Goal: Task Accomplishment & Management: Use online tool/utility

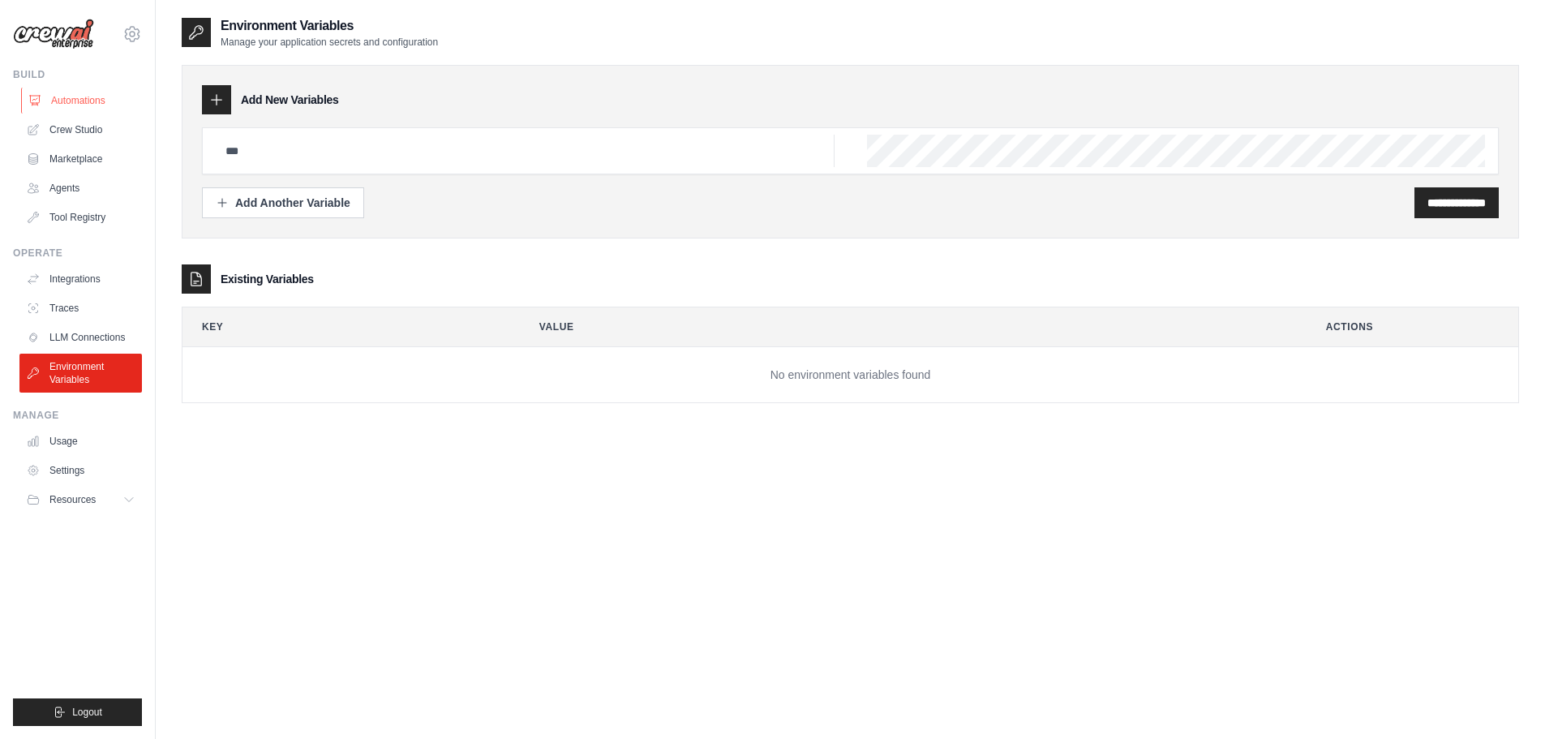
click at [56, 103] on link "Automations" at bounding box center [82, 101] width 122 height 26
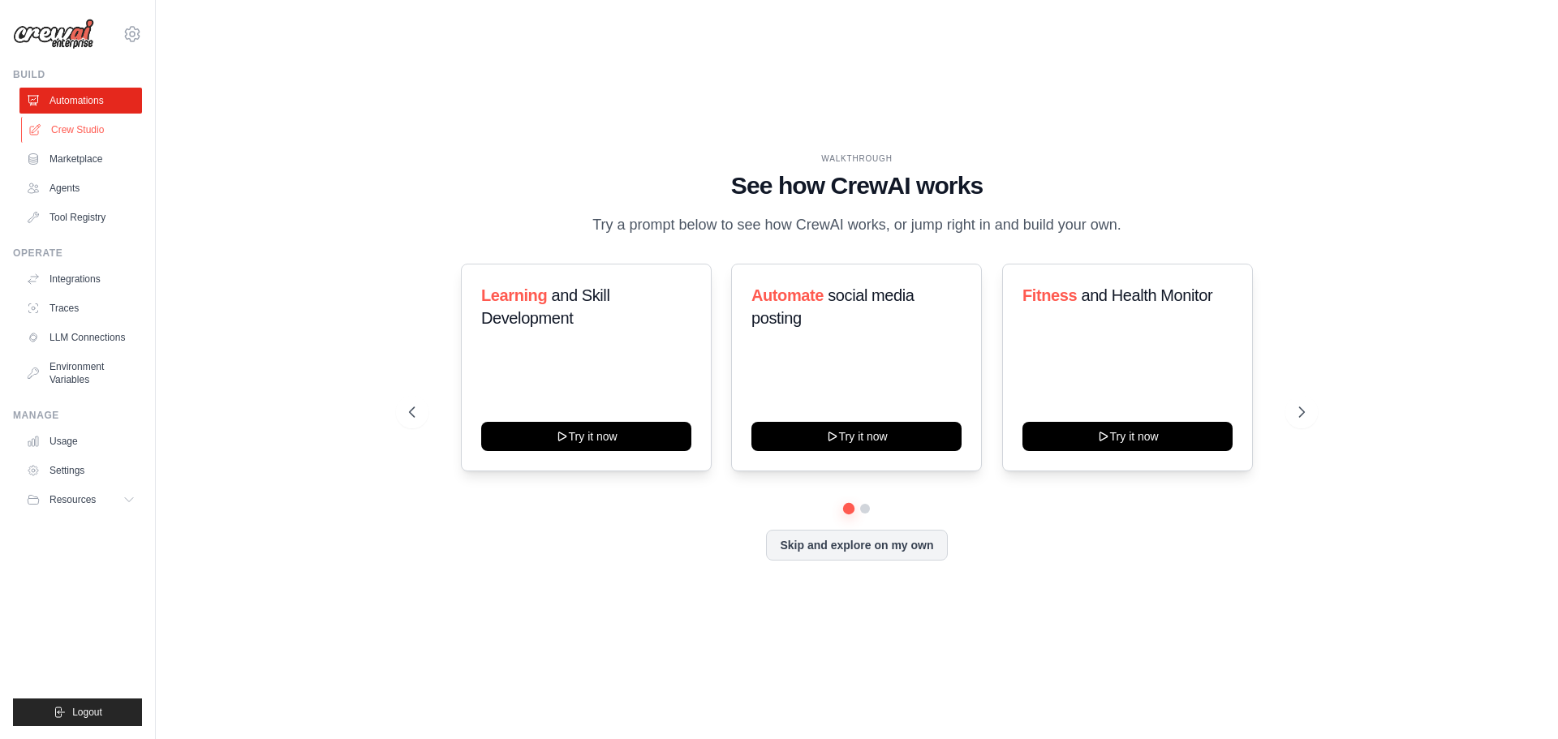
click at [70, 127] on link "Crew Studio" at bounding box center [82, 130] width 122 height 26
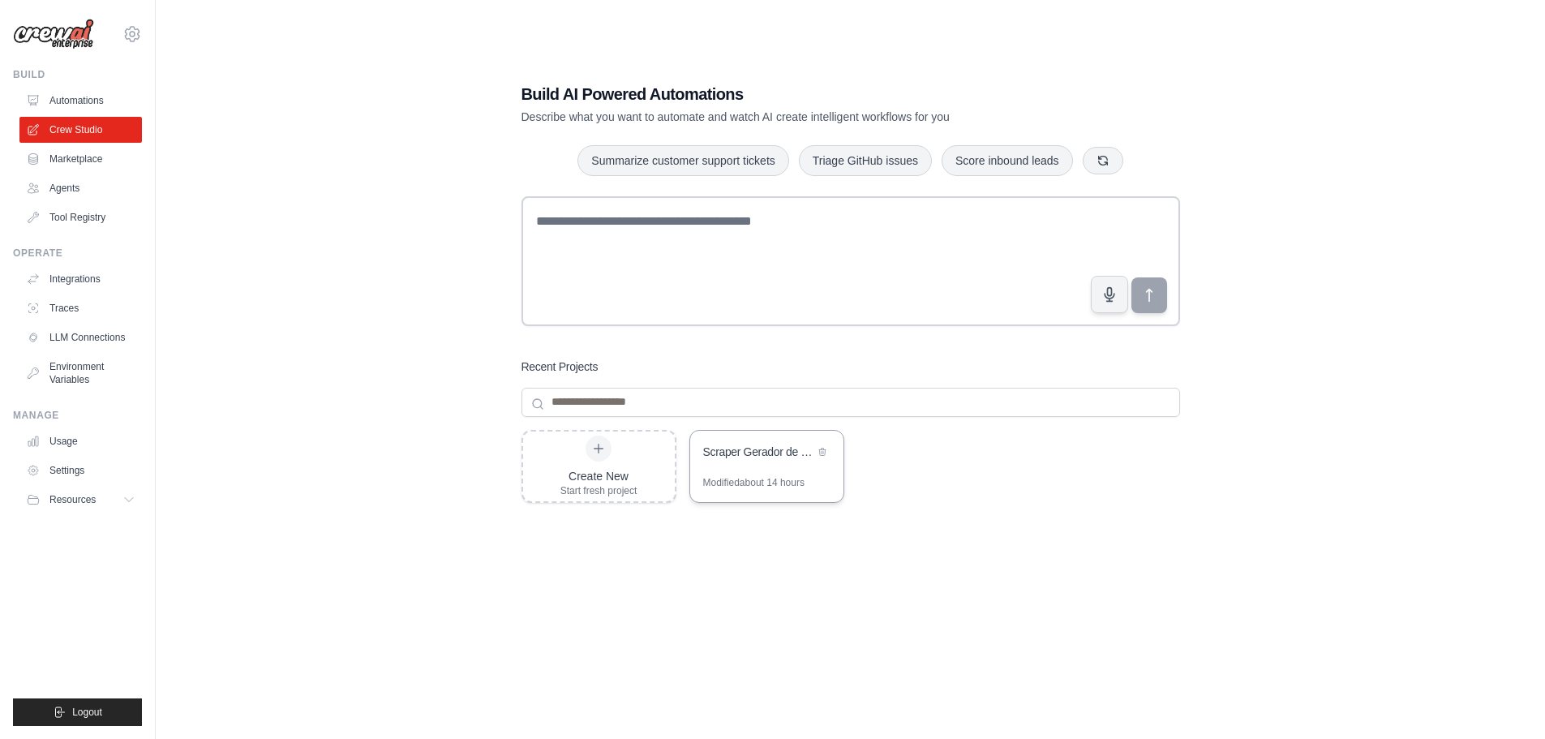
click at [769, 479] on div "Modified about 14 hours" at bounding box center [753, 482] width 101 height 13
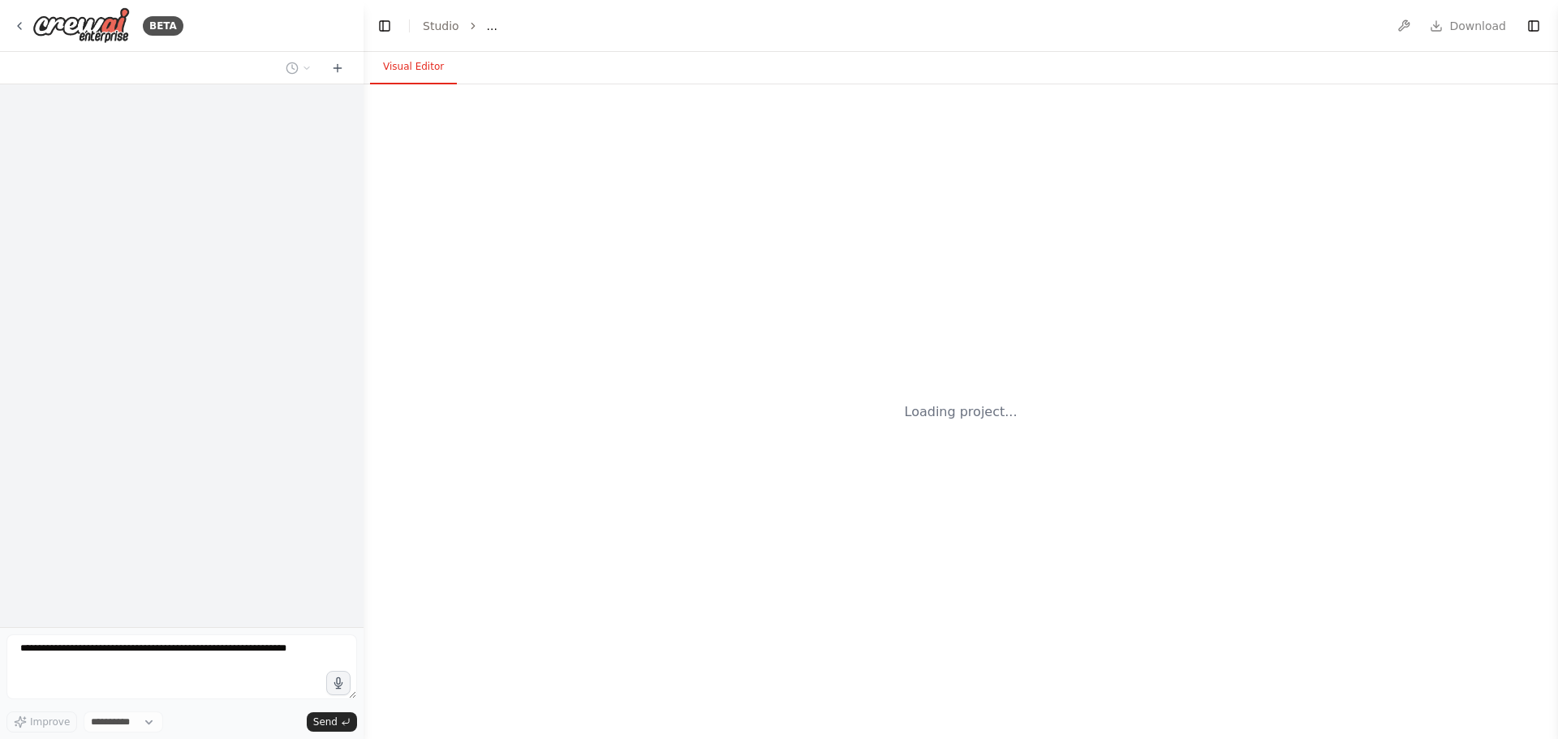
select select "****"
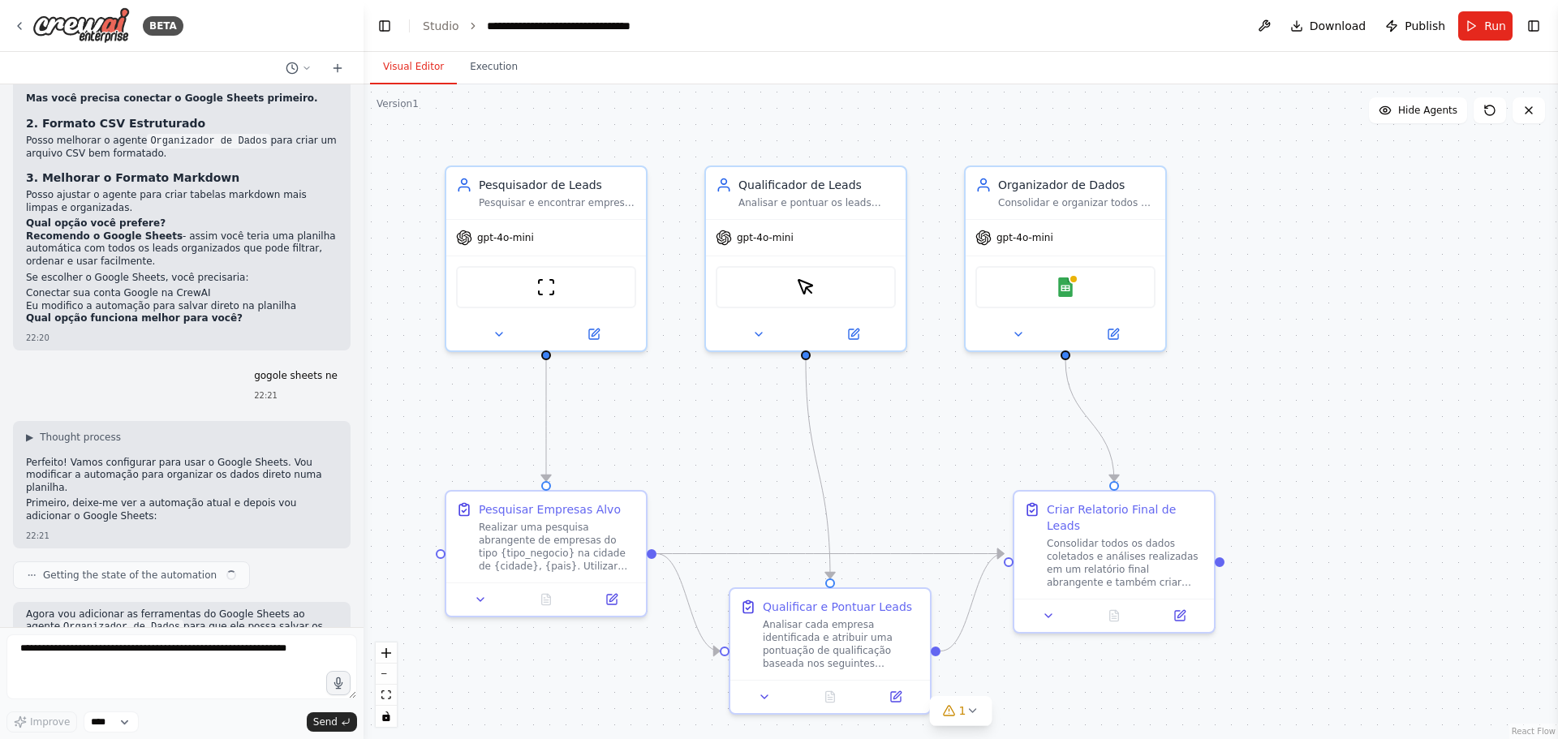
scroll to position [6834, 0]
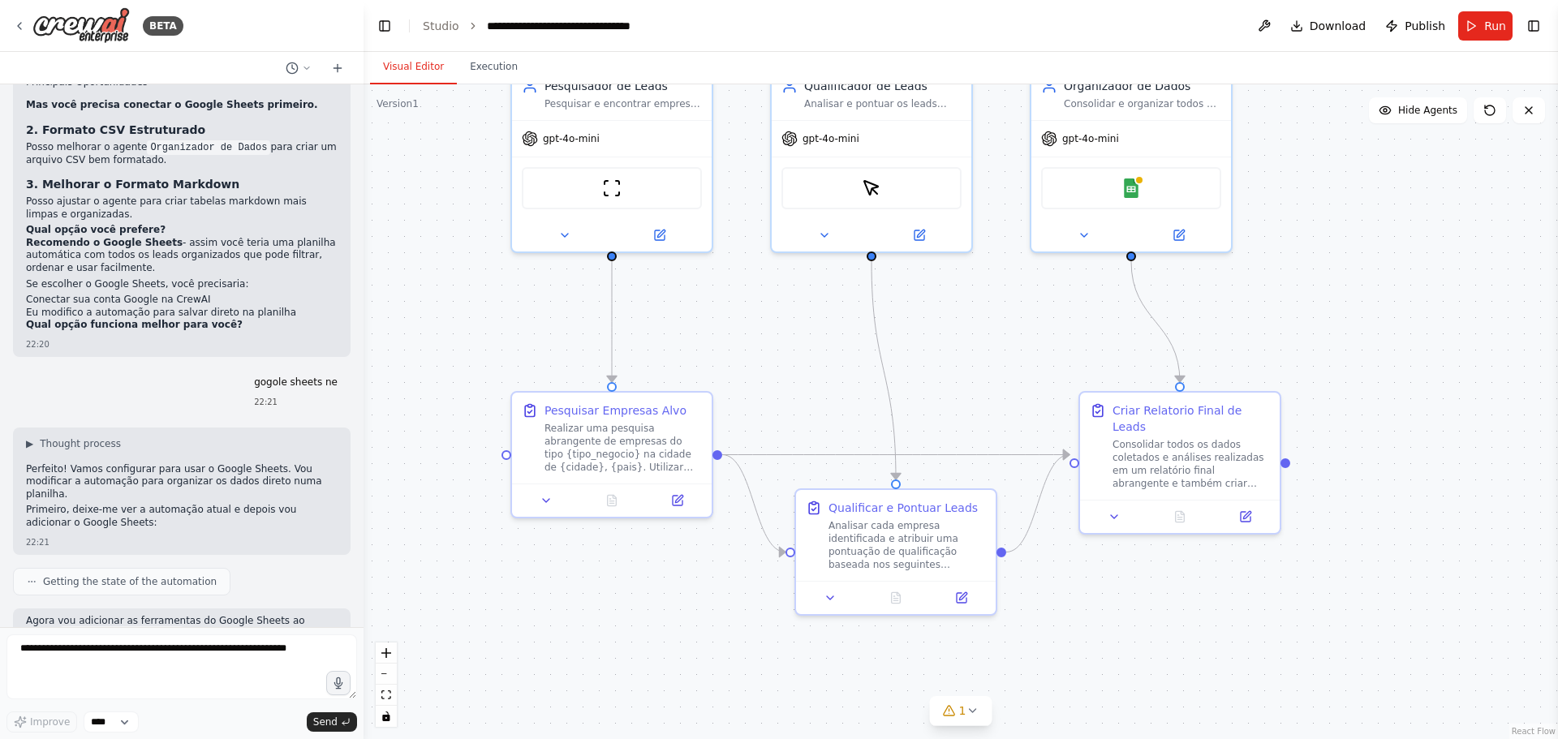
drag, startPoint x: 1277, startPoint y: 643, endPoint x: 1343, endPoint y: 544, distance: 118.8
click at [1343, 544] on div ".deletable-edge-delete-btn { width: 20px; height: 20px; border: 0px solid #ffff…" at bounding box center [960, 411] width 1194 height 655
click at [76, 647] on textarea at bounding box center [181, 666] width 350 height 65
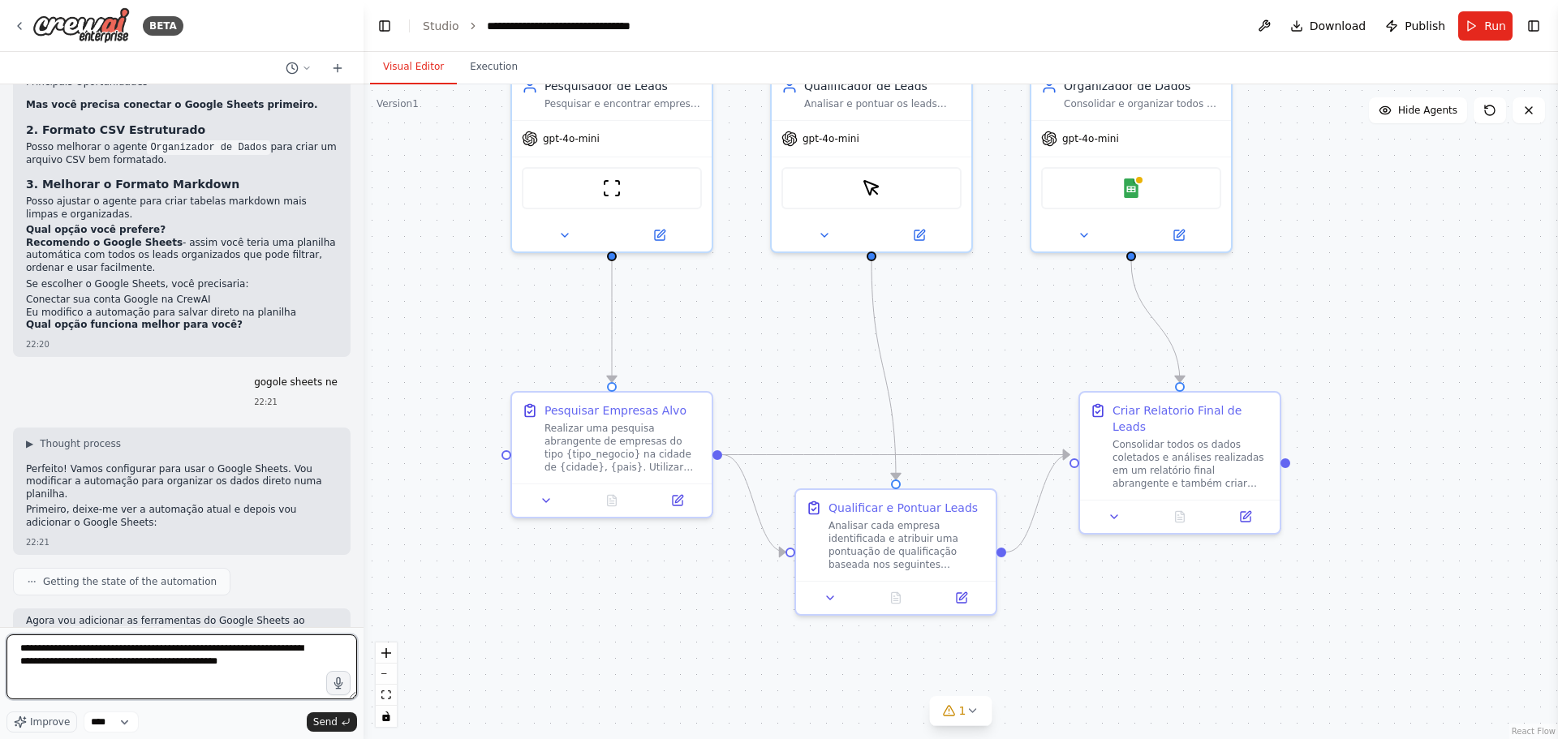
type textarea "**********"
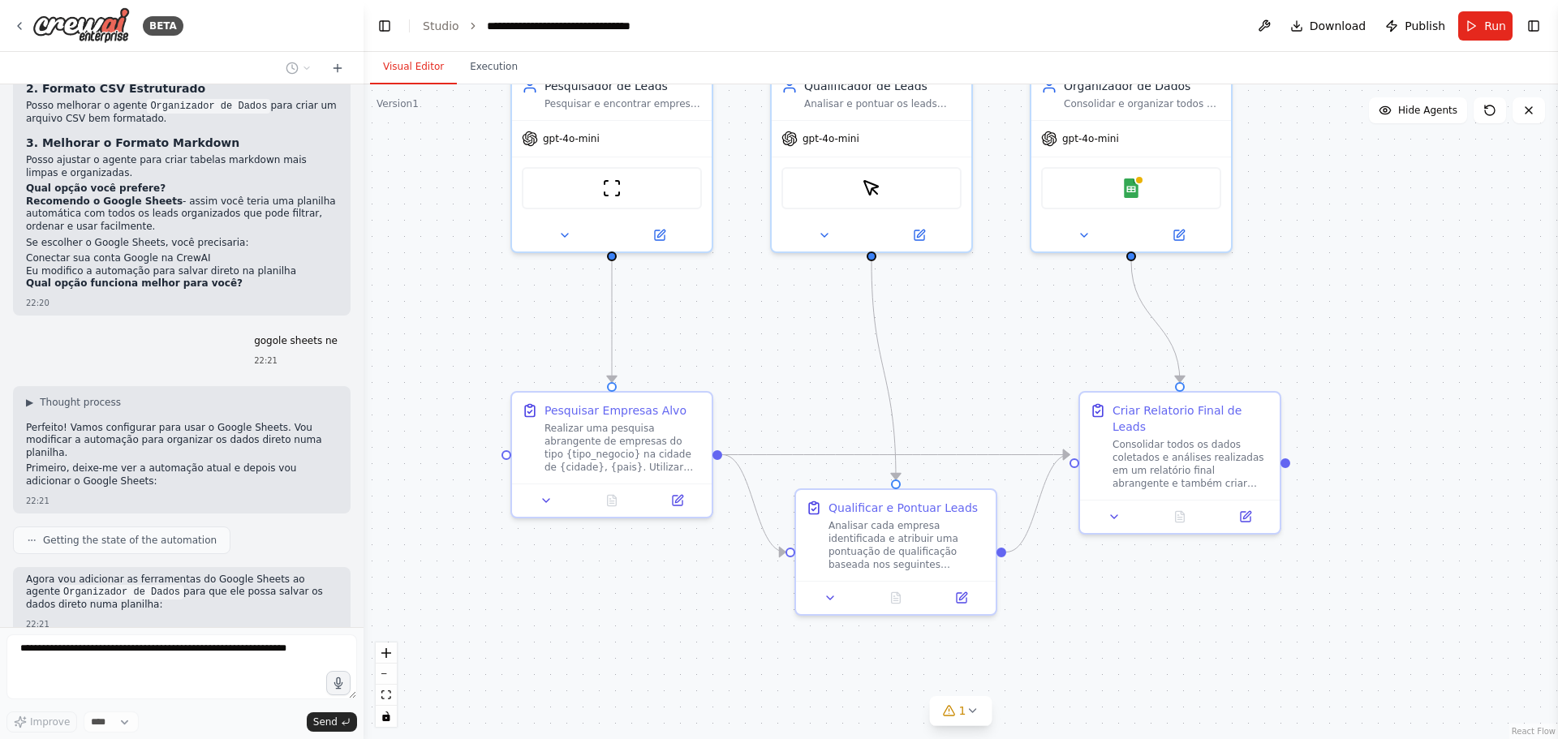
scroll to position [6946, 0]
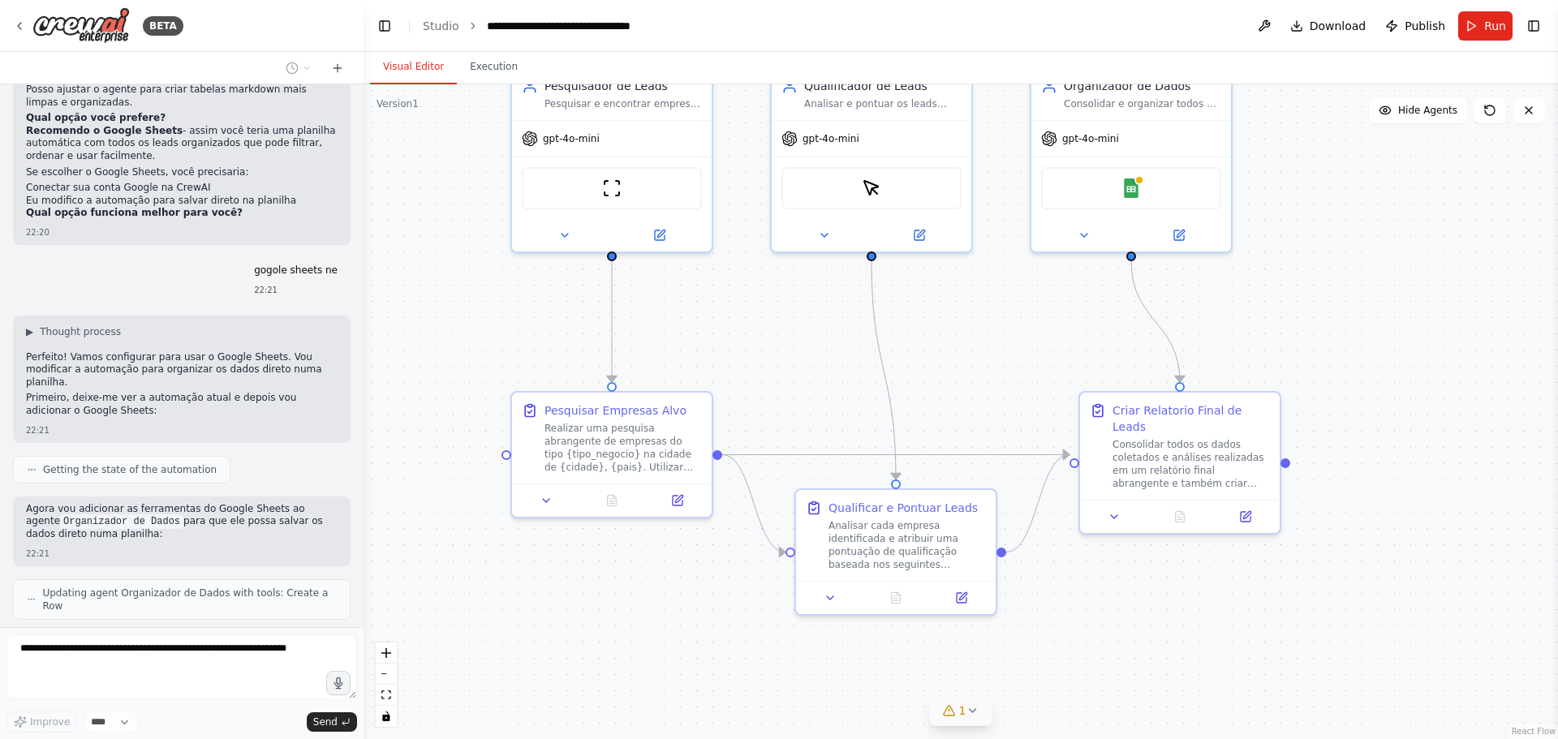
click at [958, 720] on button "1" at bounding box center [961, 711] width 62 height 30
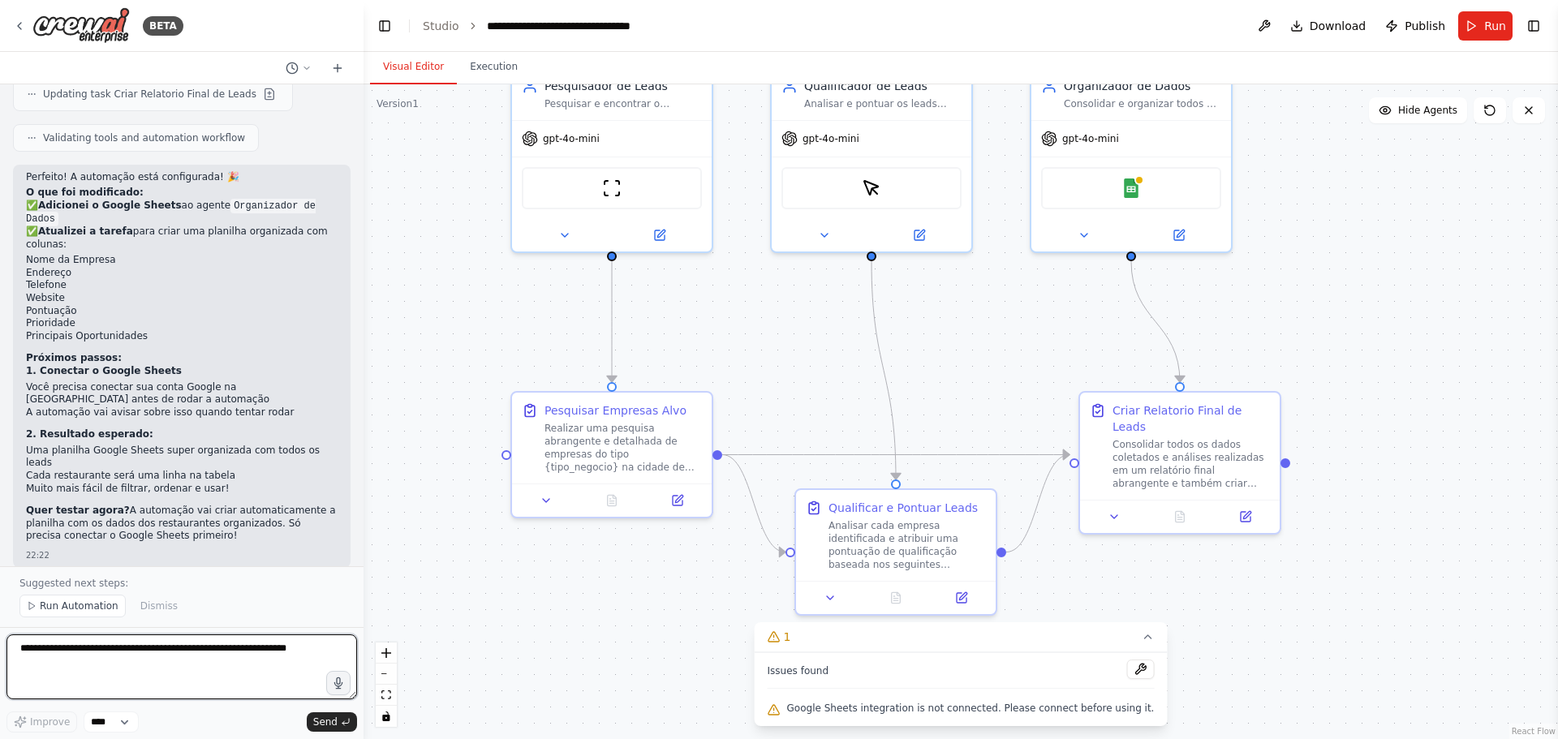
scroll to position [7583, 0]
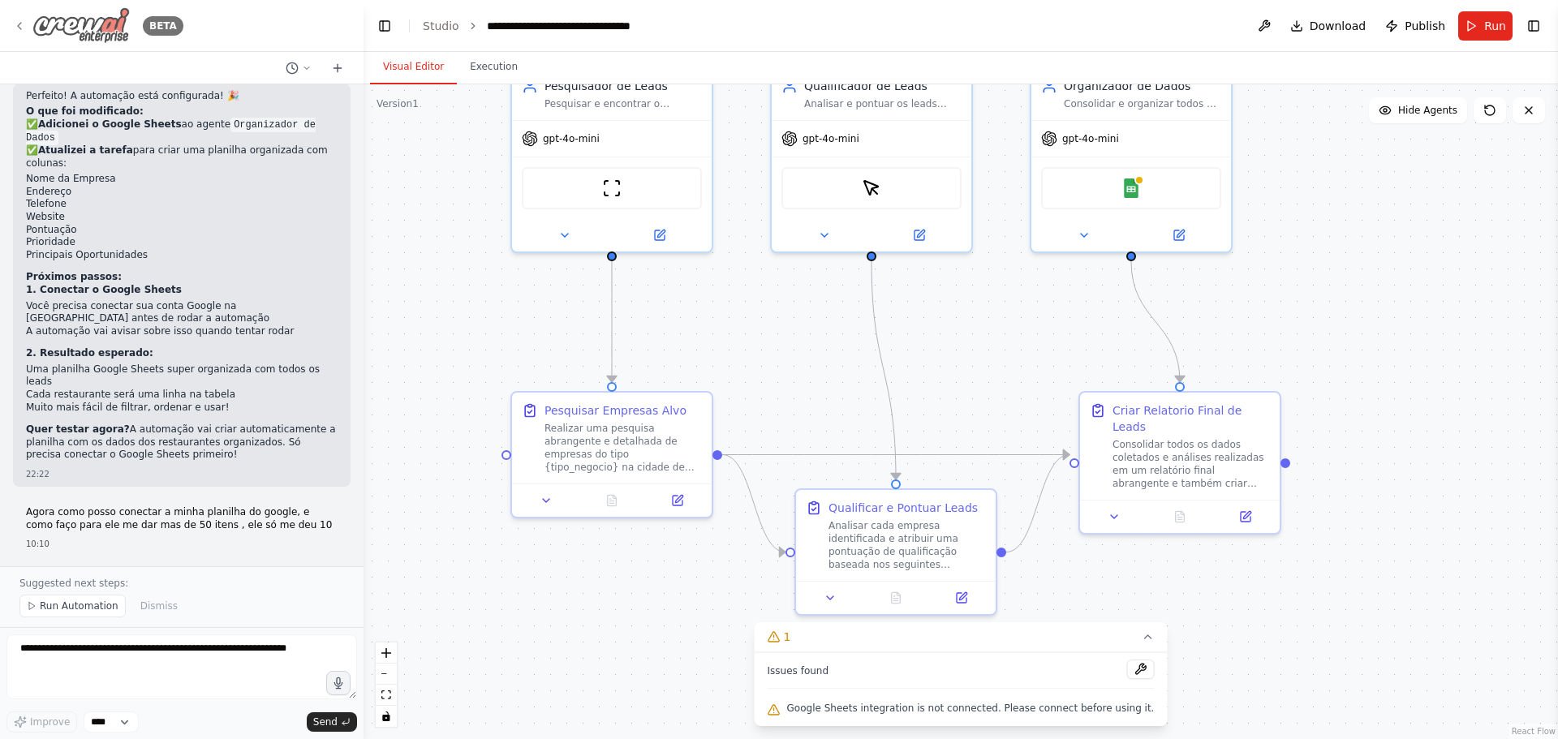
click at [15, 28] on icon at bounding box center [19, 25] width 13 height 13
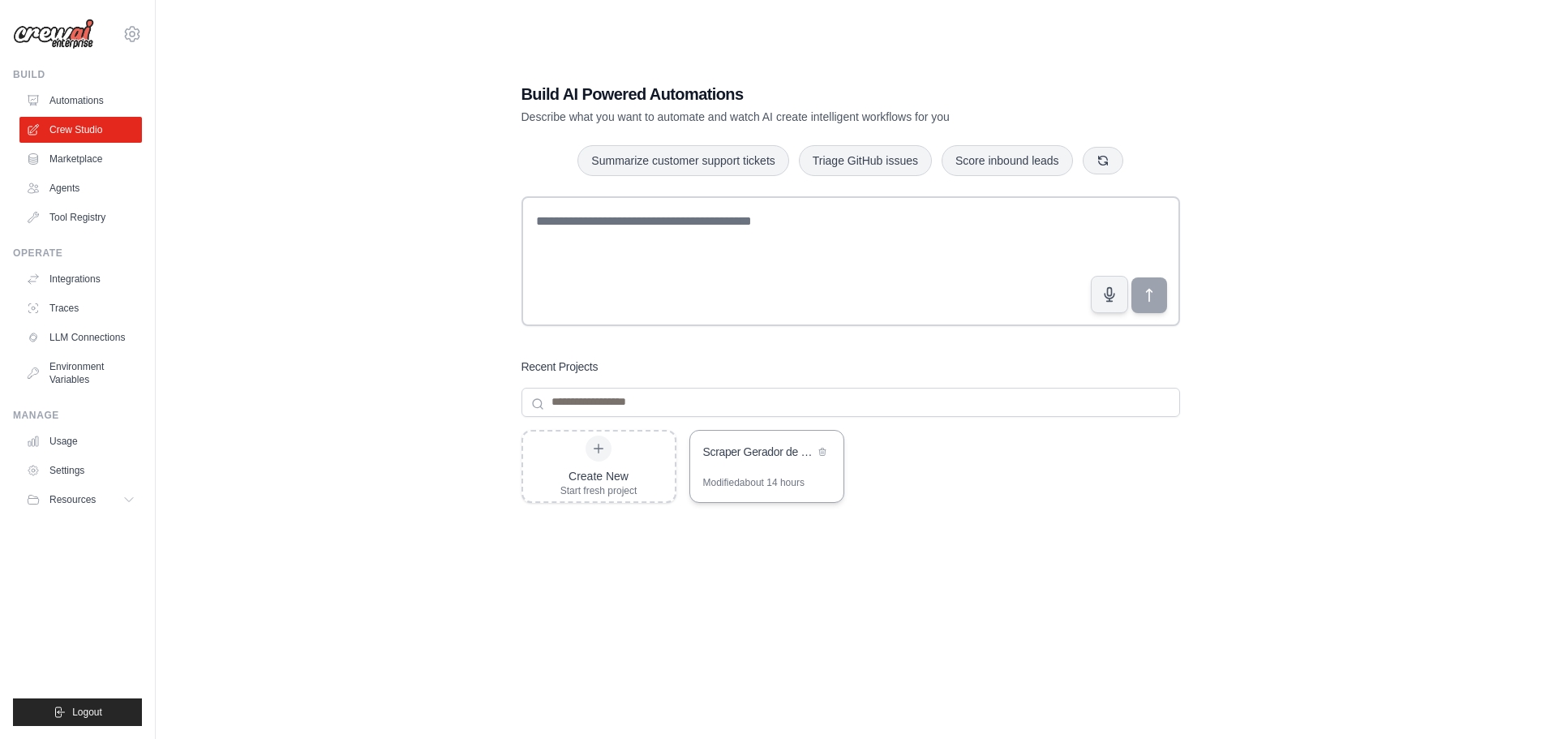
click at [758, 478] on div "Modified about 14 hours" at bounding box center [753, 482] width 101 height 13
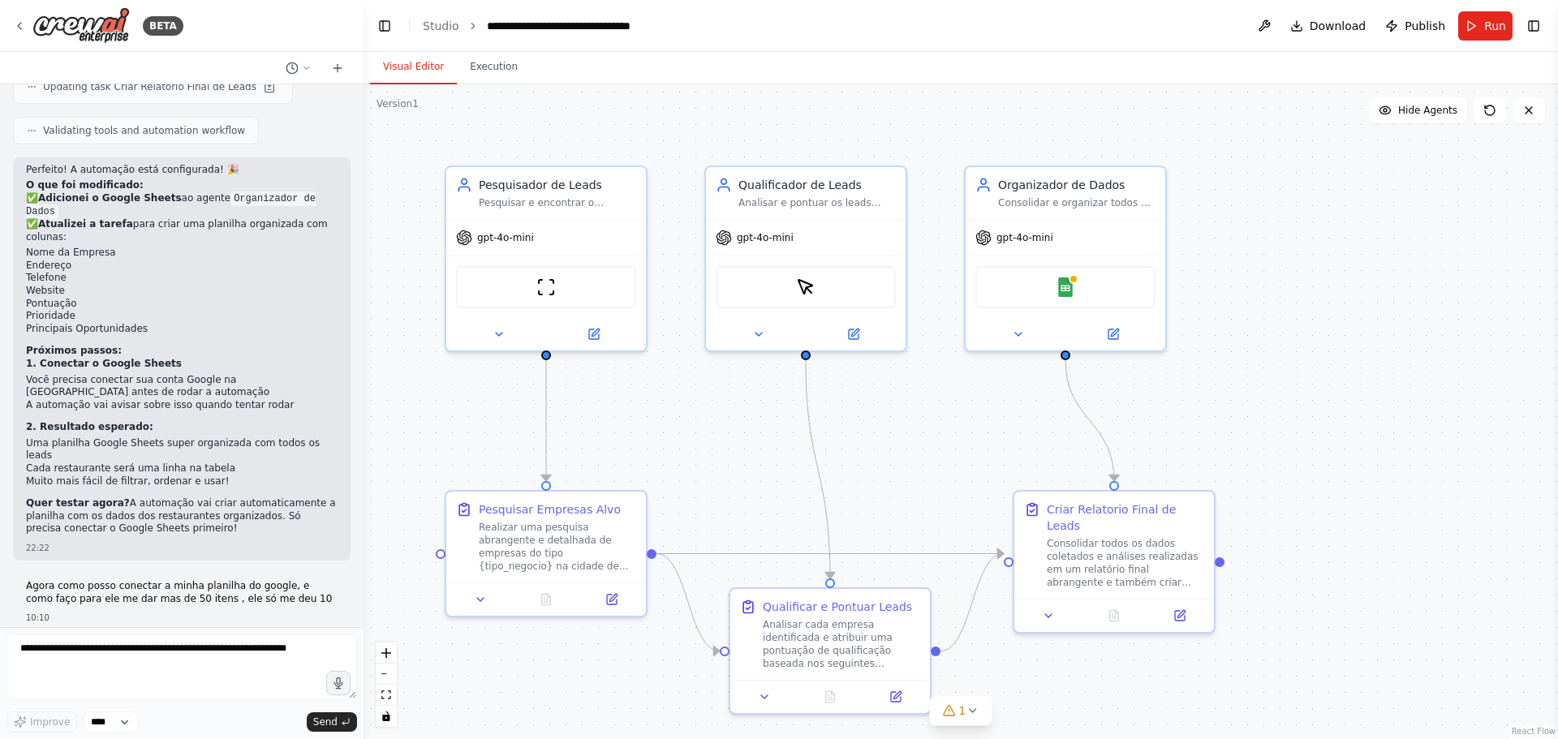
scroll to position [7347, 0]
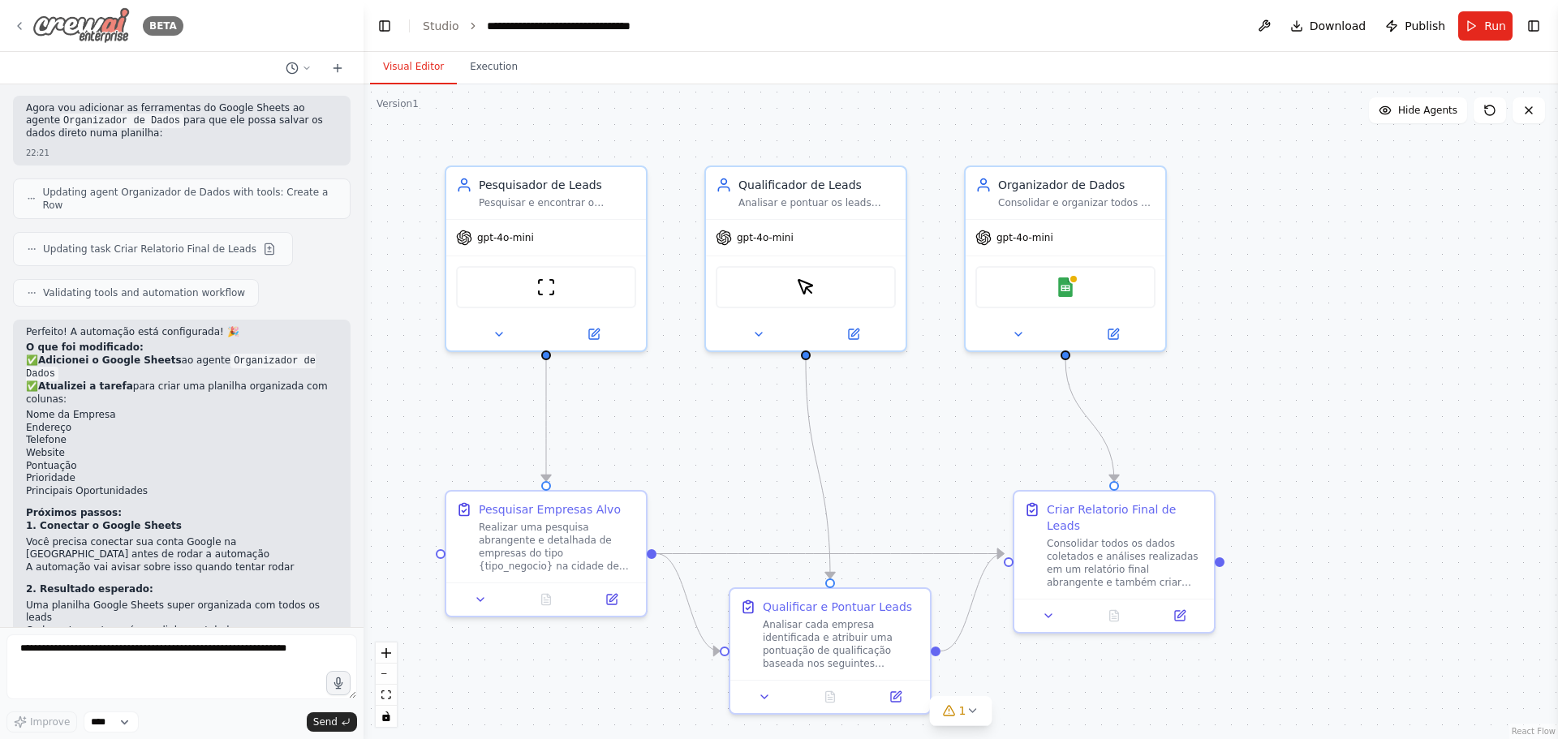
click at [21, 28] on icon at bounding box center [19, 25] width 13 height 13
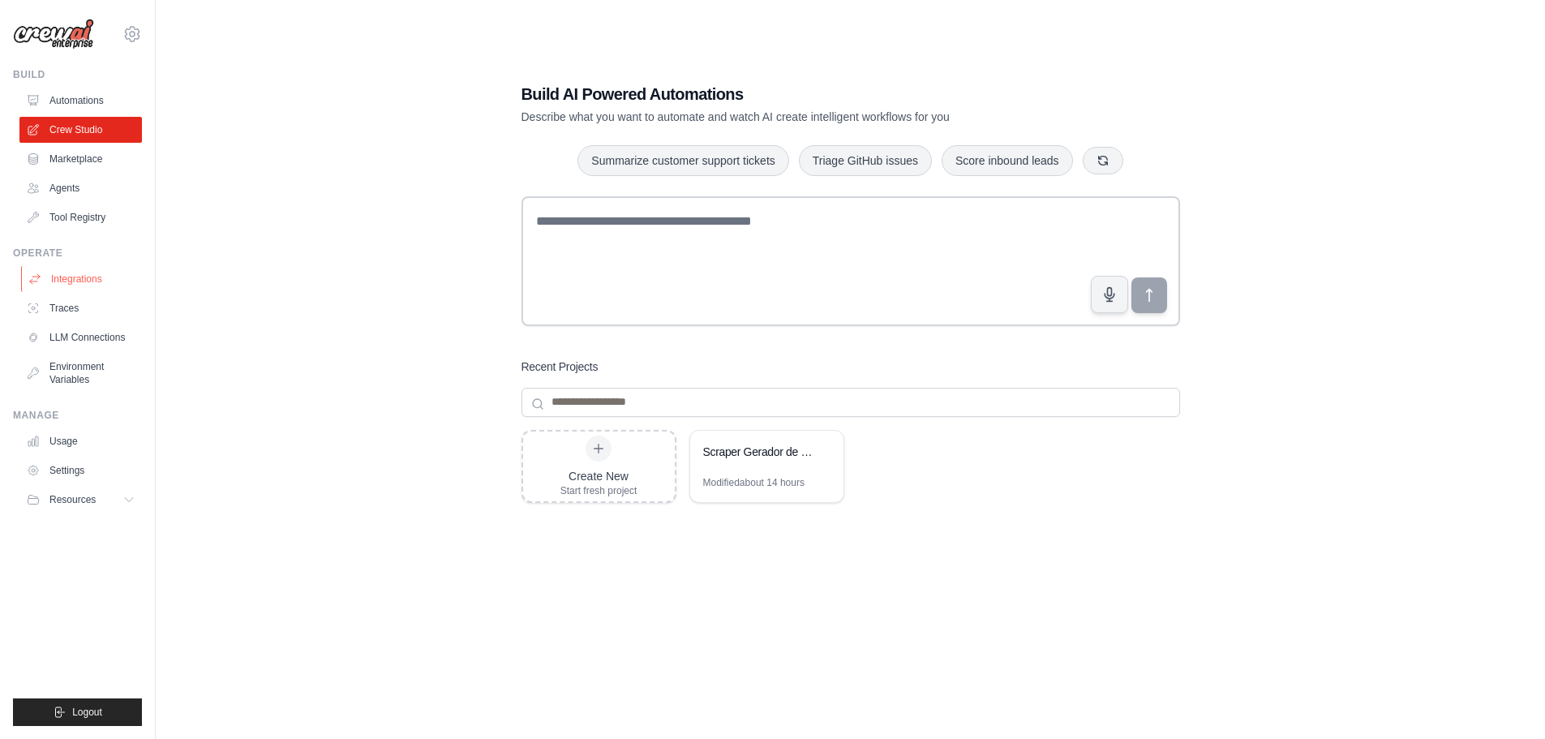
click at [79, 279] on link "Integrations" at bounding box center [82, 279] width 122 height 26
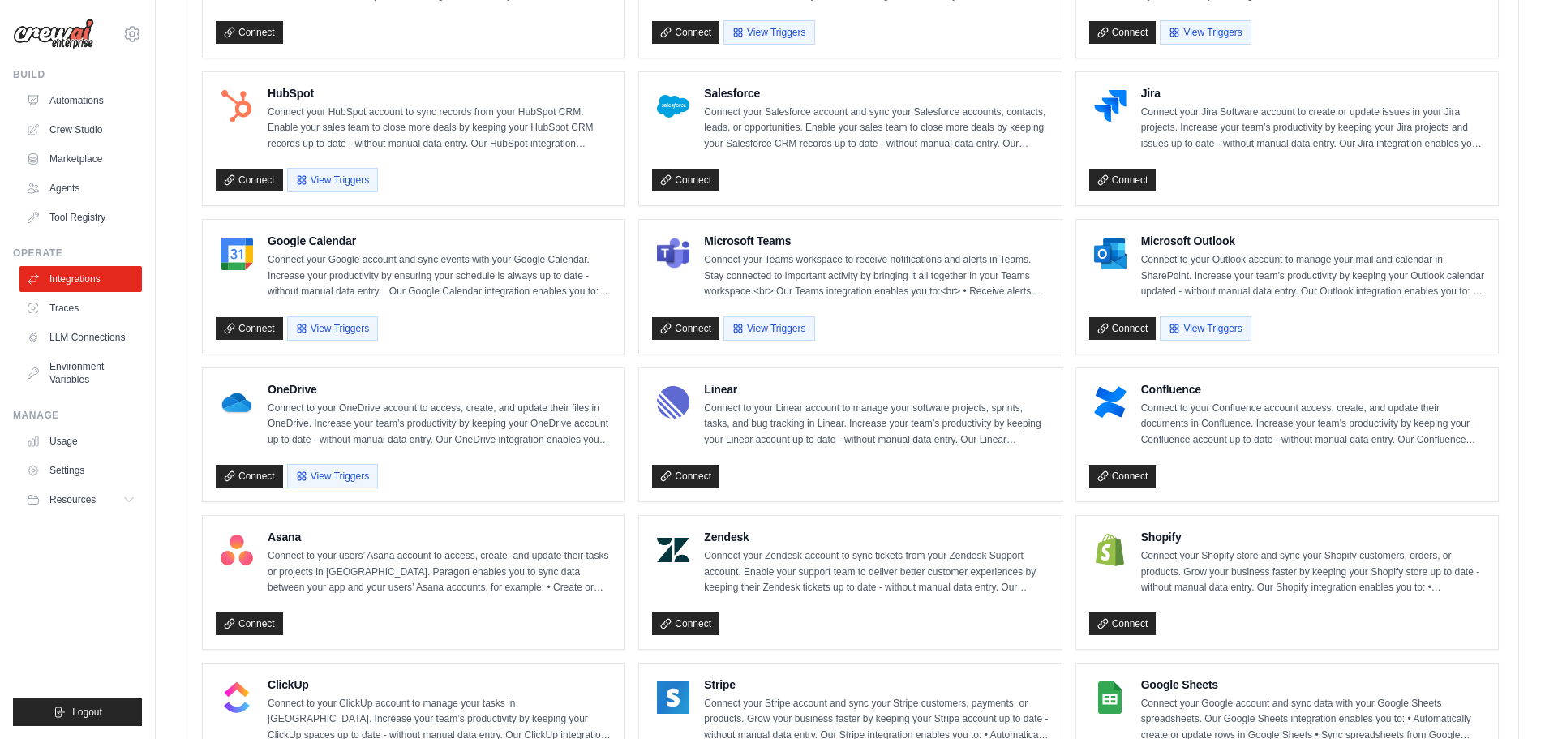
scroll to position [730, 0]
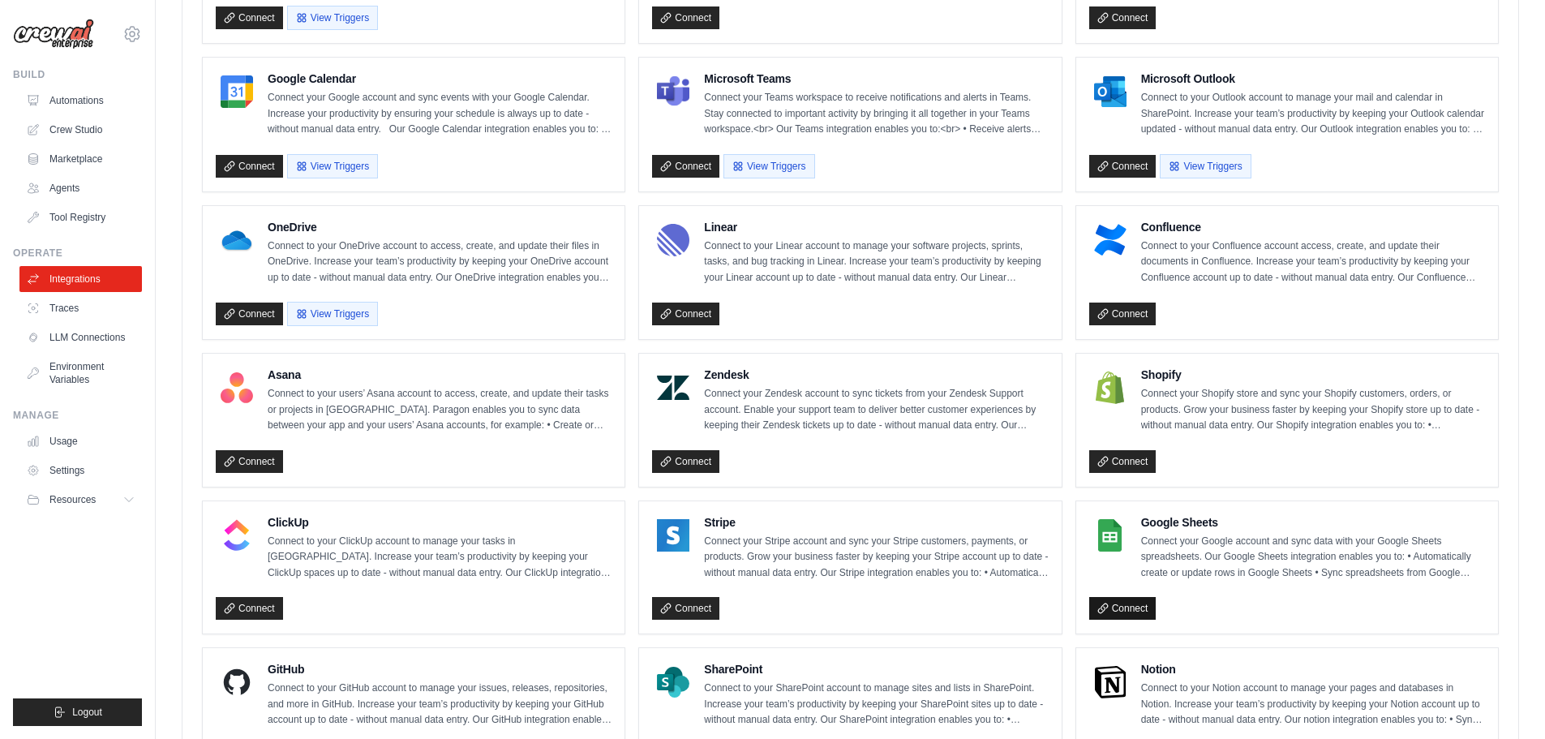
click at [1119, 613] on link "Connect" at bounding box center [1122, 608] width 67 height 23
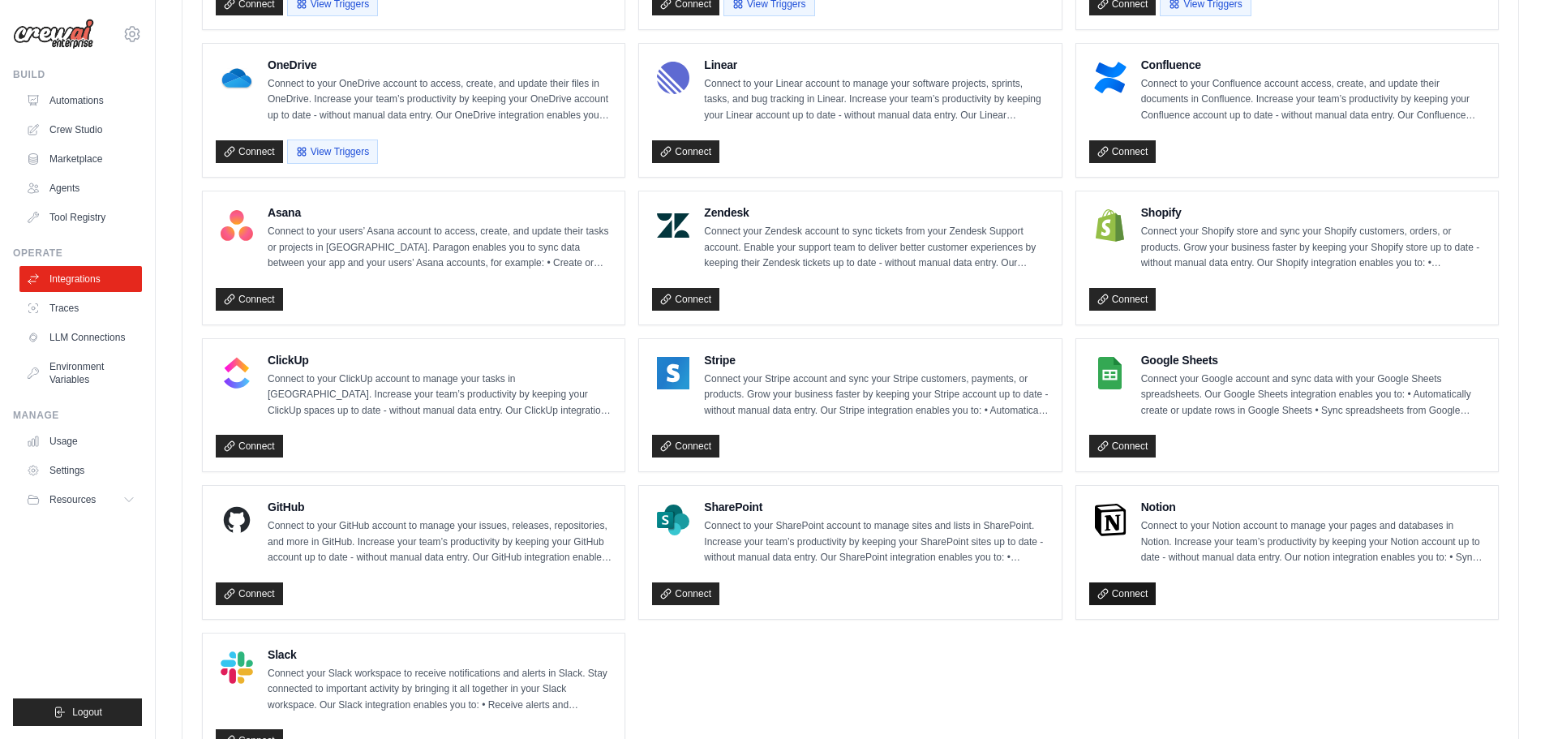
click at [1114, 591] on link "Connect" at bounding box center [1122, 593] width 67 height 23
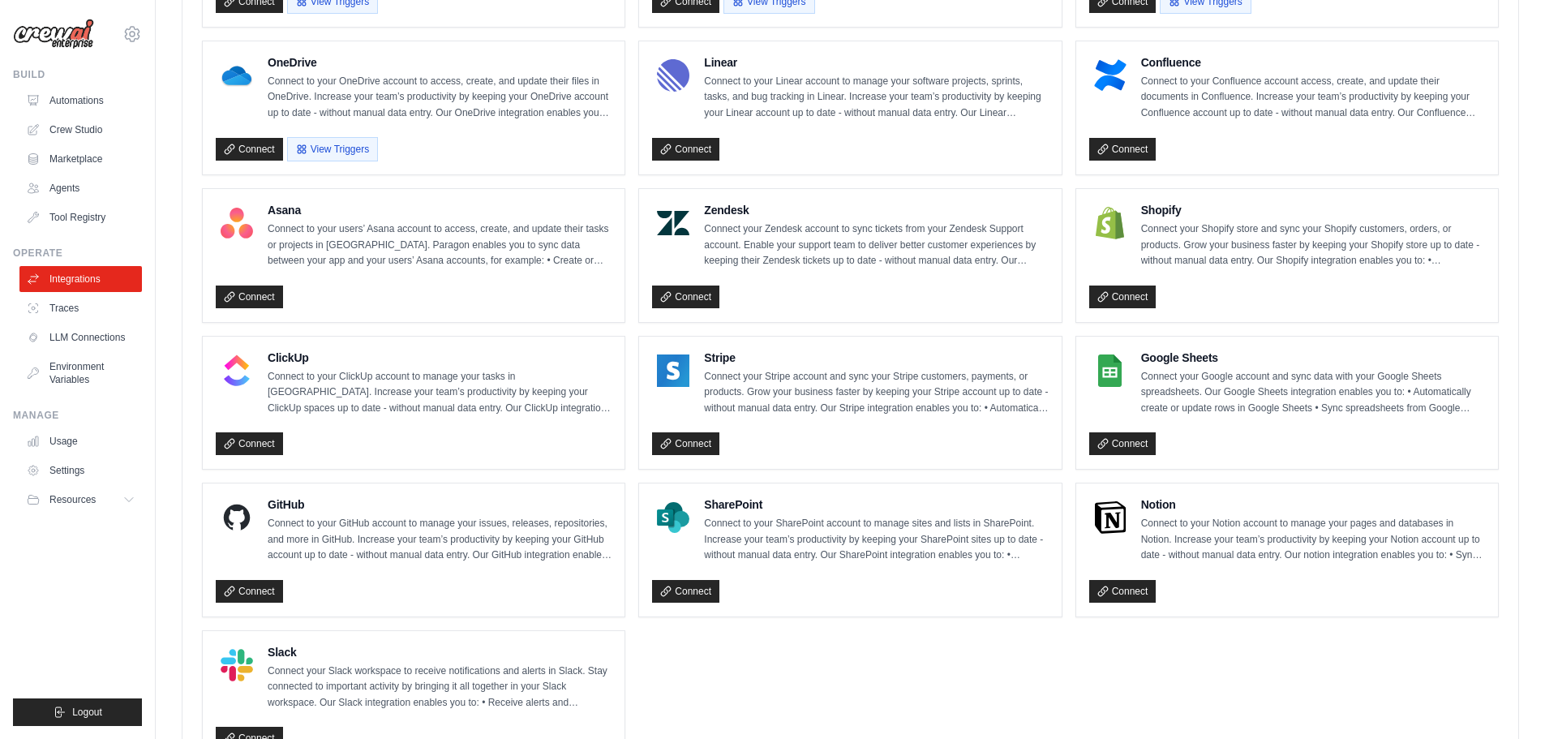
scroll to position [976, 0]
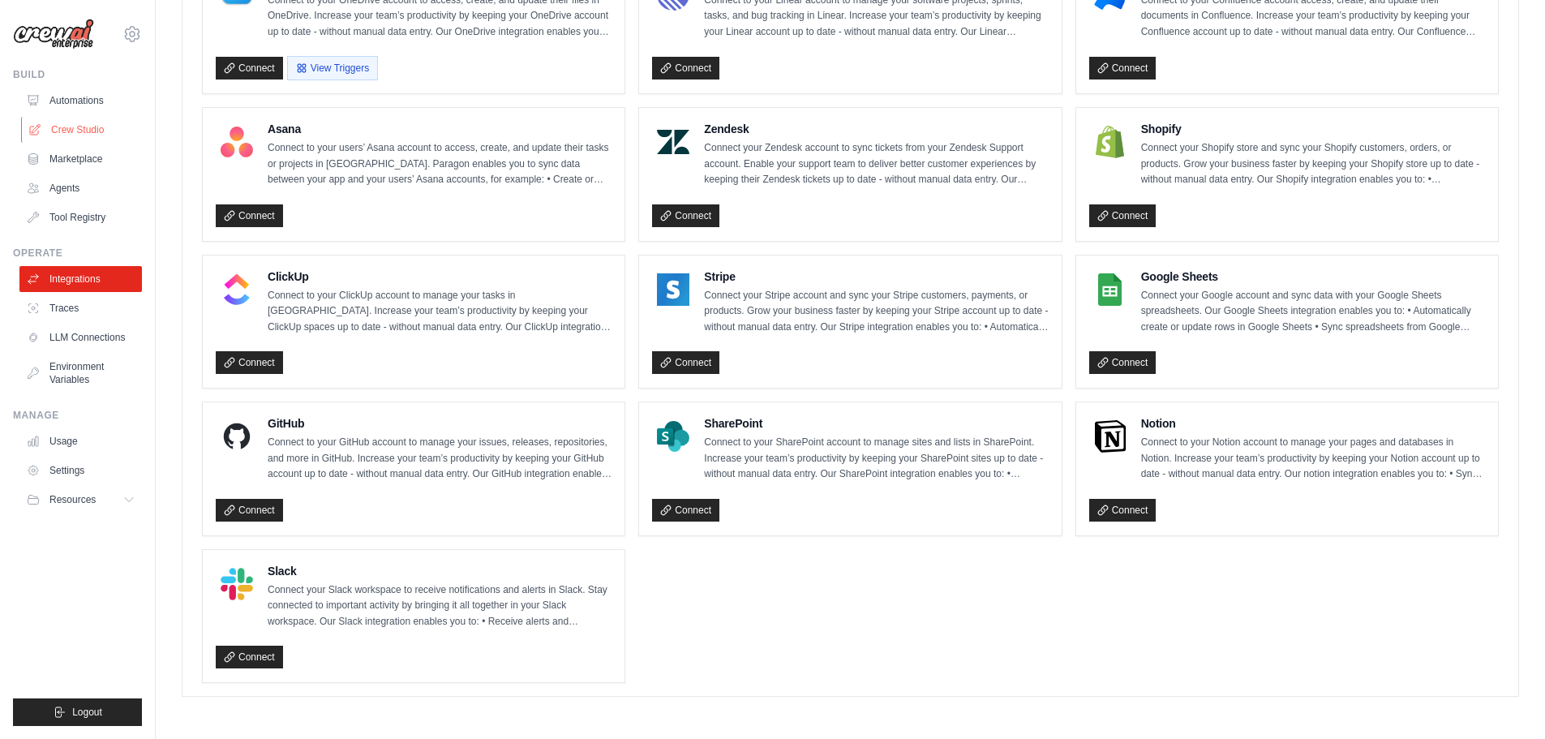
click at [92, 133] on link "Crew Studio" at bounding box center [82, 130] width 122 height 26
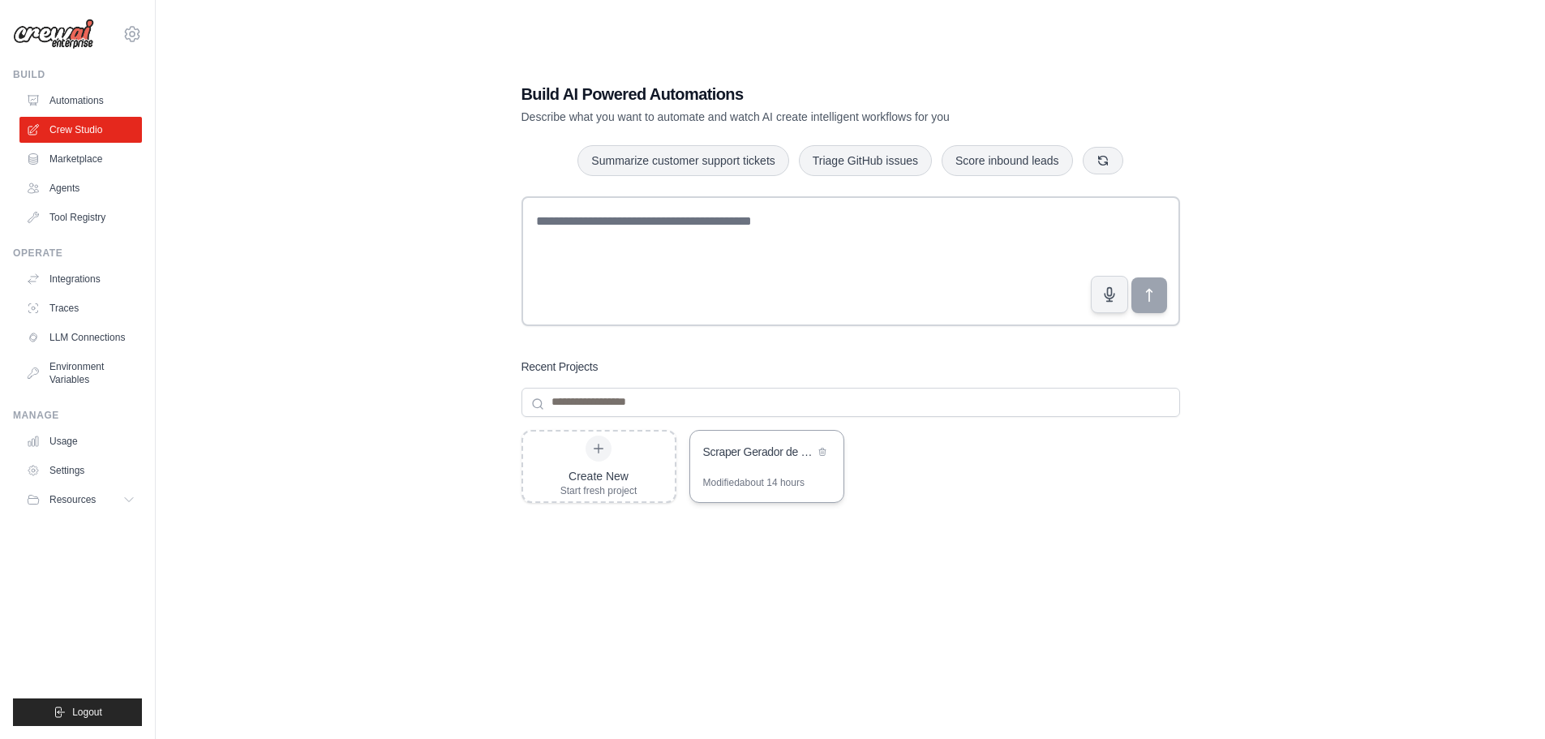
click at [771, 471] on div "Scraper Gerador de Leads Automatico" at bounding box center [766, 453] width 153 height 45
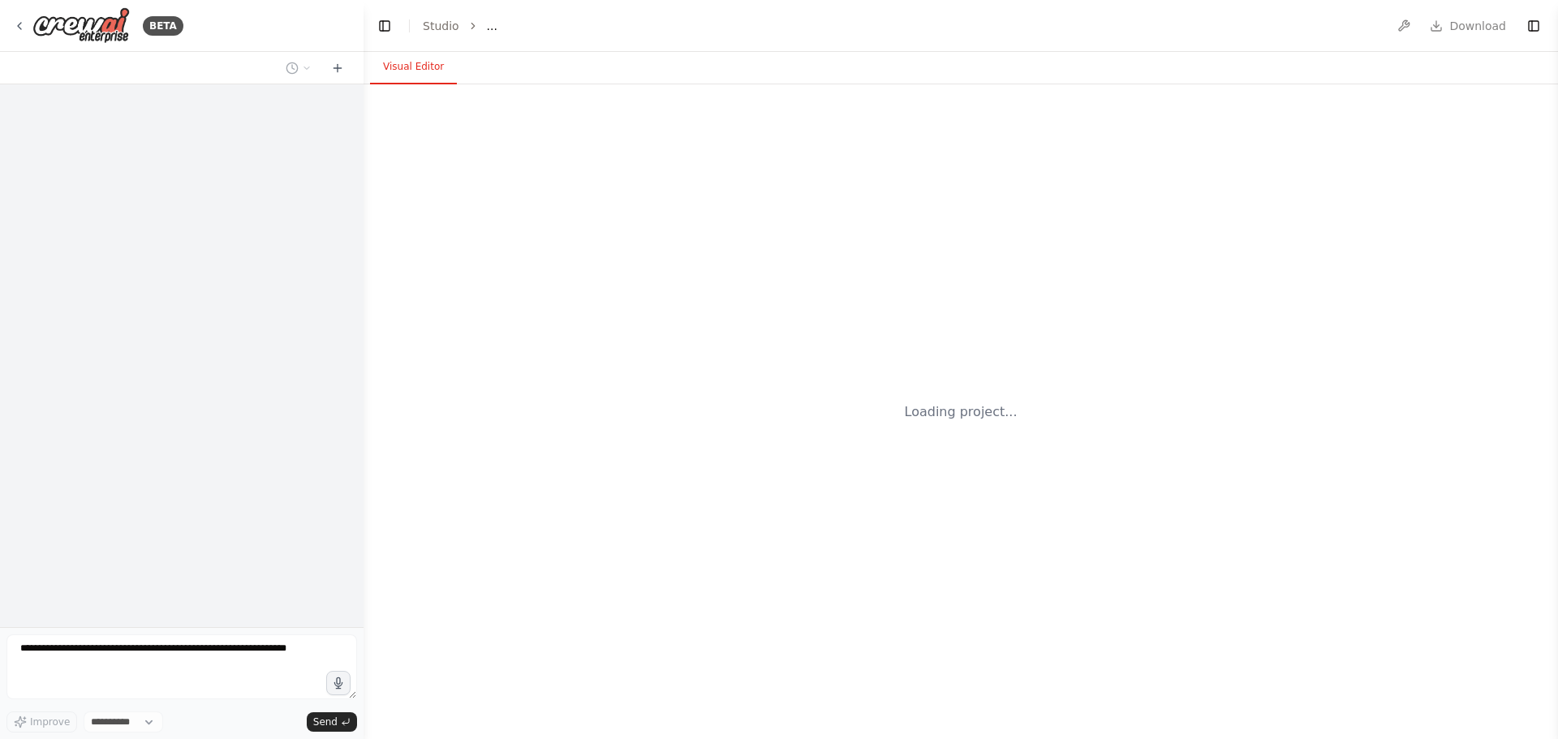
select select "****"
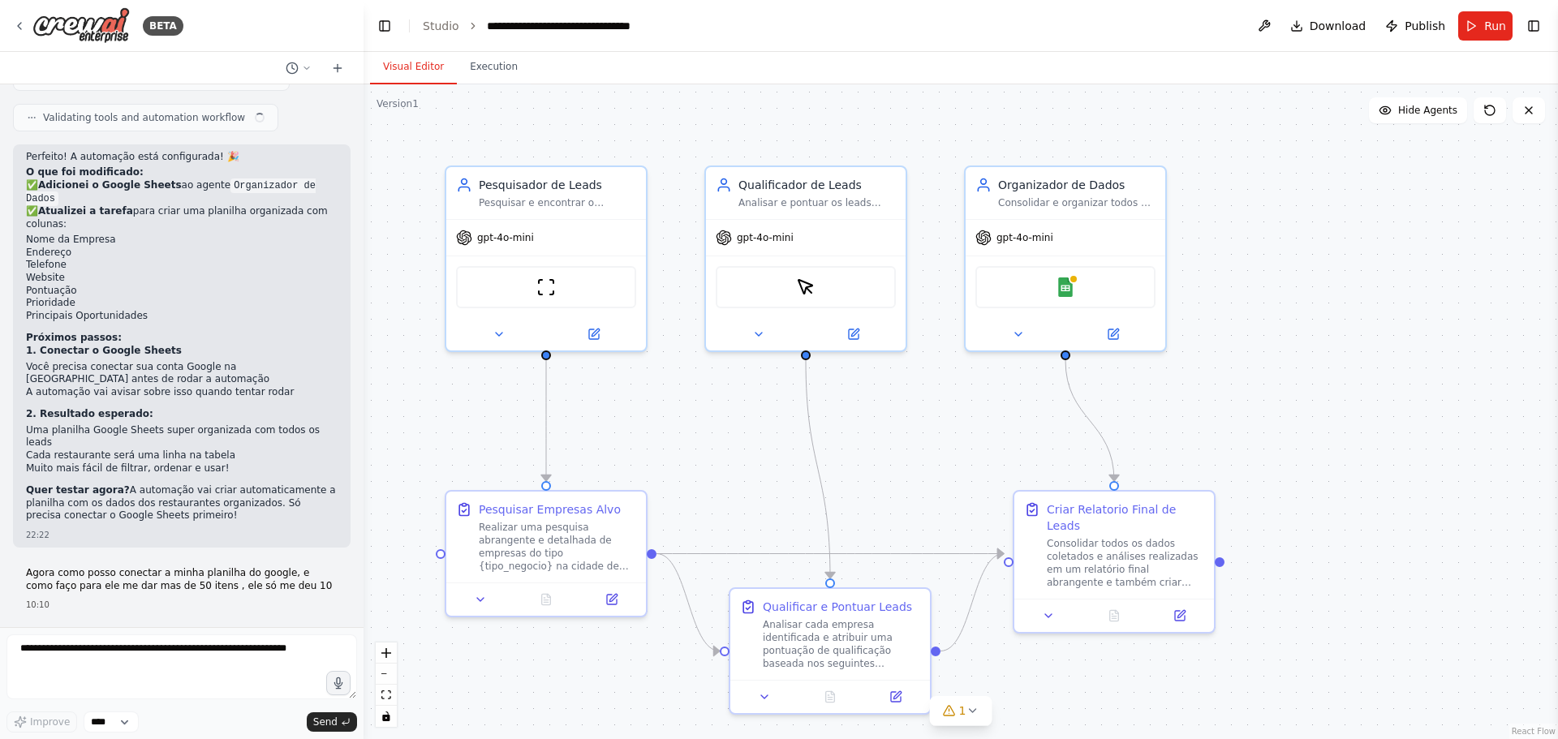
scroll to position [7509, 0]
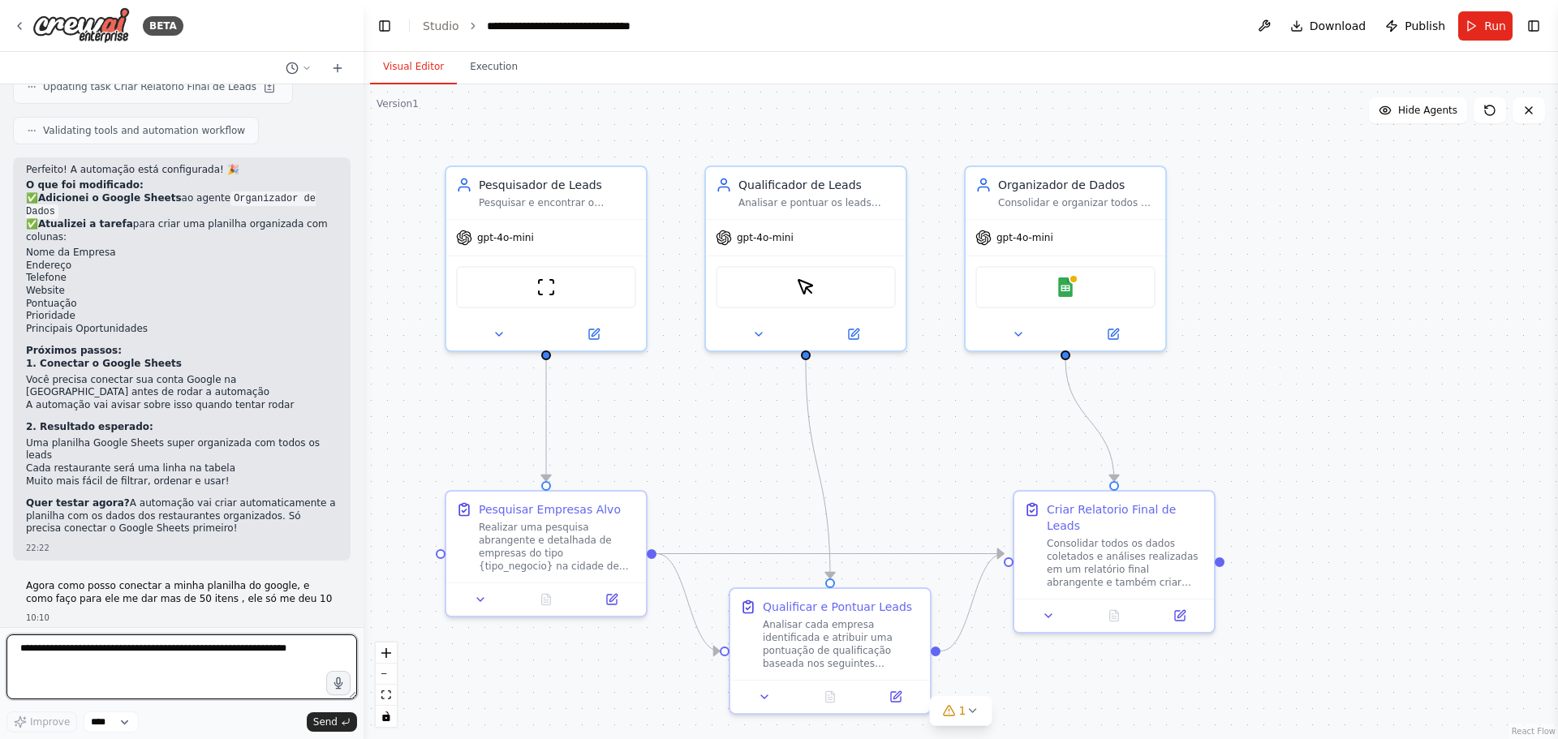
click at [135, 651] on textarea at bounding box center [181, 666] width 350 height 65
type textarea "**********"
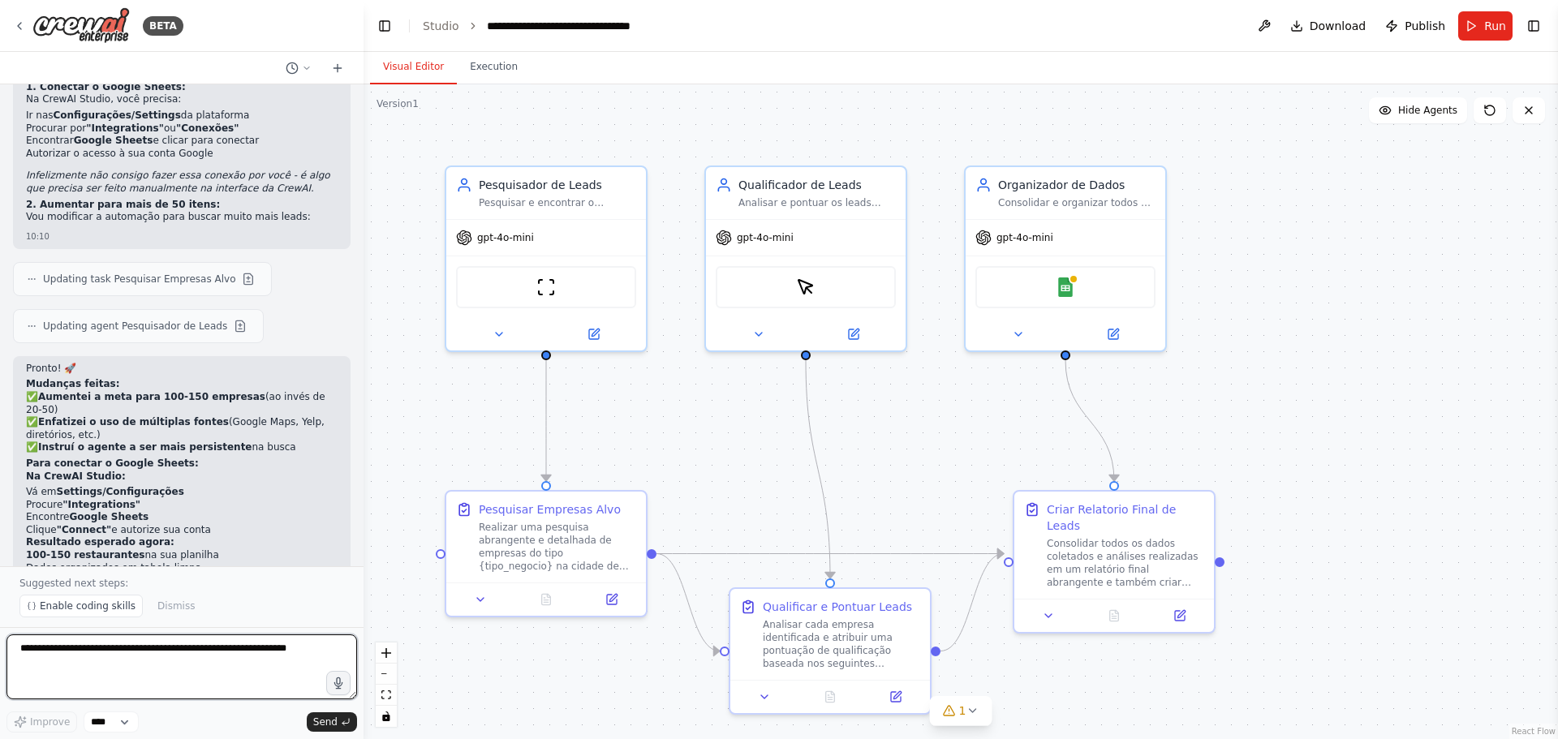
scroll to position [8204, 0]
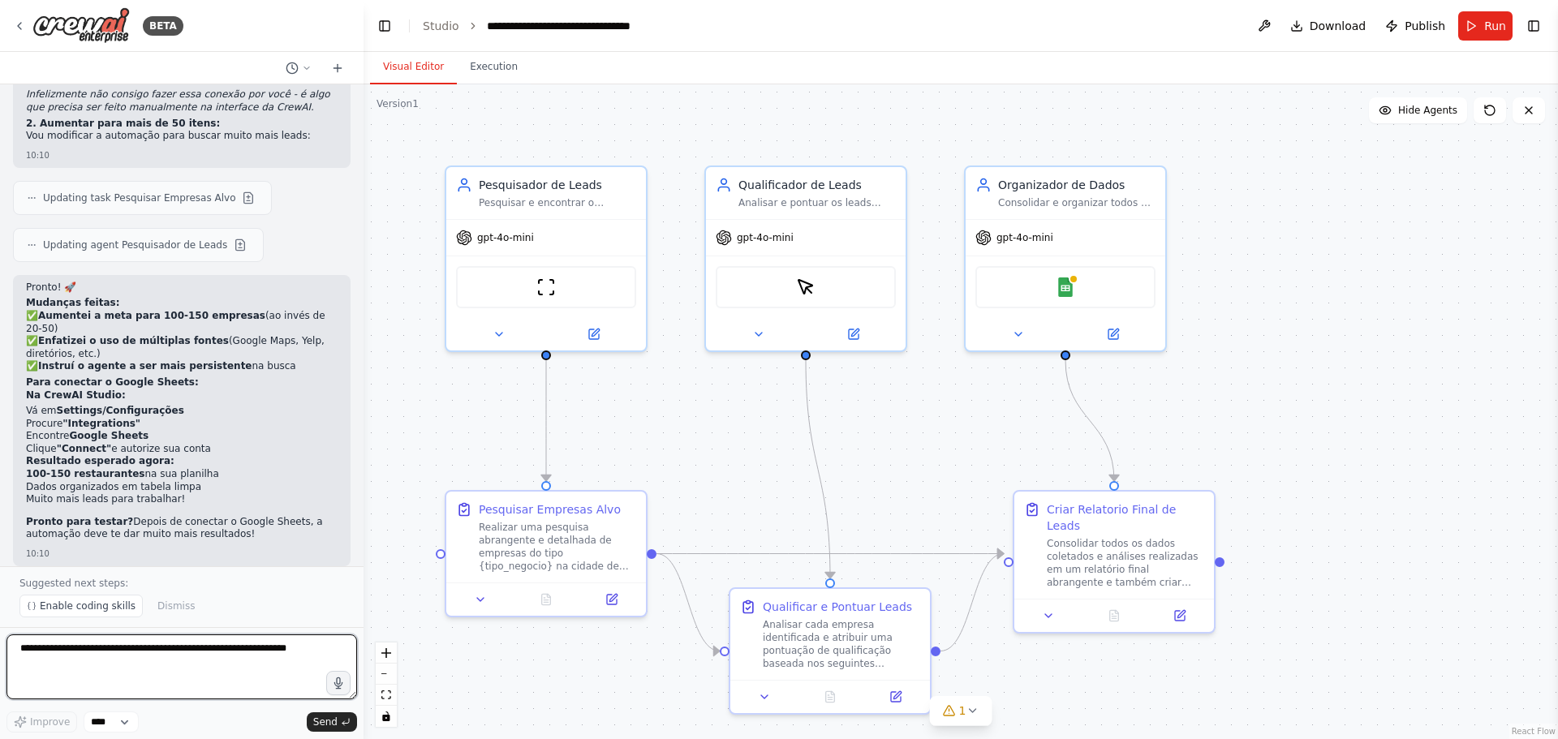
click at [111, 669] on textarea at bounding box center [181, 666] width 350 height 65
type textarea "****"
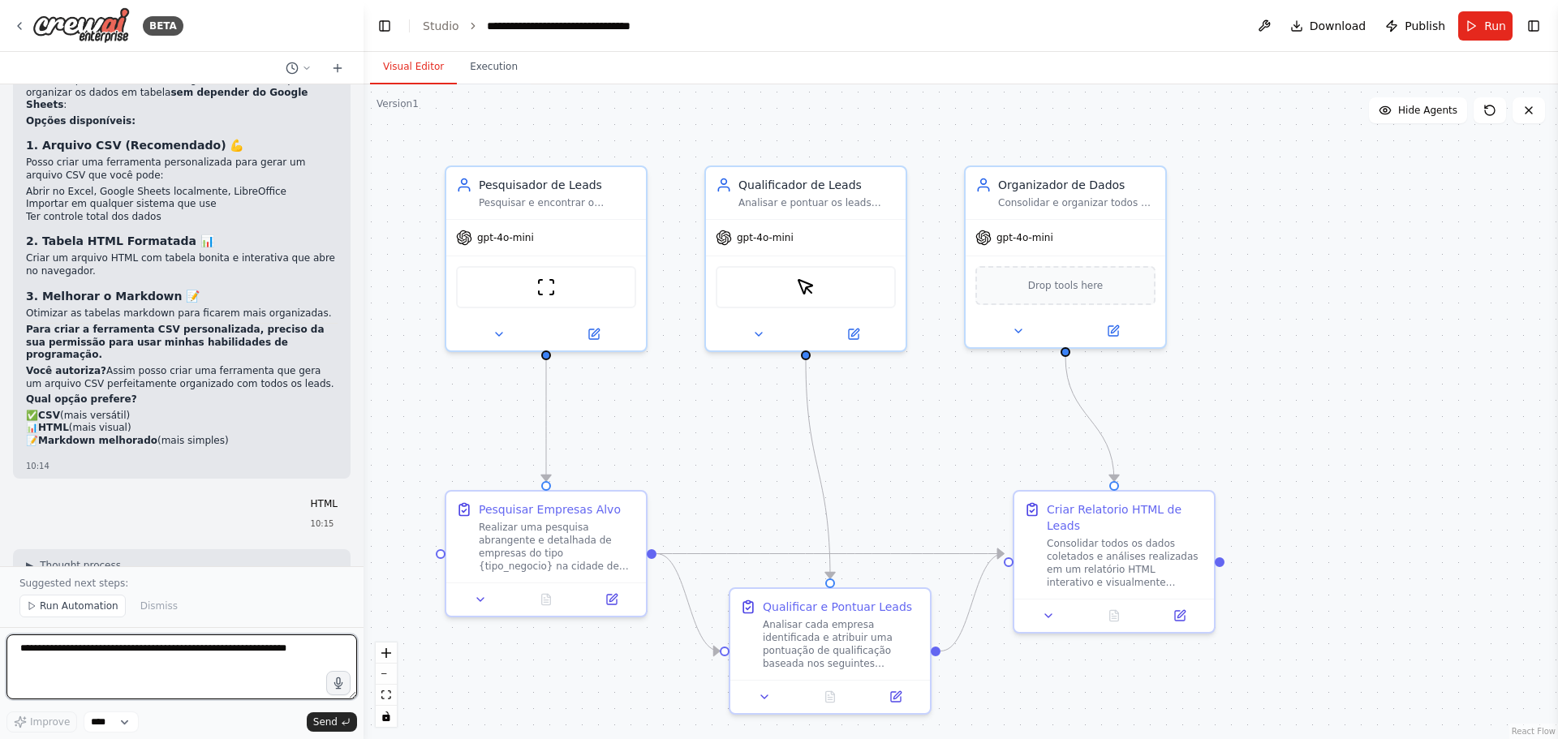
scroll to position [8955, 0]
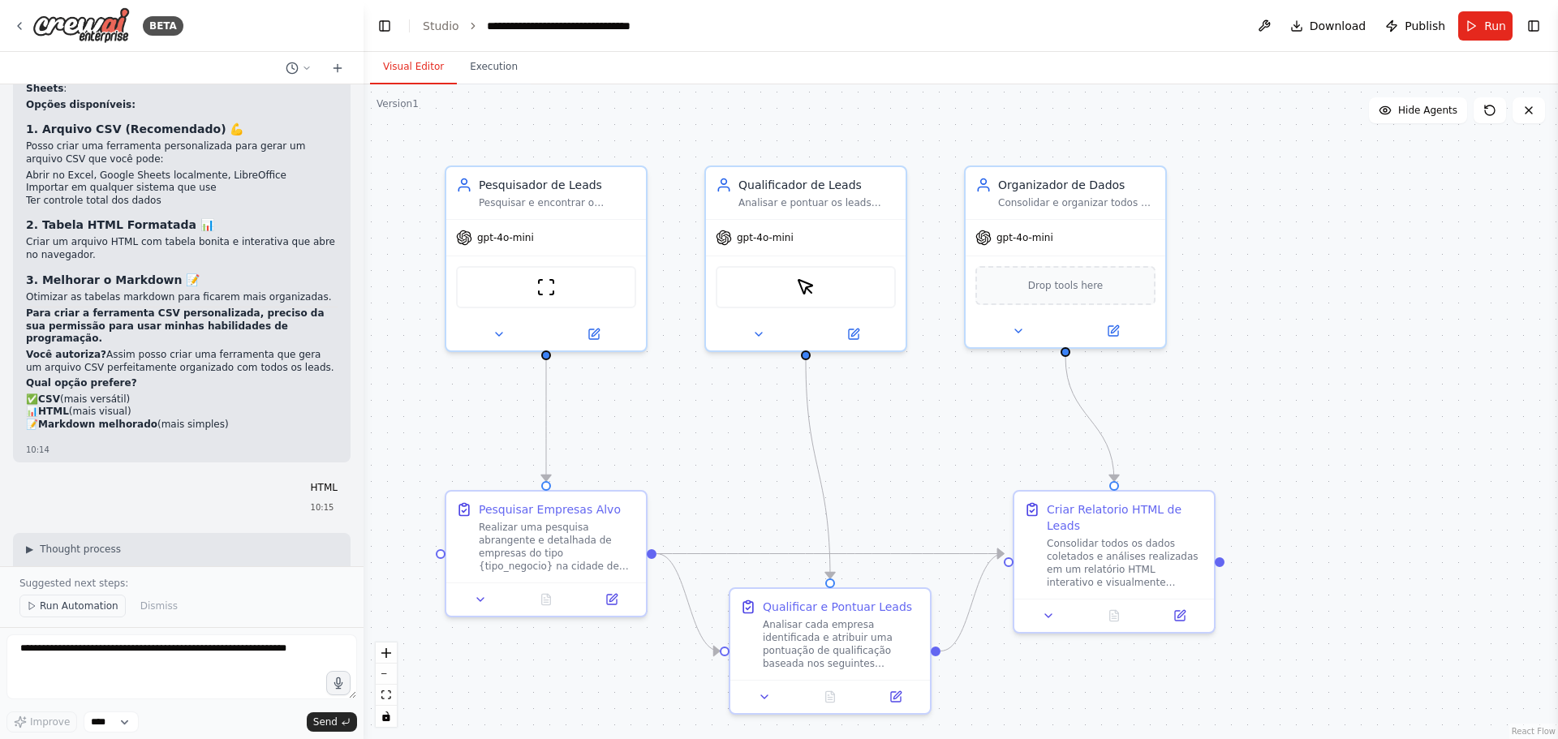
click at [67, 604] on span "Run Automation" at bounding box center [79, 605] width 79 height 13
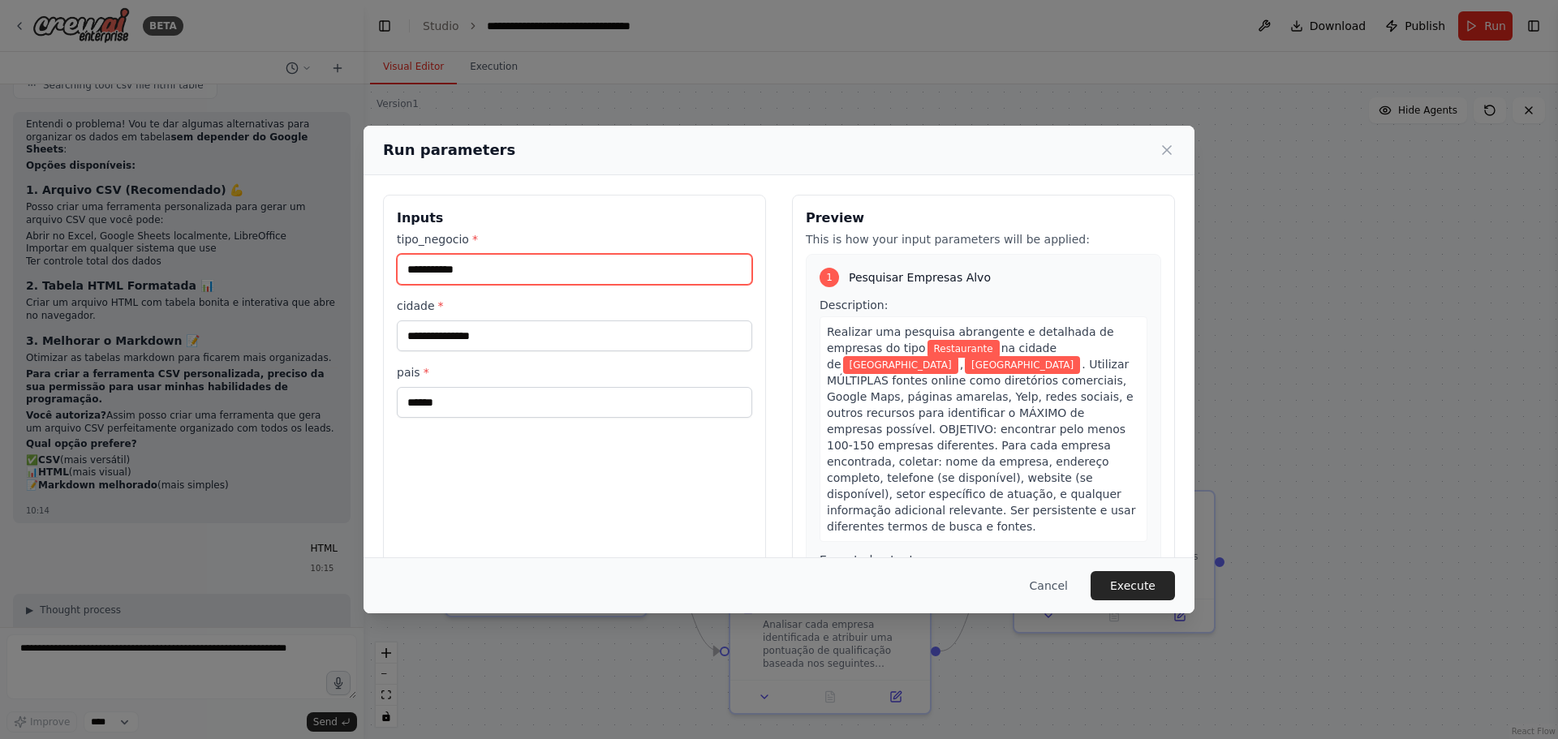
drag, startPoint x: 497, startPoint y: 269, endPoint x: 388, endPoint y: 269, distance: 109.5
click at [388, 269] on div "**********" at bounding box center [574, 387] width 383 height 385
type input "*********"
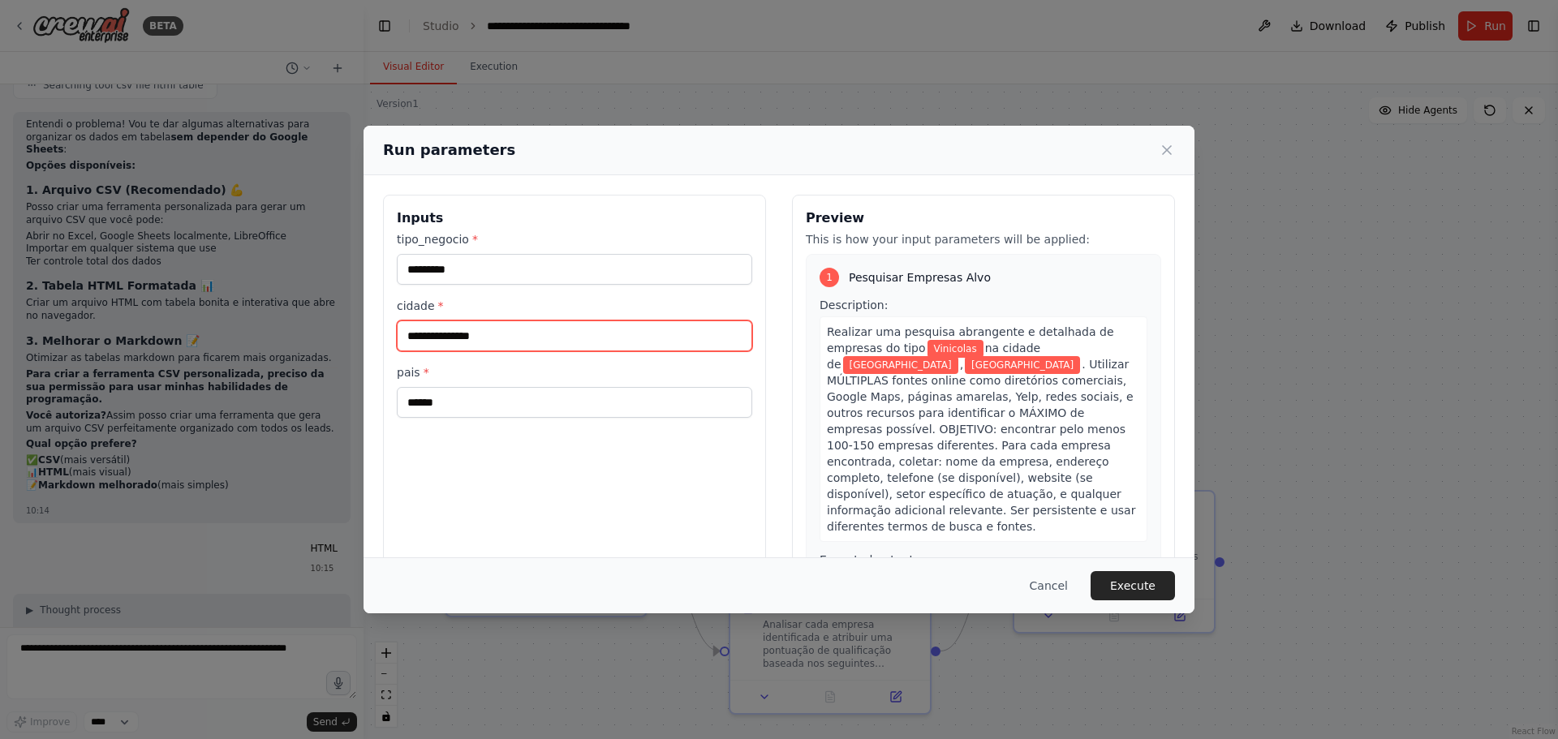
click at [534, 337] on input "**********" at bounding box center [574, 335] width 355 height 31
type input "********"
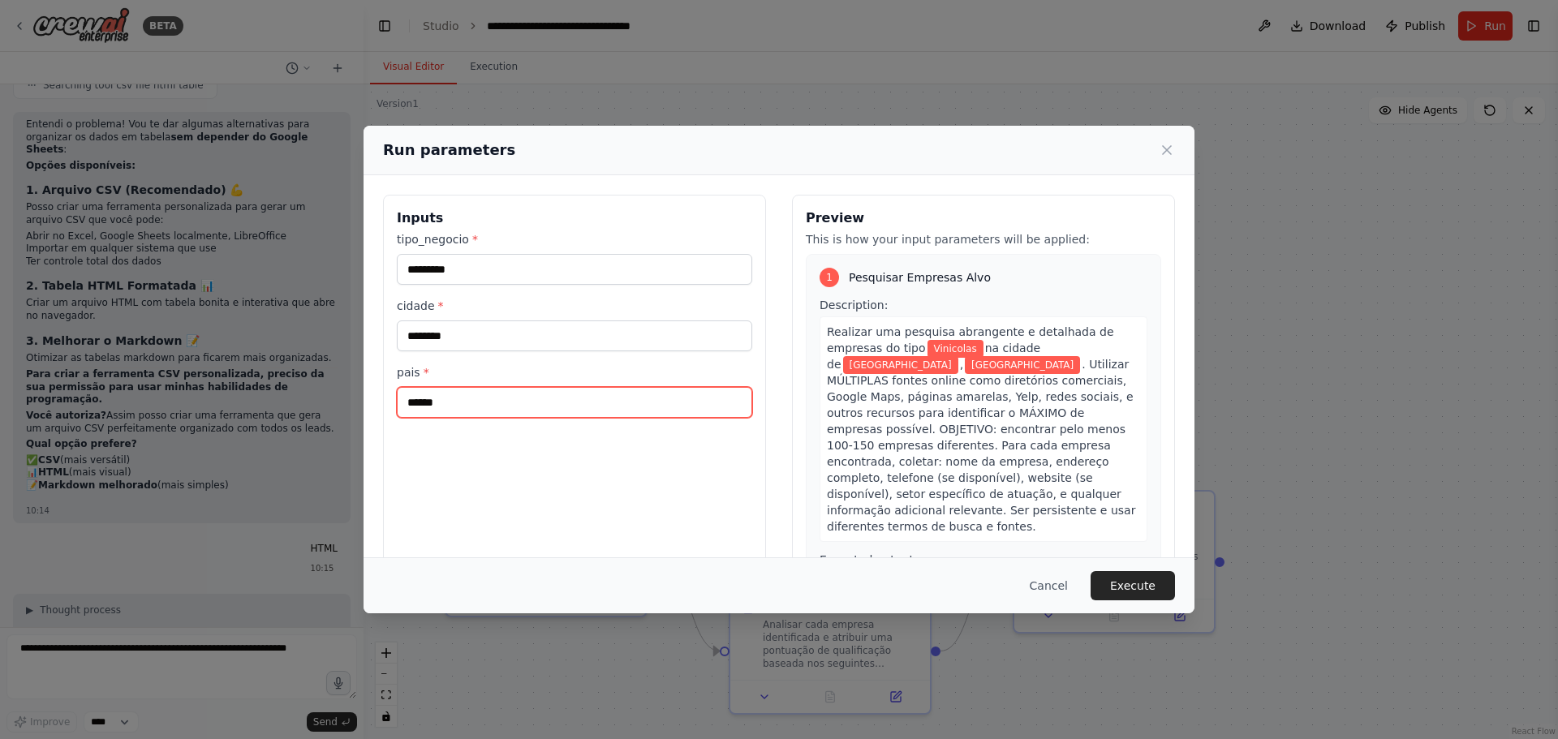
drag, startPoint x: 454, startPoint y: 413, endPoint x: 394, endPoint y: 413, distance: 60.0
click at [394, 413] on div "Inputs tipo_negocio * ********* cidade * ******** pais * ******" at bounding box center [574, 387] width 383 height 385
click at [1145, 591] on button "Execute" at bounding box center [1132, 585] width 84 height 29
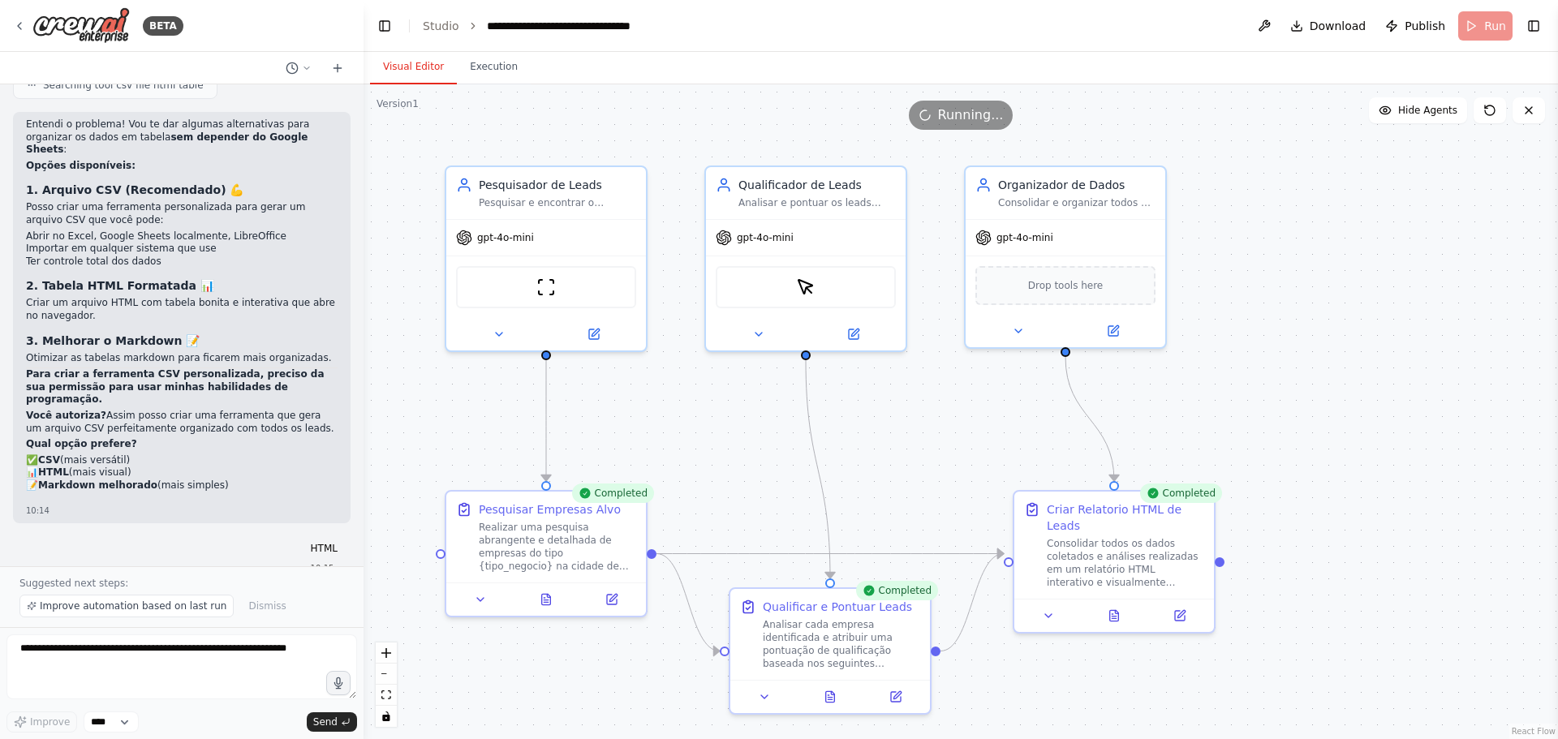
scroll to position [8955, 0]
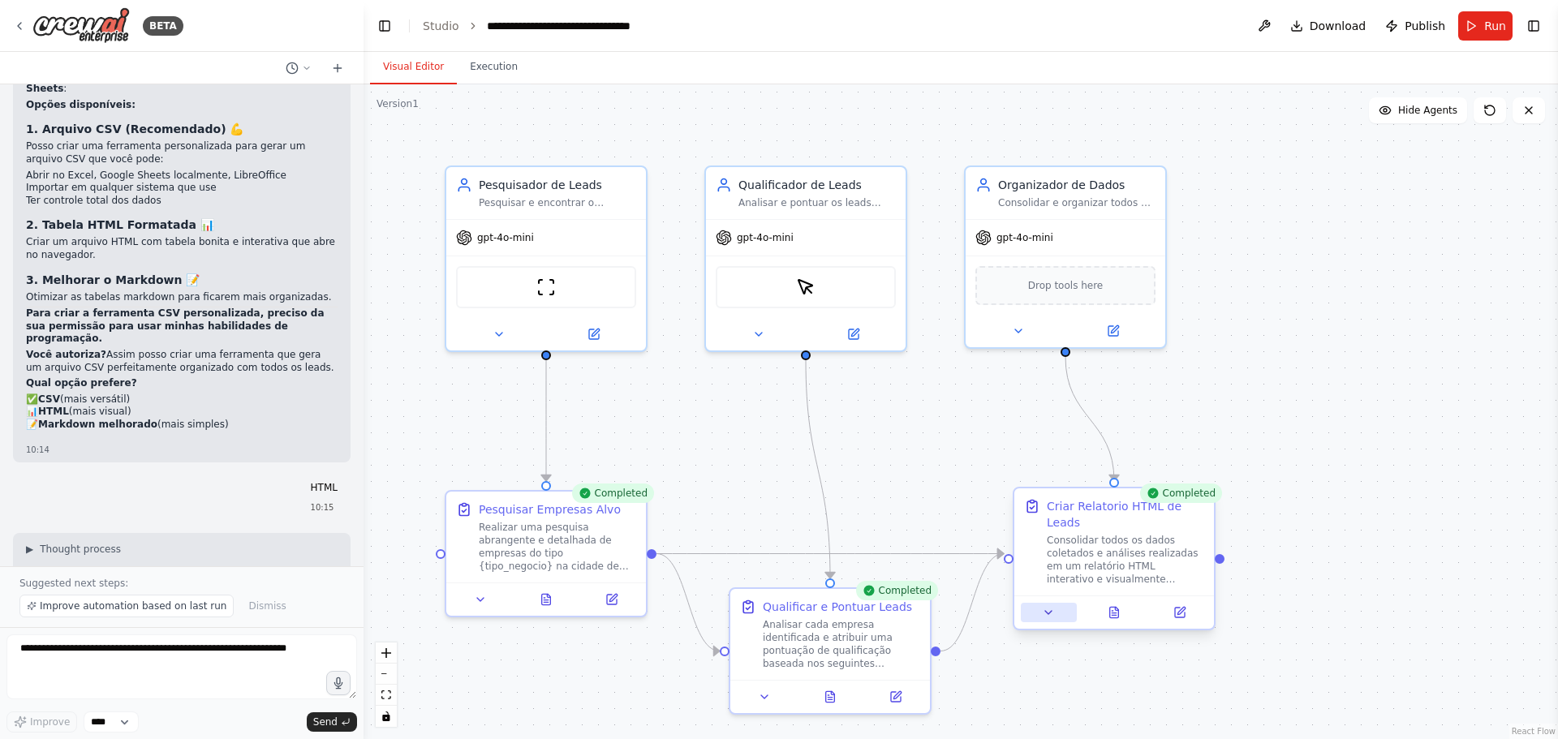
click at [1044, 606] on icon at bounding box center [1048, 612] width 13 height 13
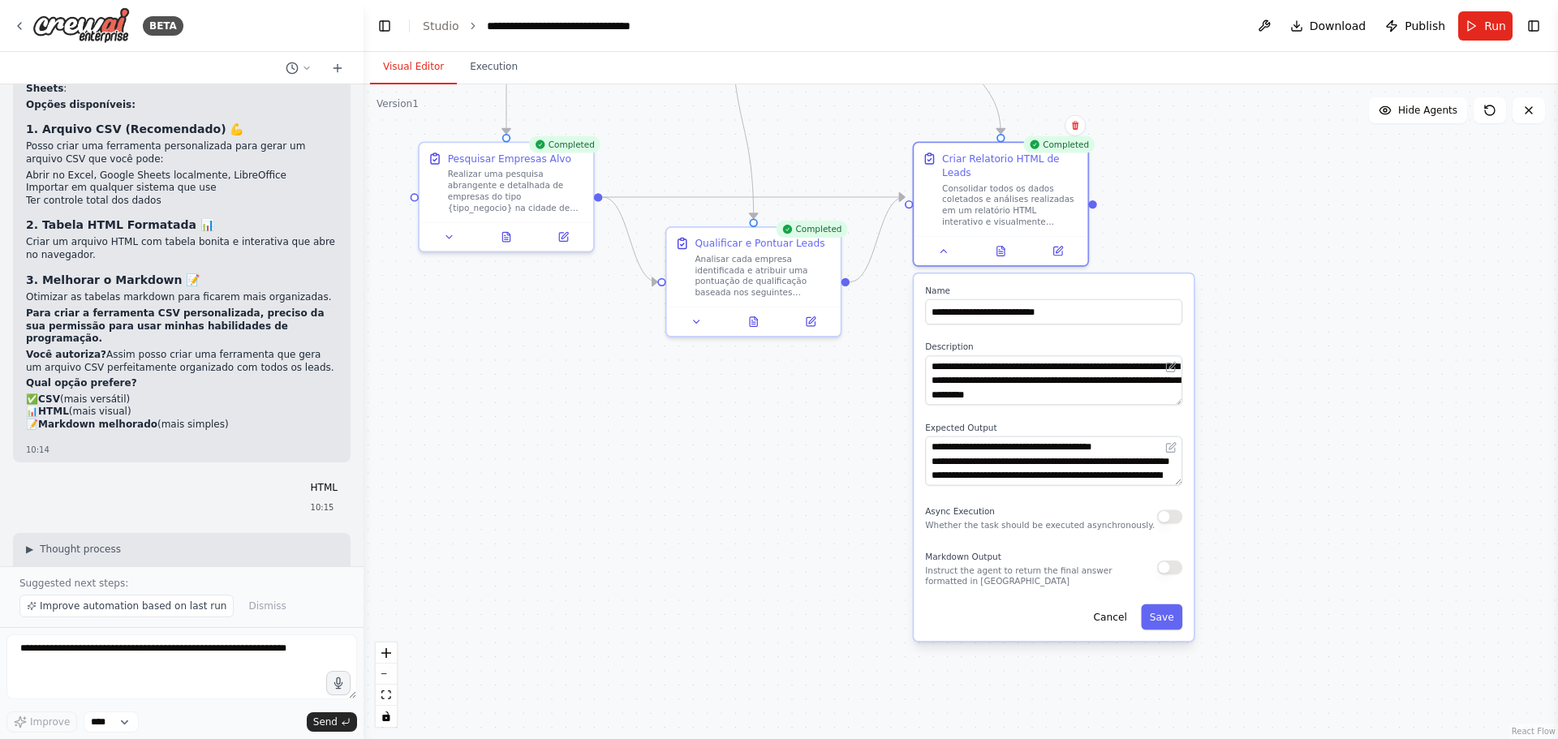
drag, startPoint x: 1435, startPoint y: 644, endPoint x: 1304, endPoint y: 283, distance: 384.2
click at [1304, 283] on div ".deletable-edge-delete-btn { width: 20px; height: 20px; border: 0px solid #ffff…" at bounding box center [960, 411] width 1194 height 655
click at [1256, 367] on div ".deletable-edge-delete-btn { width: 20px; height: 20px; border: 0px solid #ffff…" at bounding box center [960, 411] width 1194 height 655
click at [1062, 247] on div at bounding box center [1000, 248] width 174 height 29
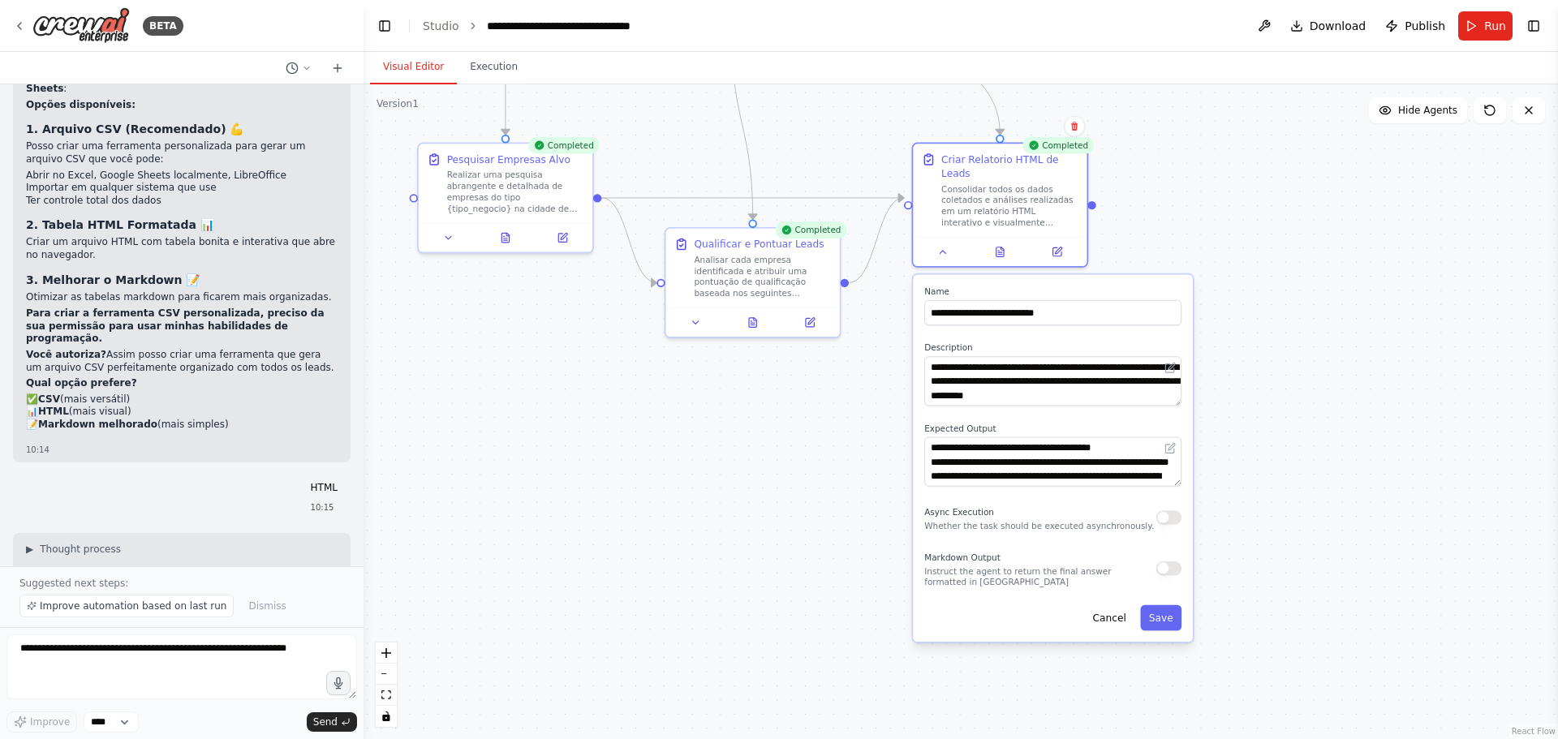
click at [1321, 253] on div ".deletable-edge-delete-btn { width: 20px; height: 20px; border: 0px solid #ffff…" at bounding box center [960, 411] width 1194 height 655
click at [1111, 610] on button "Cancel" at bounding box center [1109, 617] width 50 height 25
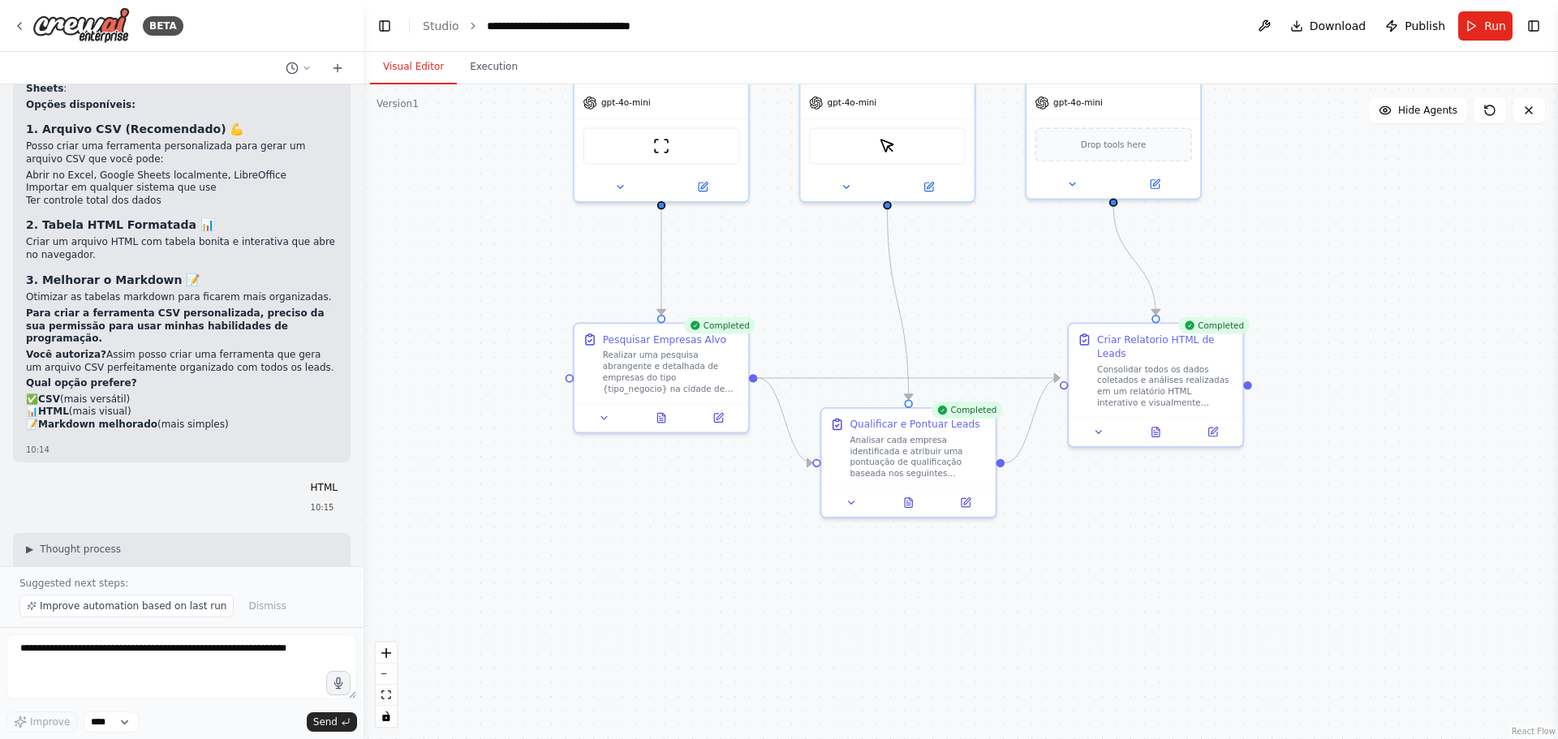
drag, startPoint x: 1161, startPoint y: 429, endPoint x: 1322, endPoint y: 531, distance: 191.1
click at [1321, 531] on div ".deletable-edge-delete-btn { width: 20px; height: 20px; border: 0px solid #ffff…" at bounding box center [960, 411] width 1194 height 655
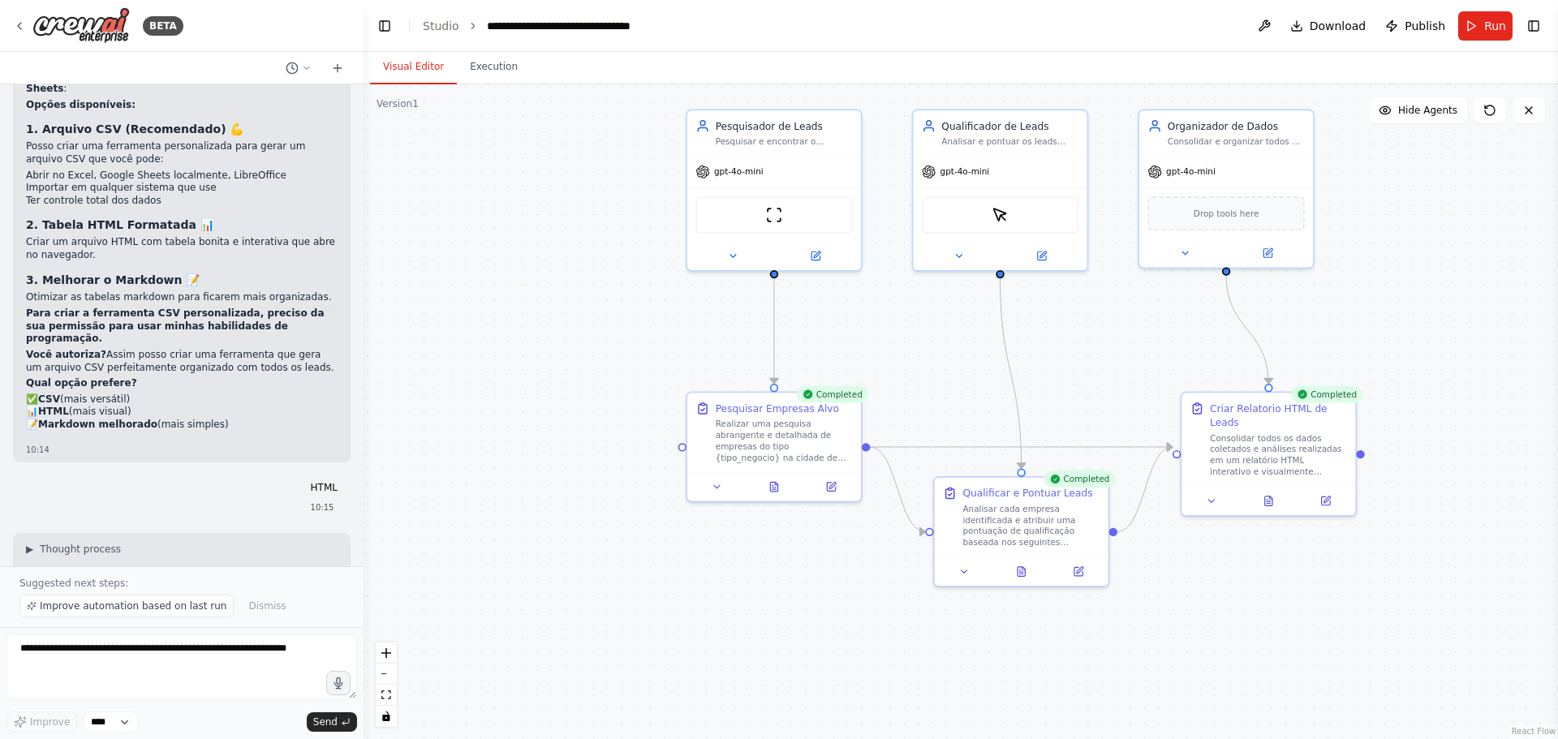
drag, startPoint x: 670, startPoint y: 562, endPoint x: 708, endPoint y: 619, distance: 68.4
click at [708, 619] on div ".deletable-edge-delete-btn { width: 20px; height: 20px; border: 0px solid #ffff…" at bounding box center [960, 411] width 1194 height 655
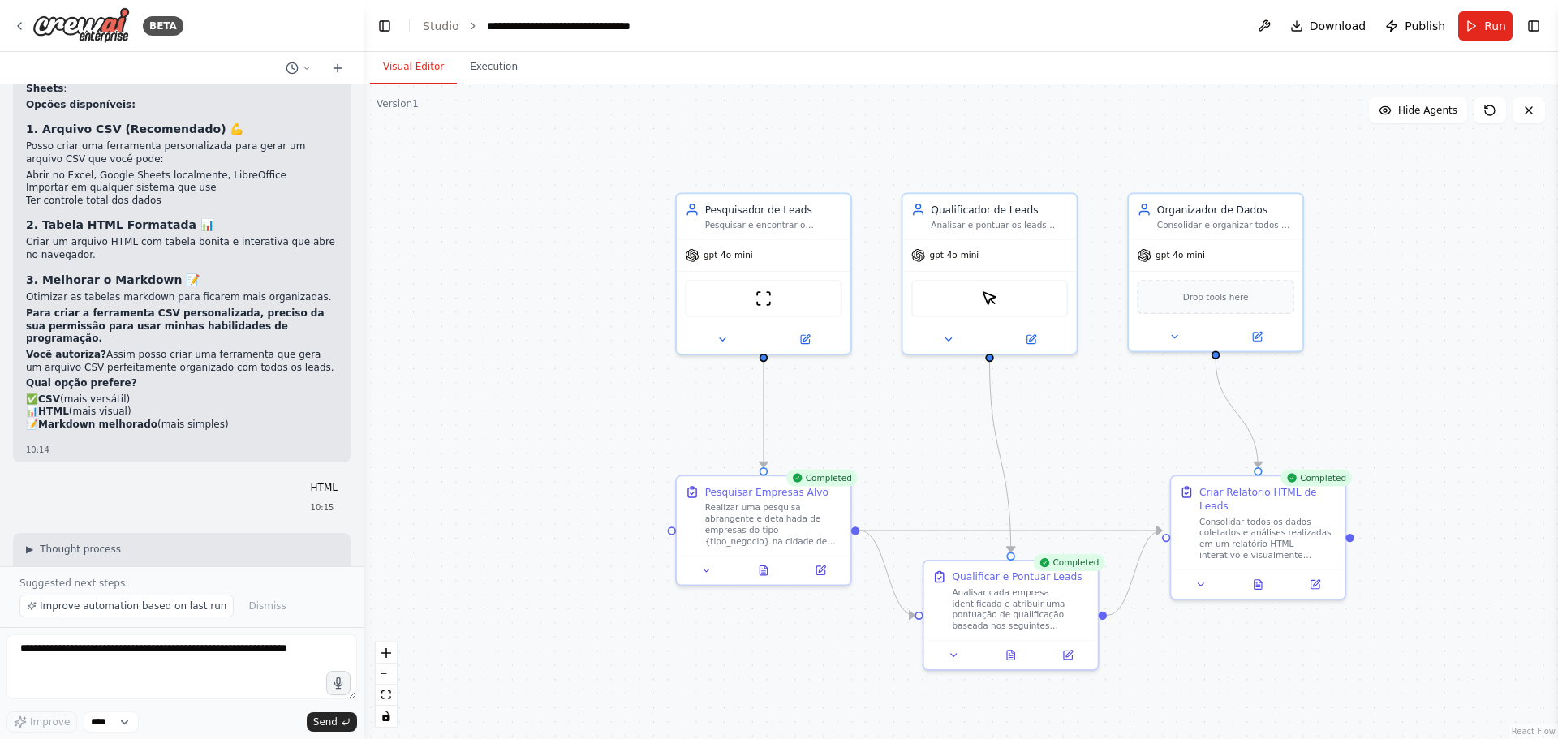
drag, startPoint x: 605, startPoint y: 468, endPoint x: 569, endPoint y: 317, distance: 155.2
click at [569, 317] on div ".deletable-edge-delete-btn { width: 20px; height: 20px; border: 0px solid #ffff…" at bounding box center [960, 411] width 1194 height 655
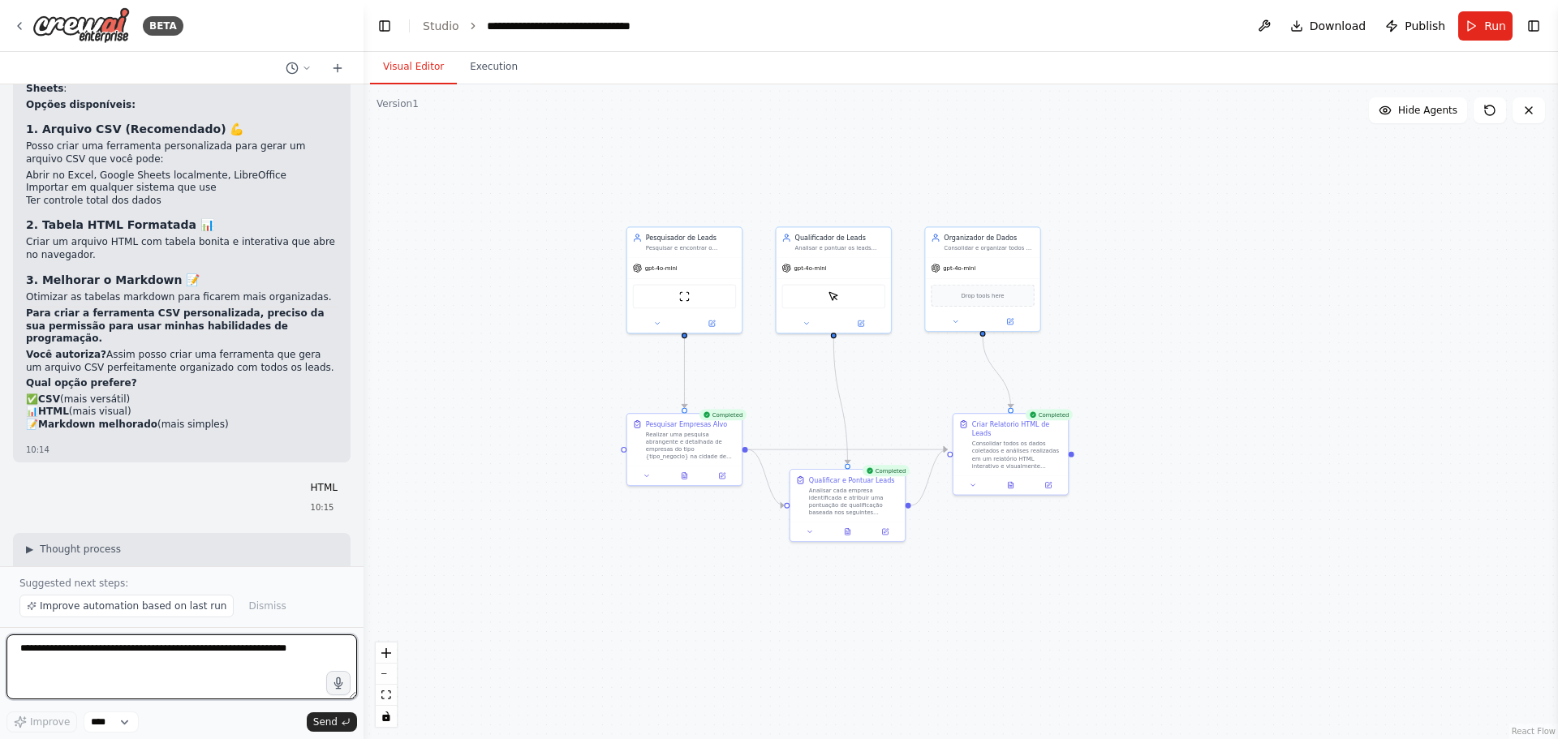
click at [101, 651] on textarea at bounding box center [181, 666] width 350 height 65
type textarea "**********"
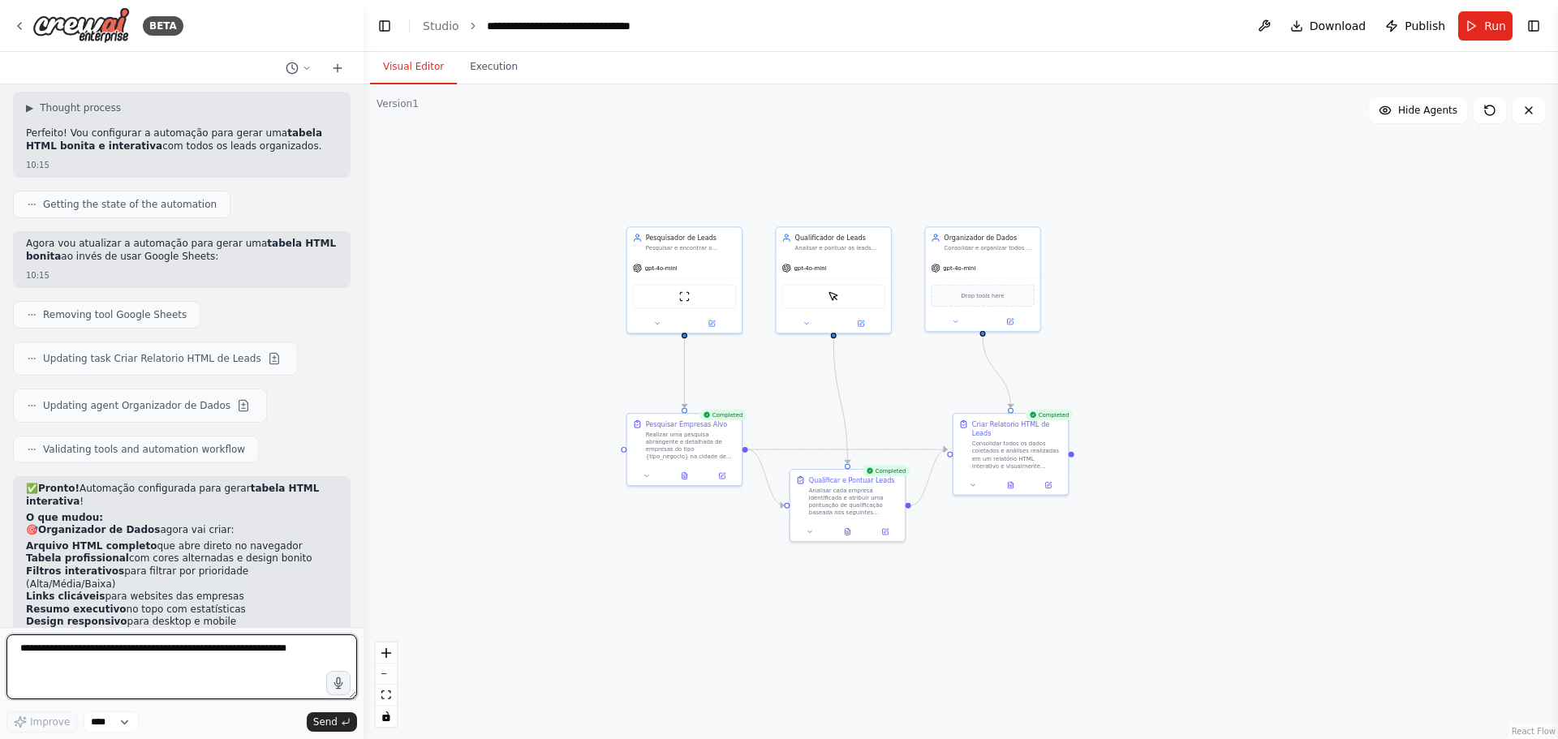
scroll to position [9408, 0]
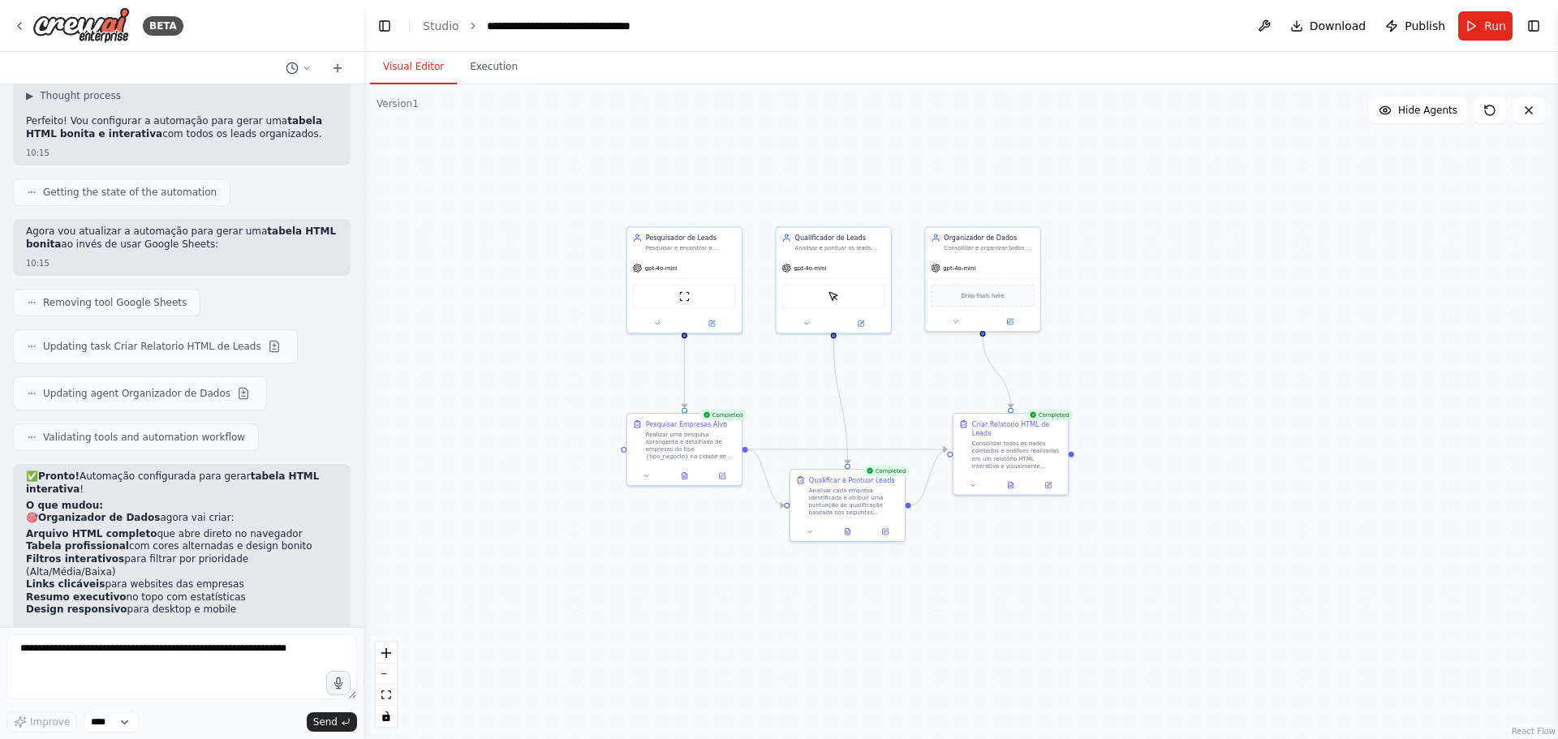
drag, startPoint x: 61, startPoint y: 429, endPoint x: 144, endPoint y: 428, distance: 82.8
copy code "document.write('"
click at [159, 644] on textarea at bounding box center [181, 666] width 350 height 65
type textarea "**********"
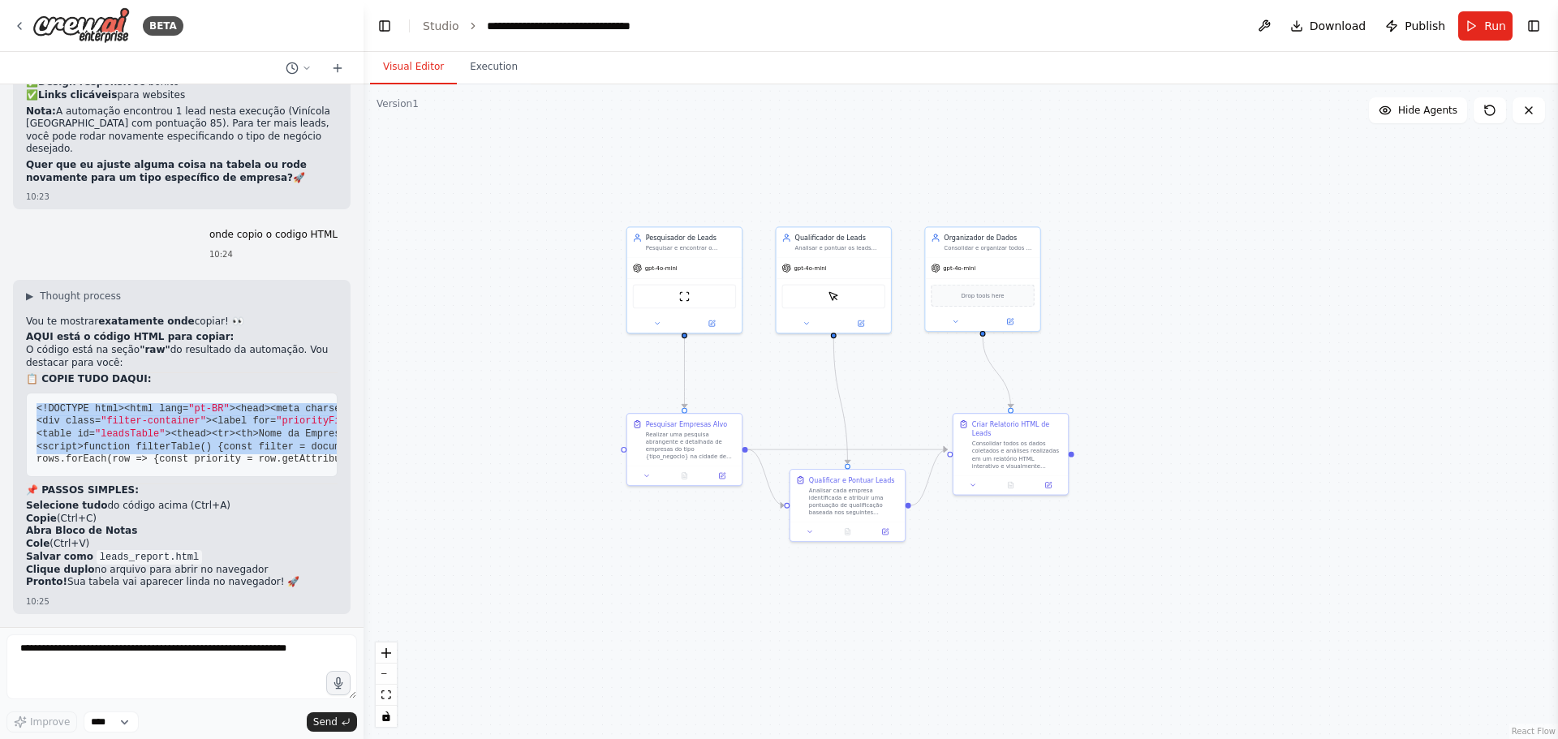
scroll to position [11293, 0]
drag, startPoint x: 37, startPoint y: 312, endPoint x: 147, endPoint y: 456, distance: 181.7
click at [147, 456] on pre "<!DOCTYPE html> <html lang= "pt-BR" > <head> <meta charset= "UTF-8" > <meta nam…" at bounding box center [182, 435] width 312 height 84
copy code "<!DOCTYPE html> <html lang= "pt-BR" > <head> <meta charset= "UTF-8" > <meta nam…"
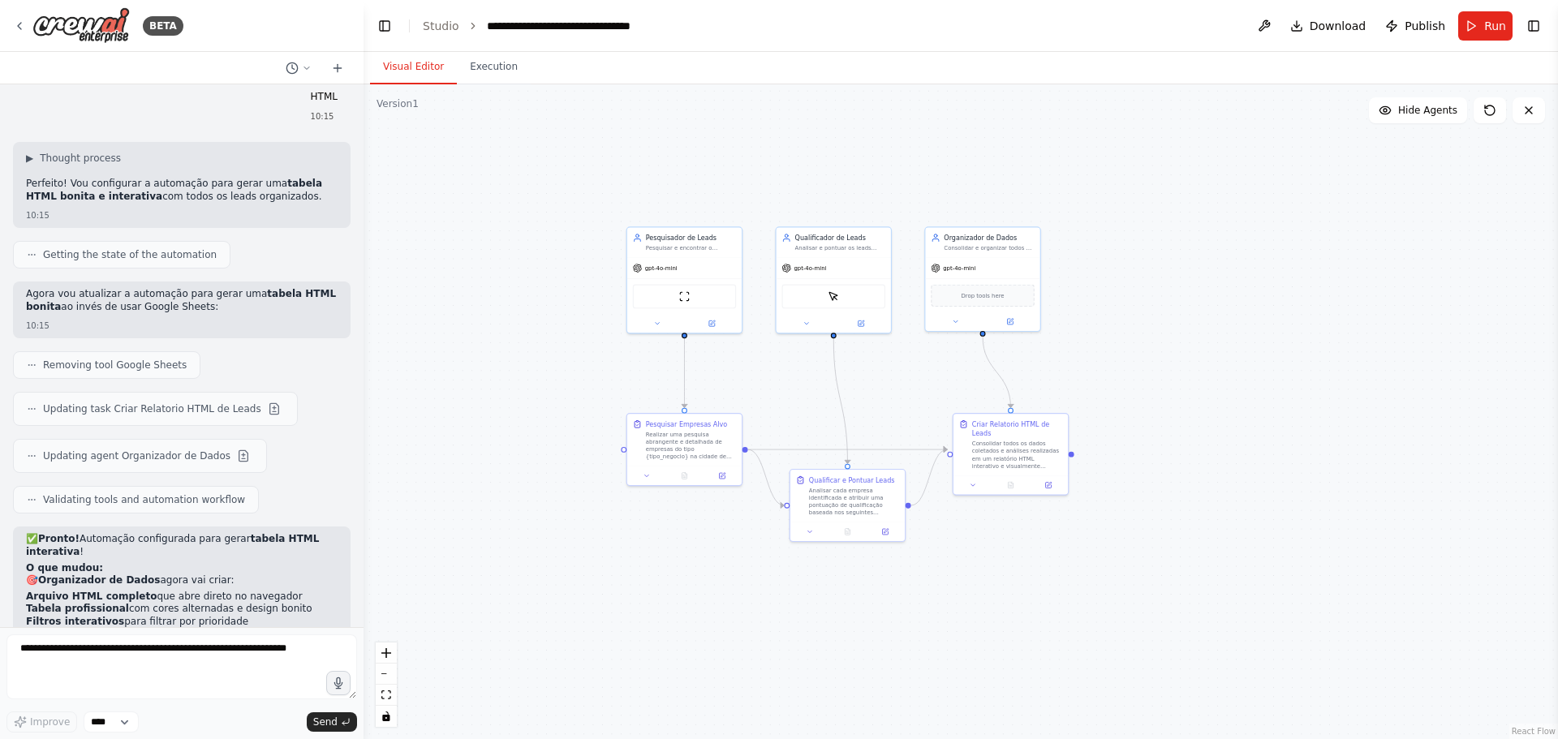
scroll to position [9508, 0]
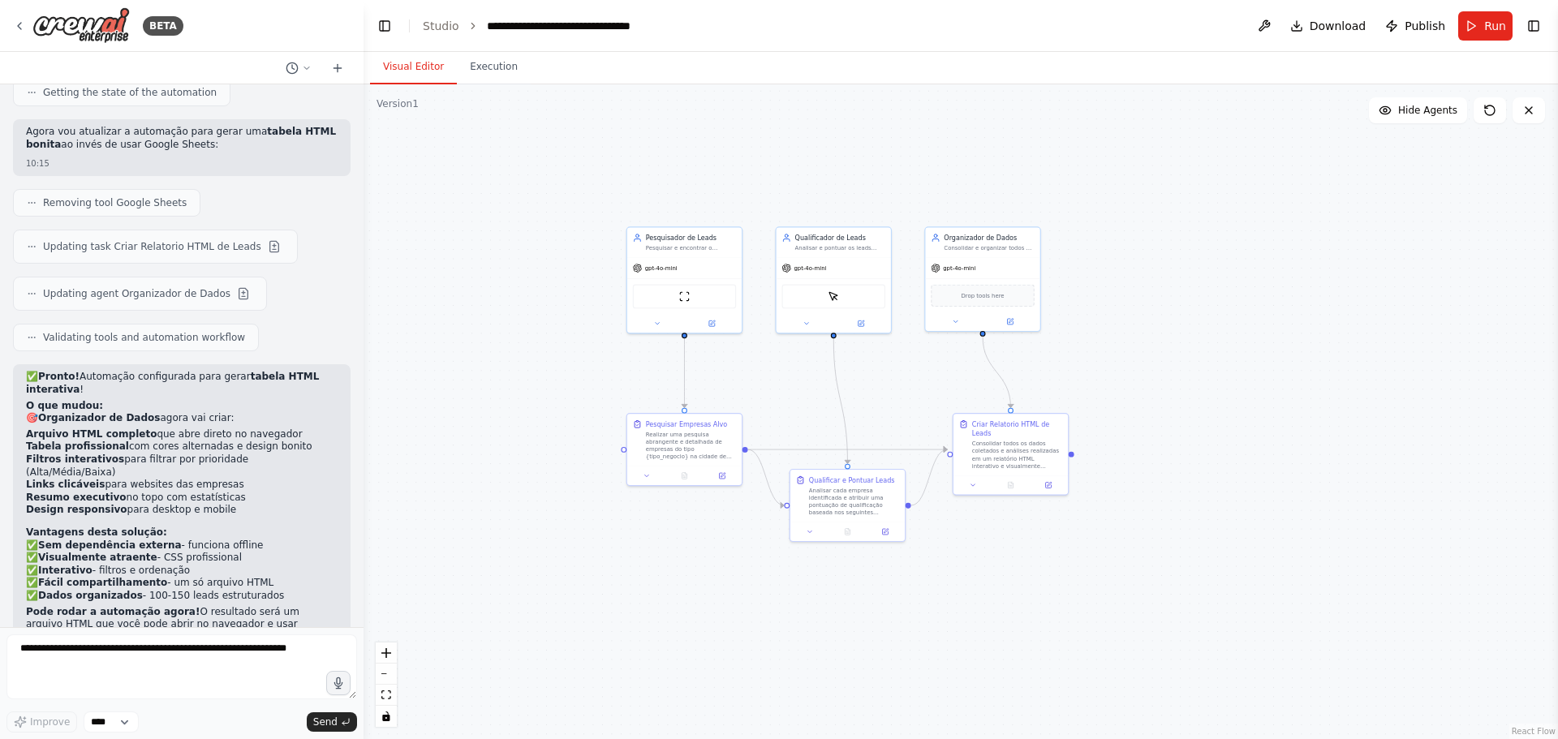
drag, startPoint x: 260, startPoint y: 328, endPoint x: 273, endPoint y: 329, distance: 12.3
copy code "')"
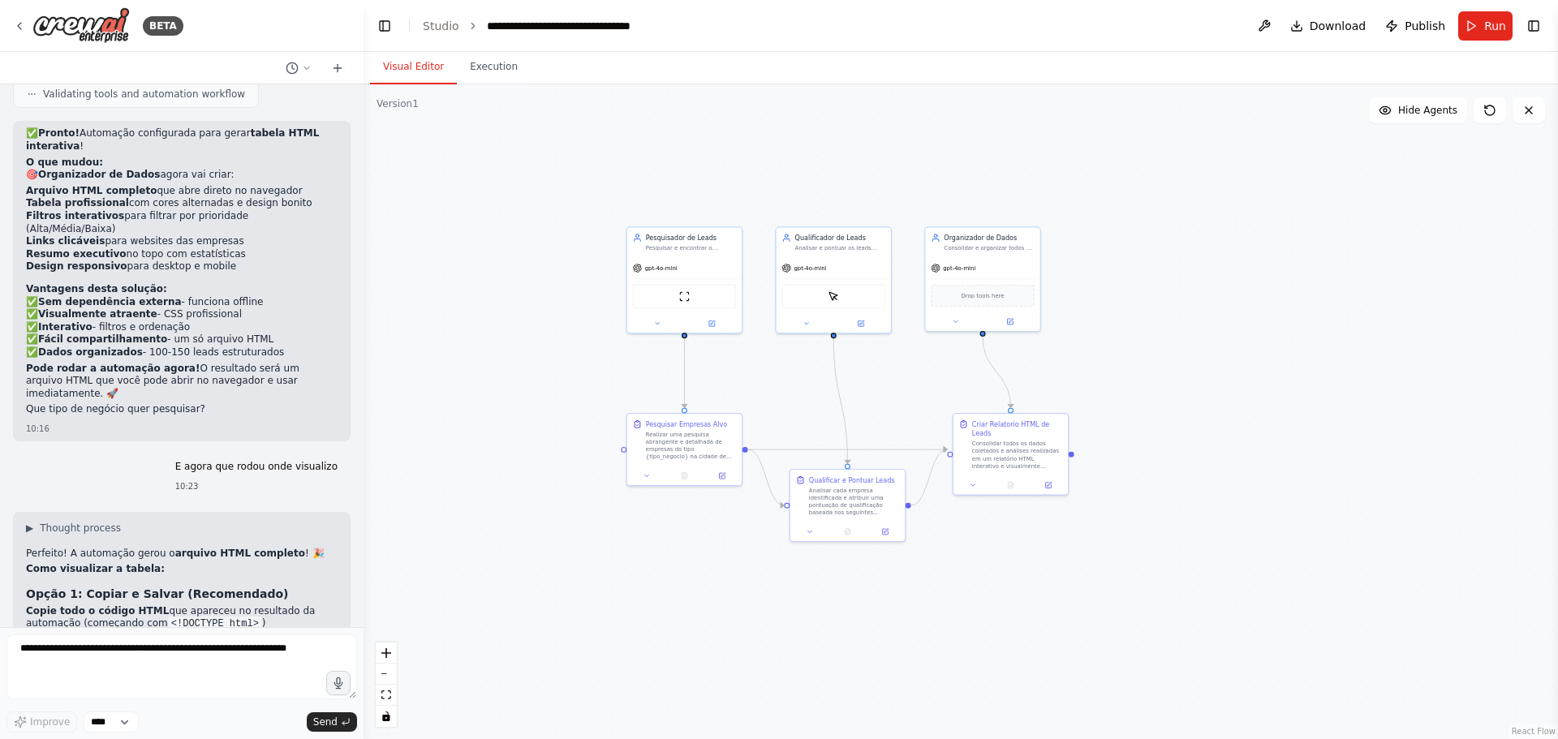
scroll to position [9833, 0]
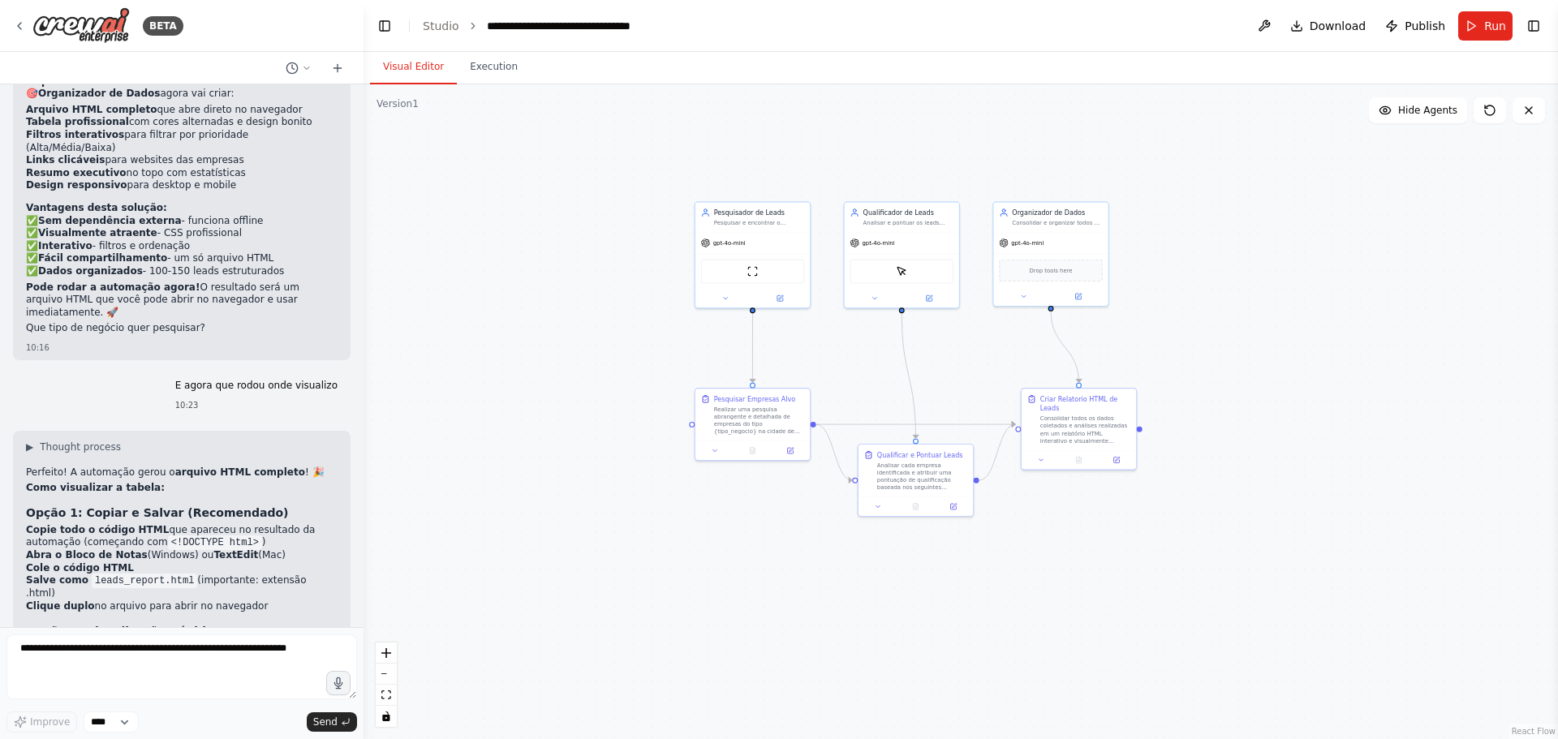
drag, startPoint x: 1159, startPoint y: 544, endPoint x: 1233, endPoint y: 518, distance: 78.3
click at [1228, 519] on div ".deletable-edge-delete-btn { width: 20px; height: 20px; border: 0px solid #ffff…" at bounding box center [960, 411] width 1194 height 655
click at [1198, 526] on div ".deletable-edge-delete-btn { width: 20px; height: 20px; border: 0px solid #ffff…" at bounding box center [960, 411] width 1194 height 655
click at [1197, 349] on div ".deletable-edge-delete-btn { width: 20px; height: 20px; border: 0px solid #ffff…" at bounding box center [960, 411] width 1194 height 655
click at [1267, 397] on div ".deletable-edge-delete-btn { width: 20px; height: 20px; border: 0px solid #ffff…" at bounding box center [960, 411] width 1194 height 655
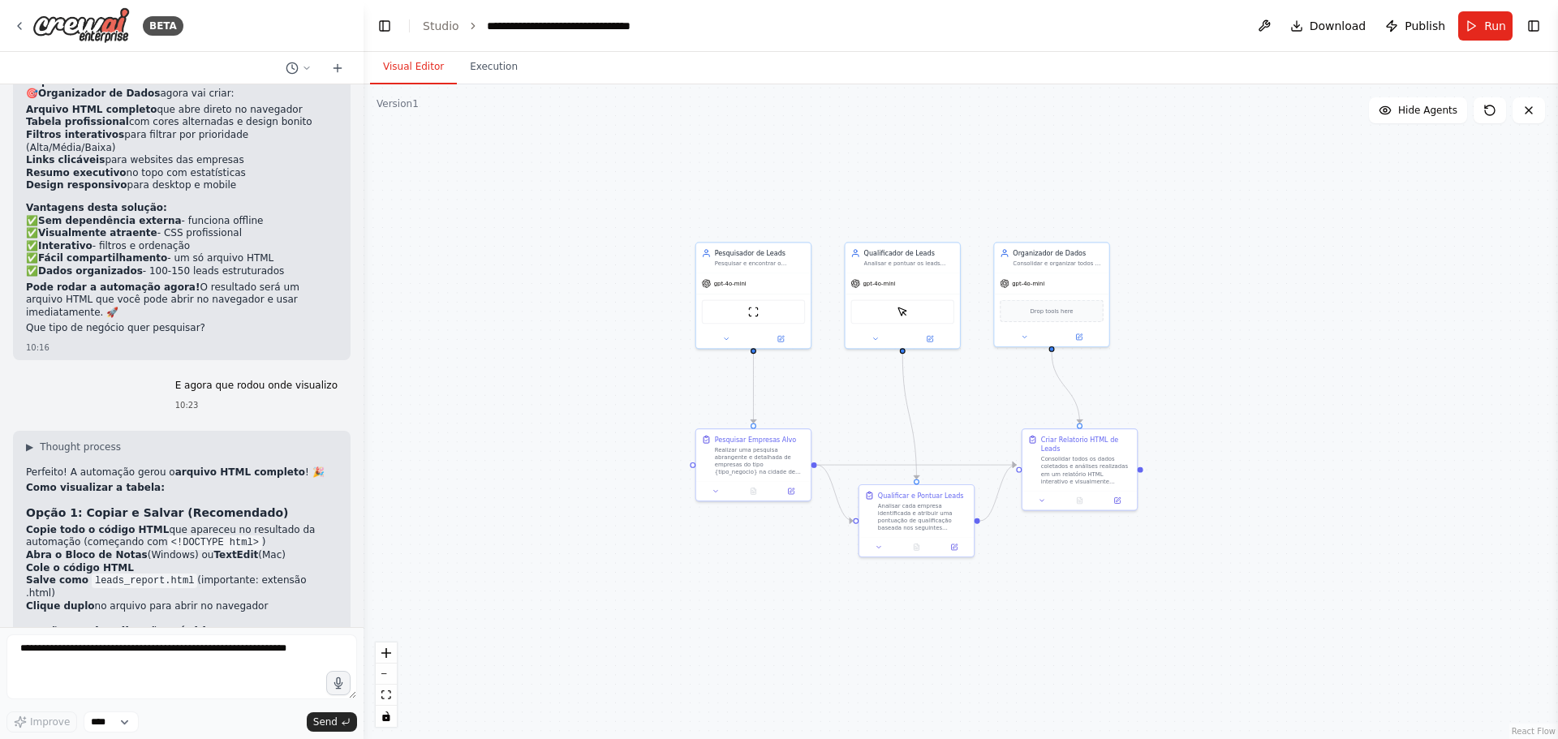
click at [466, 285] on div ".deletable-edge-delete-btn { width: 20px; height: 20px; border: 0px solid #ffff…" at bounding box center [960, 411] width 1194 height 655
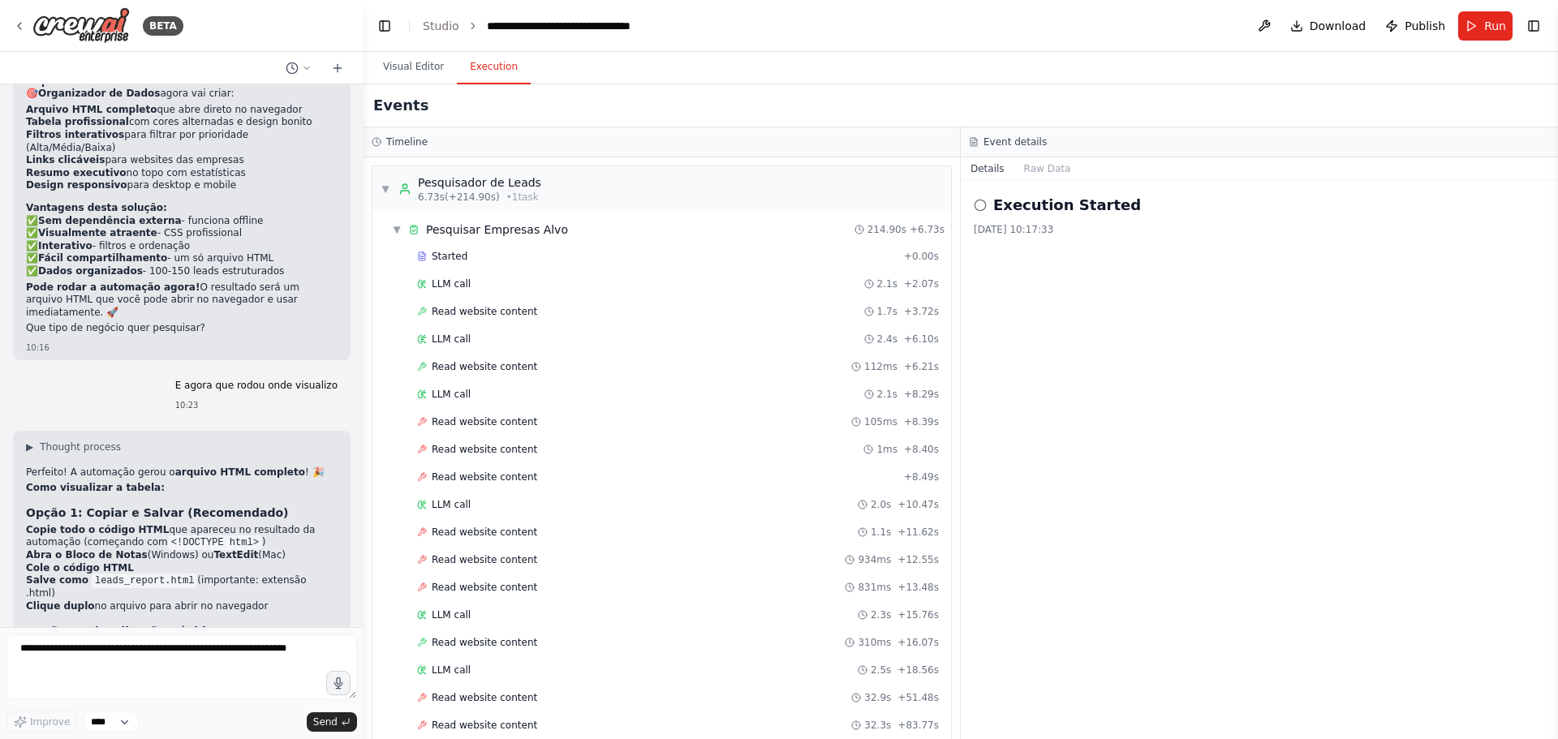
click at [497, 66] on button "Execution" at bounding box center [494, 67] width 74 height 34
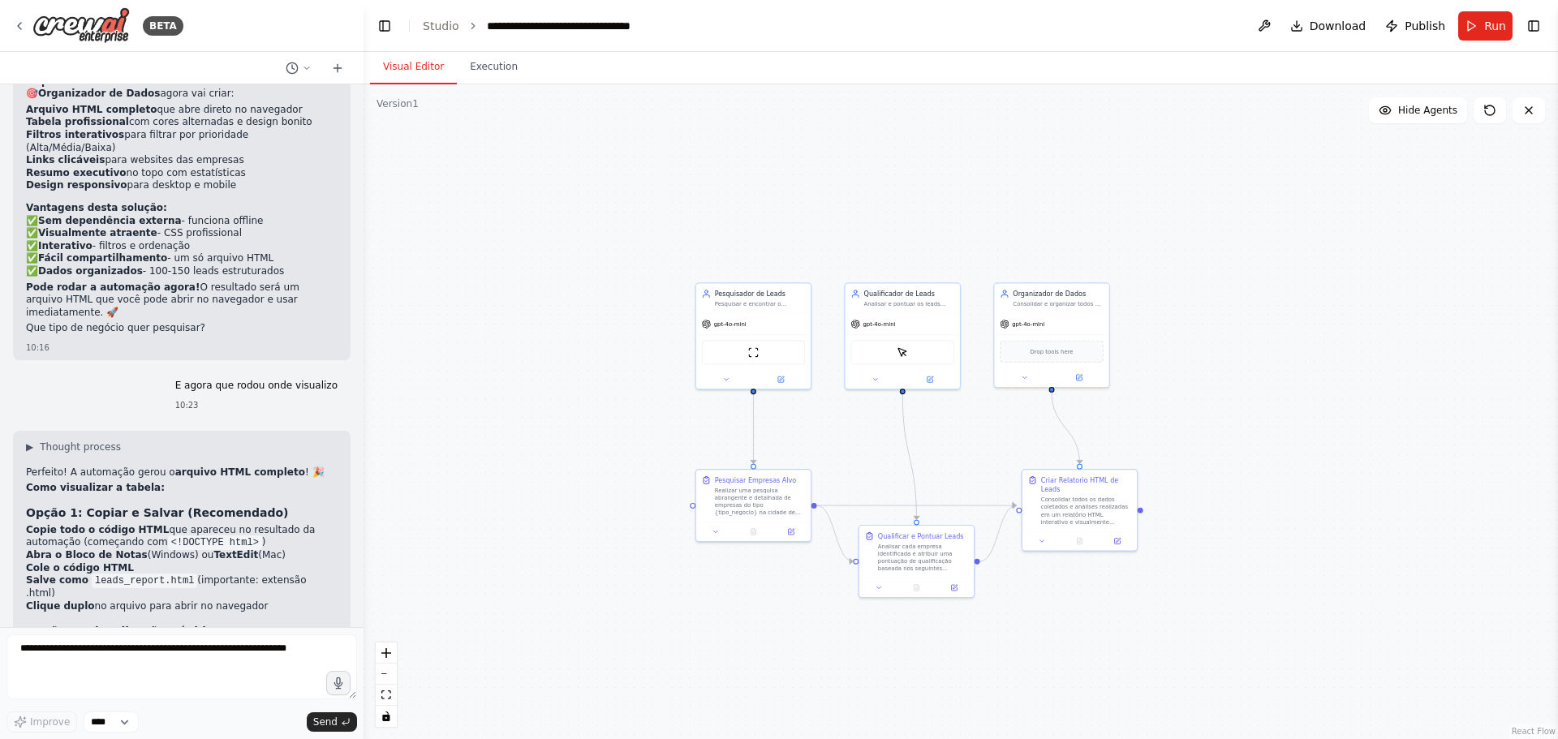
click at [396, 70] on button "Visual Editor" at bounding box center [413, 67] width 87 height 34
click at [546, 339] on div ".deletable-edge-delete-btn { width: 20px; height: 20px; border: 0px solid #ffff…" at bounding box center [960, 411] width 1194 height 655
click at [570, 393] on div ".deletable-edge-delete-btn { width: 20px; height: 20px; border: 0px solid #ffff…" at bounding box center [960, 411] width 1194 height 655
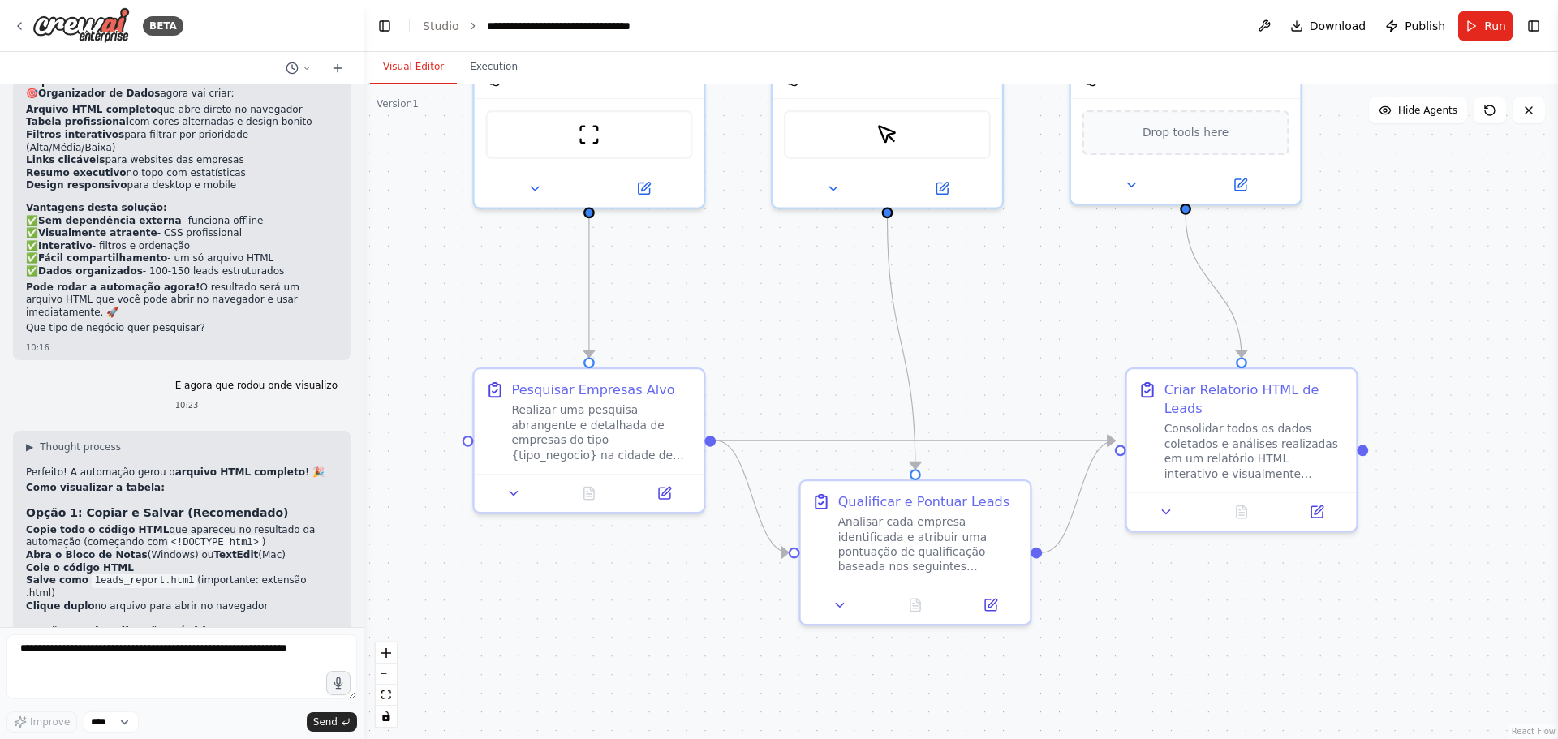
drag, startPoint x: 699, startPoint y: 459, endPoint x: 352, endPoint y: 242, distance: 409.6
click at [352, 242] on div "BETA https://nominatim.openstreetmap.org/search?q=${encodeURIComponent(city)}&f…" at bounding box center [779, 369] width 1558 height 739
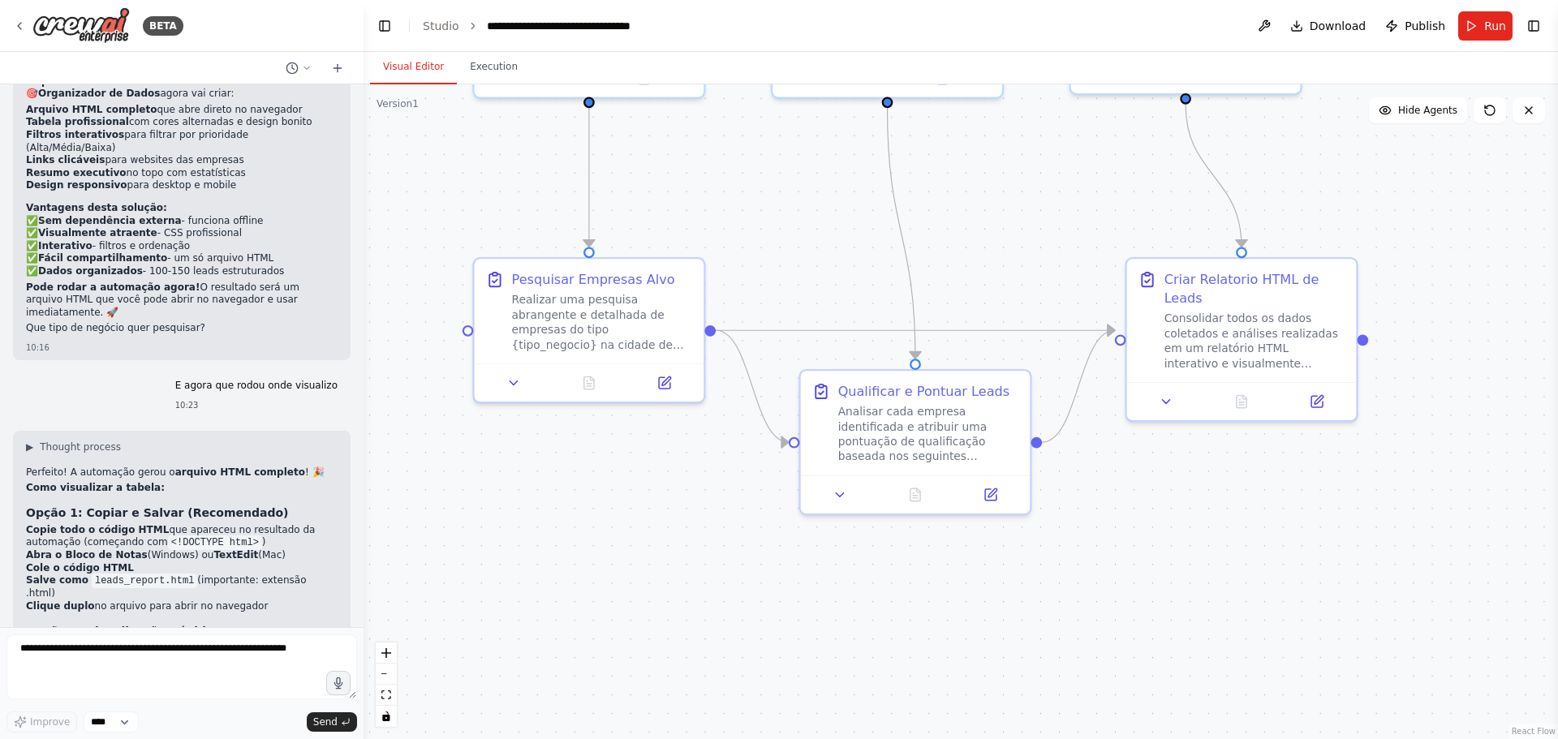
click at [1124, 464] on div ".deletable-edge-delete-btn { width: 20px; height: 20px; border: 0px solid #ffff…" at bounding box center [960, 411] width 1194 height 655
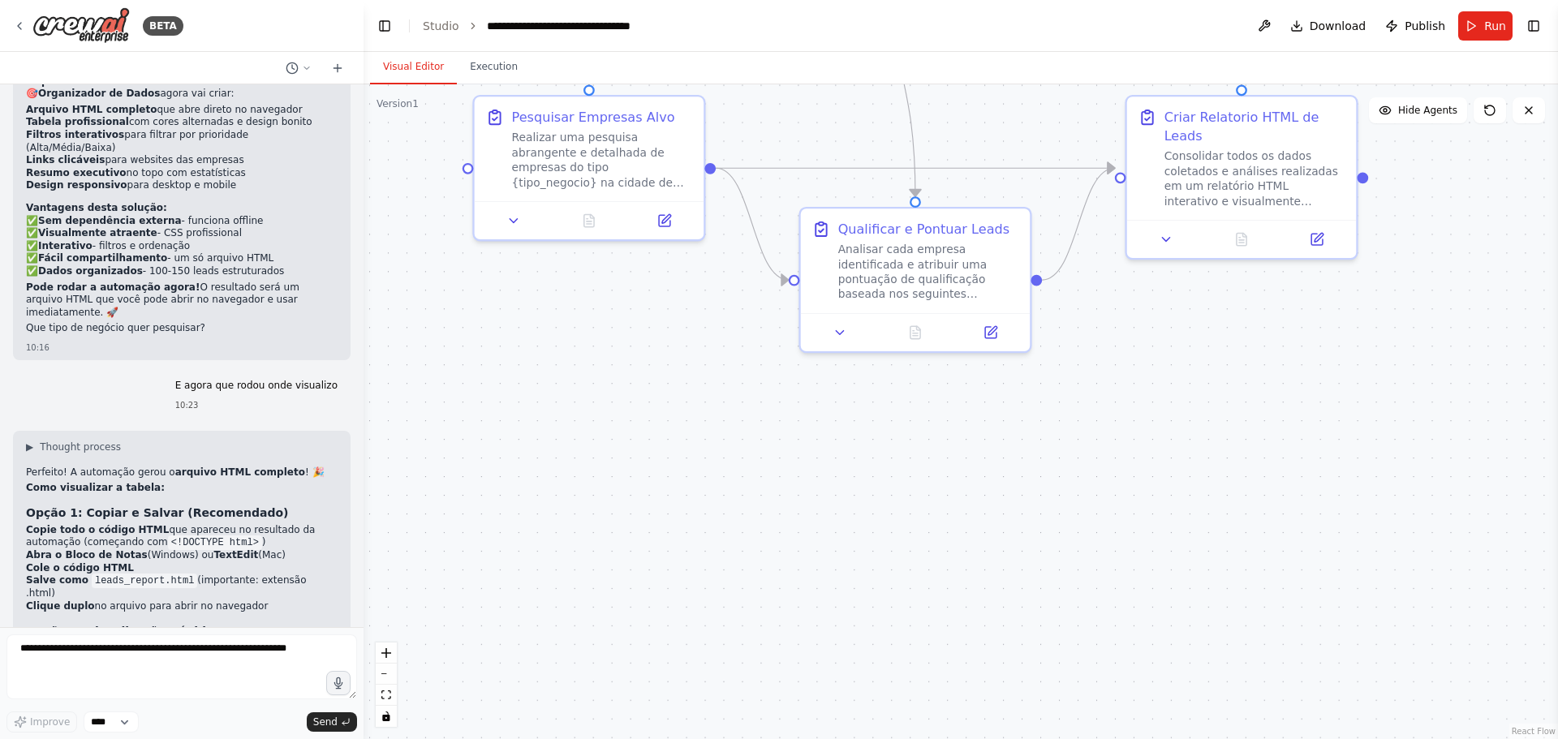
click at [1136, 454] on div ".deletable-edge-delete-btn { width: 20px; height: 20px; border: 0px solid #ffff…" at bounding box center [960, 411] width 1194 height 655
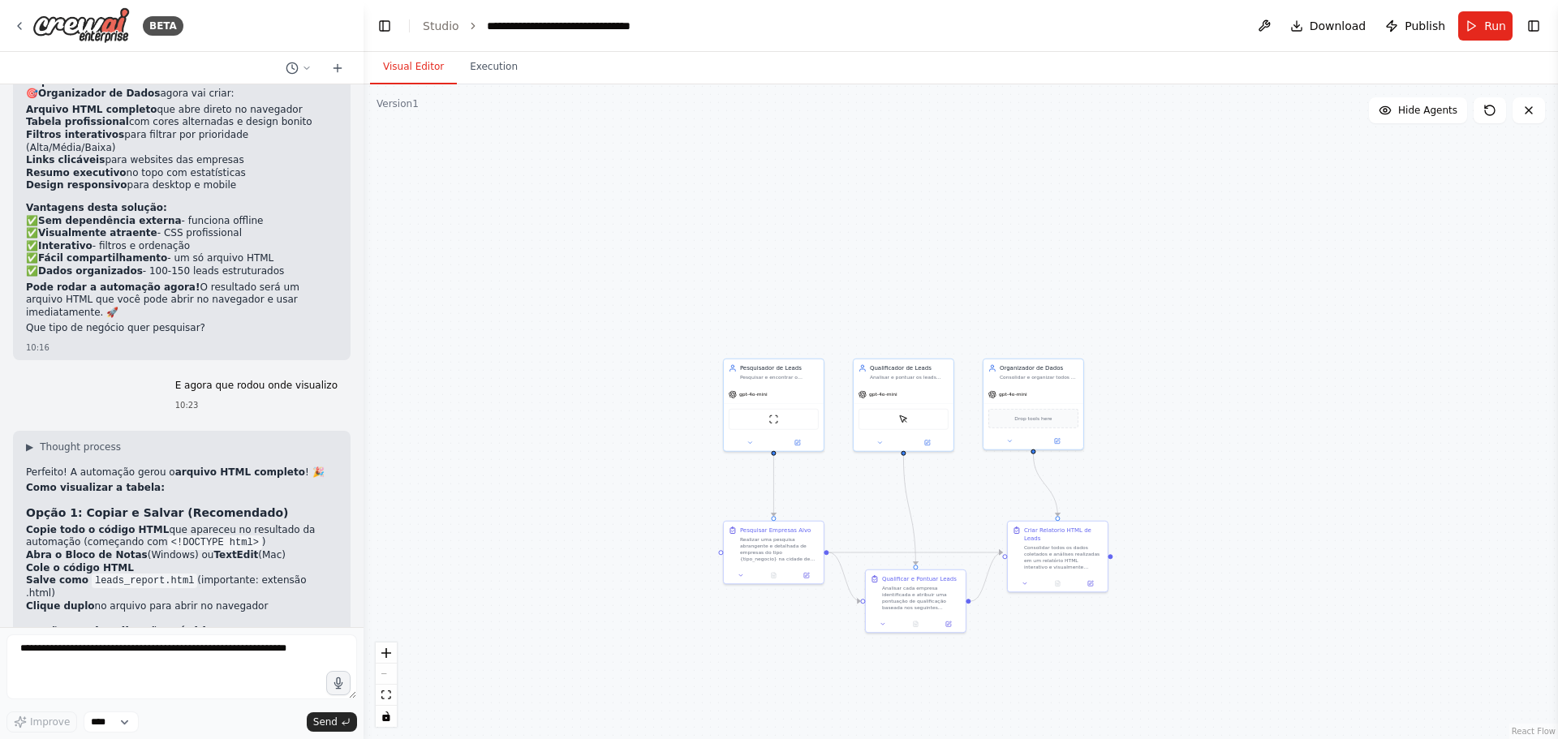
drag, startPoint x: 1369, startPoint y: 169, endPoint x: 1197, endPoint y: 372, distance: 266.4
click at [1223, 398] on div ".deletable-edge-delete-btn { width: 20px; height: 20px; border: 0px solid #ffff…" at bounding box center [960, 411] width 1194 height 655
click at [1173, 492] on div ".deletable-edge-delete-btn { width: 20px; height: 20px; border: 0px solid #ffff…" at bounding box center [960, 411] width 1194 height 655
click at [1197, 479] on div ".deletable-edge-delete-btn { width: 20px; height: 20px; border: 0px solid #ffff…" at bounding box center [960, 411] width 1194 height 655
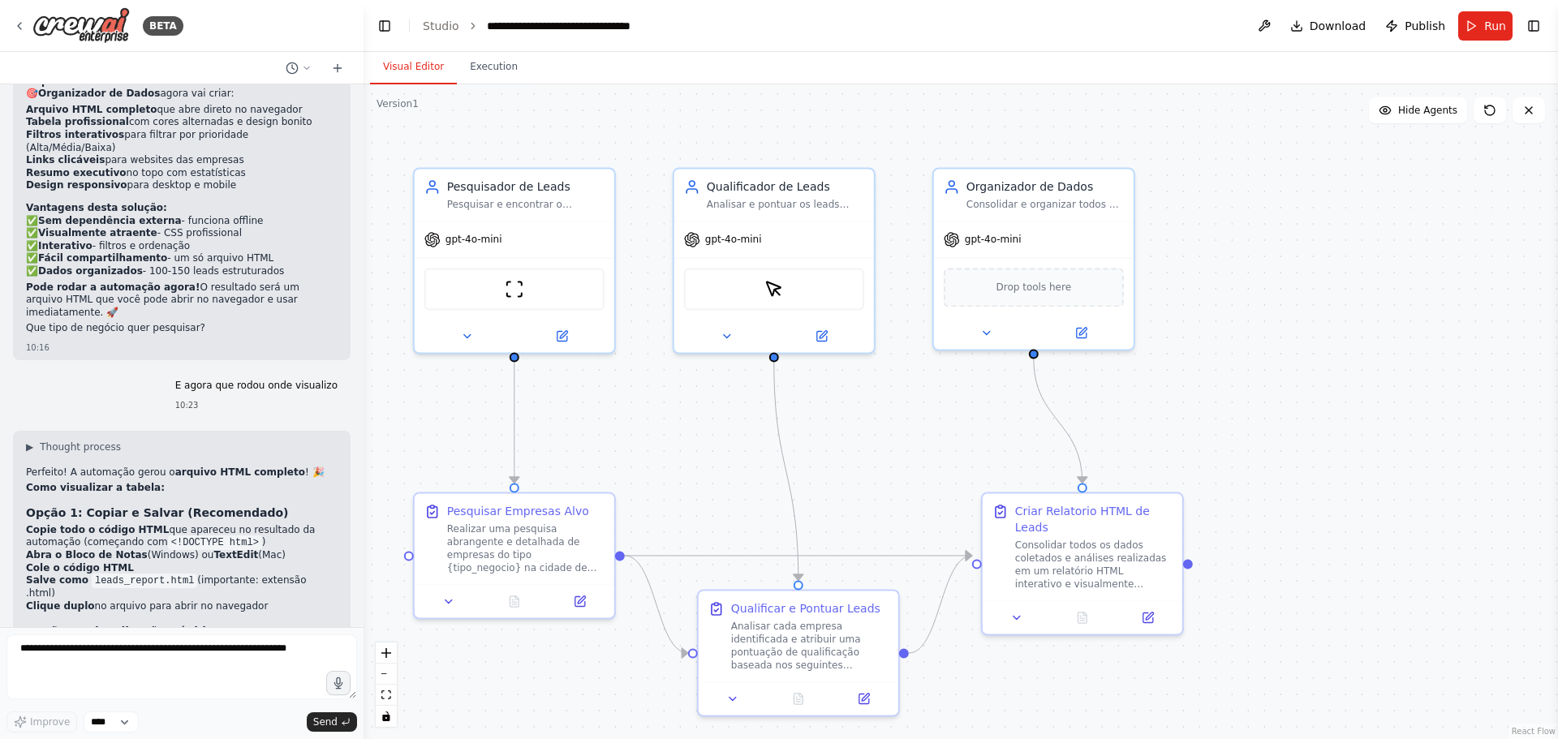
drag, startPoint x: 1229, startPoint y: 454, endPoint x: 1332, endPoint y: 371, distance: 132.6
click at [1332, 371] on div ".deletable-edge-delete-btn { width: 20px; height: 20px; border: 0px solid #ffff…" at bounding box center [960, 411] width 1194 height 655
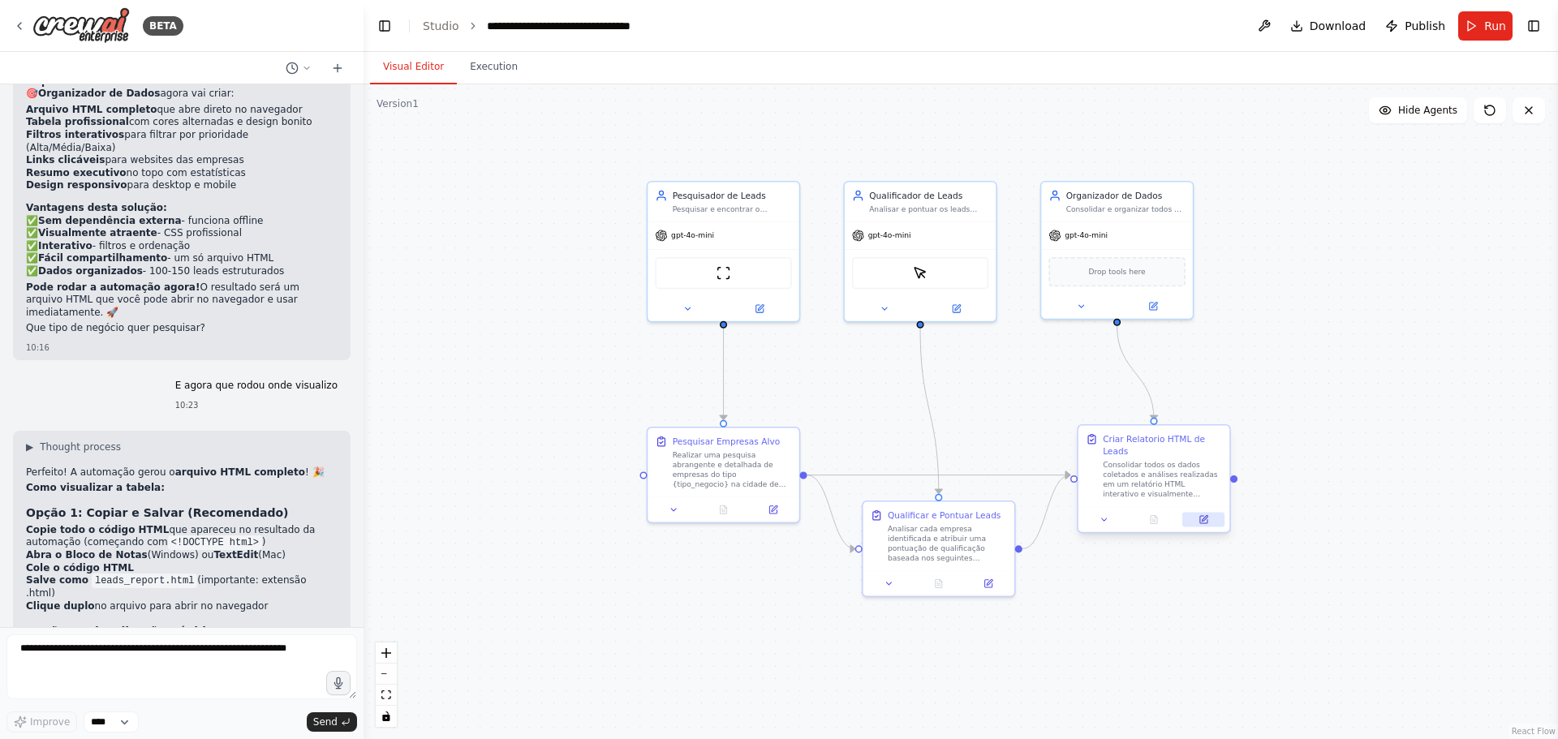
click at [1204, 515] on icon at bounding box center [1204, 518] width 6 height 6
click at [1105, 518] on icon at bounding box center [1104, 519] width 5 height 2
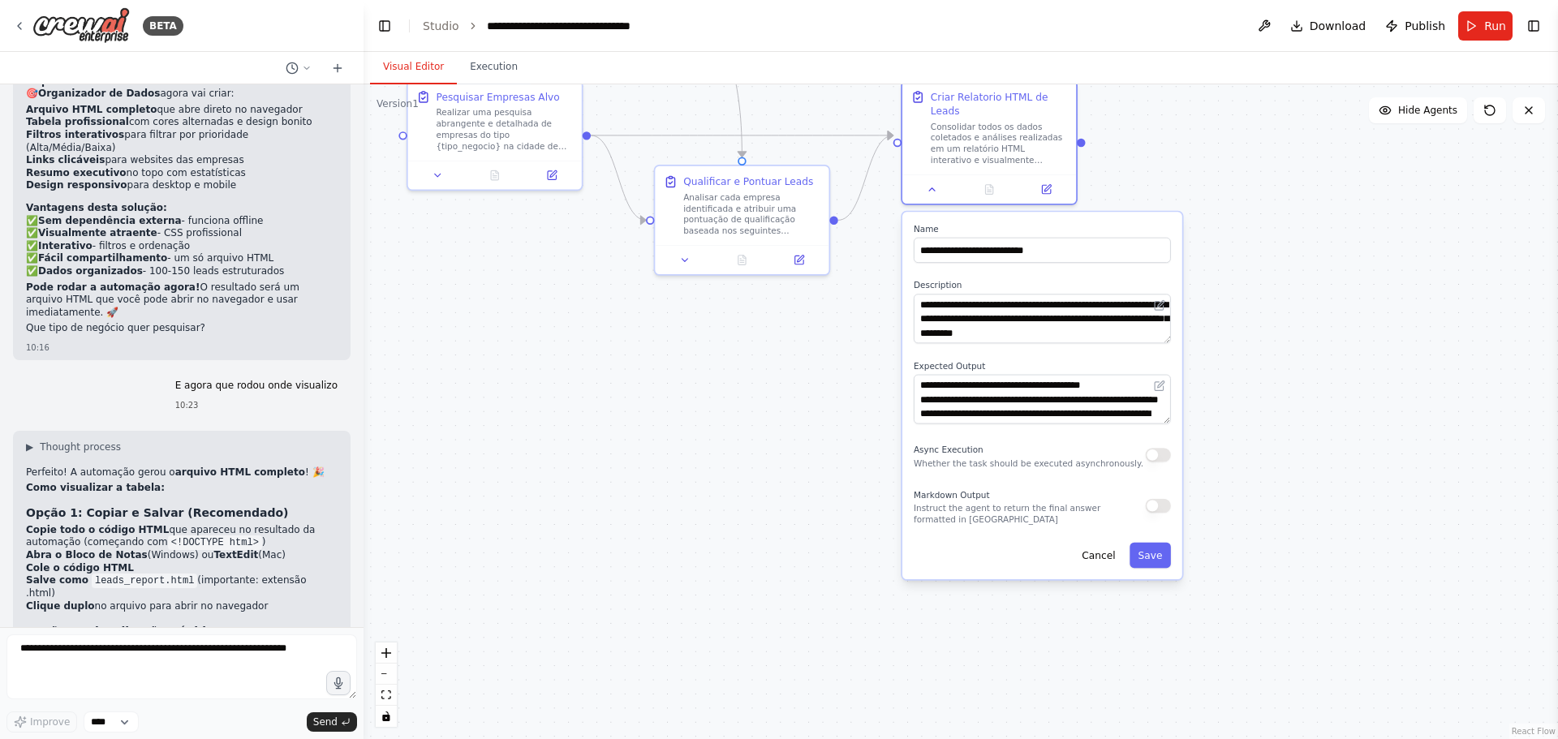
drag, startPoint x: 1342, startPoint y: 614, endPoint x: 1209, endPoint y: 296, distance: 344.7
click at [1210, 279] on div ".deletable-edge-delete-btn { width: 20px; height: 20px; border: 0px solid #ffff…" at bounding box center [960, 411] width 1194 height 655
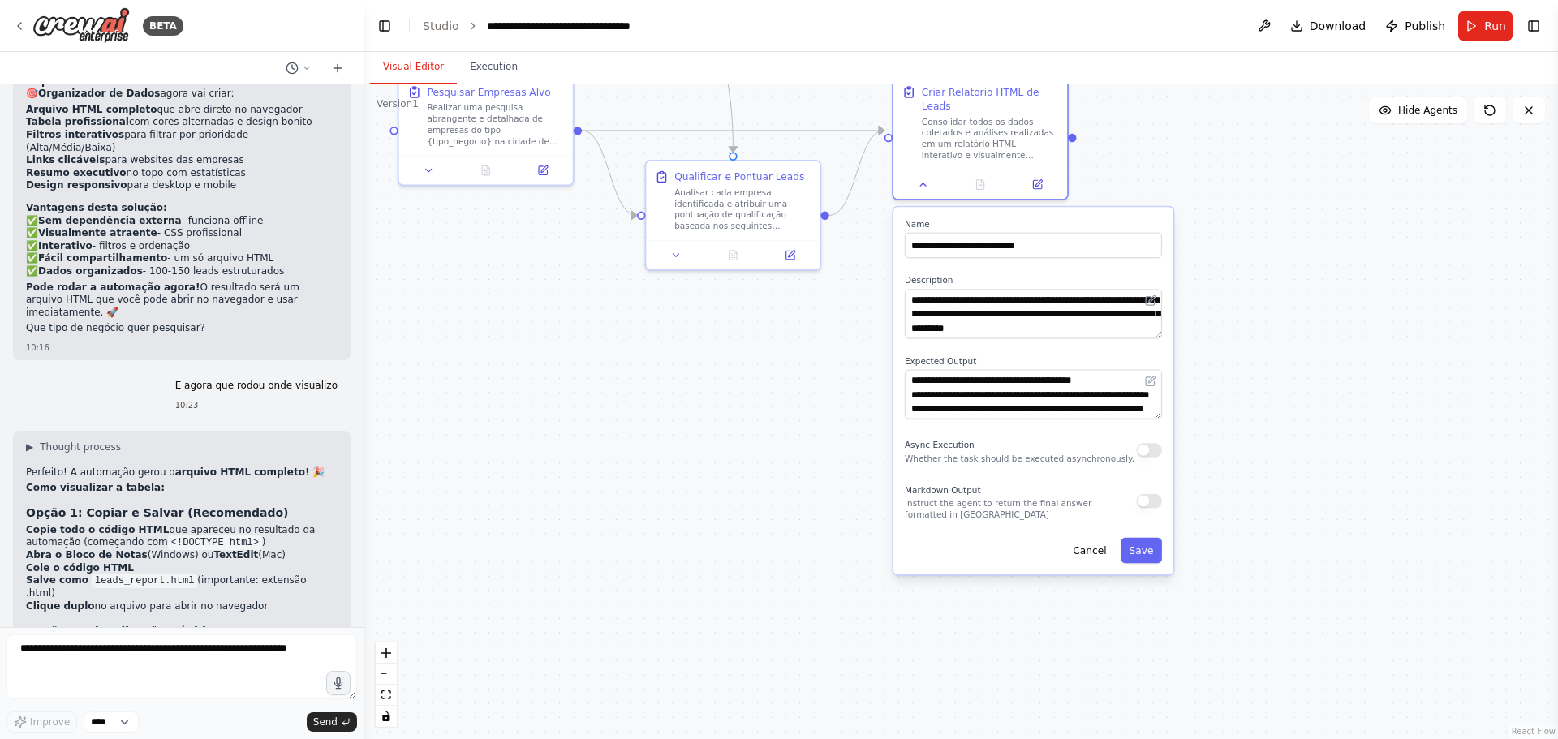
click at [1317, 407] on div ".deletable-edge-delete-btn { width: 20px; height: 20px; border: 0px solid #ffff…" at bounding box center [960, 411] width 1194 height 655
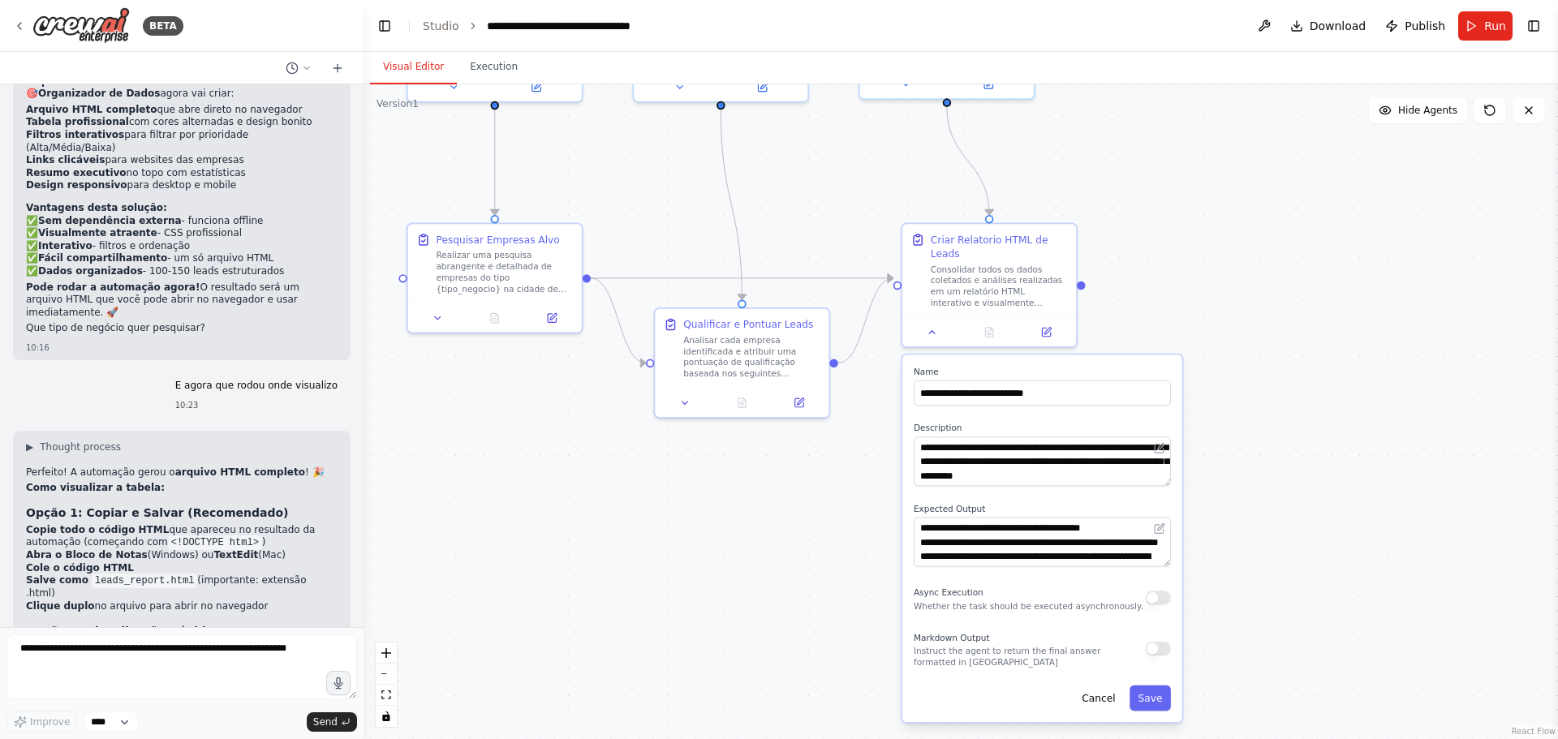
drag, startPoint x: 1277, startPoint y: 282, endPoint x: 1303, endPoint y: 432, distance: 152.3
click at [1303, 432] on div ".deletable-edge-delete-btn { width: 20px; height: 20px; border: 0px solid #ffff…" at bounding box center [960, 411] width 1194 height 655
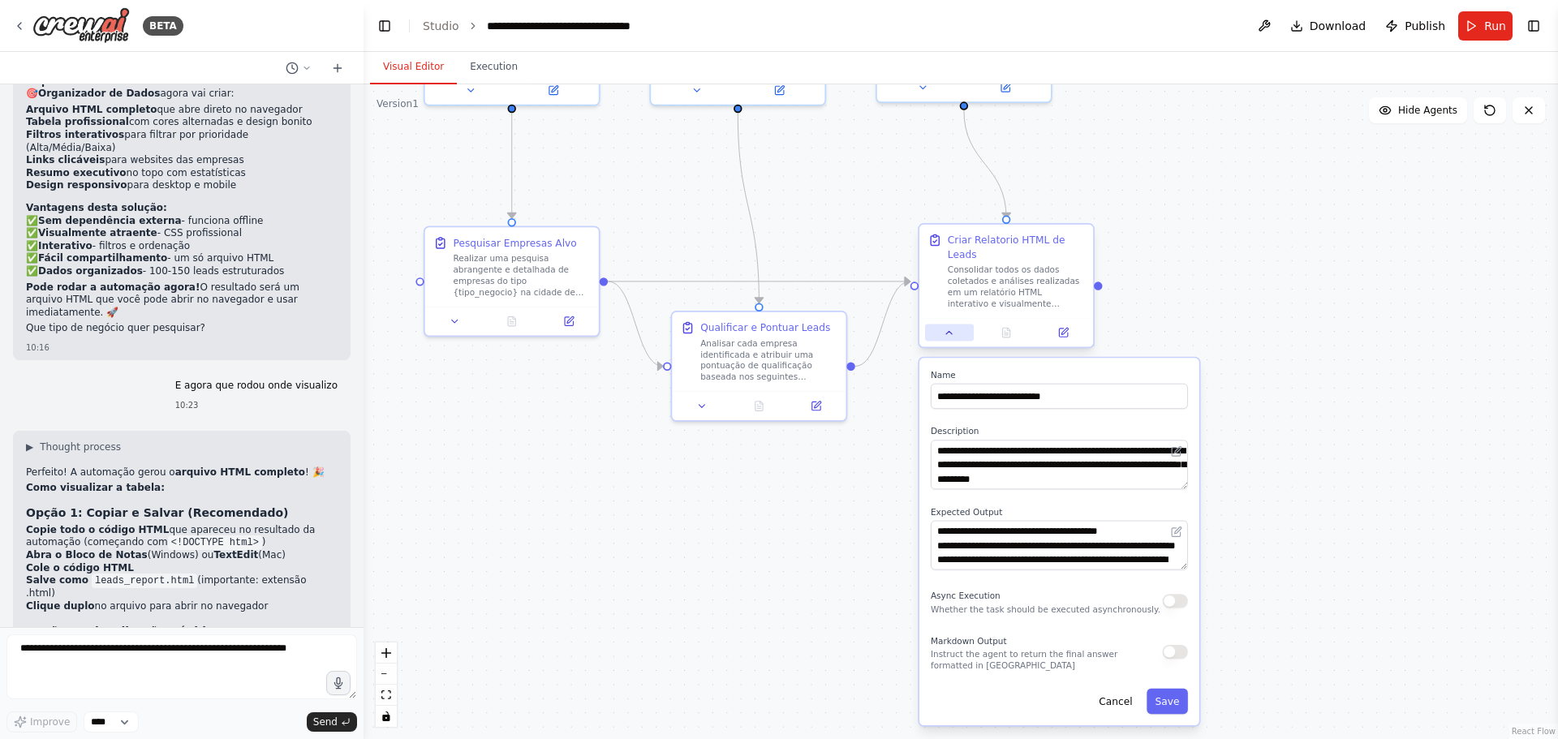
click at [955, 324] on button at bounding box center [949, 332] width 49 height 17
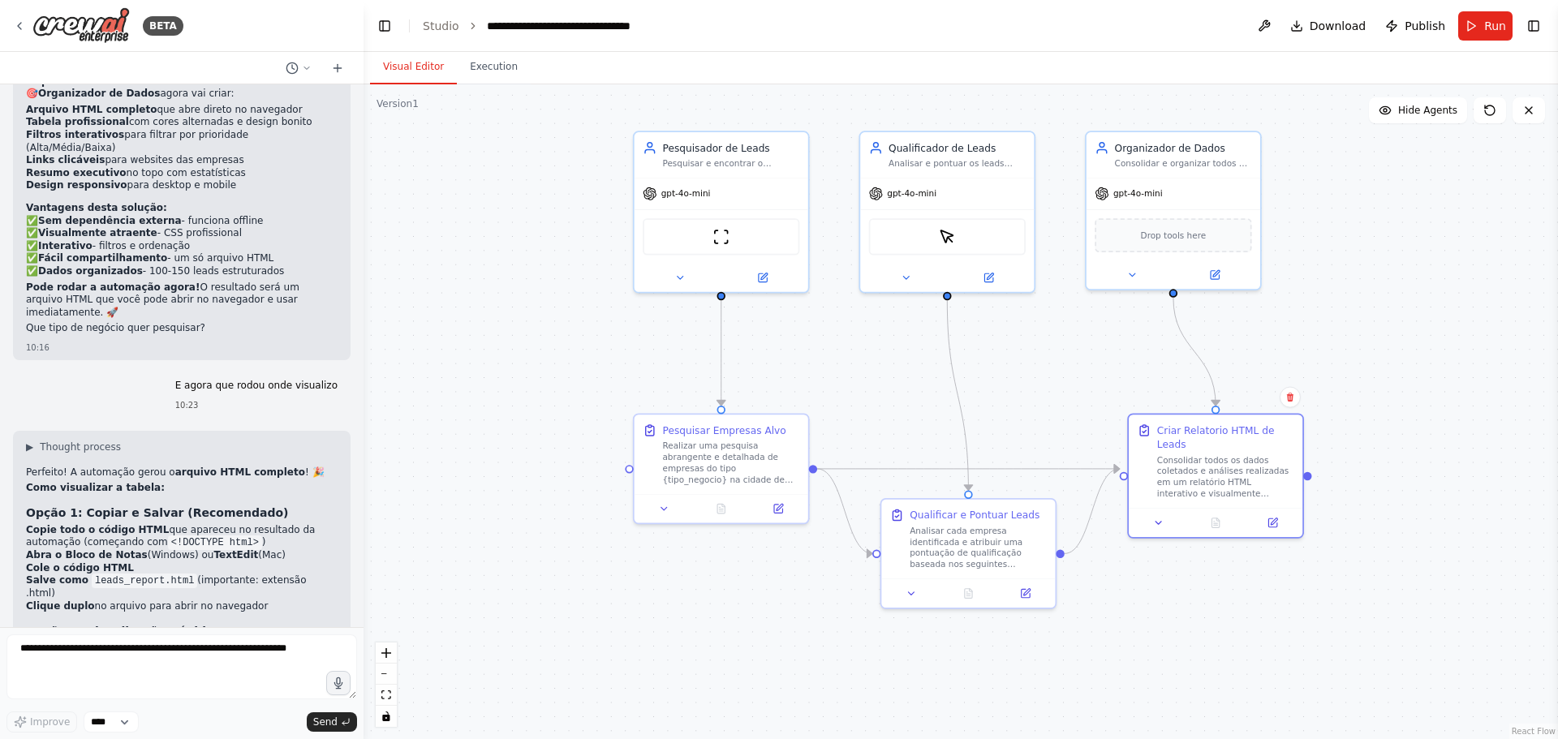
drag, startPoint x: 491, startPoint y: 439, endPoint x: 700, endPoint y: 626, distance: 280.9
click at [700, 626] on div ".deletable-edge-delete-btn { width: 20px; height: 20px; border: 0px solid #ffff…" at bounding box center [960, 411] width 1194 height 655
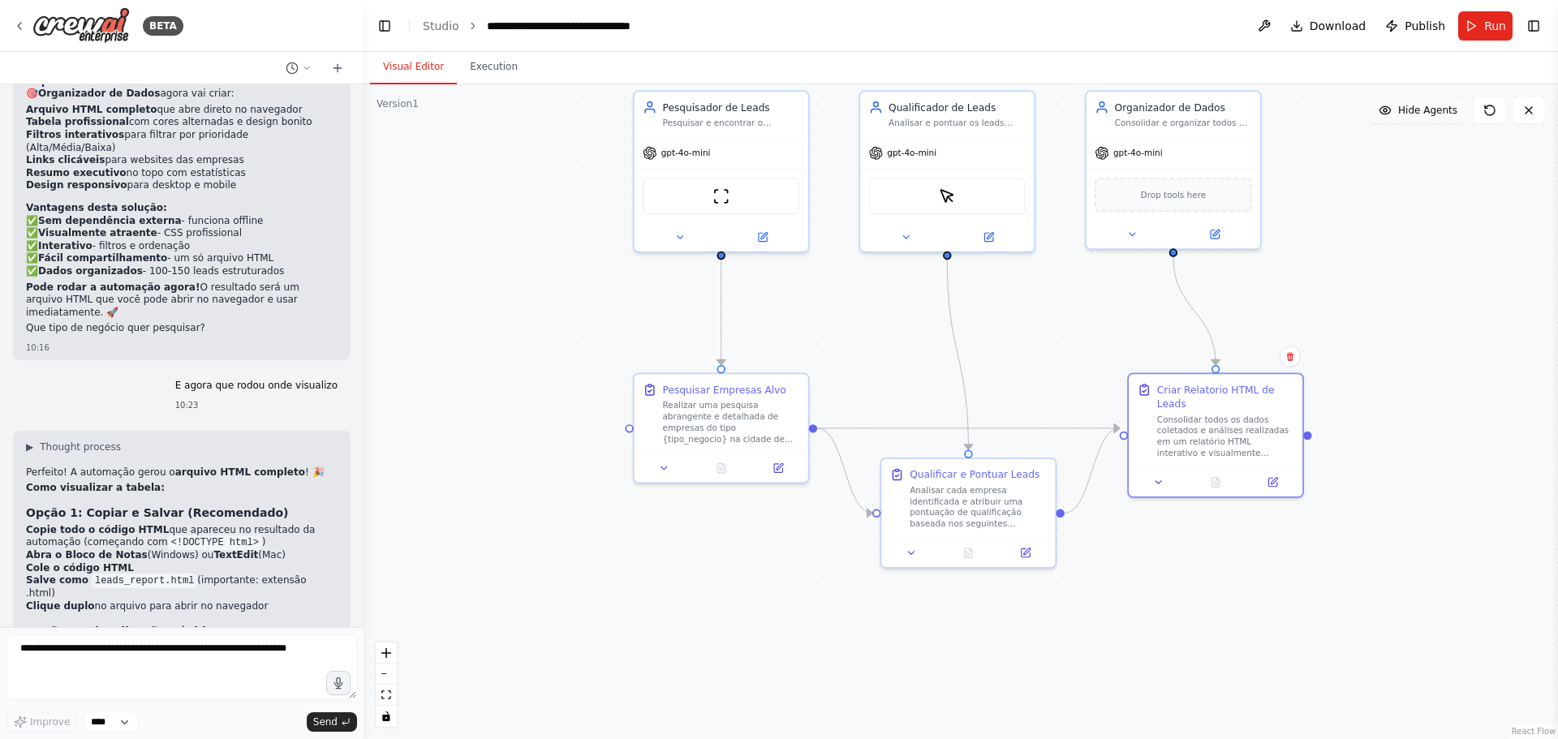
click at [1430, 111] on span "Hide Agents" at bounding box center [1427, 110] width 59 height 13
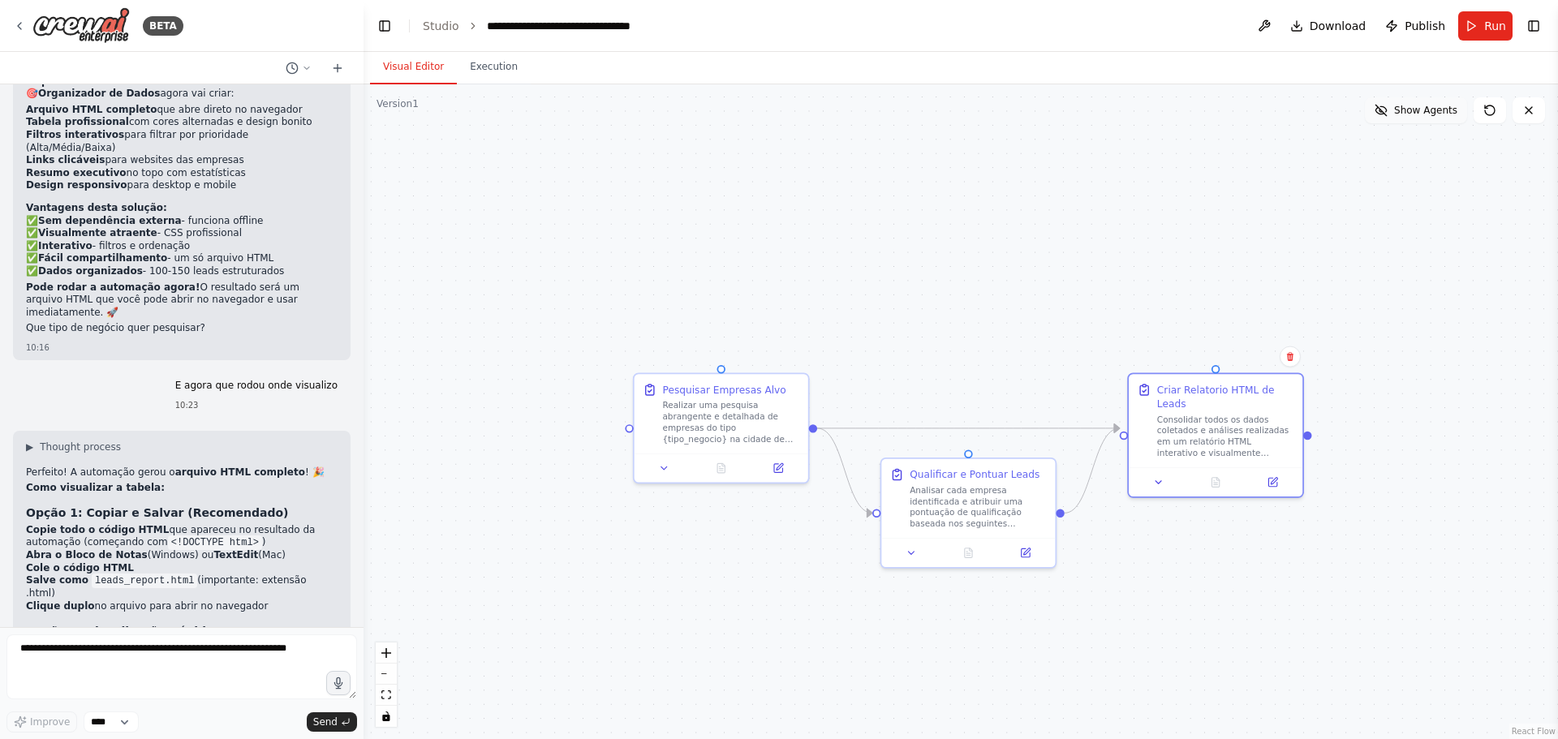
click at [1430, 111] on span "Show Agents" at bounding box center [1425, 110] width 63 height 13
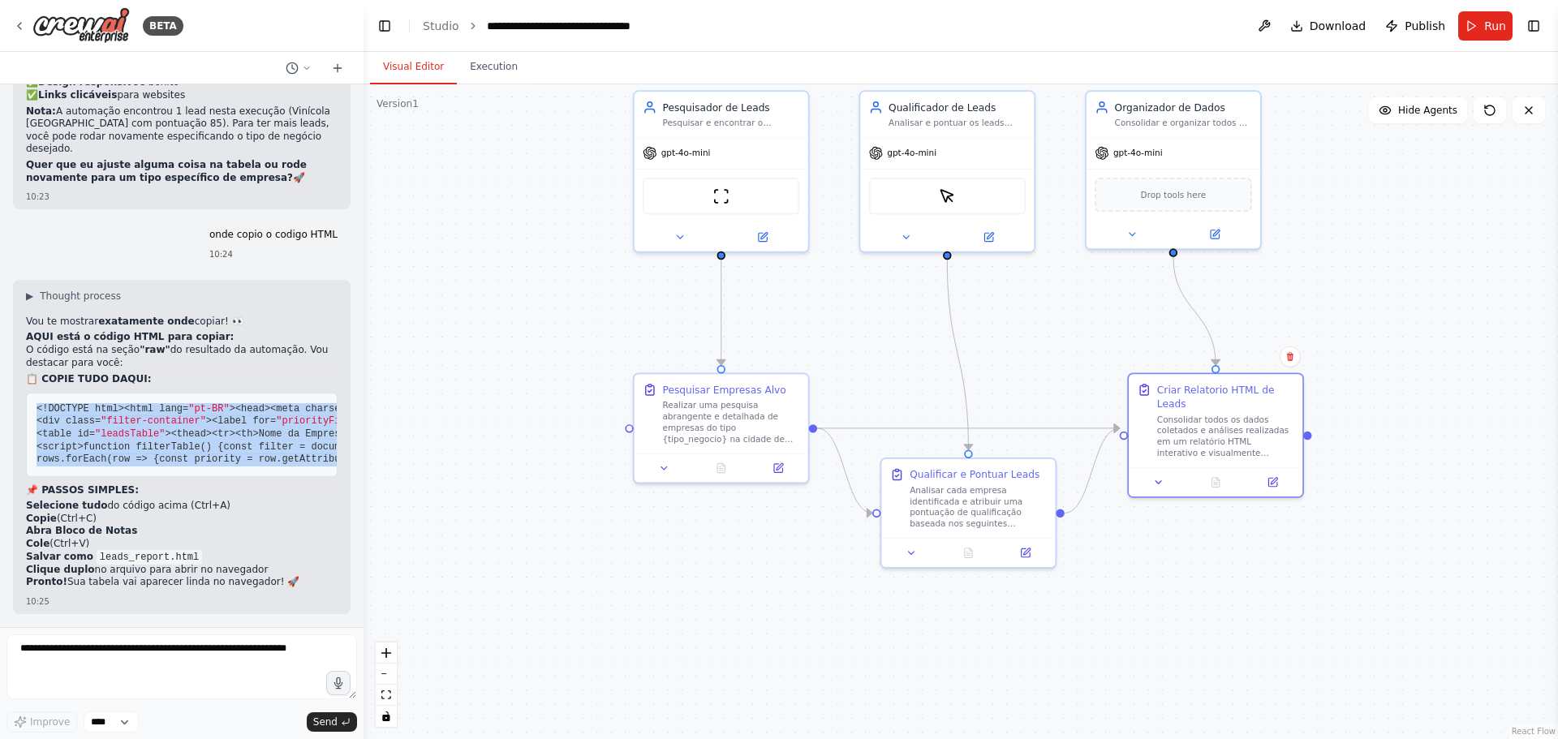
scroll to position [11293, 0]
drag, startPoint x: 33, startPoint y: 225, endPoint x: 219, endPoint y: 457, distance: 297.2
click at [219, 457] on pre "<!DOCTYPE html> <html lang= "pt-BR" > <head> <meta charset= "UTF-8" > <meta nam…" at bounding box center [182, 435] width 312 height 84
copy code "<!DOCTYPE html> <html lang= "pt-BR" > <head> <meta charset= "UTF-8" > <meta nam…"
click at [221, 402] on pre "<!DOCTYPE html> <html lang= "pt-BR" > <head> <meta charset= "UTF-8" > <meta nam…" at bounding box center [182, 435] width 312 height 84
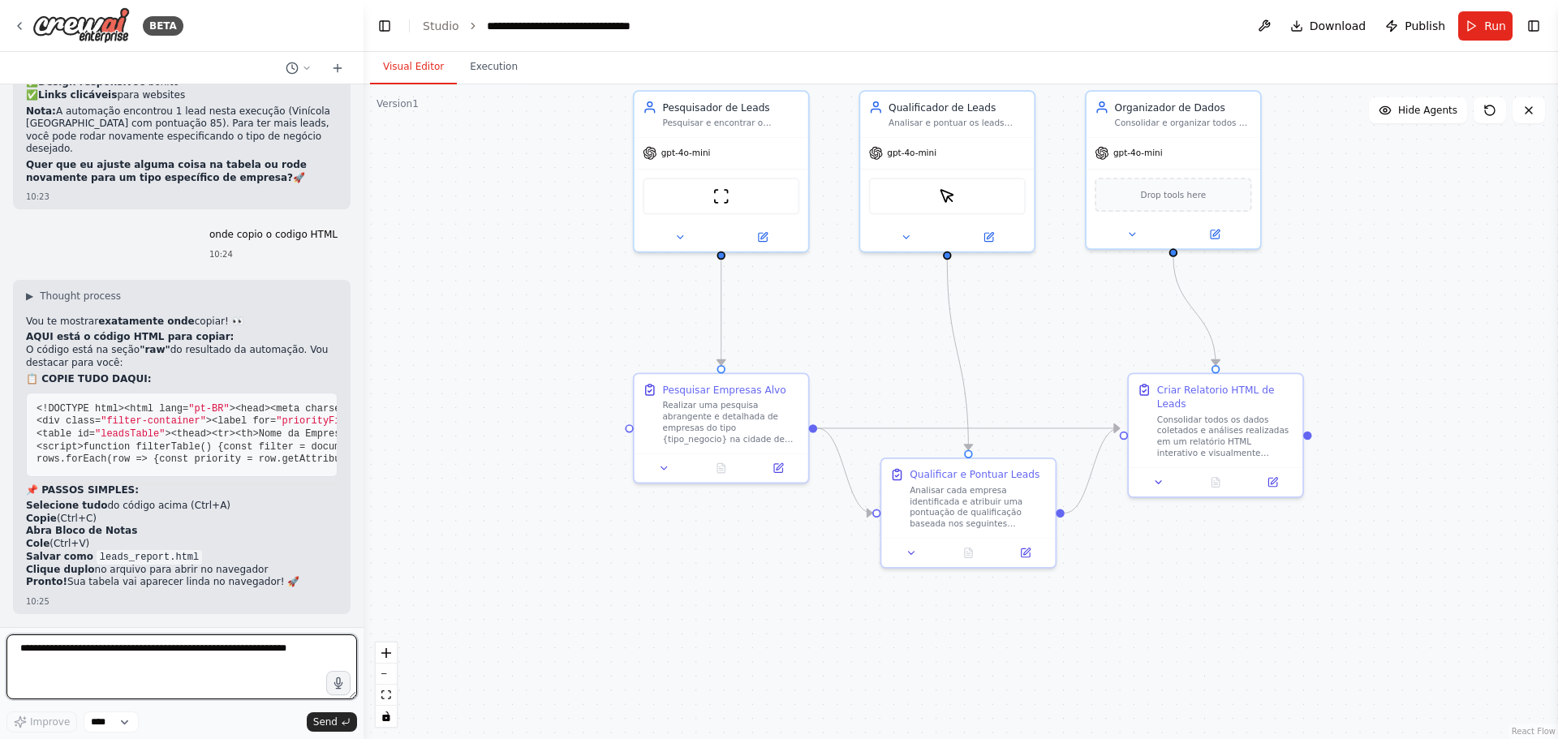
click at [157, 649] on textarea at bounding box center [181, 666] width 350 height 65
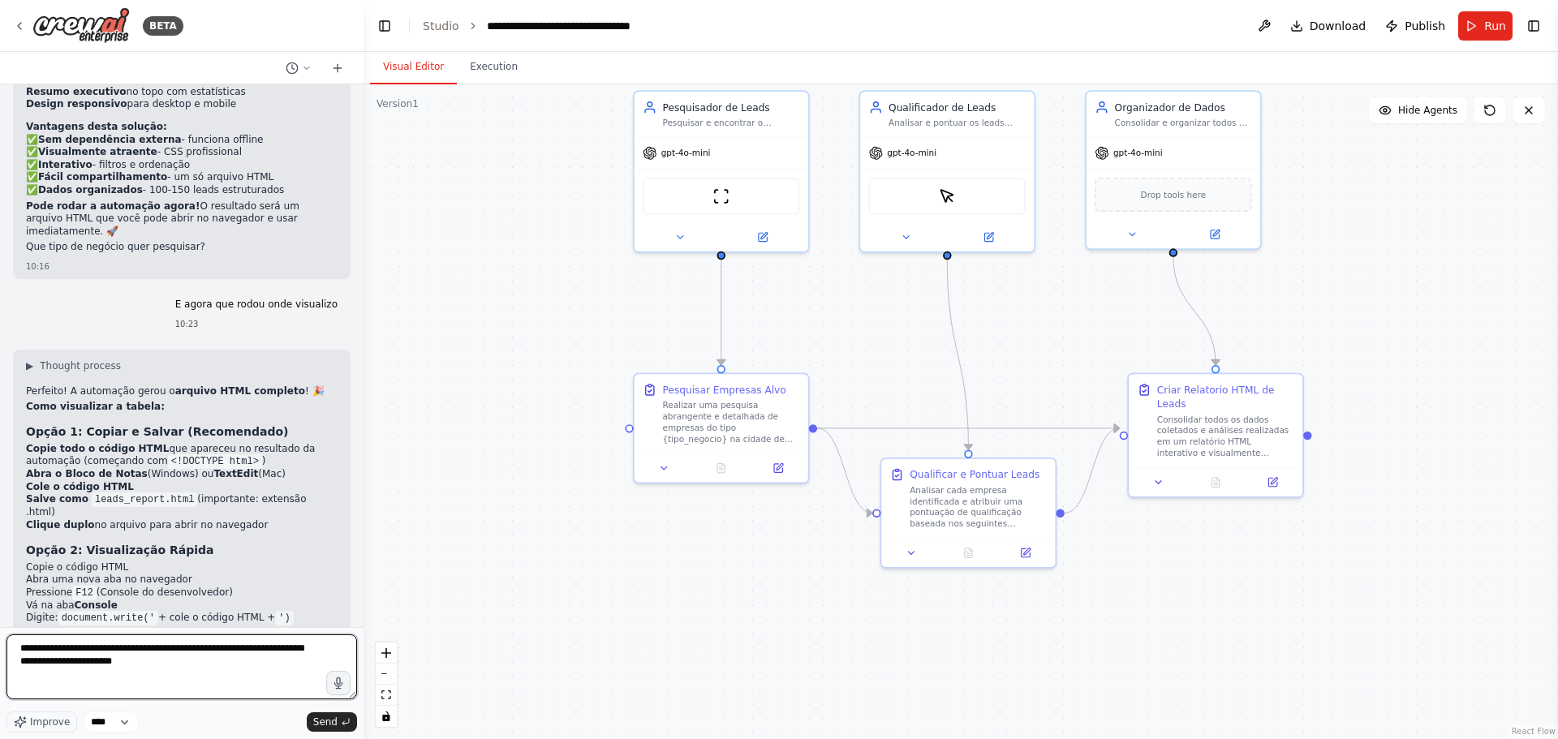
scroll to position [10157, 0]
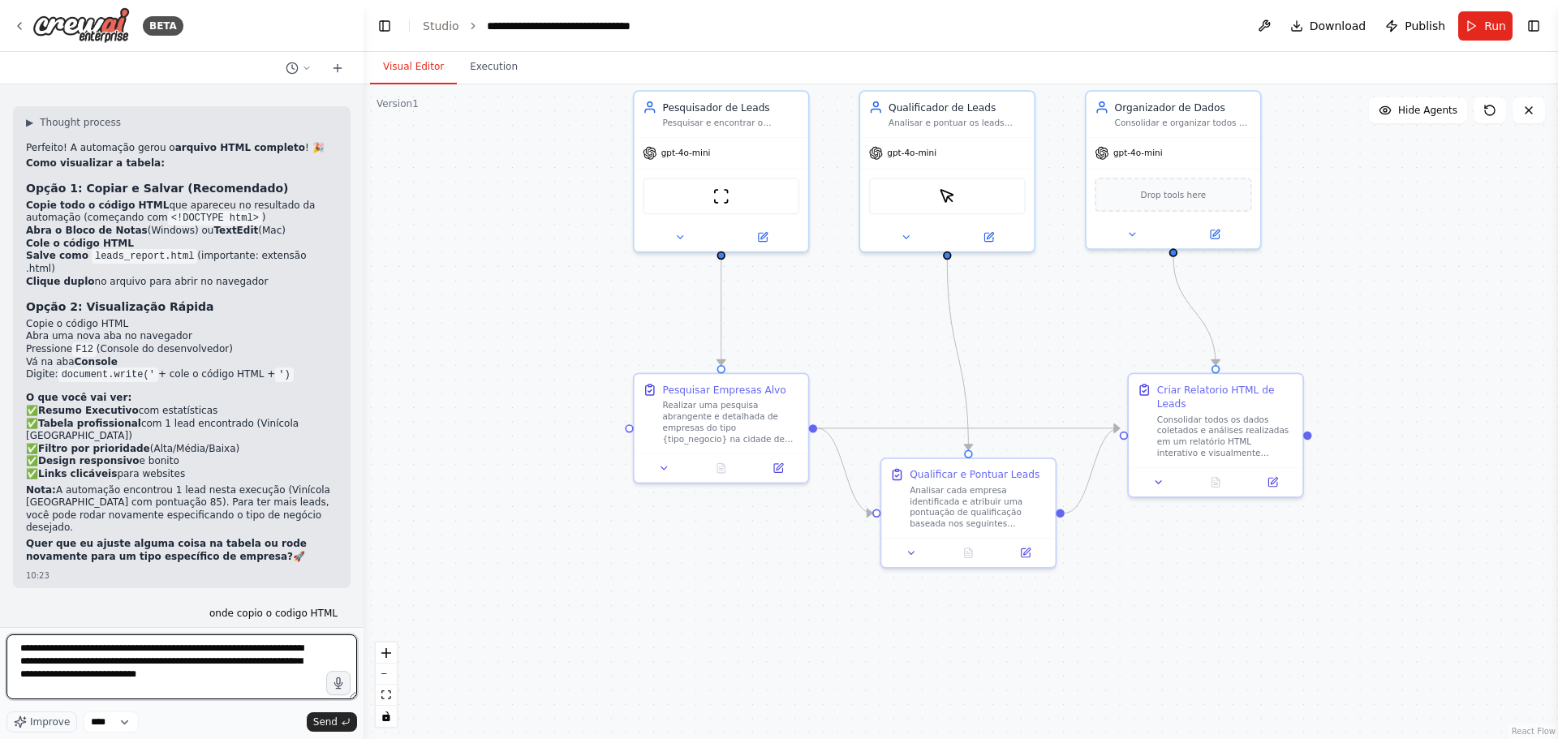
type textarea "**********"
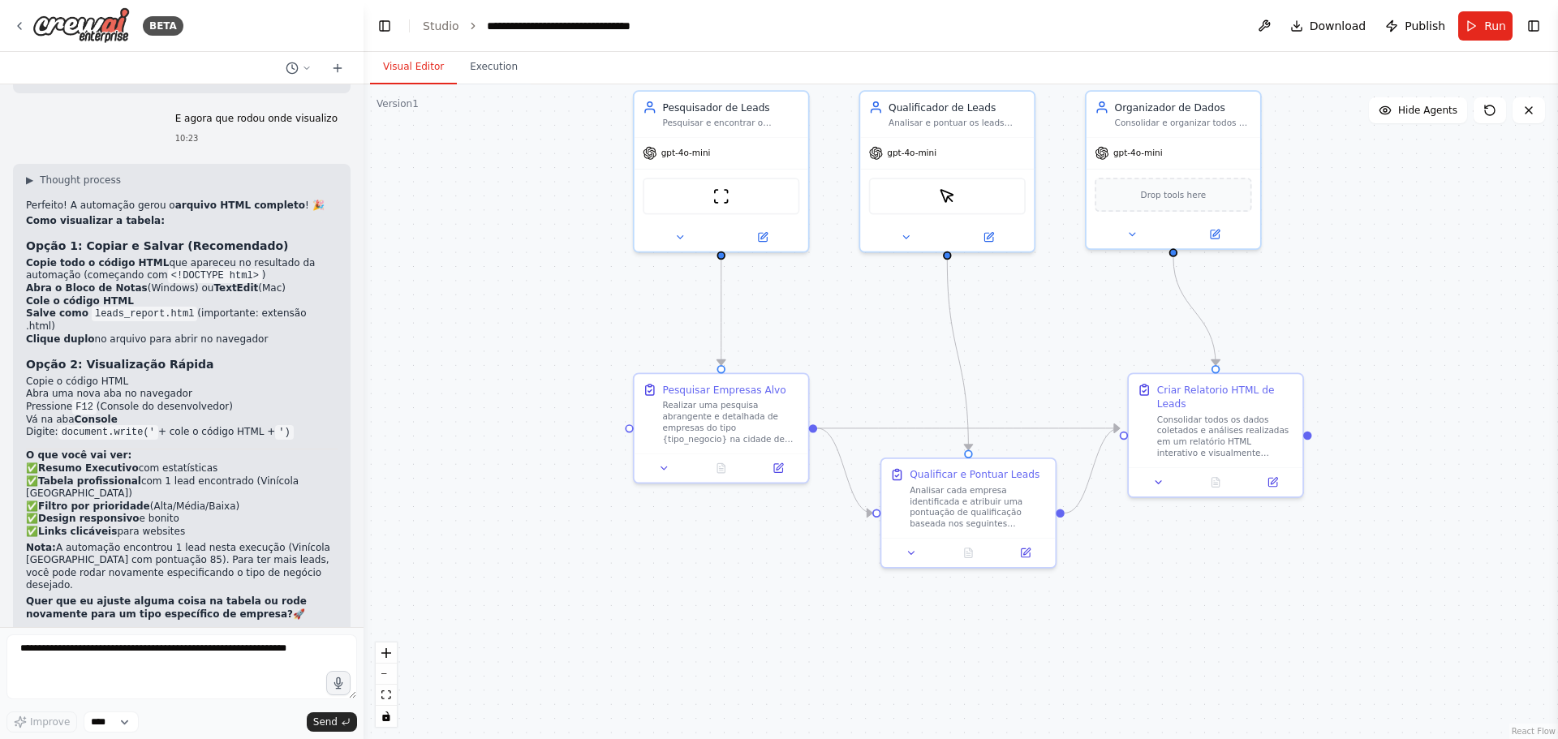
scroll to position [9775, 0]
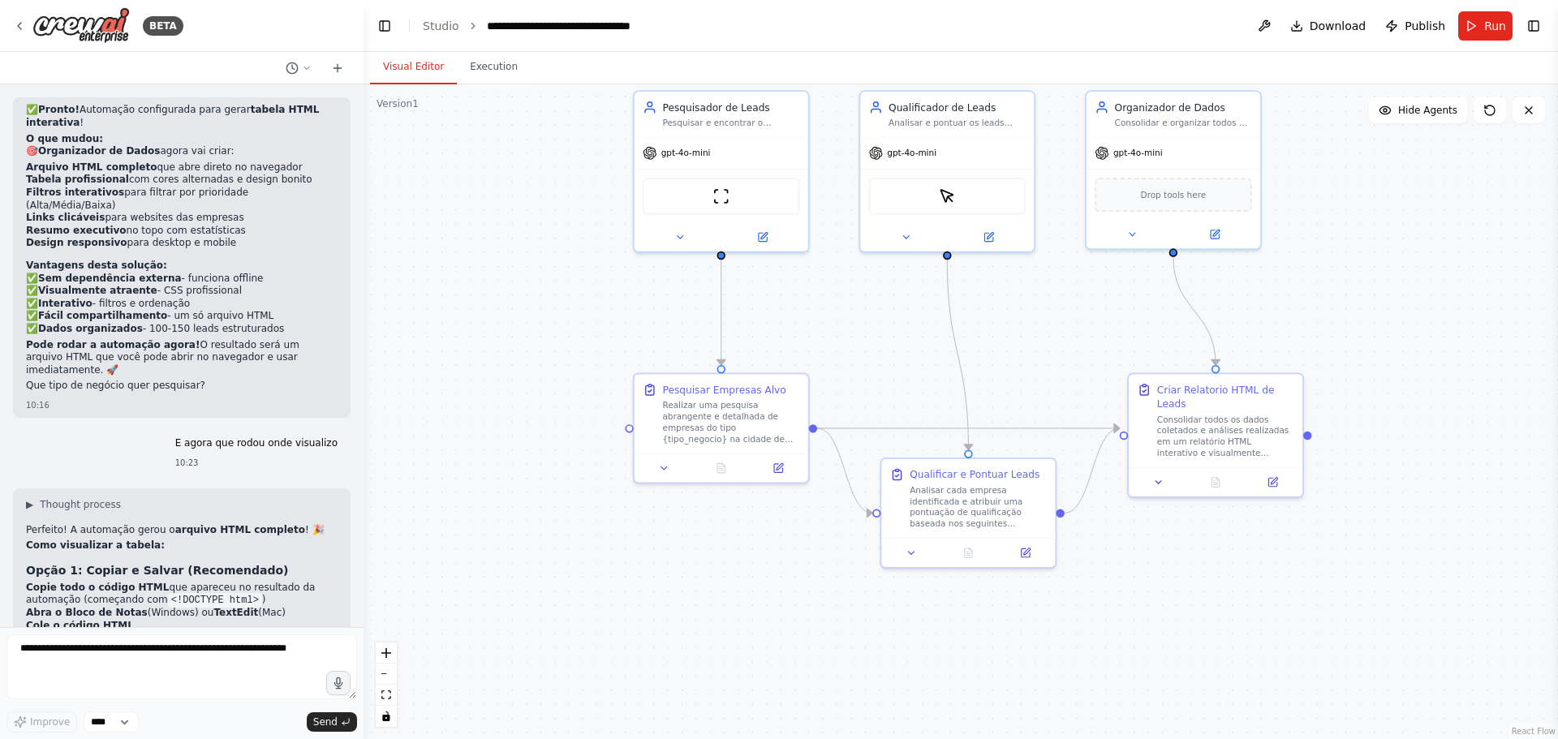
drag, startPoint x: 70, startPoint y: 417, endPoint x: 37, endPoint y: 451, distance: 47.0
copy code "<!DOCTYPE html> <html lang= "pt-BR" > <head> <meta charset= "UTF-8" > <meta nam…"
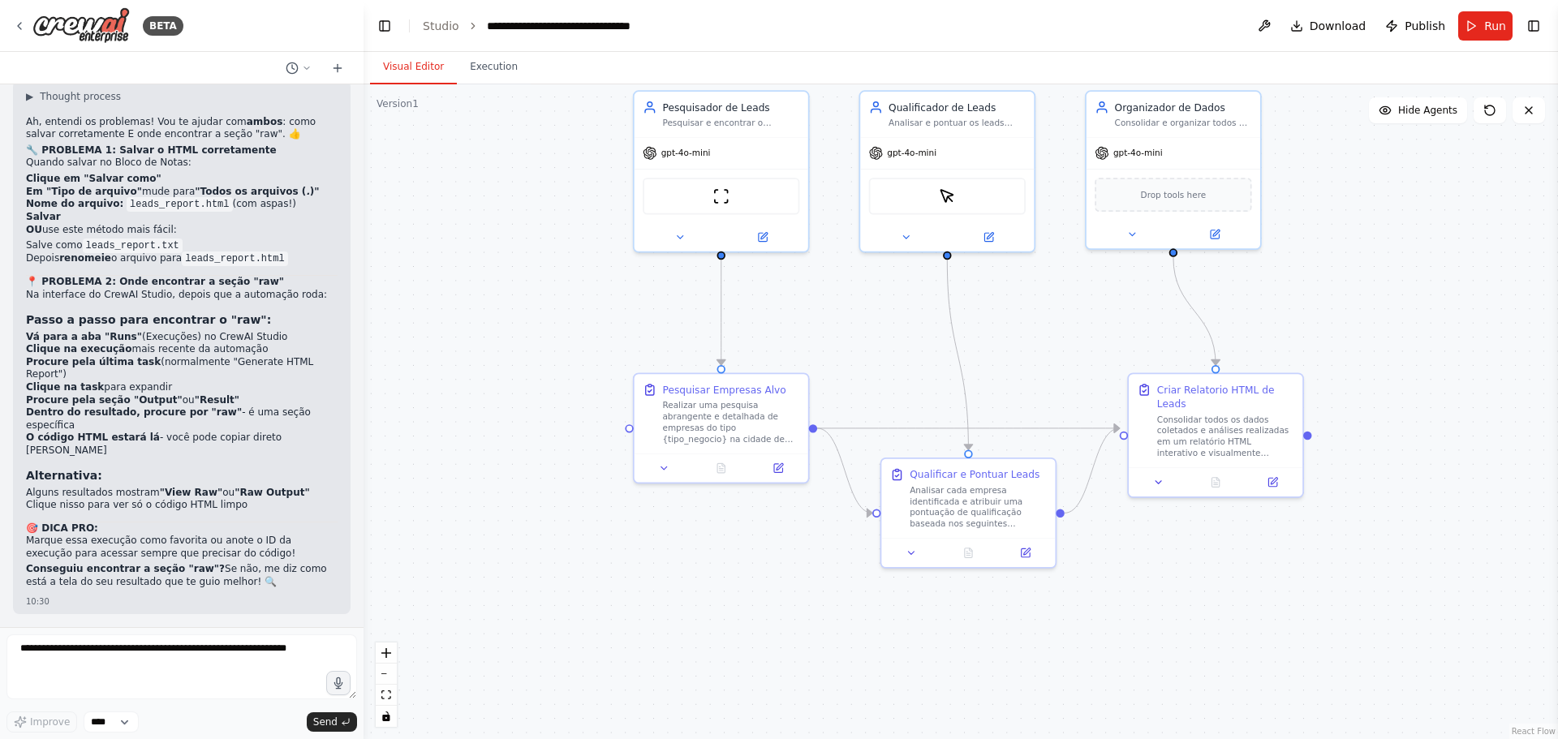
scroll to position [11884, 0]
drag, startPoint x: 115, startPoint y: 244, endPoint x: 205, endPoint y: 245, distance: 90.0
click at [205, 212] on code "leads_report.html" at bounding box center [179, 204] width 105 height 15
copy code "leads_report.html"
drag, startPoint x: 82, startPoint y: 286, endPoint x: 179, endPoint y: 282, distance: 97.4
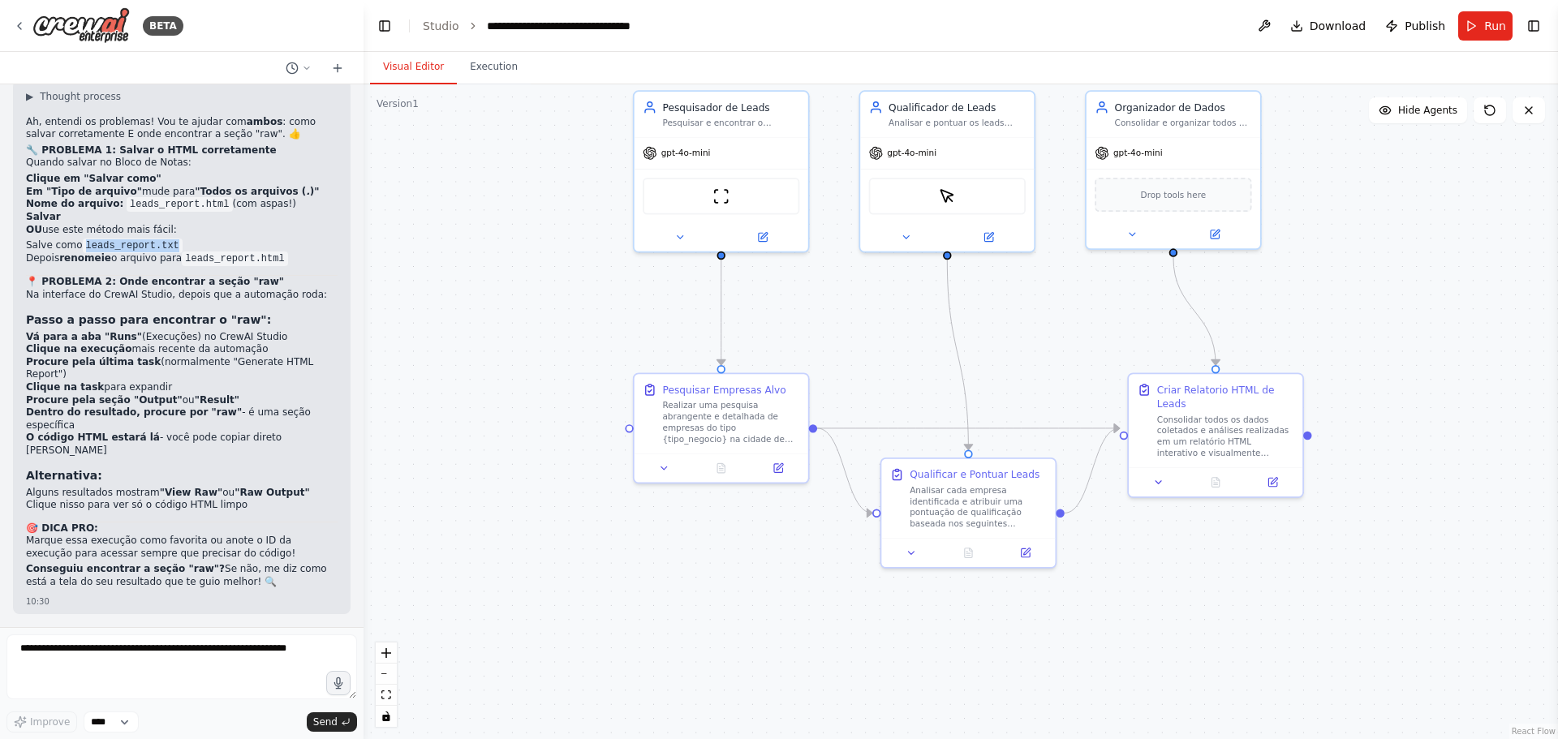
click at [179, 252] on li "Salve como leads_report.txt" at bounding box center [182, 245] width 312 height 13
copy code "leads_report.txt"
drag, startPoint x: 173, startPoint y: 298, endPoint x: 272, endPoint y: 298, distance: 99.0
click at [272, 265] on li "Depois renomeie o arquivo para leads_report.html" at bounding box center [182, 258] width 312 height 13
copy code "leads_report.html"
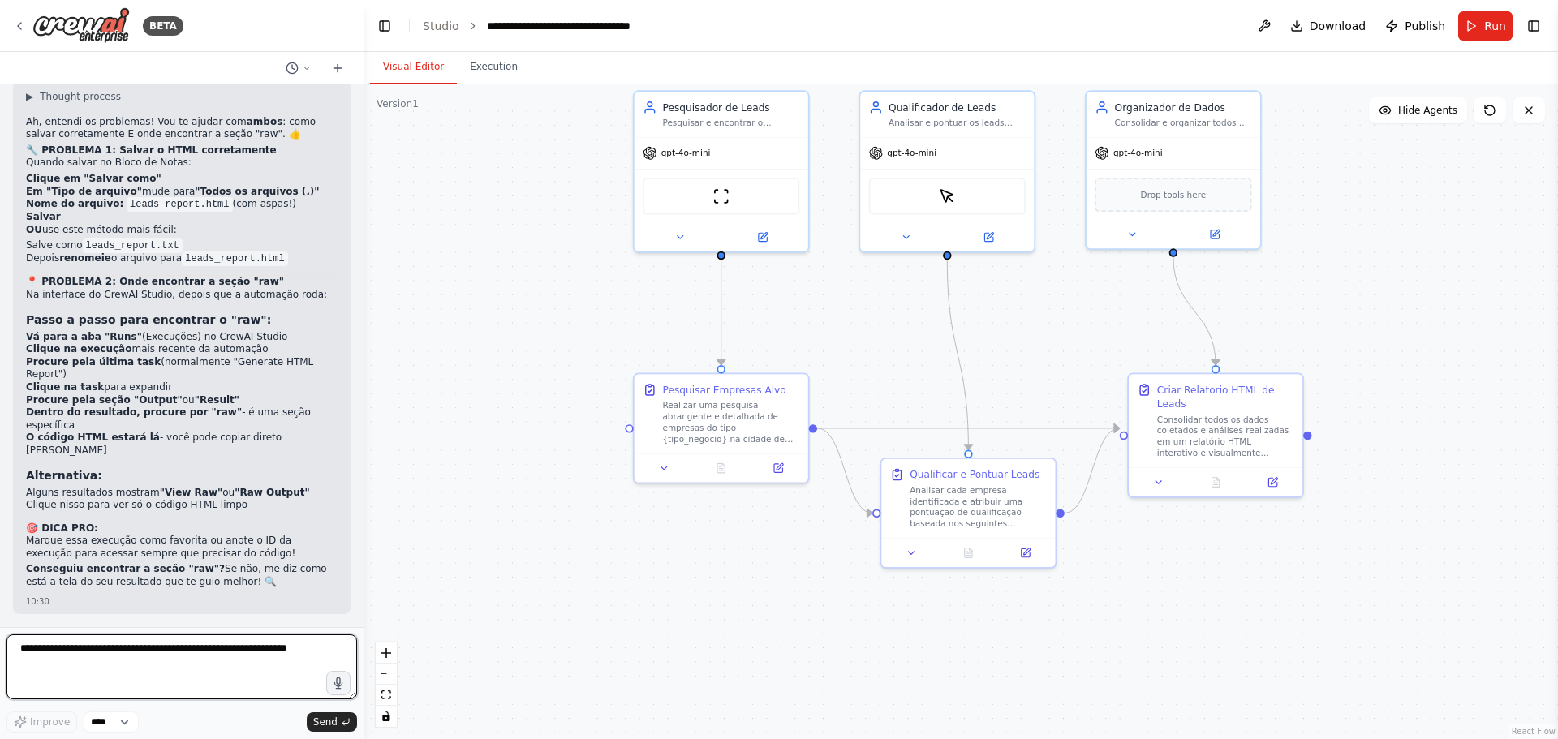
click at [114, 656] on textarea at bounding box center [181, 666] width 350 height 65
type textarea "**********"
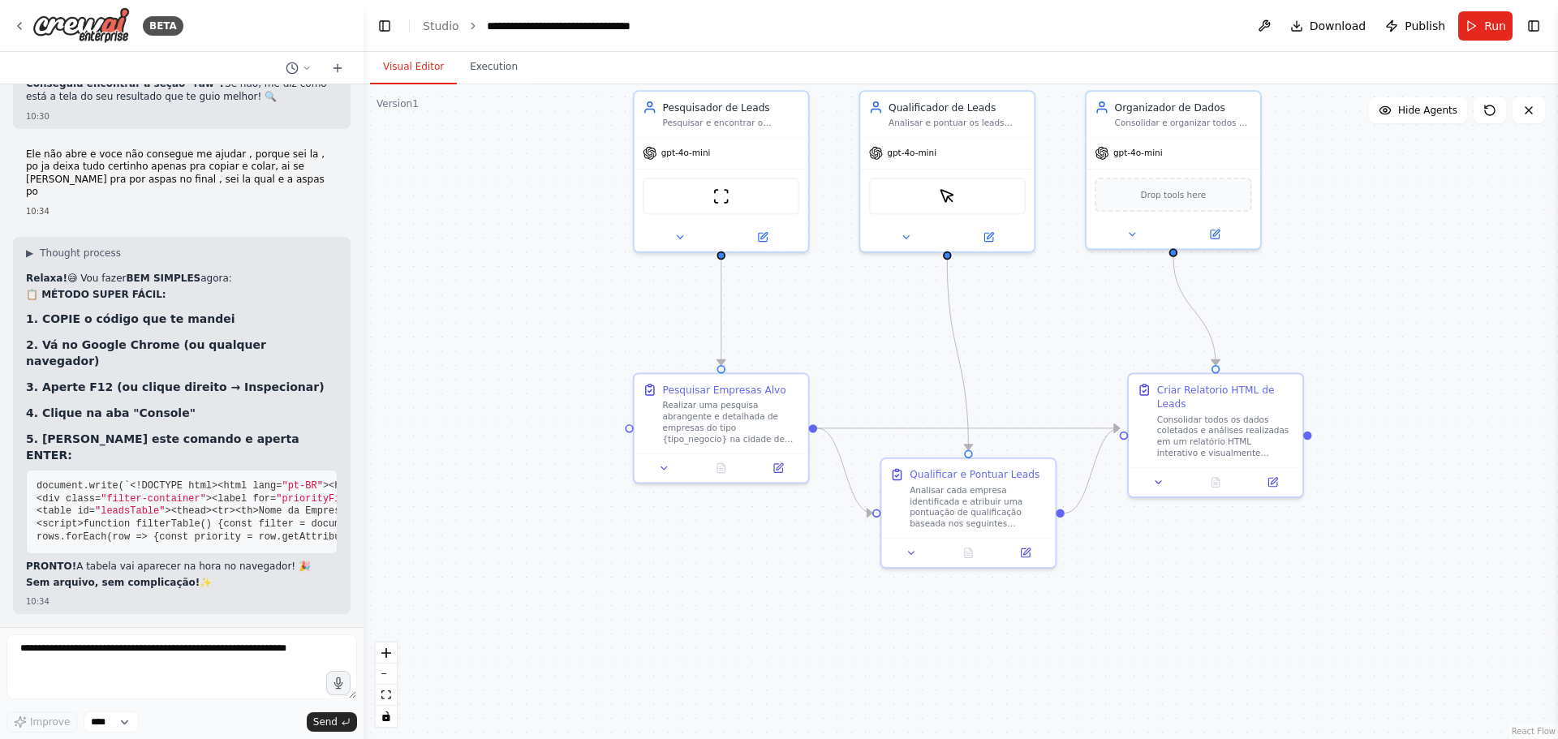
scroll to position [13829, 0]
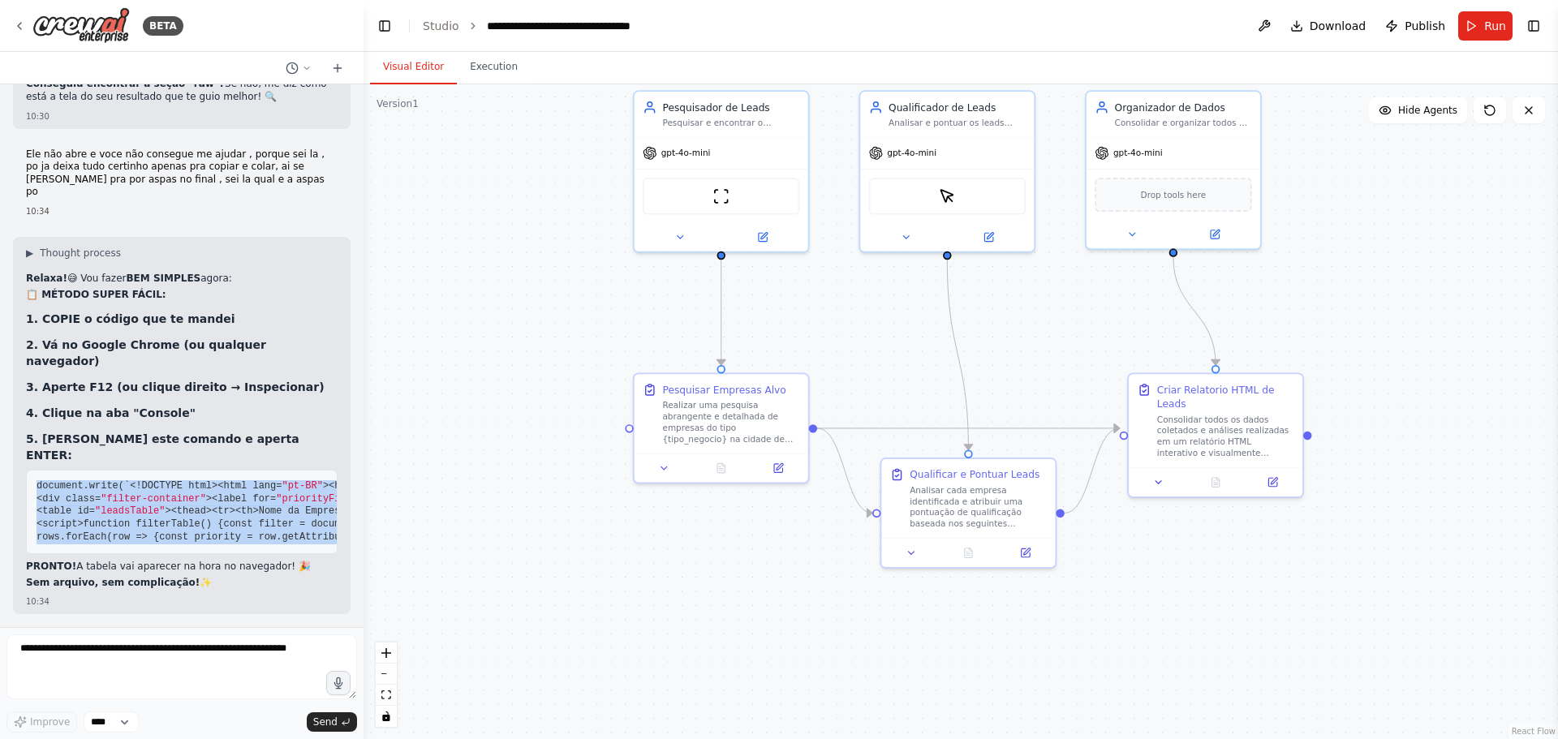
drag, startPoint x: 33, startPoint y: 277, endPoint x: 210, endPoint y: 520, distance: 300.2
click at [210, 520] on pre "document.write(` <!DOCTYPE html> <html lang= "pt-BR" > <head> <meta charset= "U…" at bounding box center [182, 512] width 312 height 84
copy code "document.write(` <!DOCTYPE html> <html lang= "pt-BR" > <head> <meta charset= "U…"
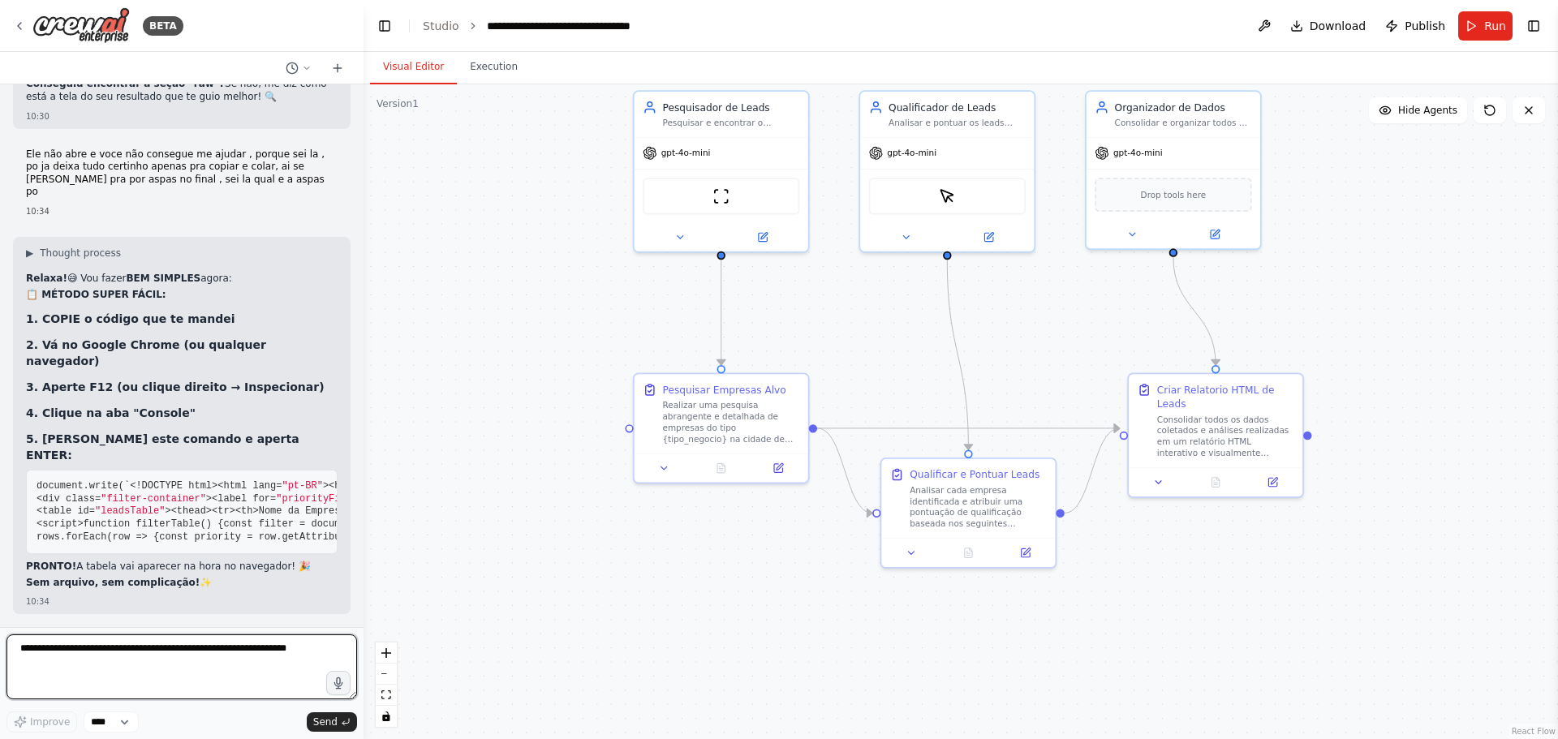
click at [96, 651] on textarea at bounding box center [181, 666] width 350 height 65
paste textarea "**********"
type textarea "**********"
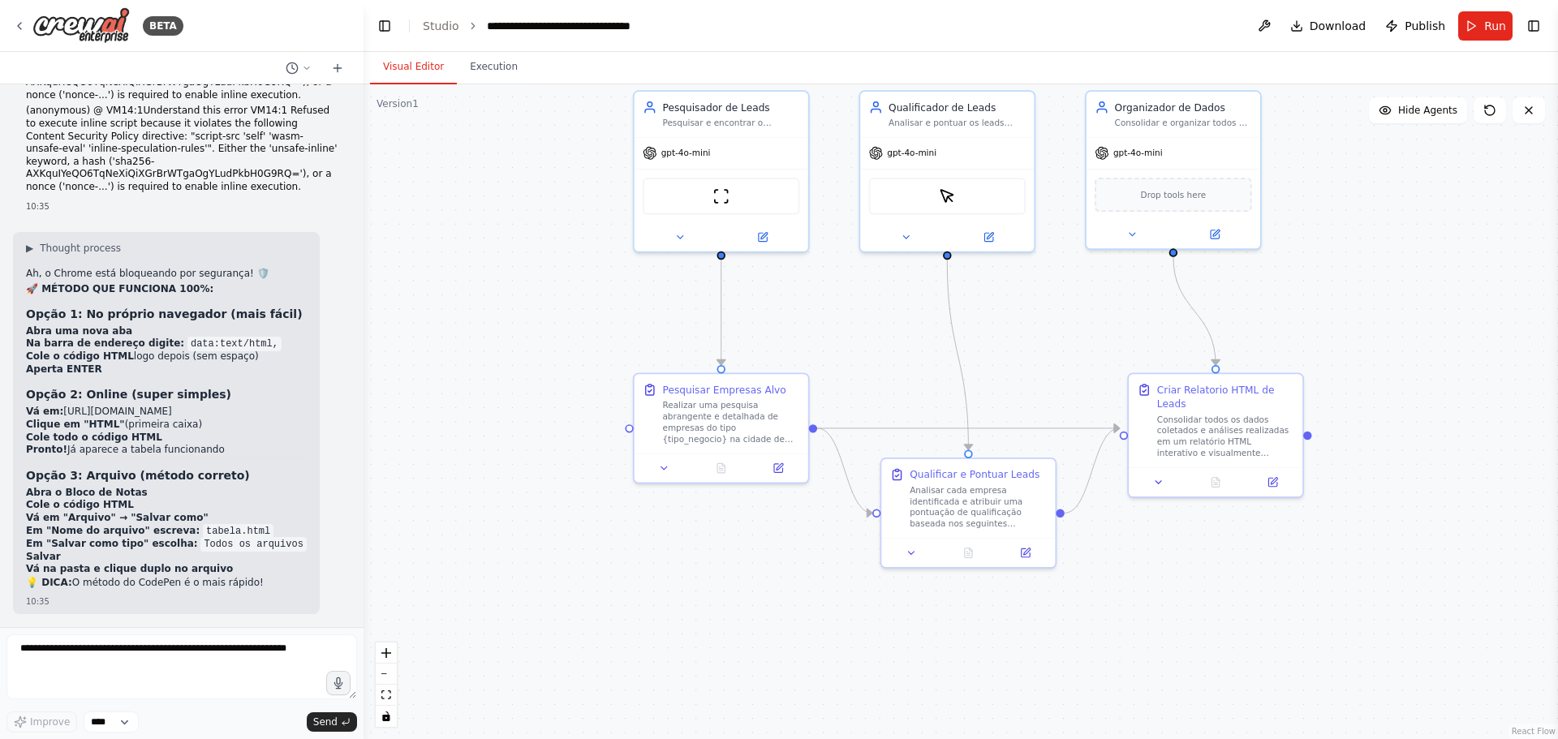
scroll to position [14441, 0]
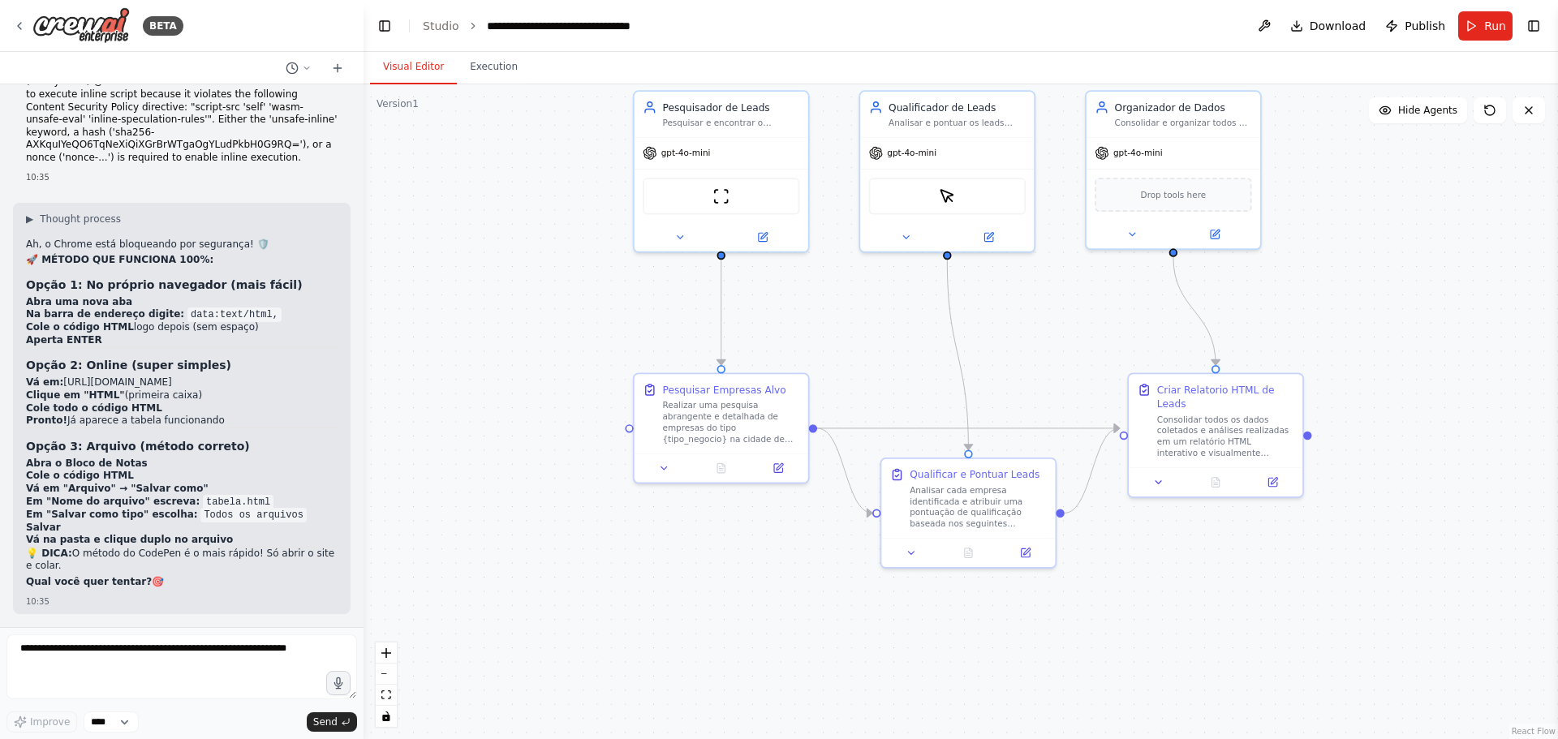
click at [166, 393] on li "Clique em "HTML" (primeira caixa)" at bounding box center [182, 395] width 312 height 13
click at [115, 658] on textarea at bounding box center [181, 666] width 350 height 65
type textarea "**********"
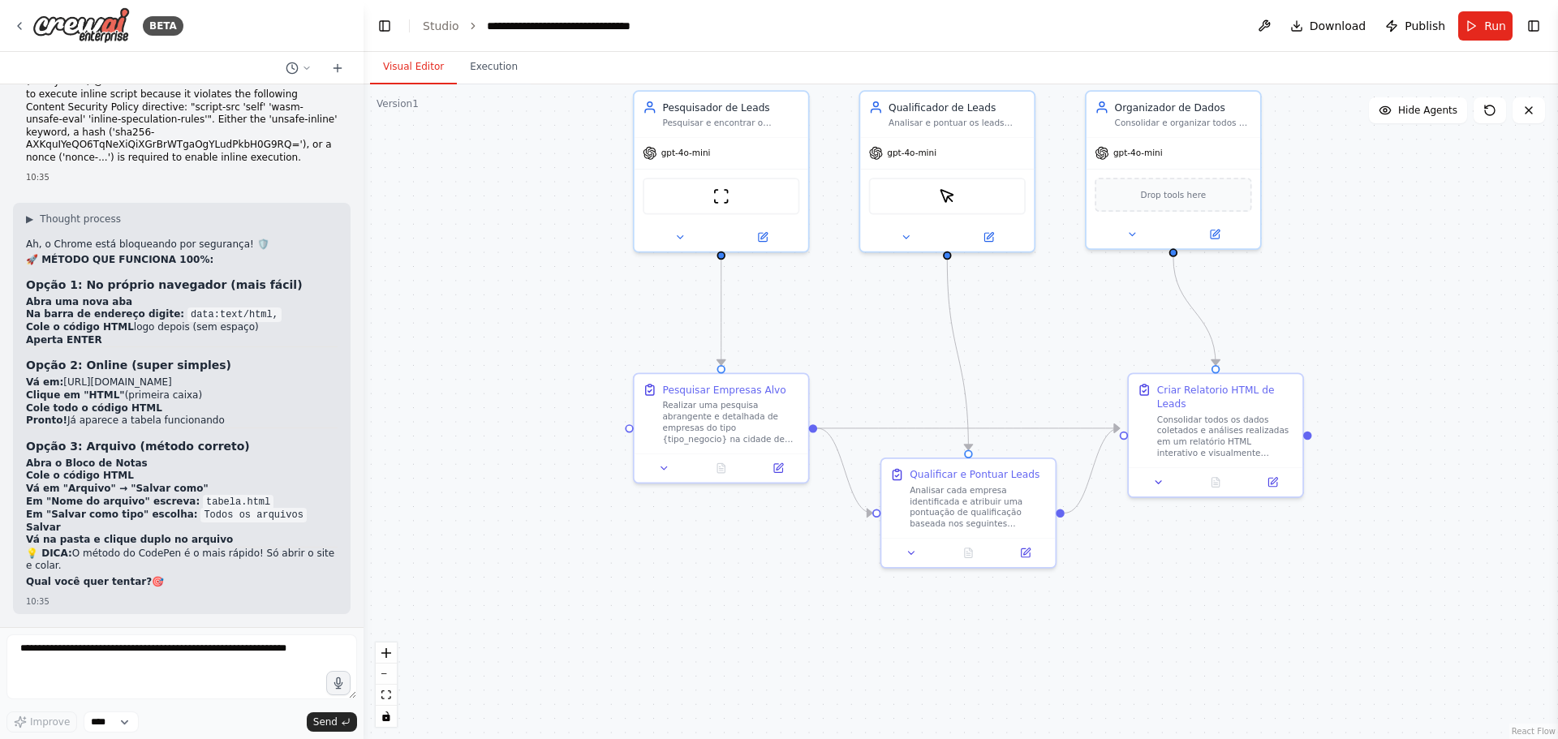
drag, startPoint x: 66, startPoint y: 567, endPoint x: 26, endPoint y: 402, distance: 169.4
copy code "document.write(` <!DOCTYPE html> <html lang= "pt-BR" > <head> <meta charset= "U…"
click at [122, 654] on textarea at bounding box center [181, 666] width 350 height 65
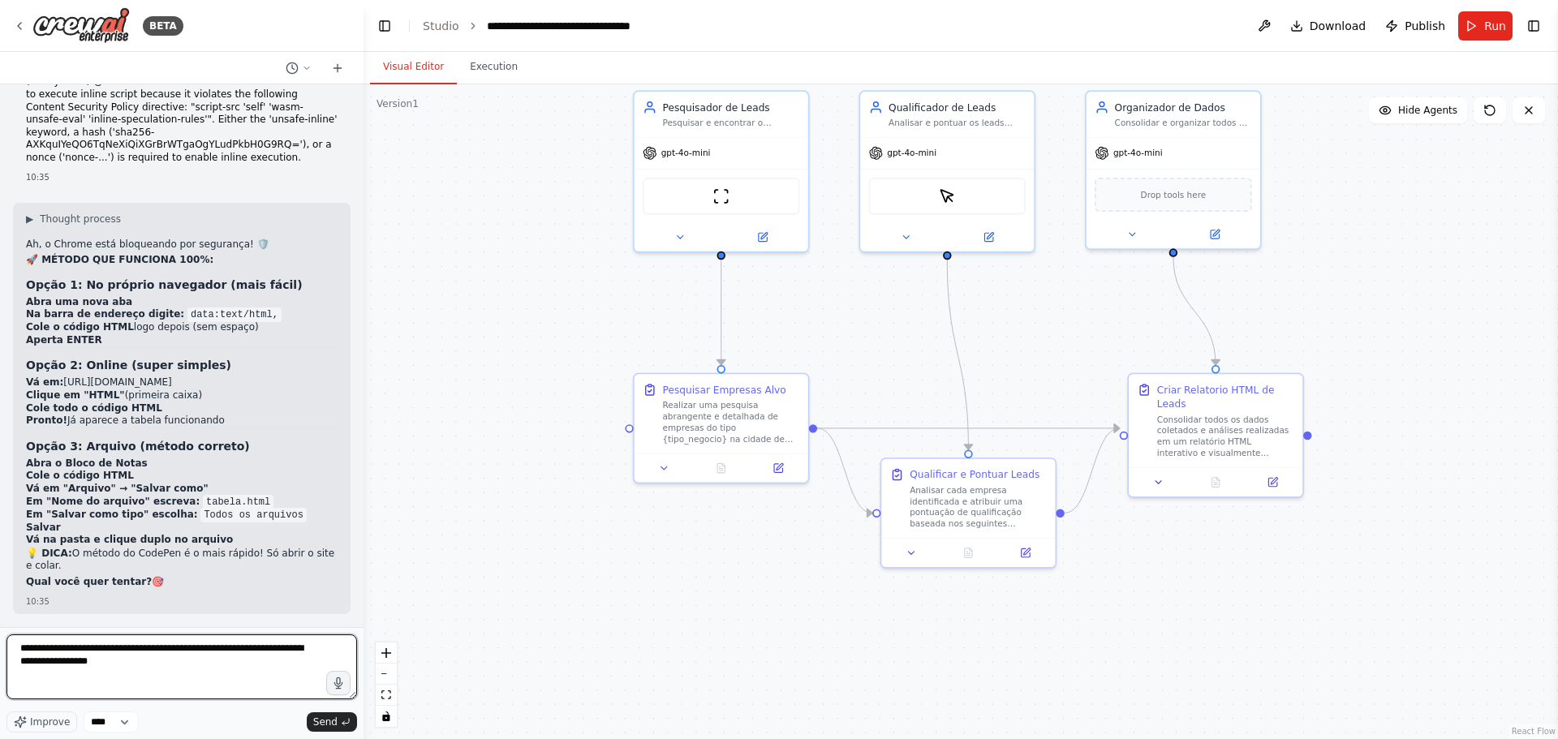
type textarea "**********"
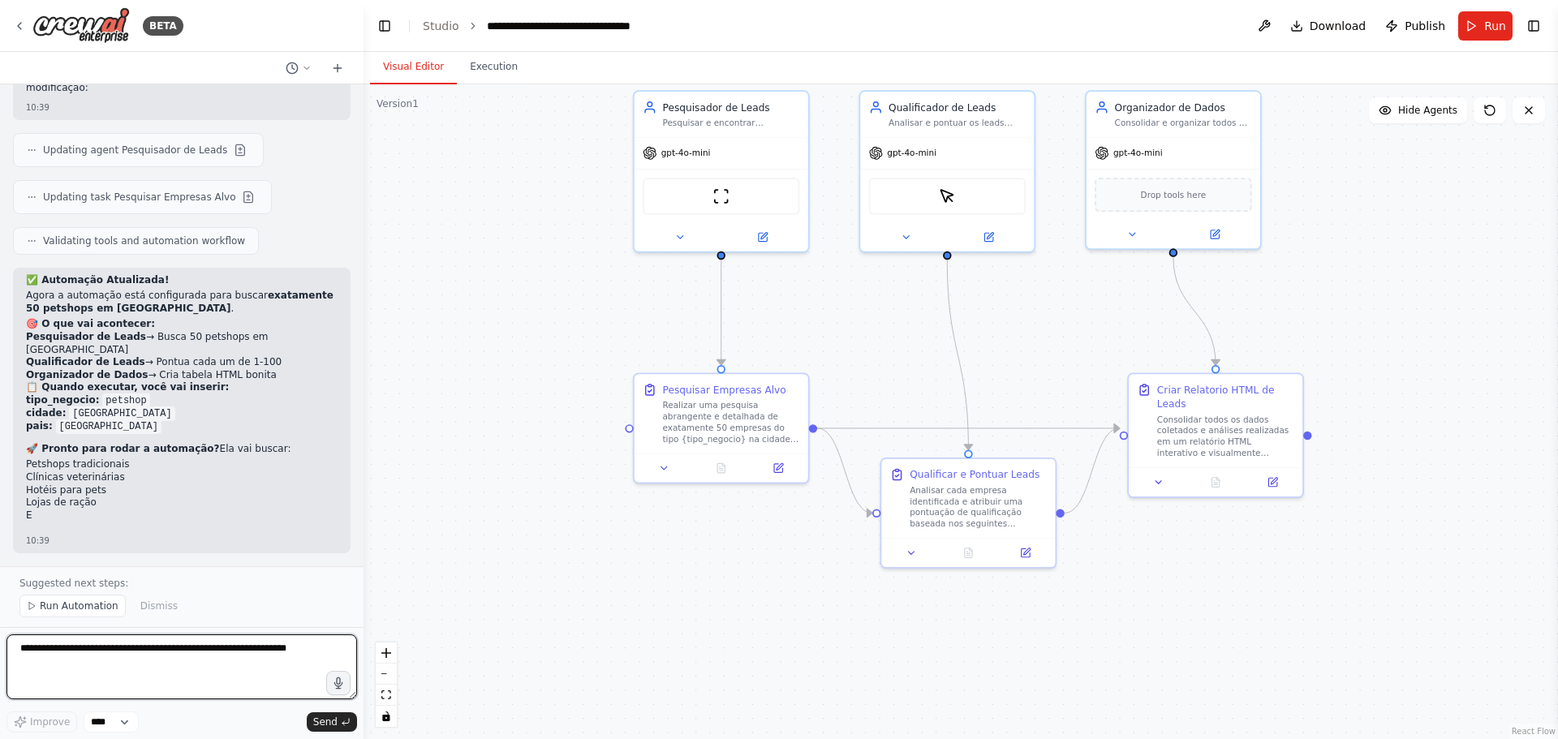
scroll to position [15243, 0]
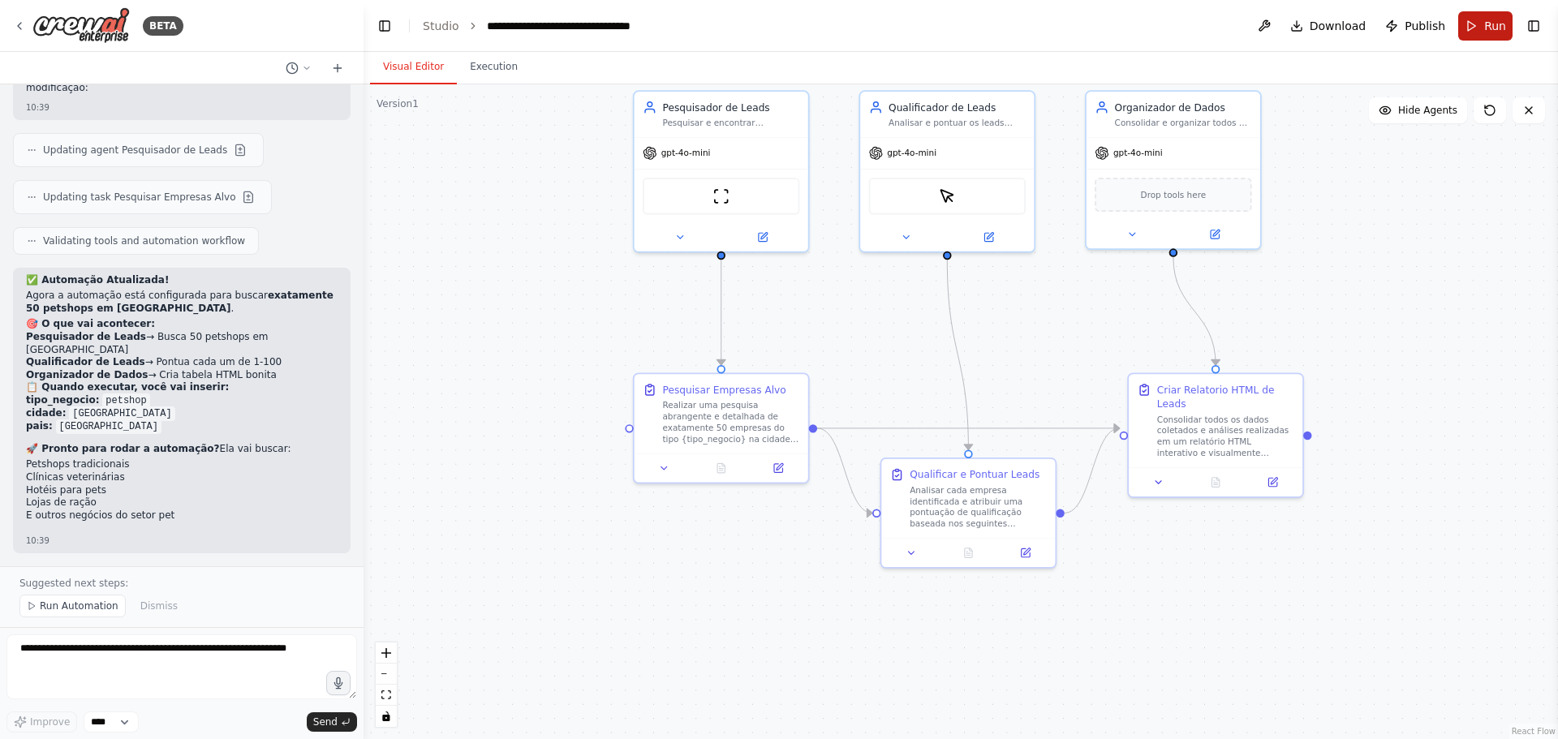
click at [1484, 28] on span "Run" at bounding box center [1495, 26] width 22 height 16
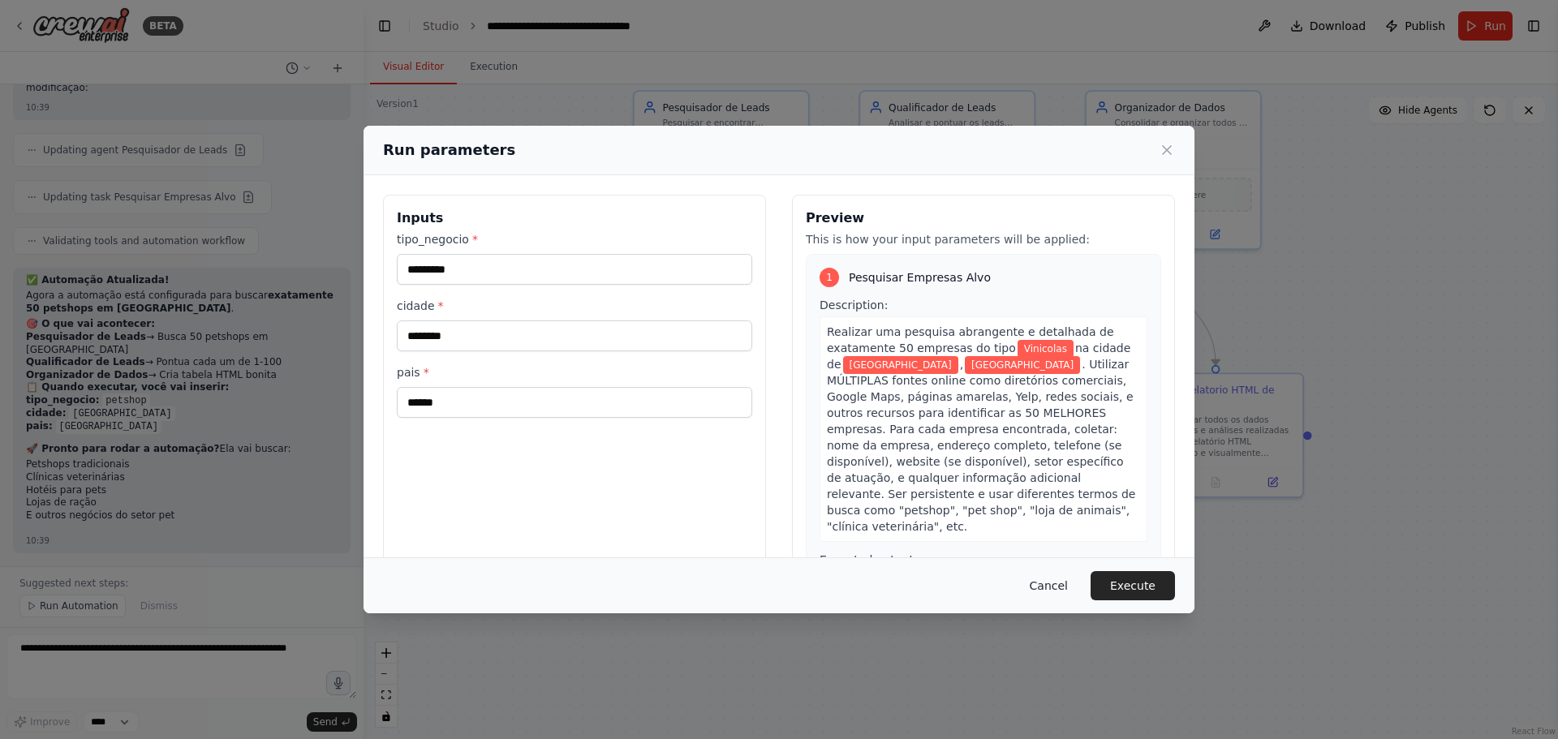
click at [1054, 588] on button "Cancel" at bounding box center [1048, 585] width 64 height 29
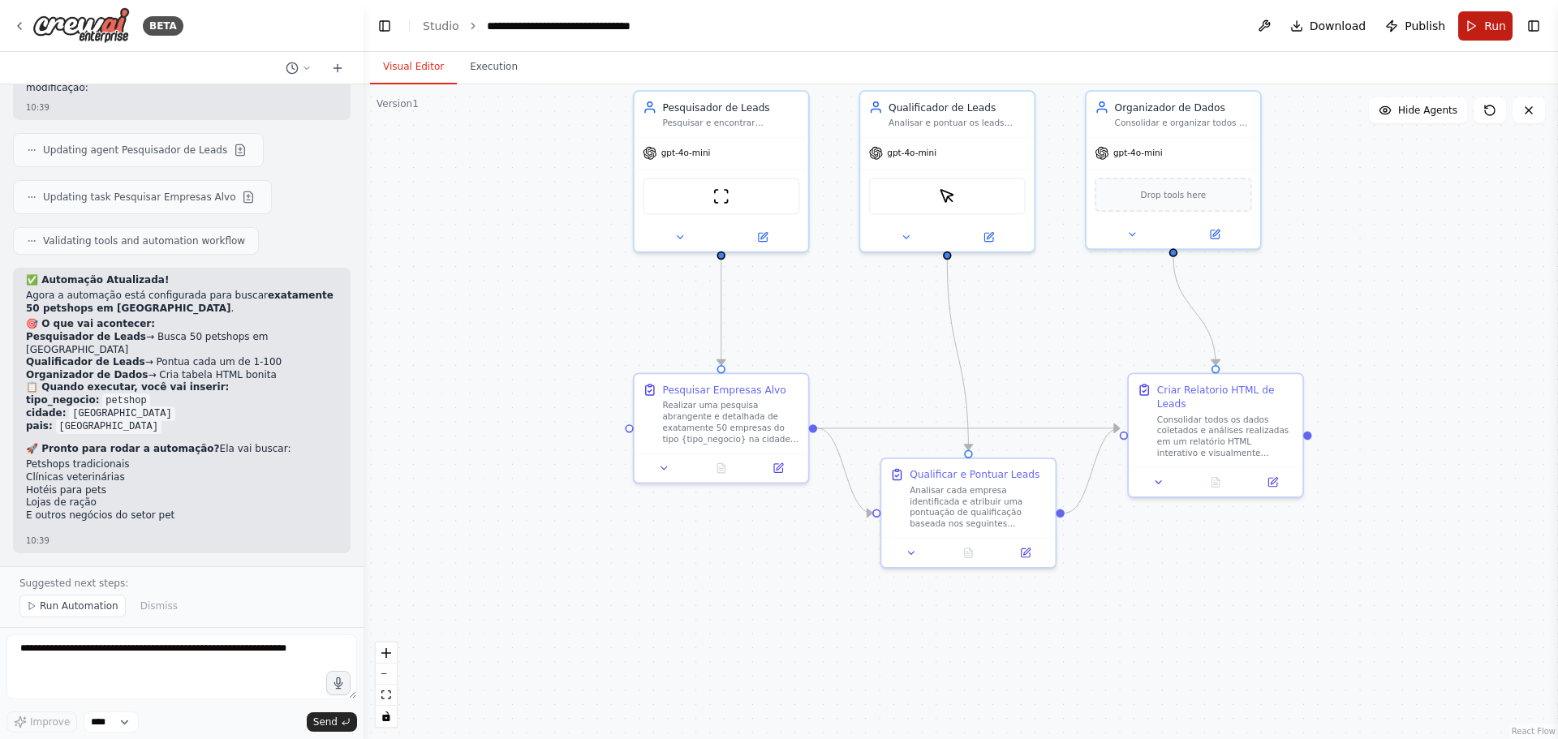
click at [1481, 22] on button "Run" at bounding box center [1485, 25] width 54 height 29
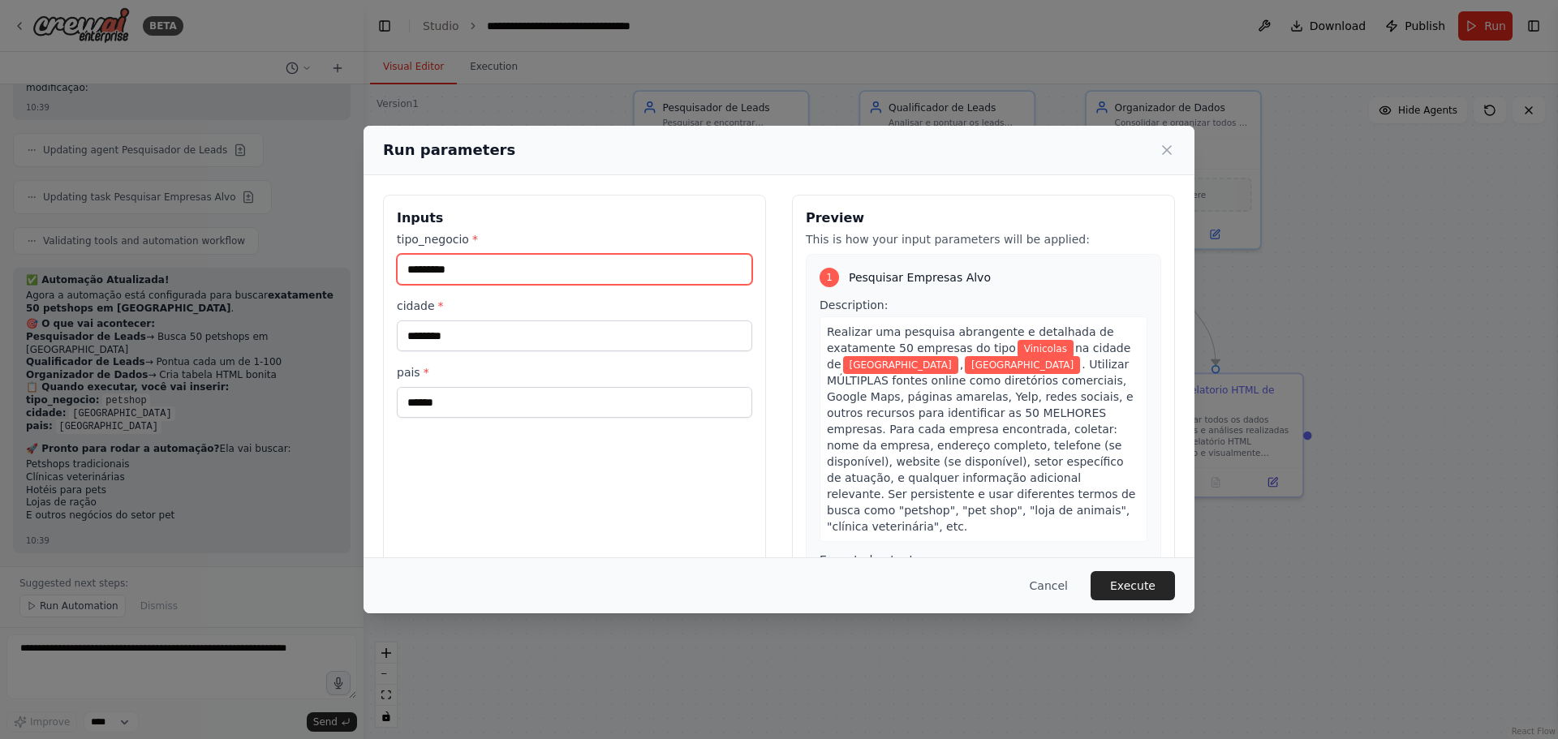
drag, startPoint x: 472, startPoint y: 273, endPoint x: 383, endPoint y: 270, distance: 89.3
click at [383, 270] on div "Inputs tipo_negocio * ********* cidade * ******** pais * ******" at bounding box center [574, 387] width 383 height 385
type input "********"
click at [1131, 589] on button "Execute" at bounding box center [1132, 585] width 84 height 29
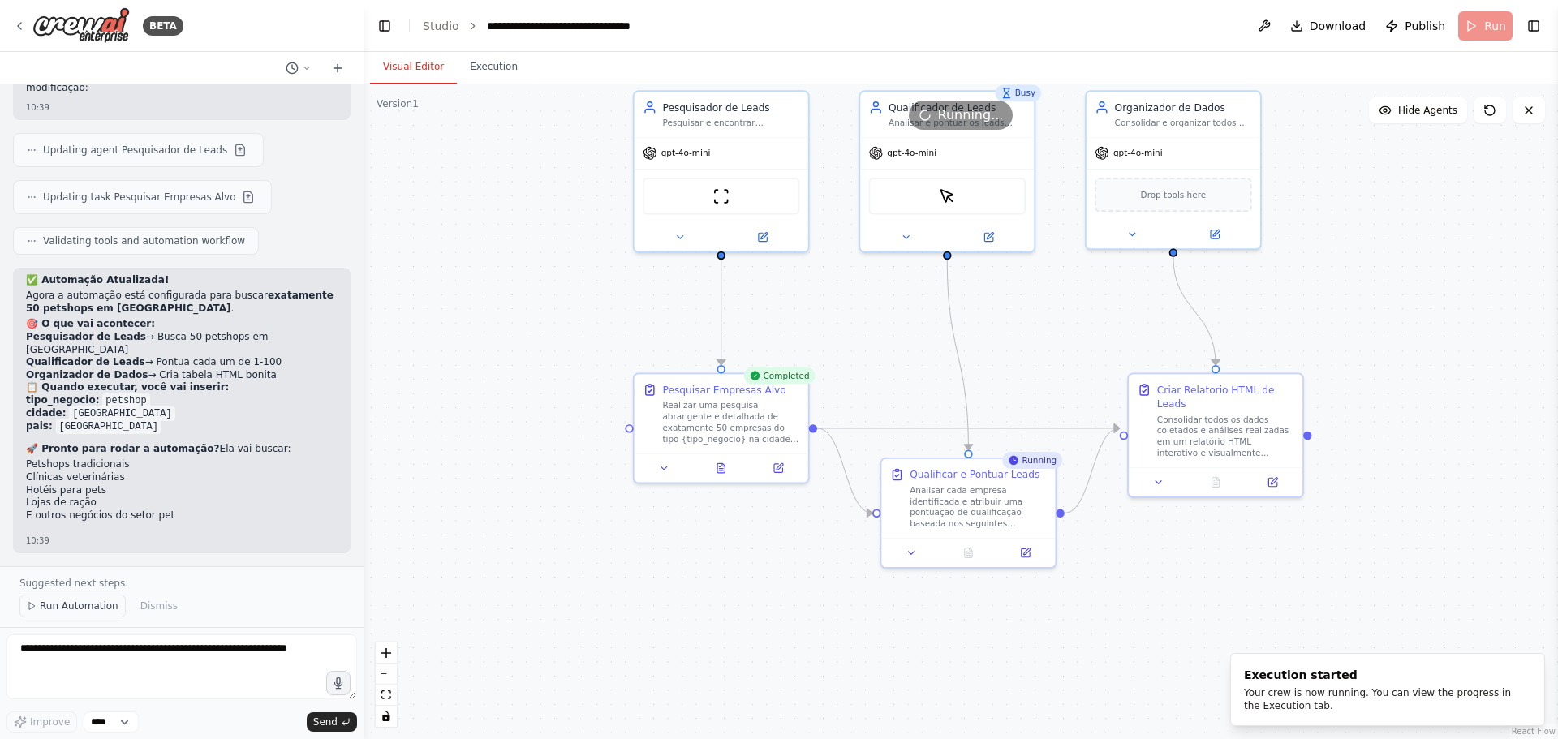
click at [60, 609] on span "Run Automation" at bounding box center [79, 605] width 79 height 13
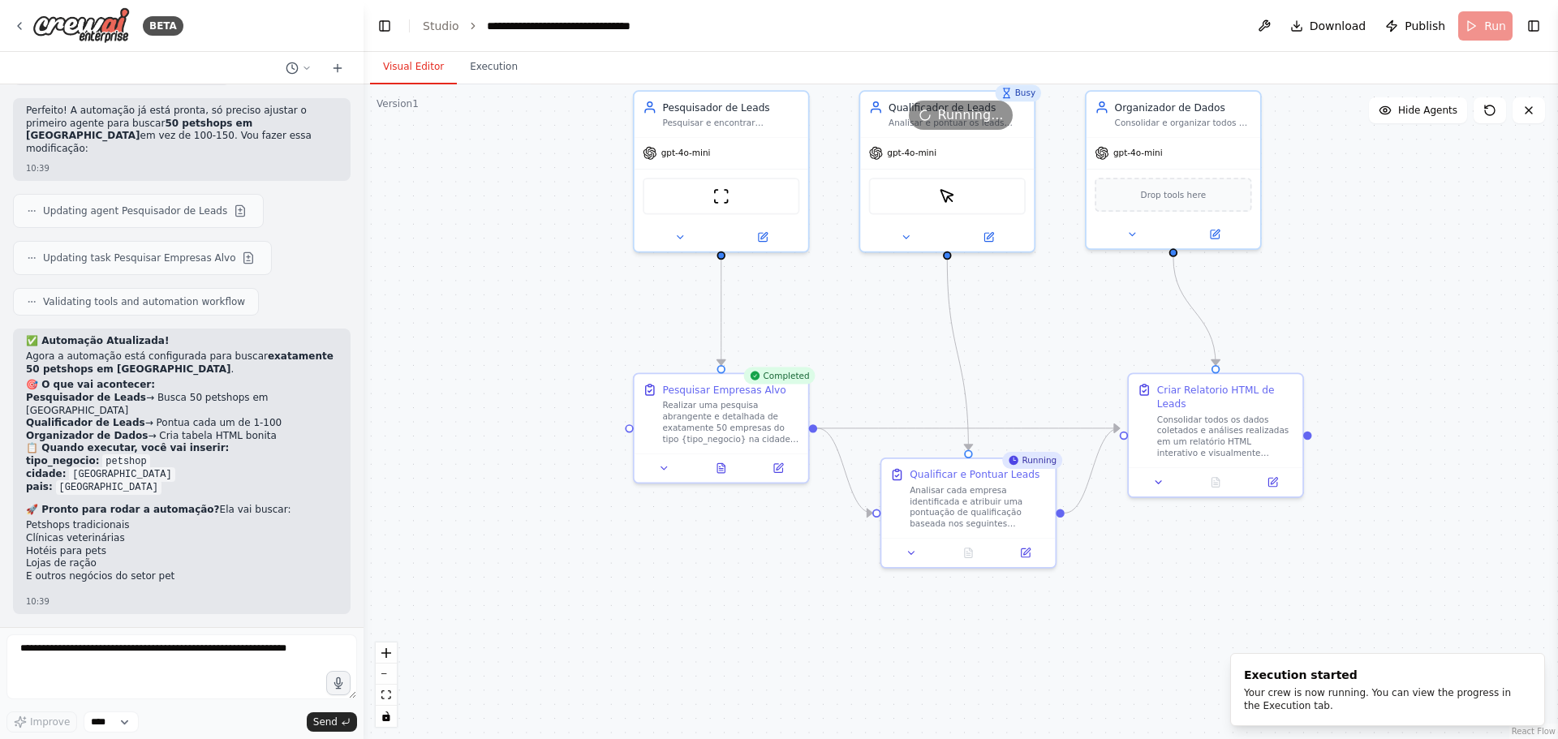
scroll to position [15182, 0]
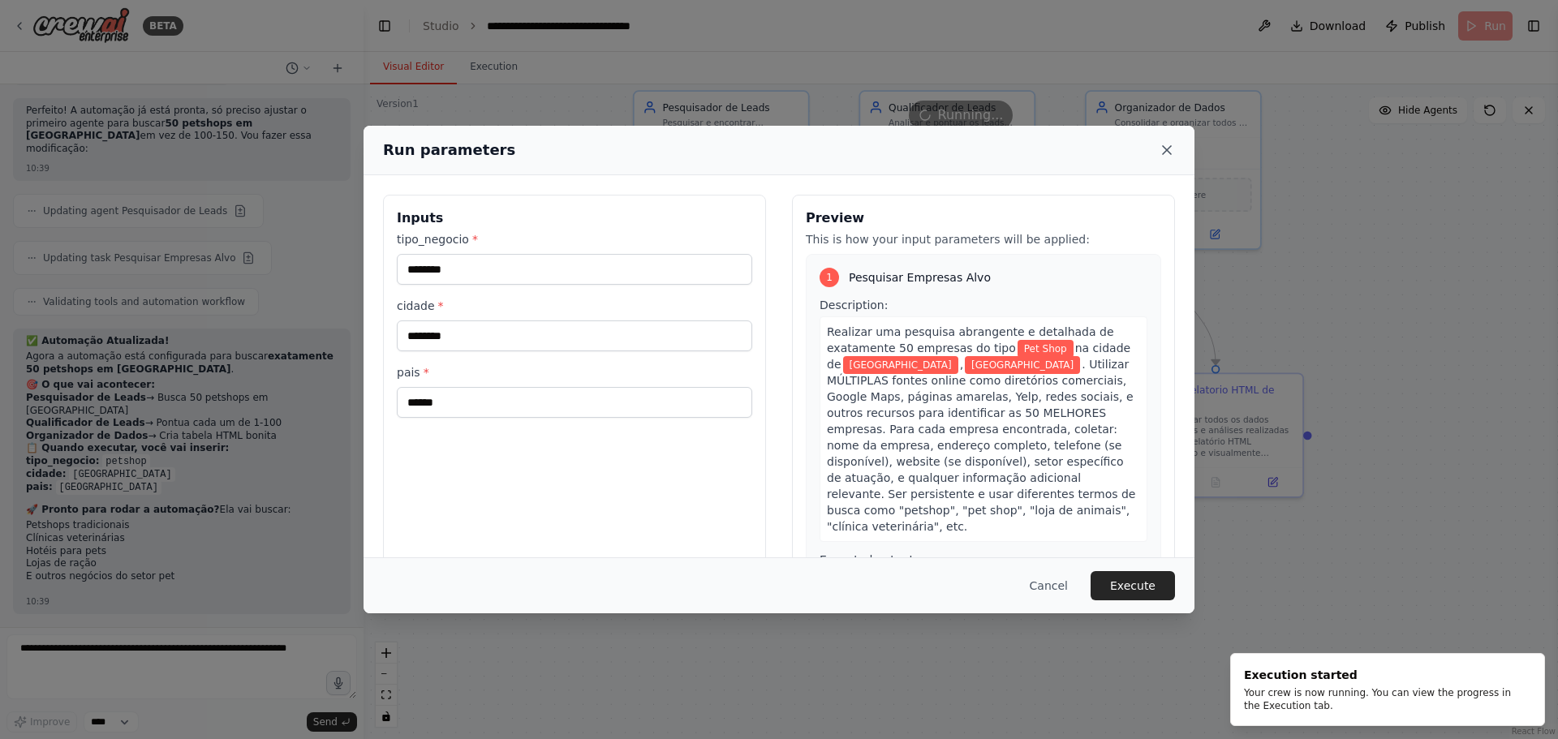
click at [1164, 148] on icon at bounding box center [1166, 150] width 8 height 8
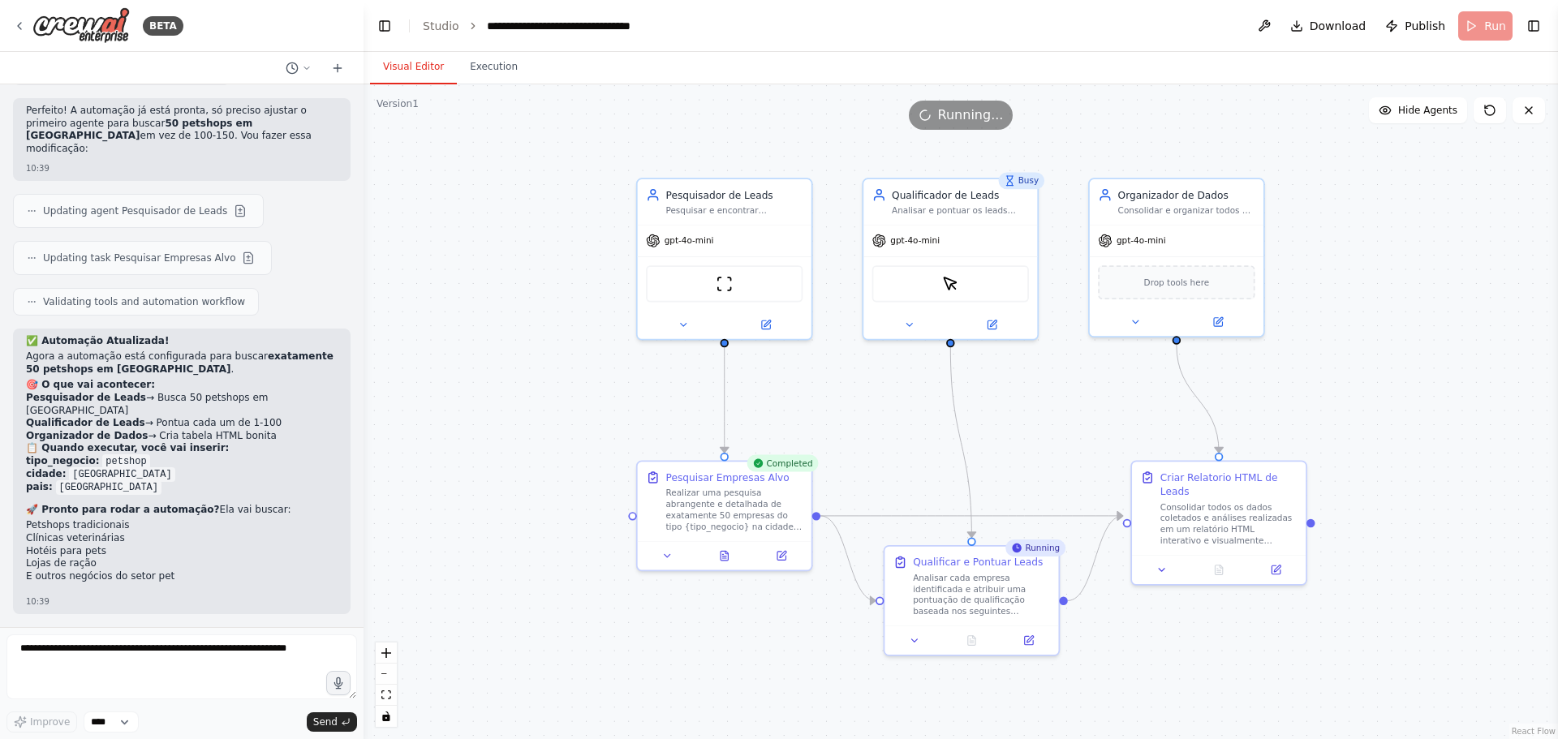
drag, startPoint x: 549, startPoint y: 264, endPoint x: 552, endPoint y: 351, distance: 87.7
click at [552, 351] on div ".deletable-edge-delete-btn { width: 20px; height: 20px; border: 0px solid #ffff…" at bounding box center [960, 411] width 1194 height 655
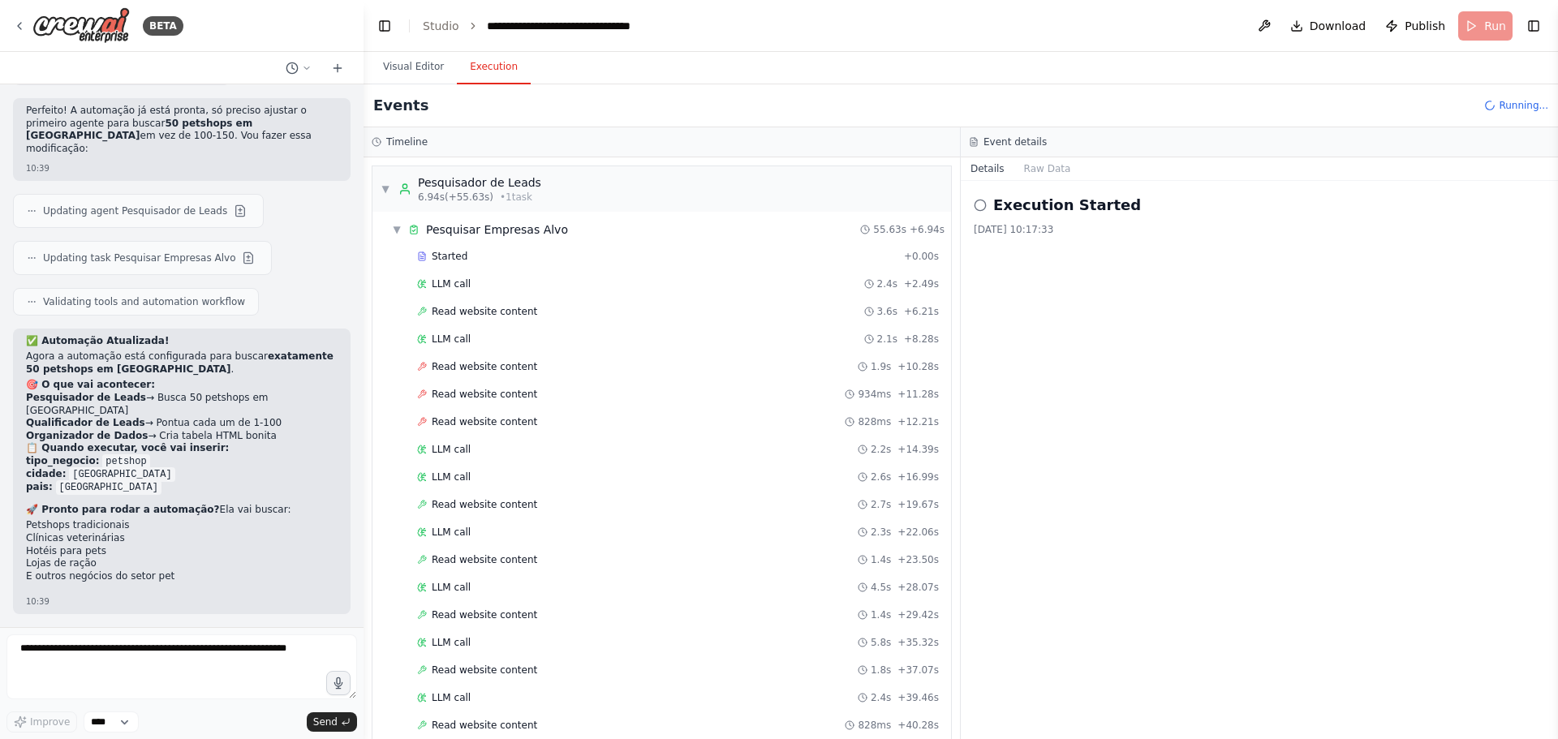
click at [496, 67] on button "Execution" at bounding box center [494, 67] width 74 height 34
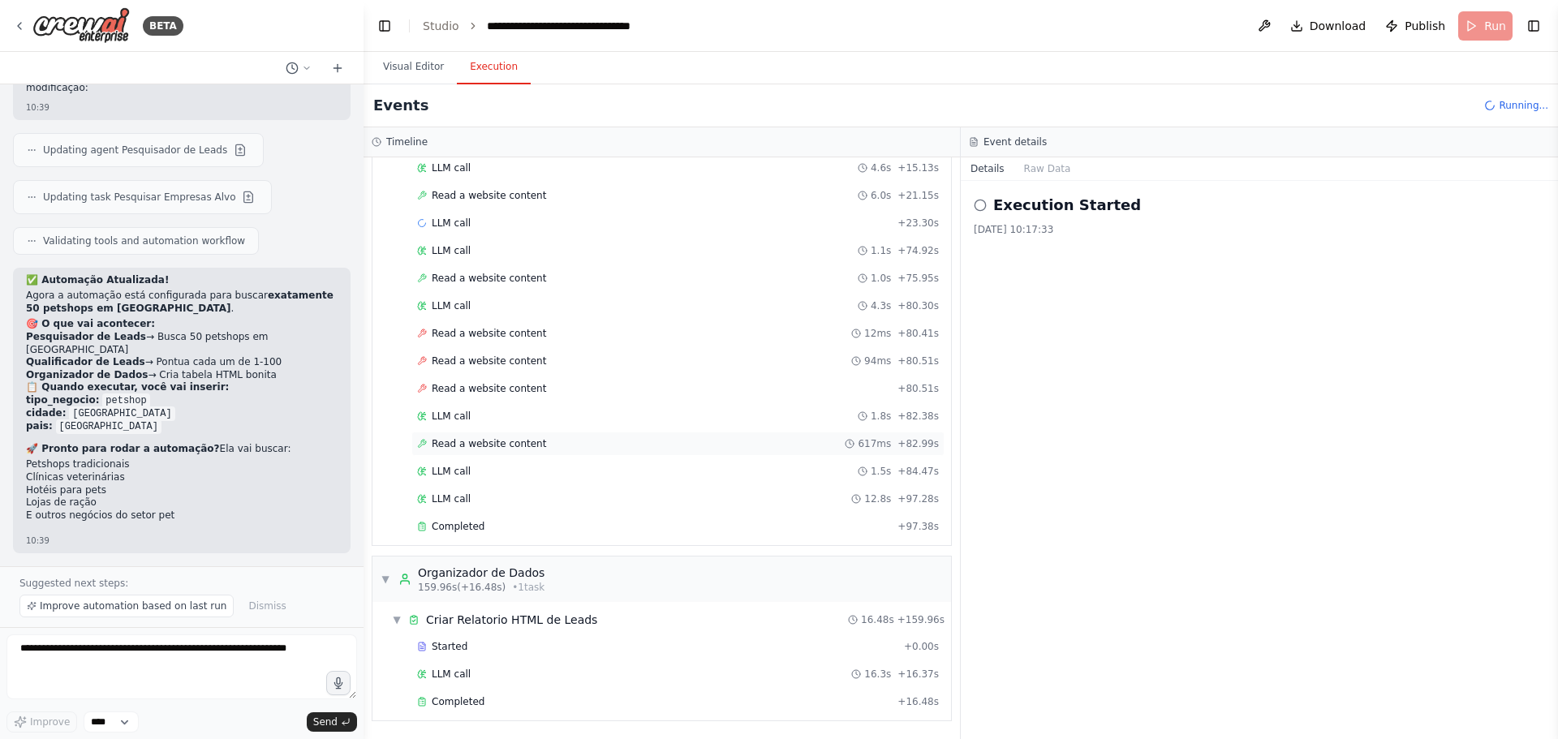
scroll to position [15243, 0]
click at [482, 395] on div "Read a website content + 80.51s" at bounding box center [677, 388] width 533 height 24
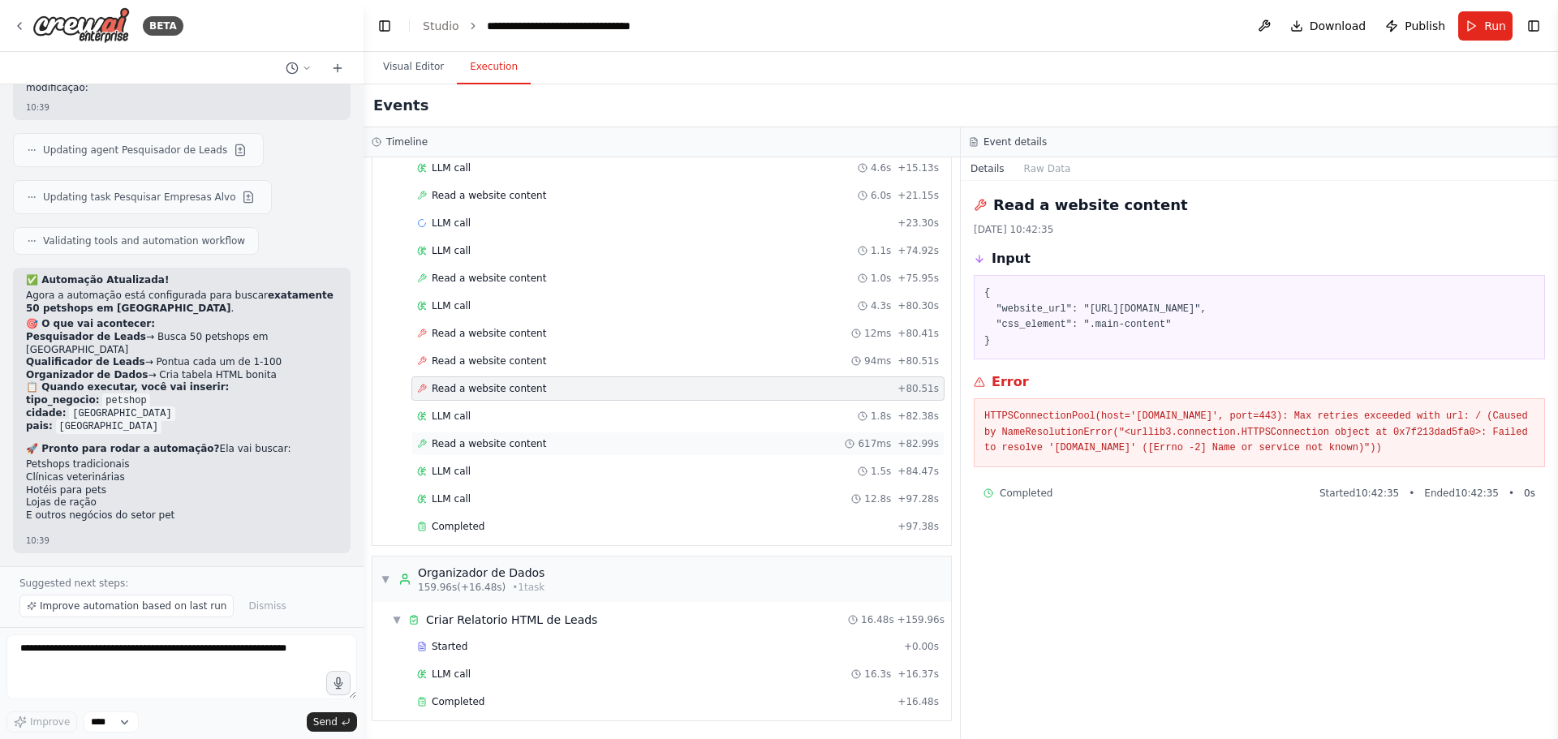
click at [471, 445] on span "Read a website content" at bounding box center [489, 443] width 114 height 13
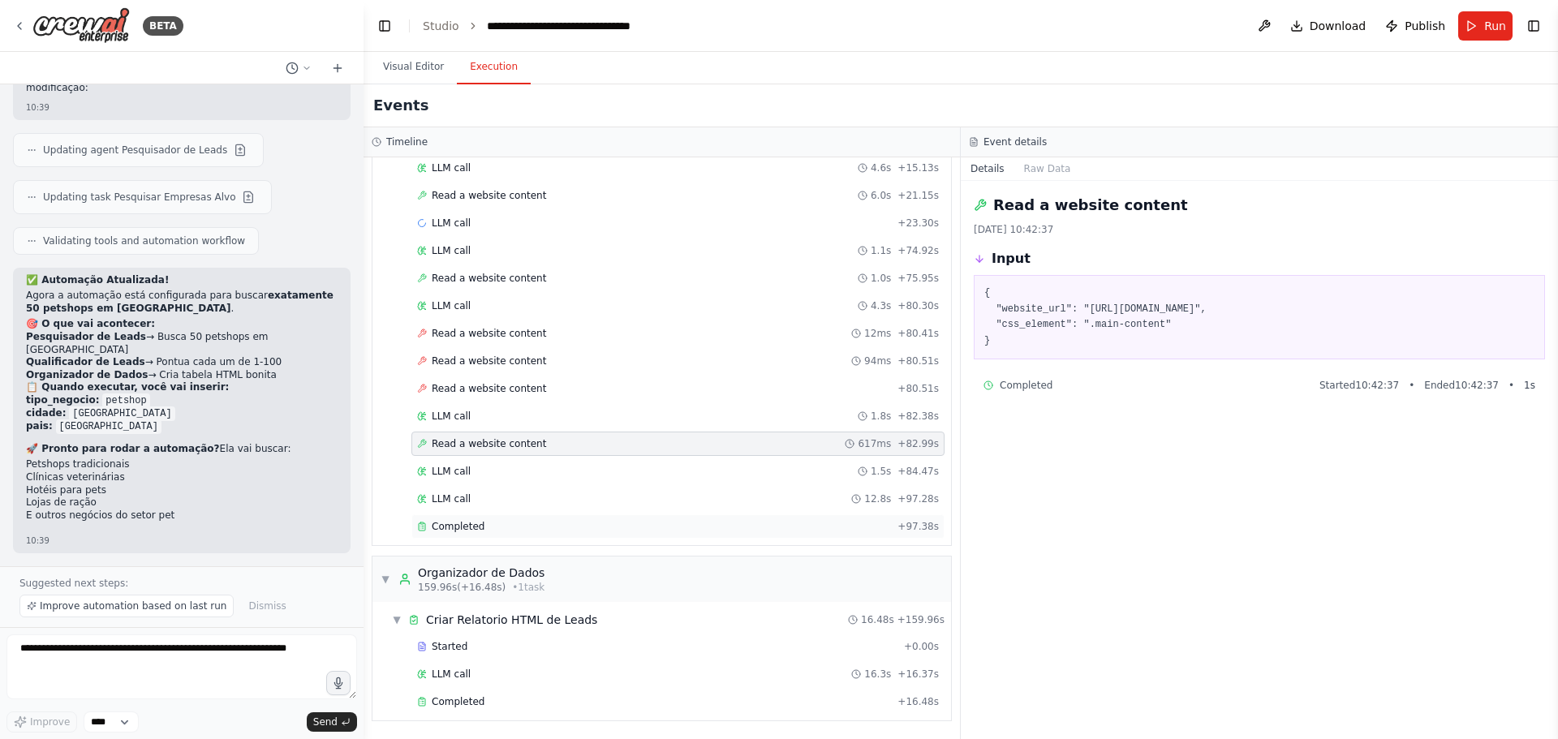
click at [455, 526] on span "Completed" at bounding box center [458, 526] width 53 height 13
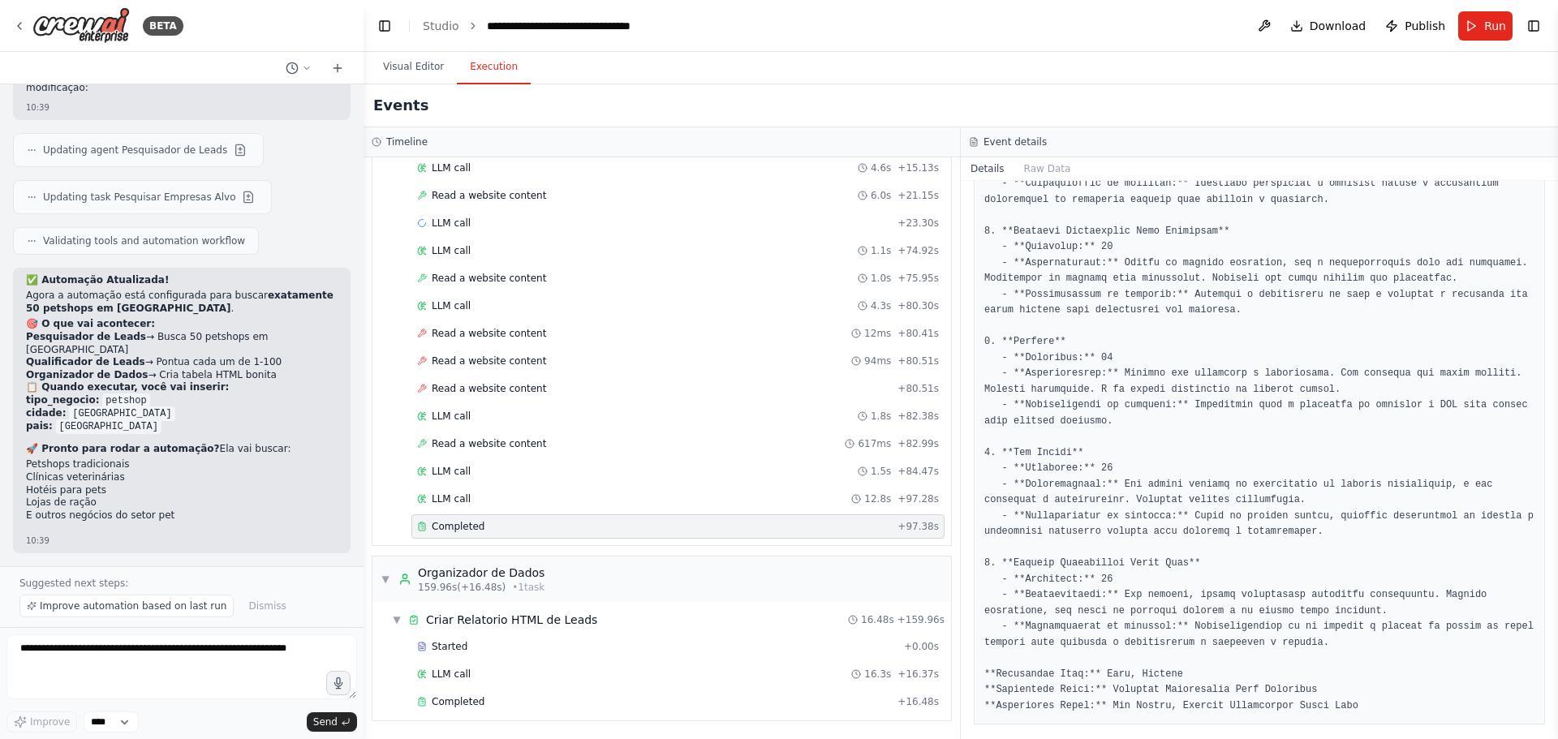
scroll to position [336, 0]
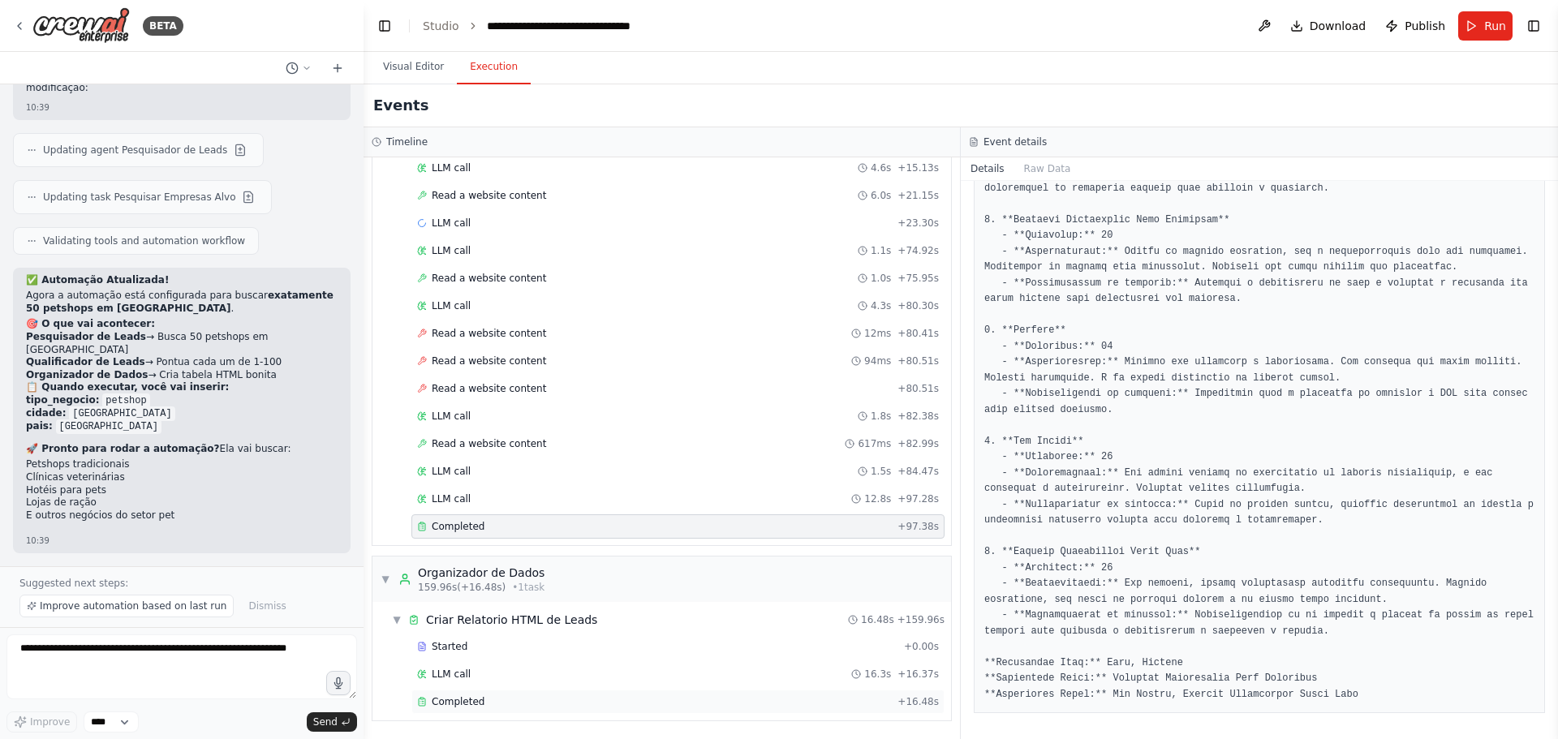
click at [451, 702] on span "Completed" at bounding box center [458, 701] width 53 height 13
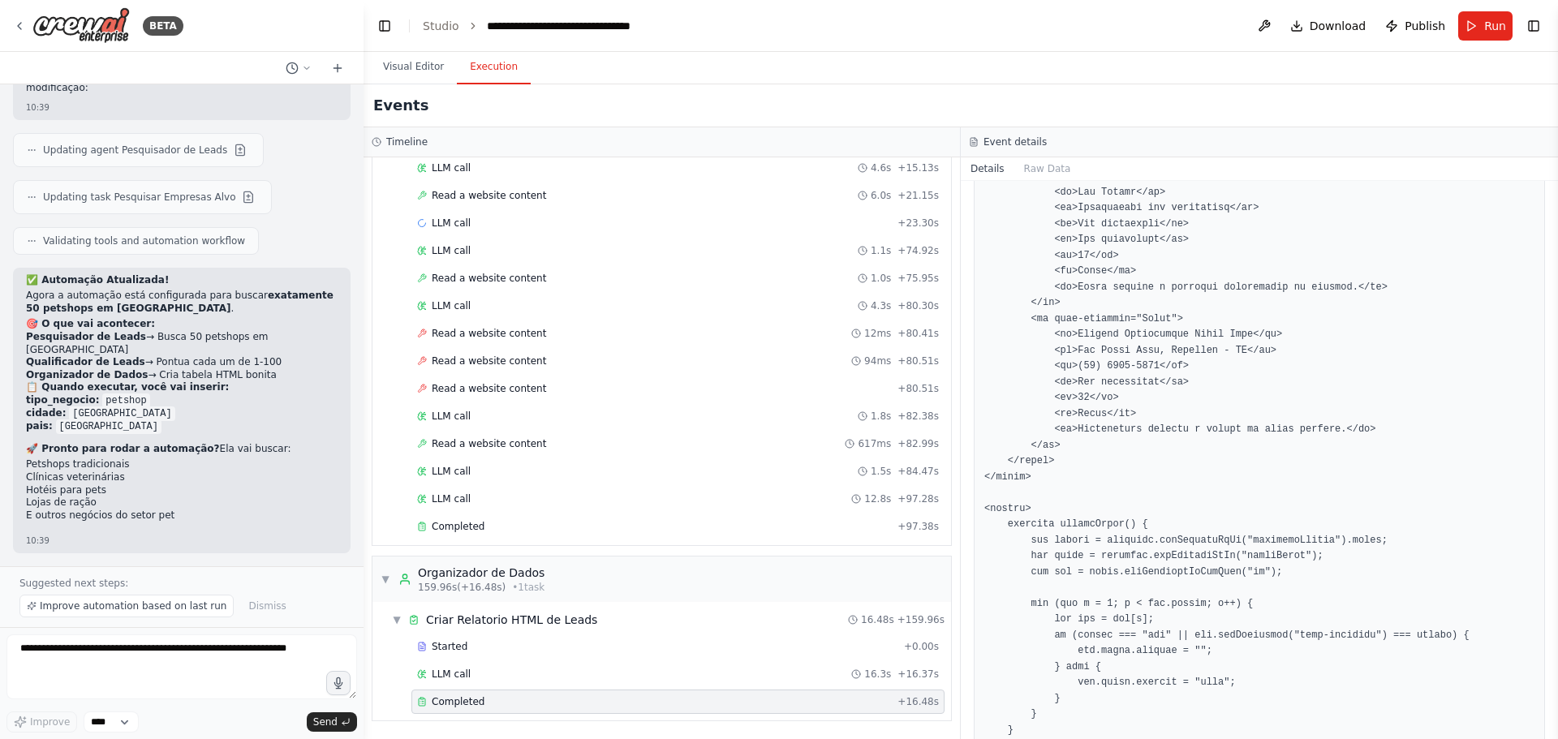
scroll to position [2054, 0]
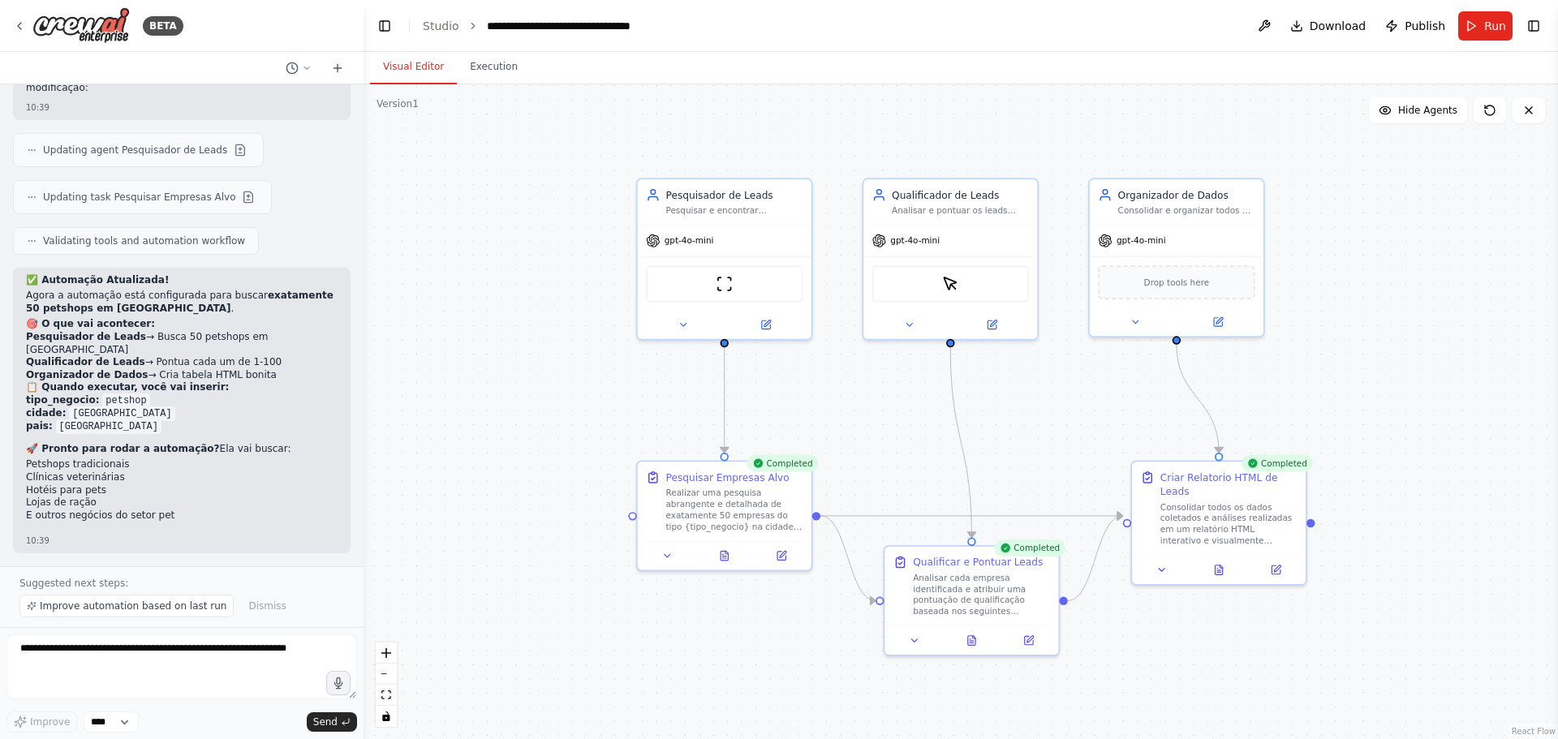
click at [410, 67] on button "Visual Editor" at bounding box center [413, 67] width 87 height 34
click at [490, 74] on button "Execution" at bounding box center [494, 67] width 74 height 34
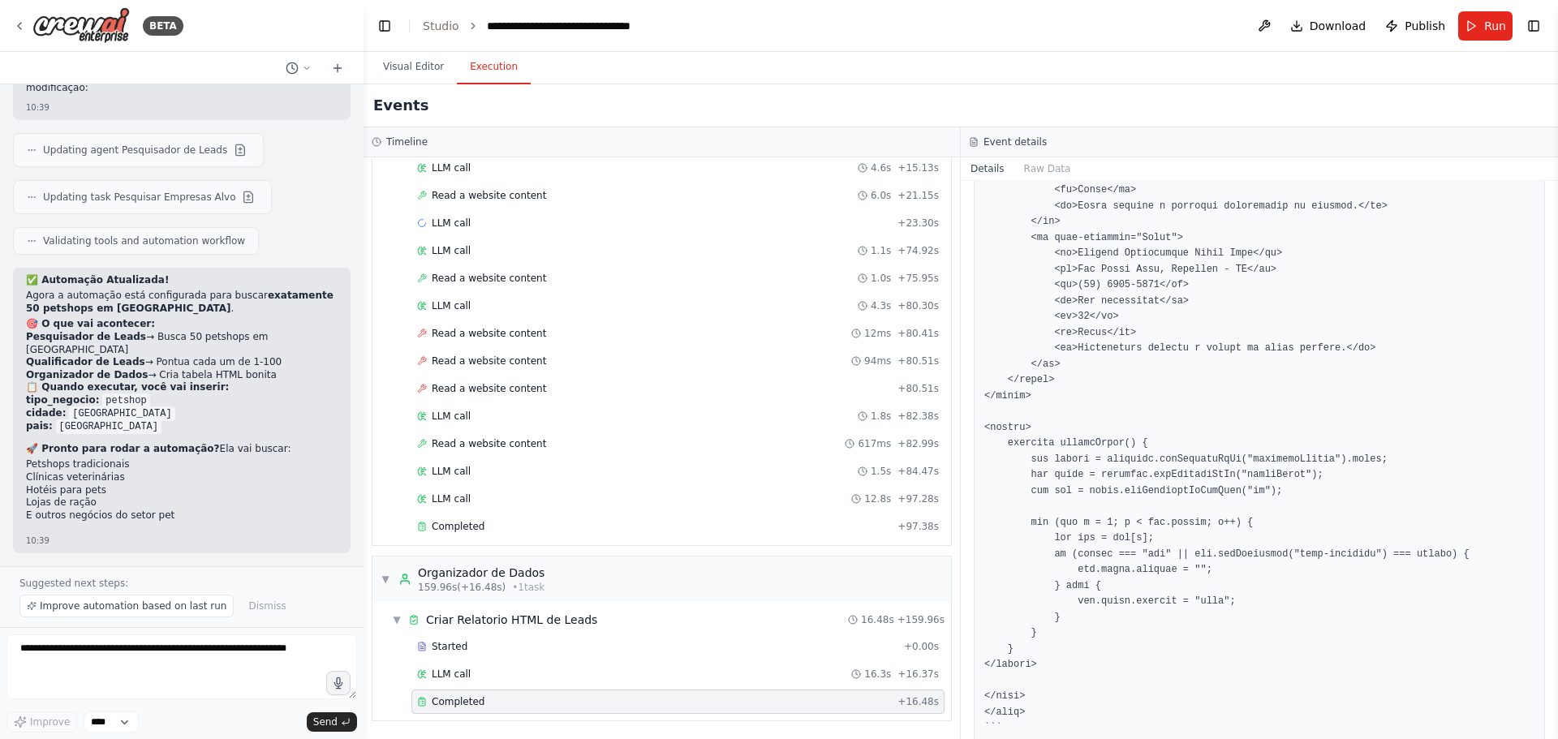
scroll to position [2297, 0]
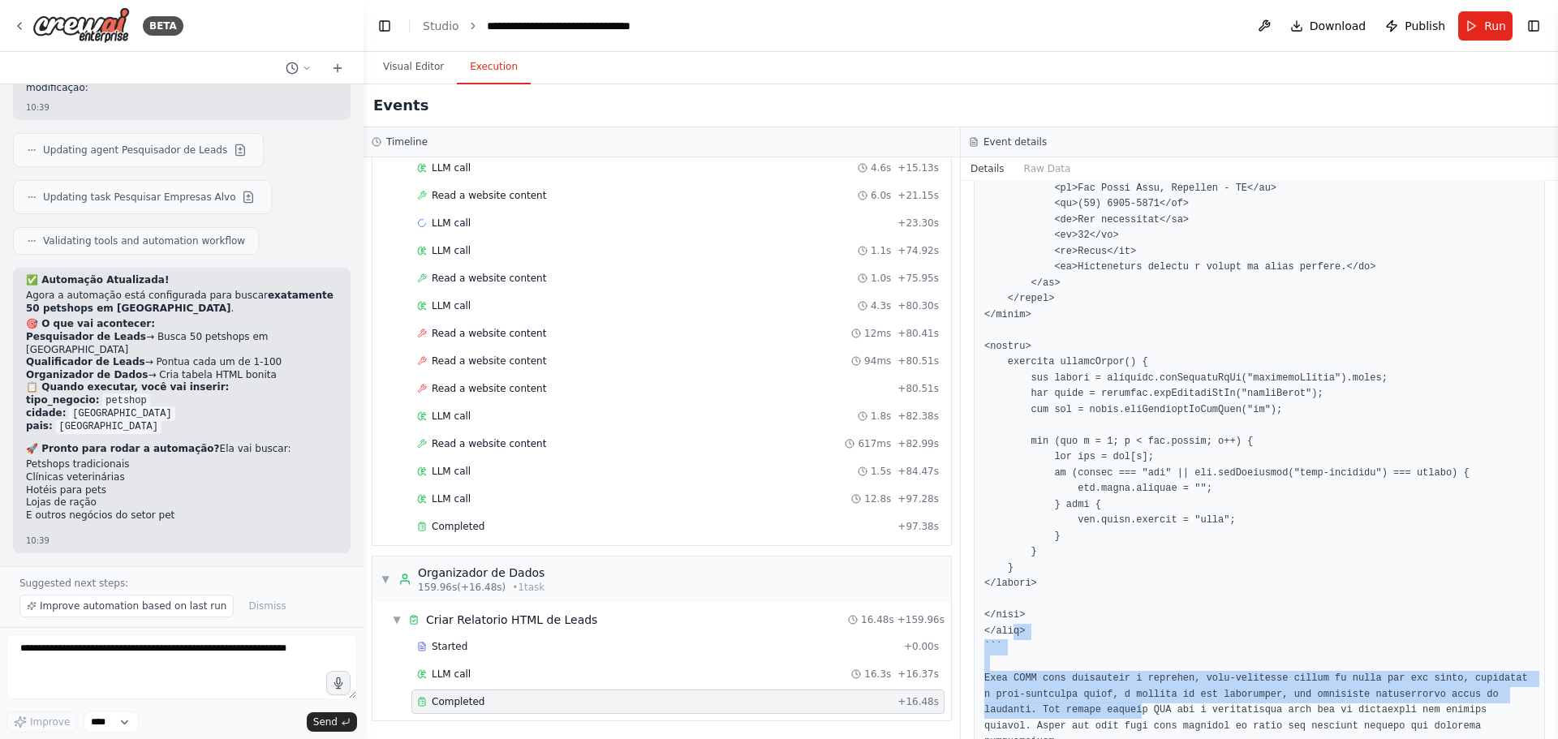
drag, startPoint x: 1027, startPoint y: 658, endPoint x: 1012, endPoint y: 606, distance: 54.2
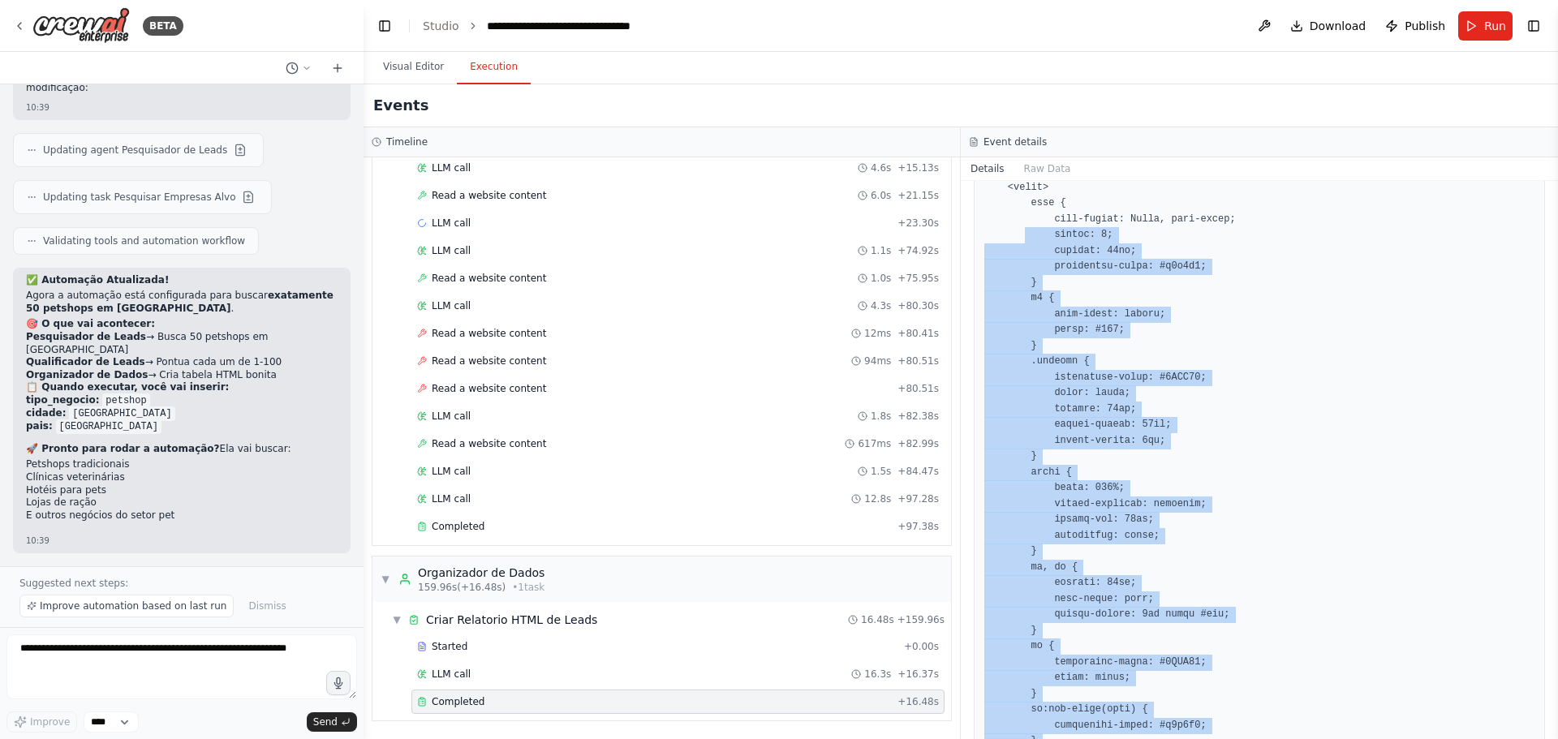
scroll to position [26, 0]
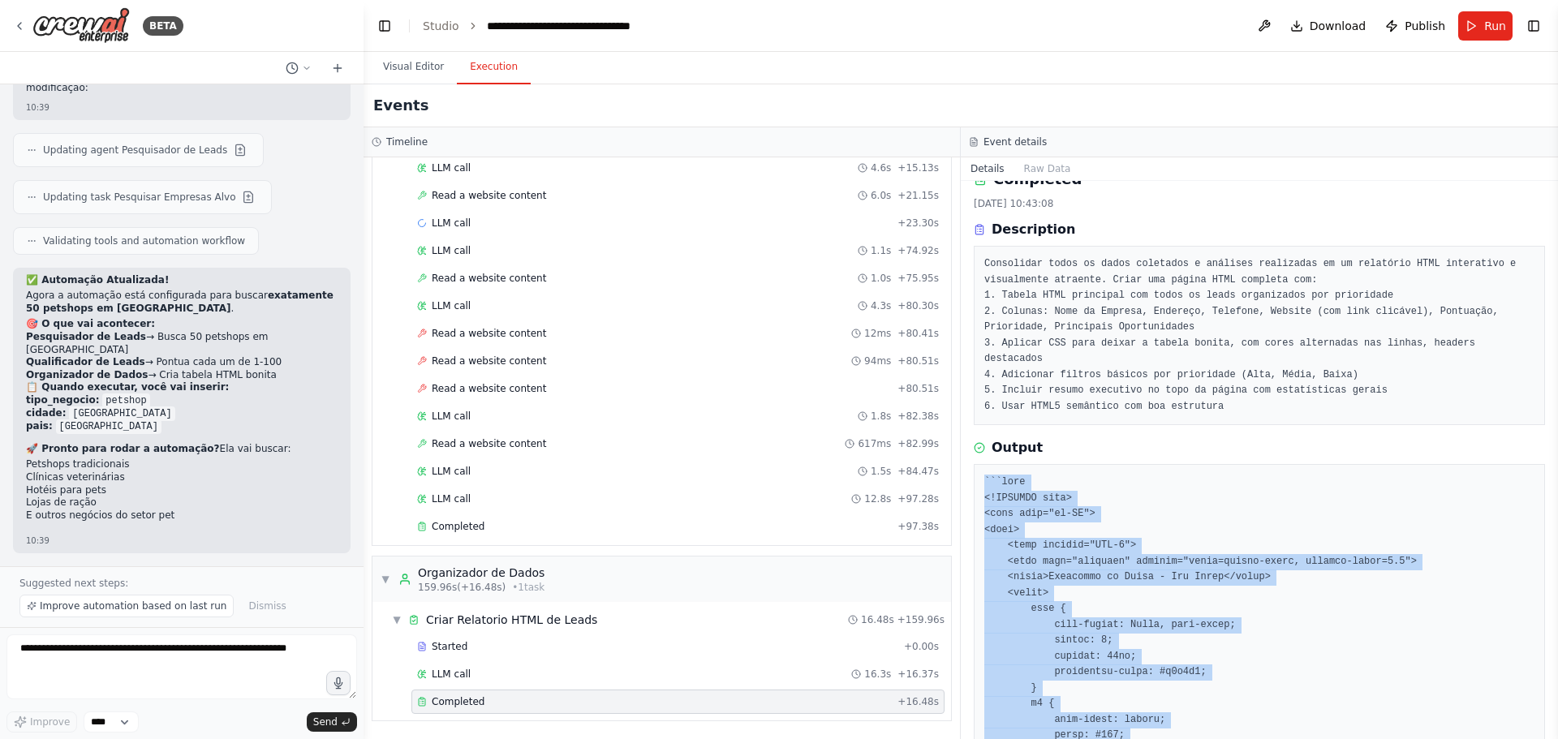
drag, startPoint x: 1020, startPoint y: 588, endPoint x: 978, endPoint y: 470, distance: 125.7
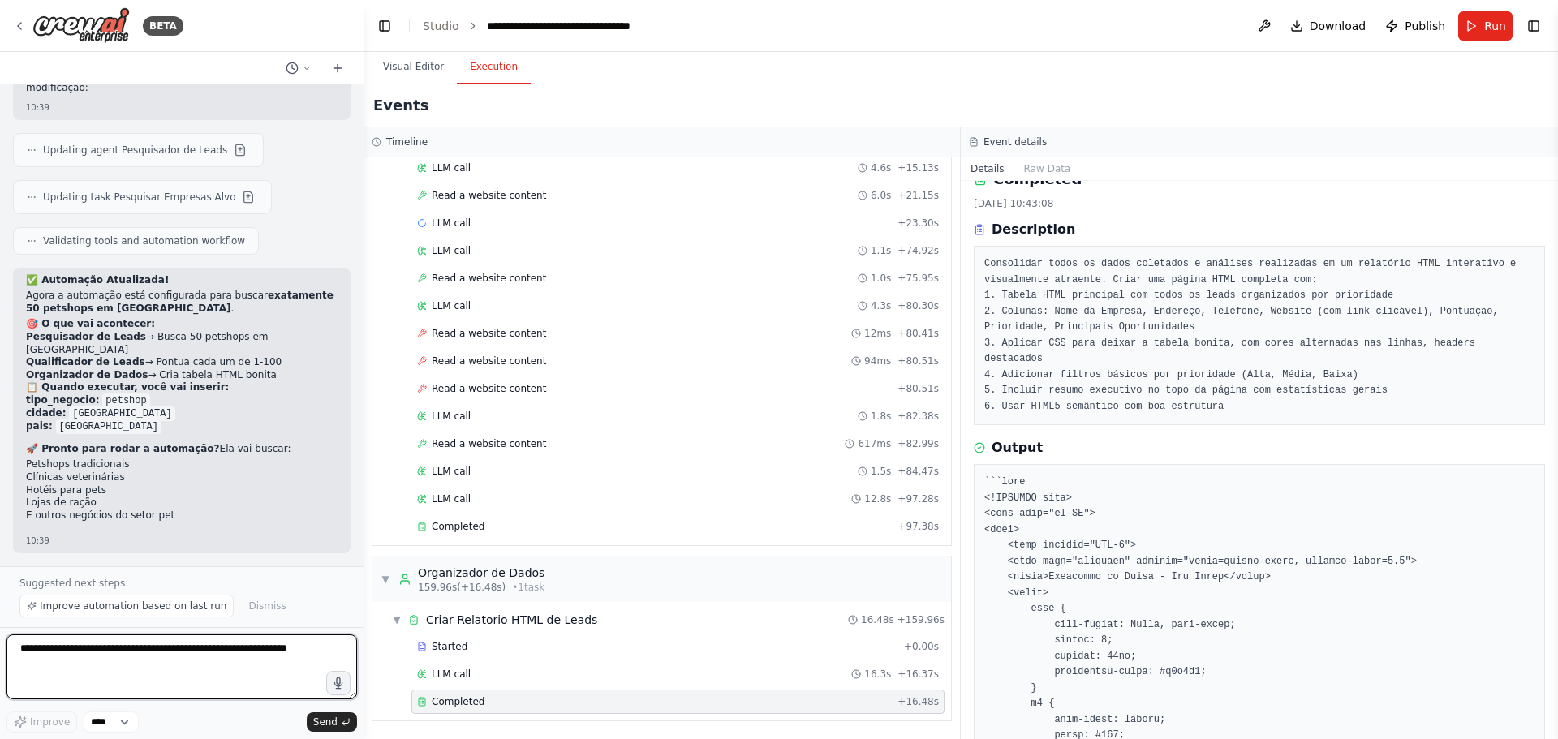
click at [82, 656] on textarea at bounding box center [181, 666] width 350 height 65
type textarea "**********"
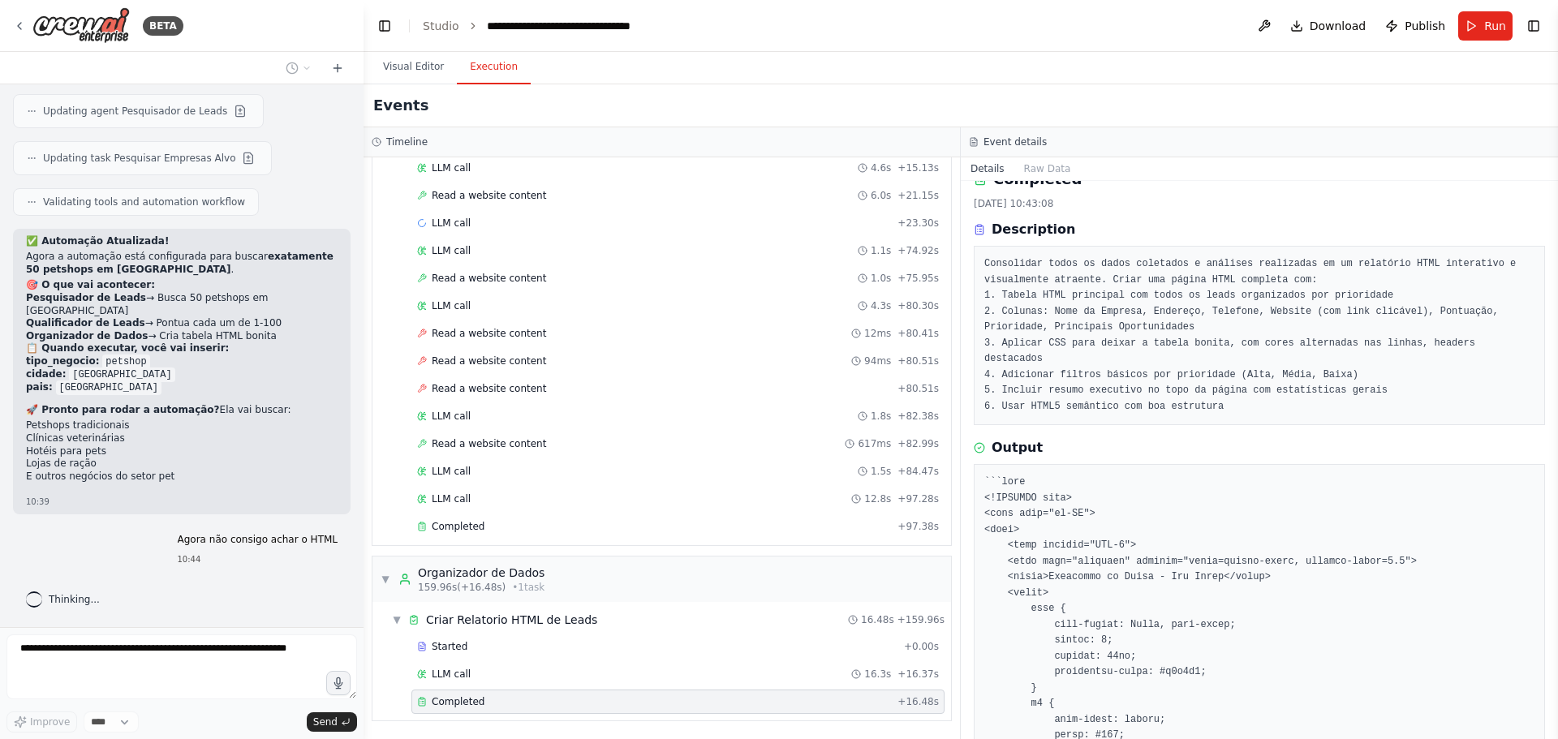
scroll to position [15282, 0]
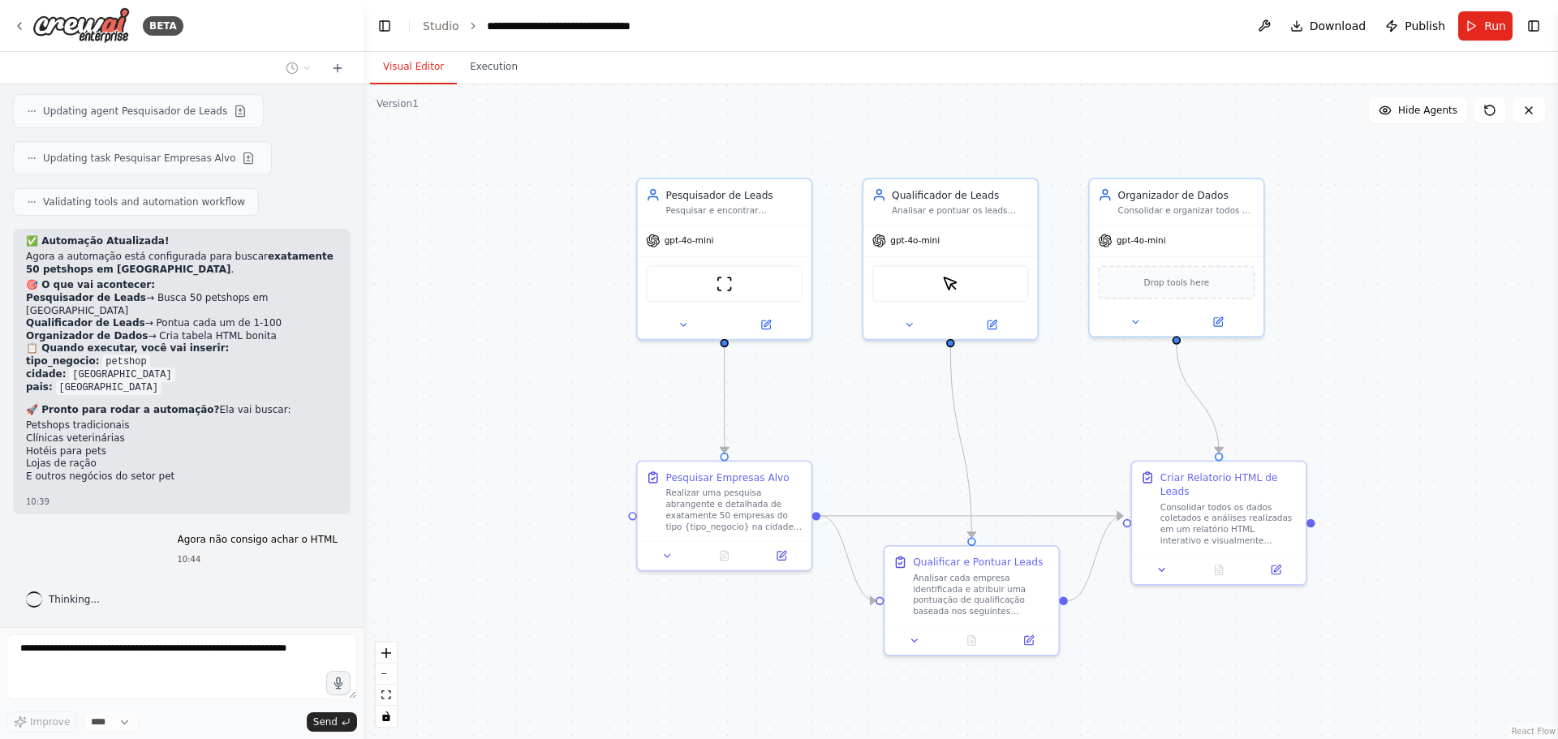
click at [410, 60] on button "Visual Editor" at bounding box center [413, 67] width 87 height 34
click at [1209, 509] on div "Consolidar todos os dados coletados e análises realizadas em um relatório HTML …" at bounding box center [1228, 521] width 137 height 45
click at [1345, 472] on div ".deletable-edge-delete-btn { width: 20px; height: 20px; border: 0px solid #ffff…" at bounding box center [960, 411] width 1194 height 655
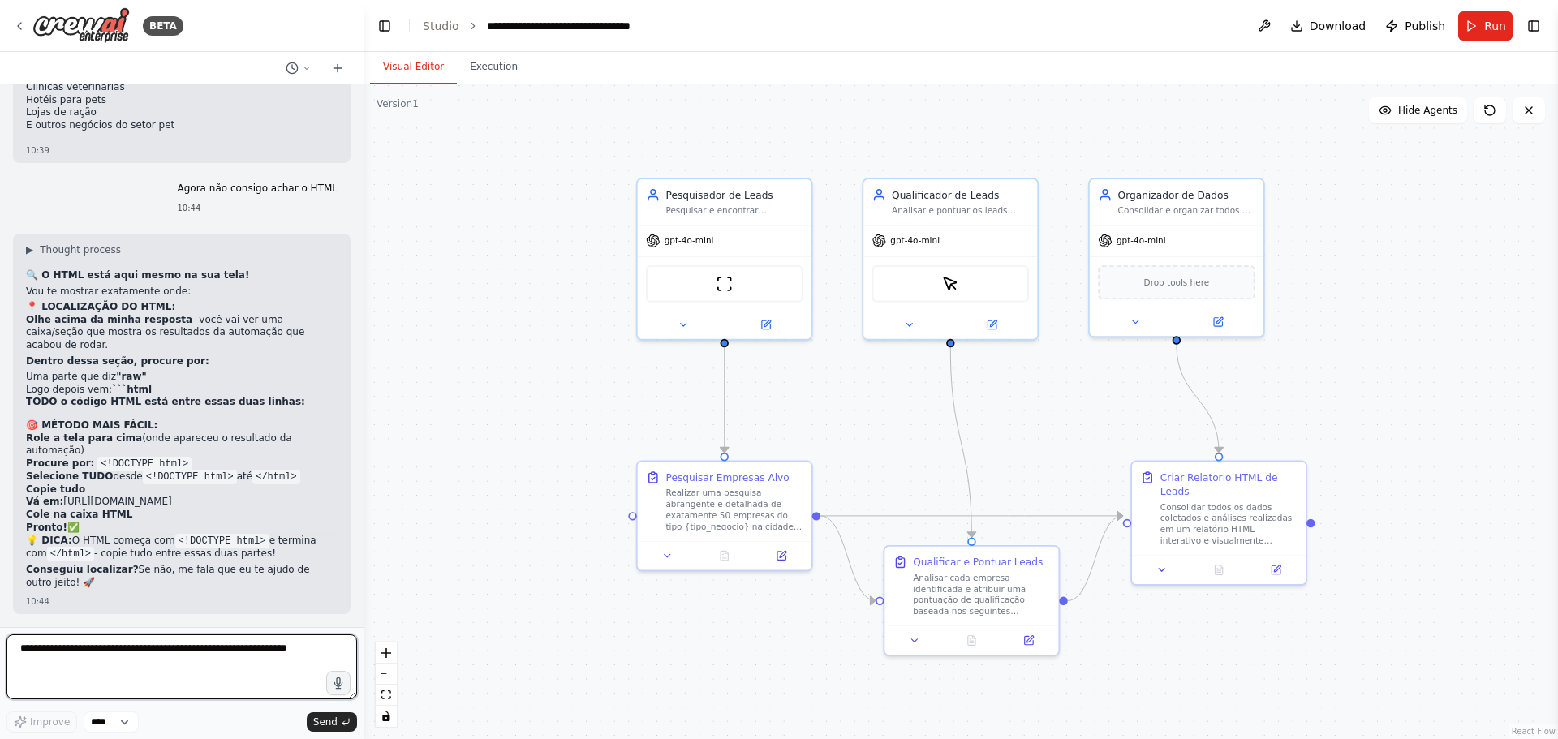
scroll to position [14959, 0]
drag, startPoint x: 47, startPoint y: 492, endPoint x: 69, endPoint y: 539, distance: 51.2
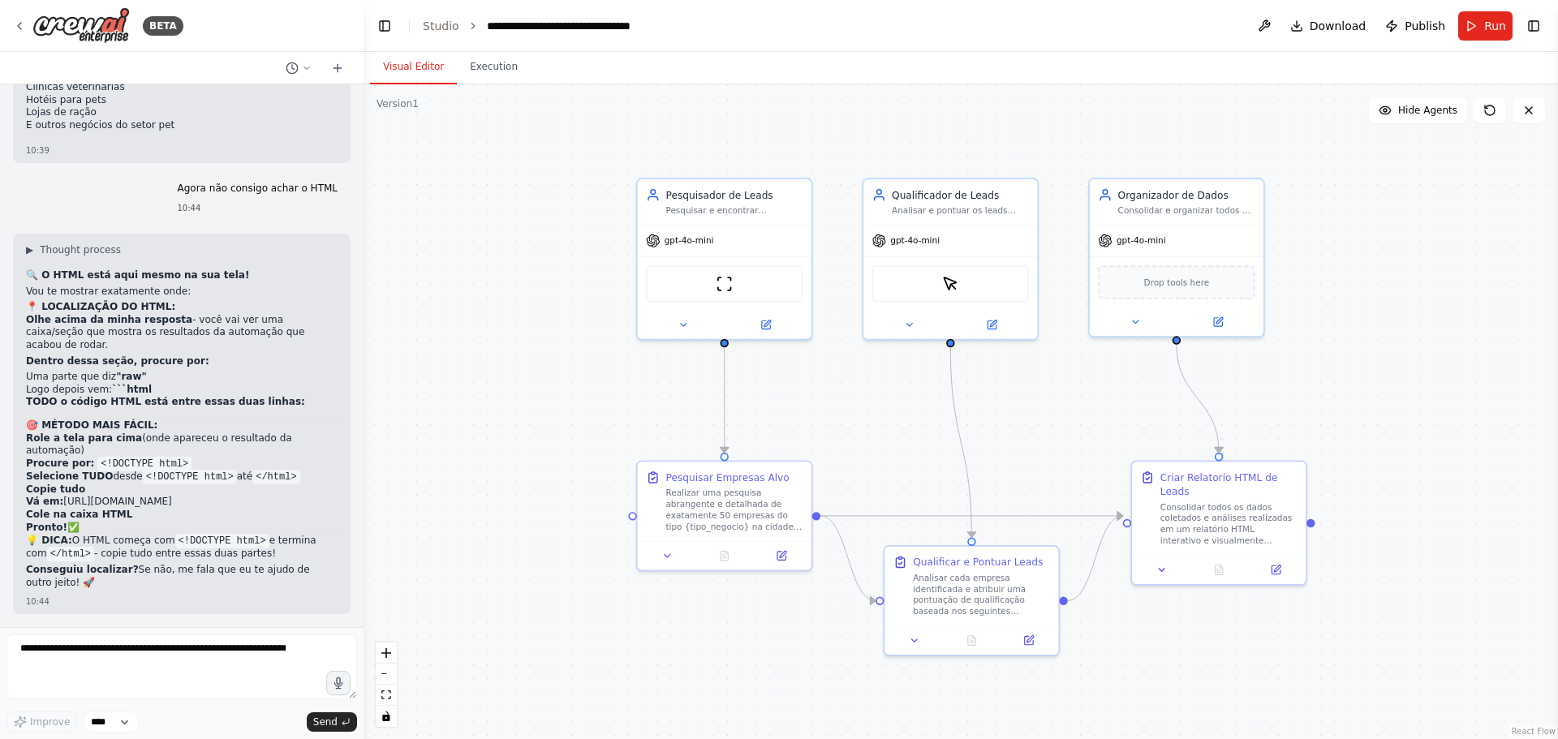
click at [85, 653] on textarea at bounding box center [181, 666] width 350 height 65
type textarea "**********"
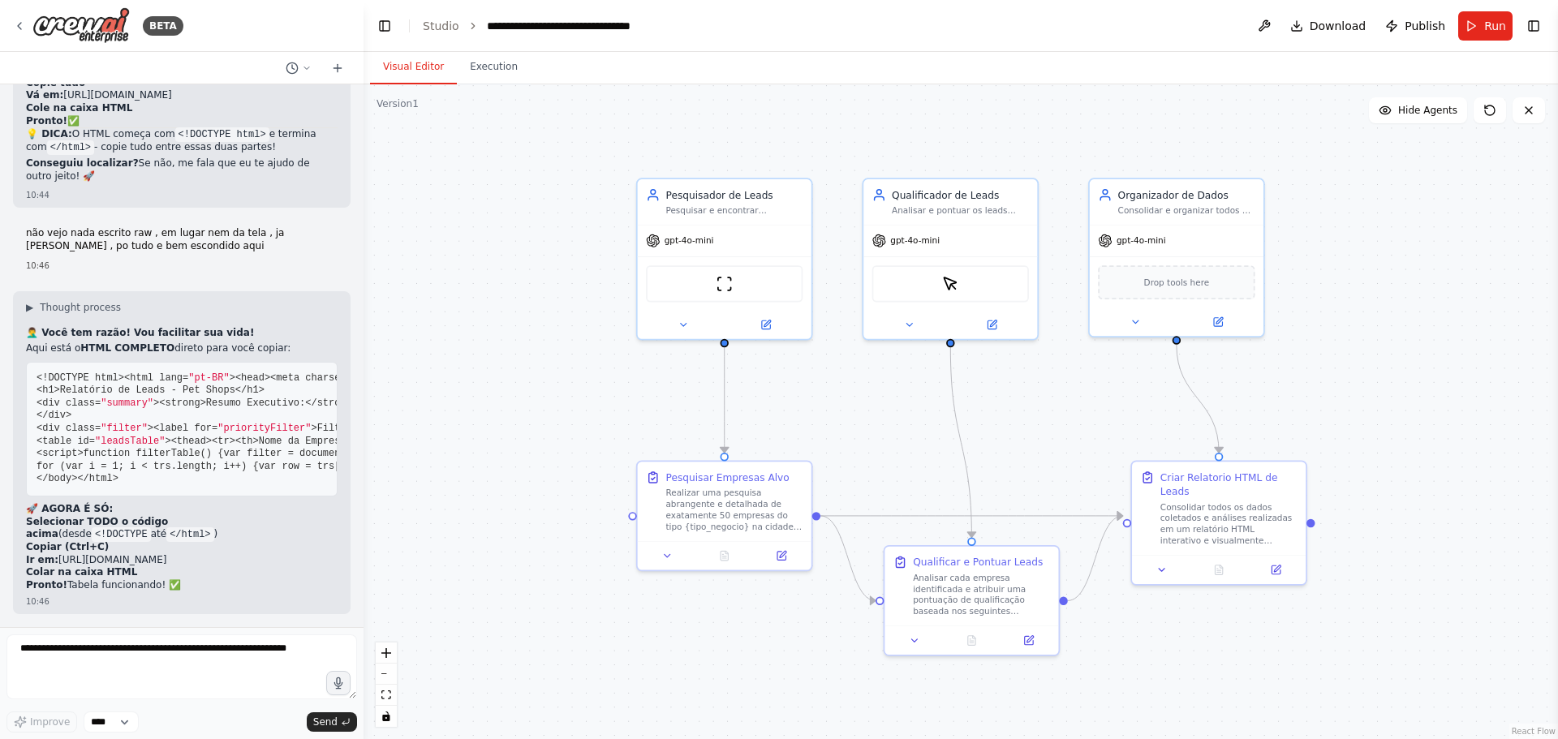
scroll to position [17826, 0]
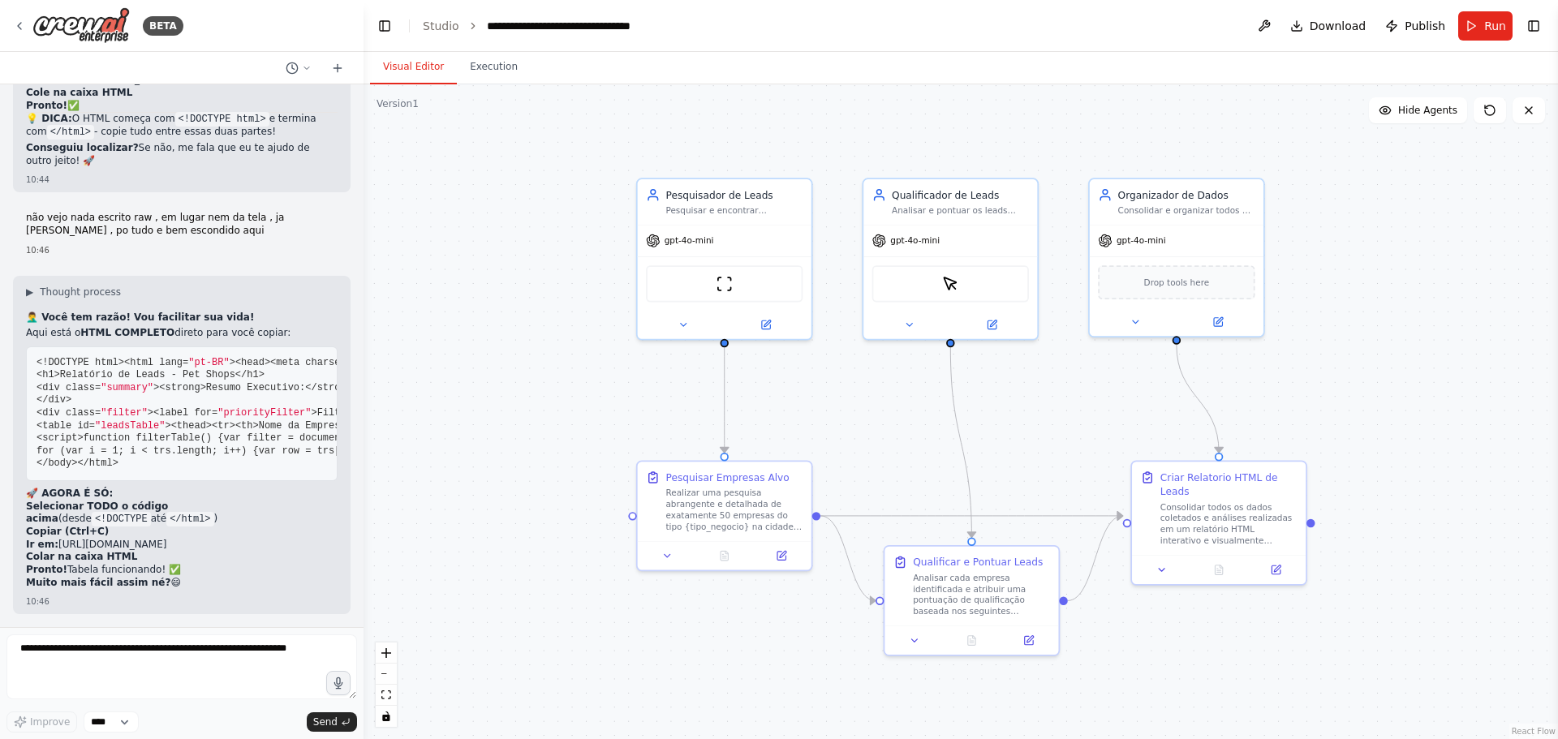
click at [164, 657] on textarea at bounding box center [181, 666] width 350 height 65
click at [124, 647] on textarea at bounding box center [181, 666] width 350 height 65
click at [120, 651] on textarea at bounding box center [181, 666] width 350 height 65
click at [144, 656] on textarea at bounding box center [181, 666] width 350 height 65
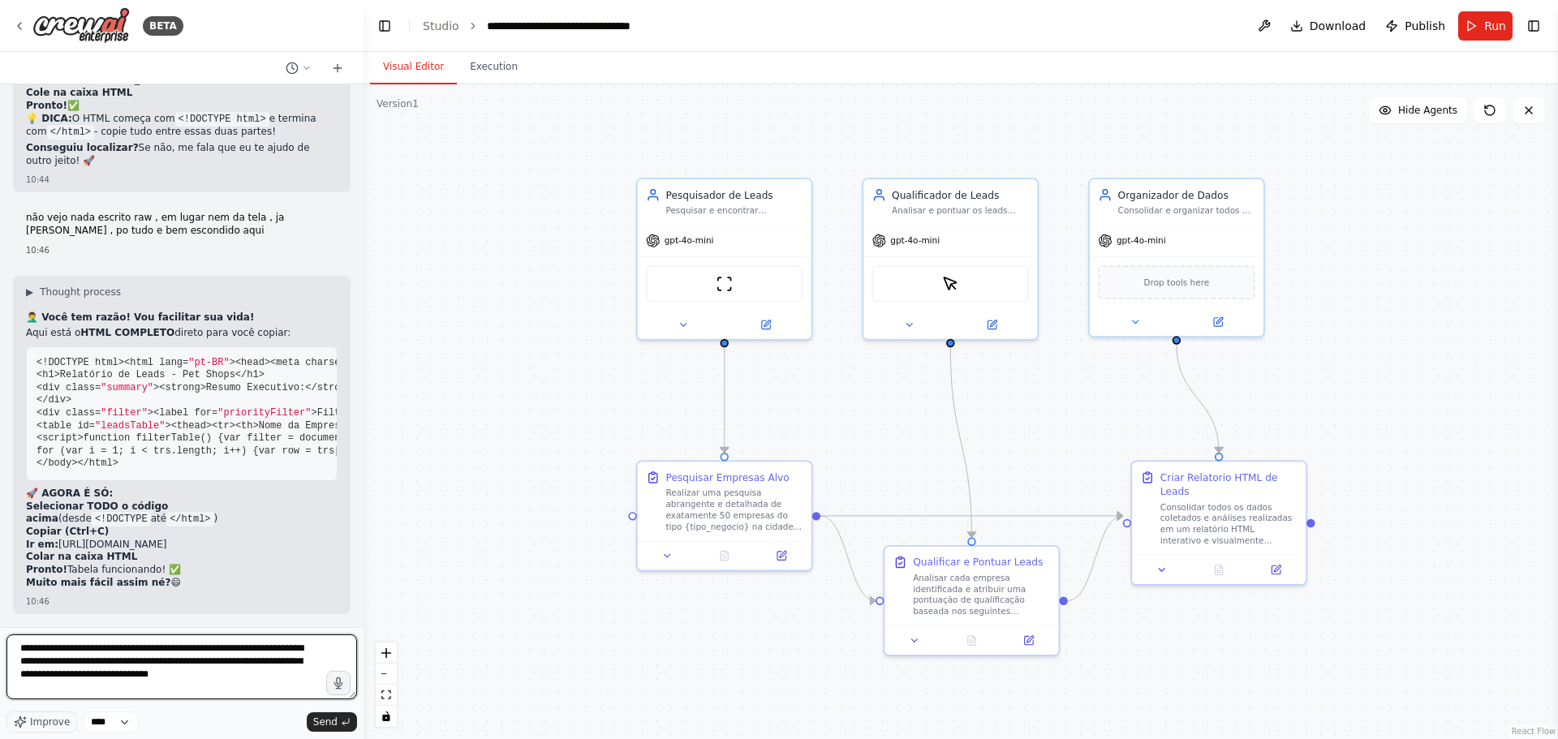
type textarea "**********"
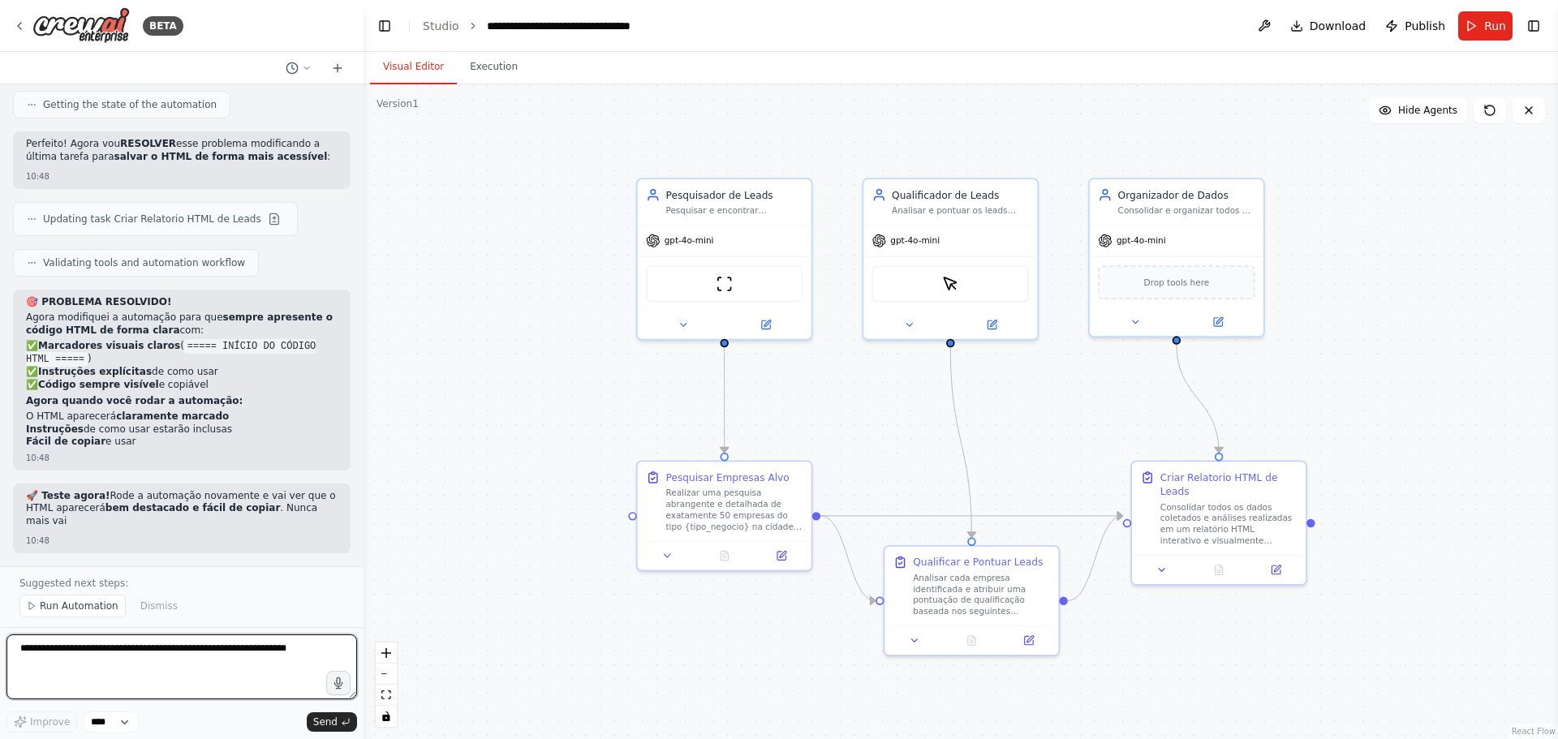
scroll to position [18559, 0]
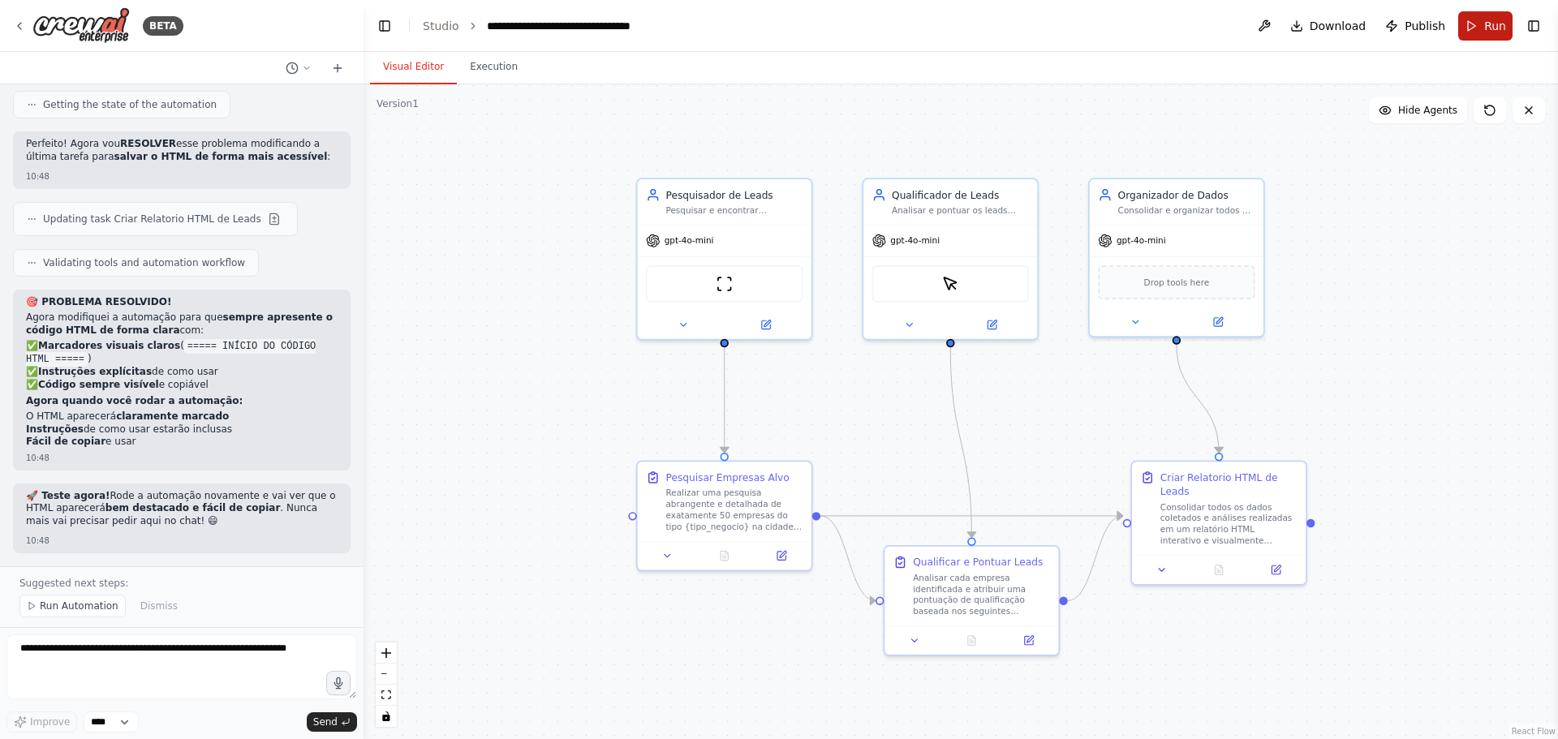
click at [1478, 29] on button "Run" at bounding box center [1485, 25] width 54 height 29
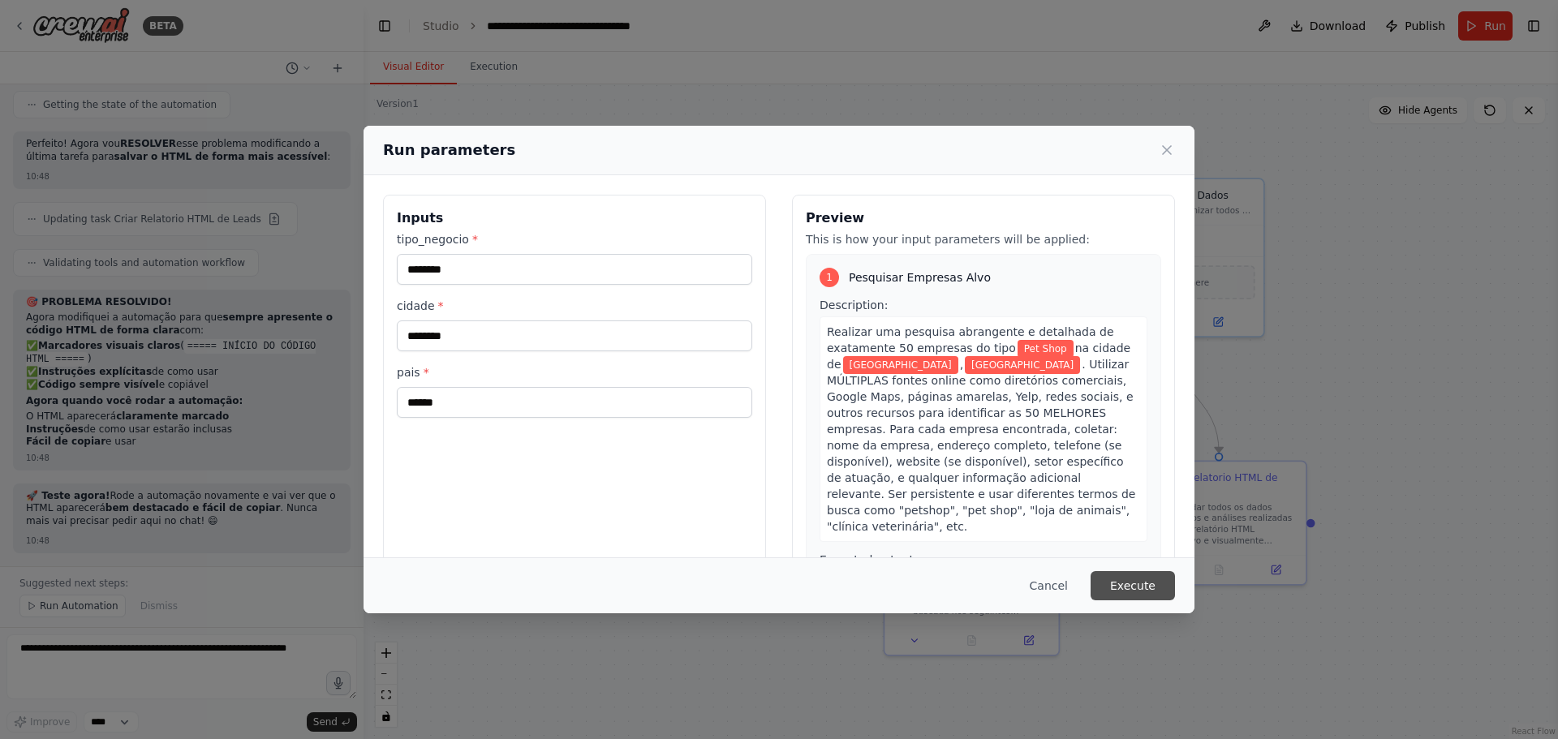
click at [1140, 588] on button "Execute" at bounding box center [1132, 585] width 84 height 29
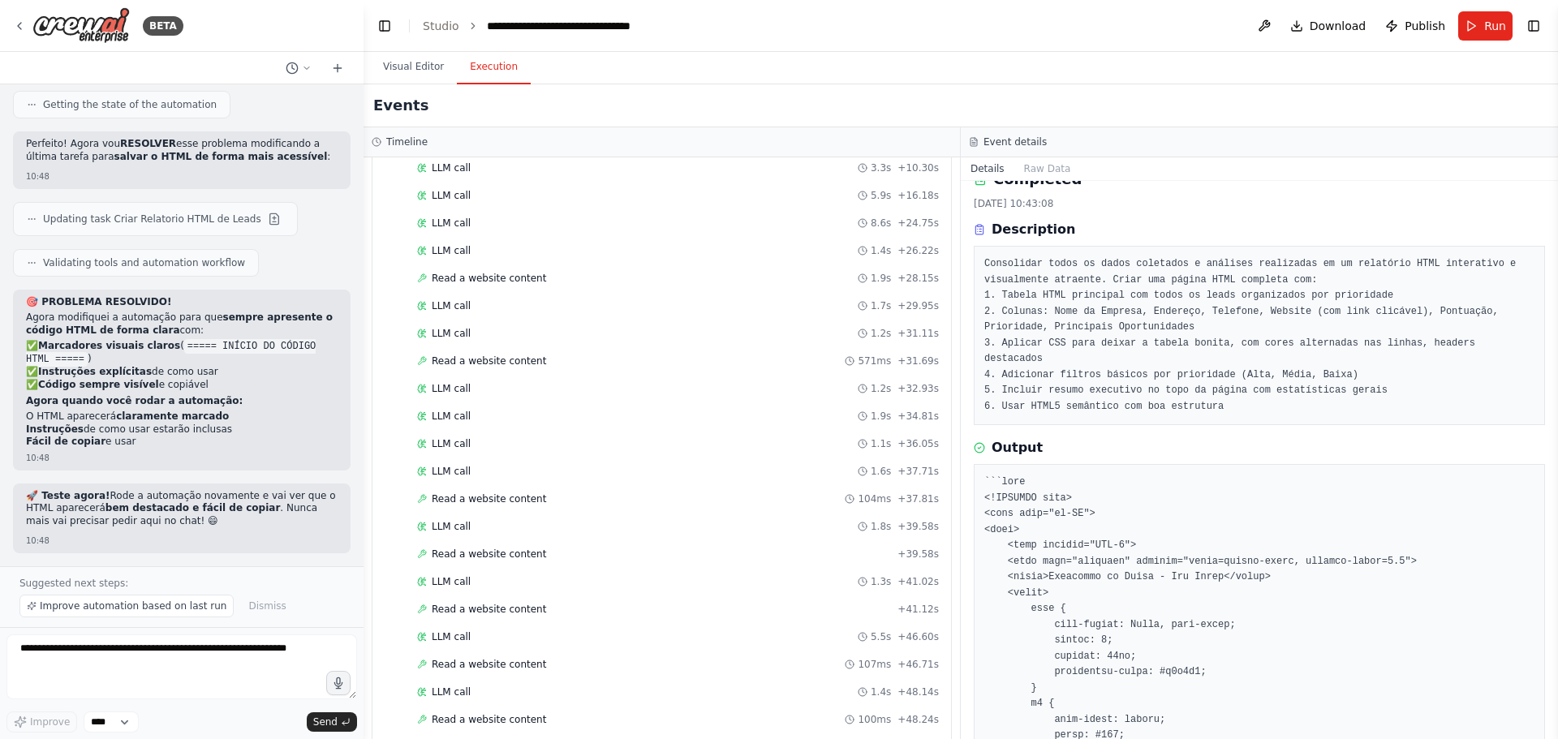
click at [492, 70] on button "Execution" at bounding box center [494, 67] width 74 height 34
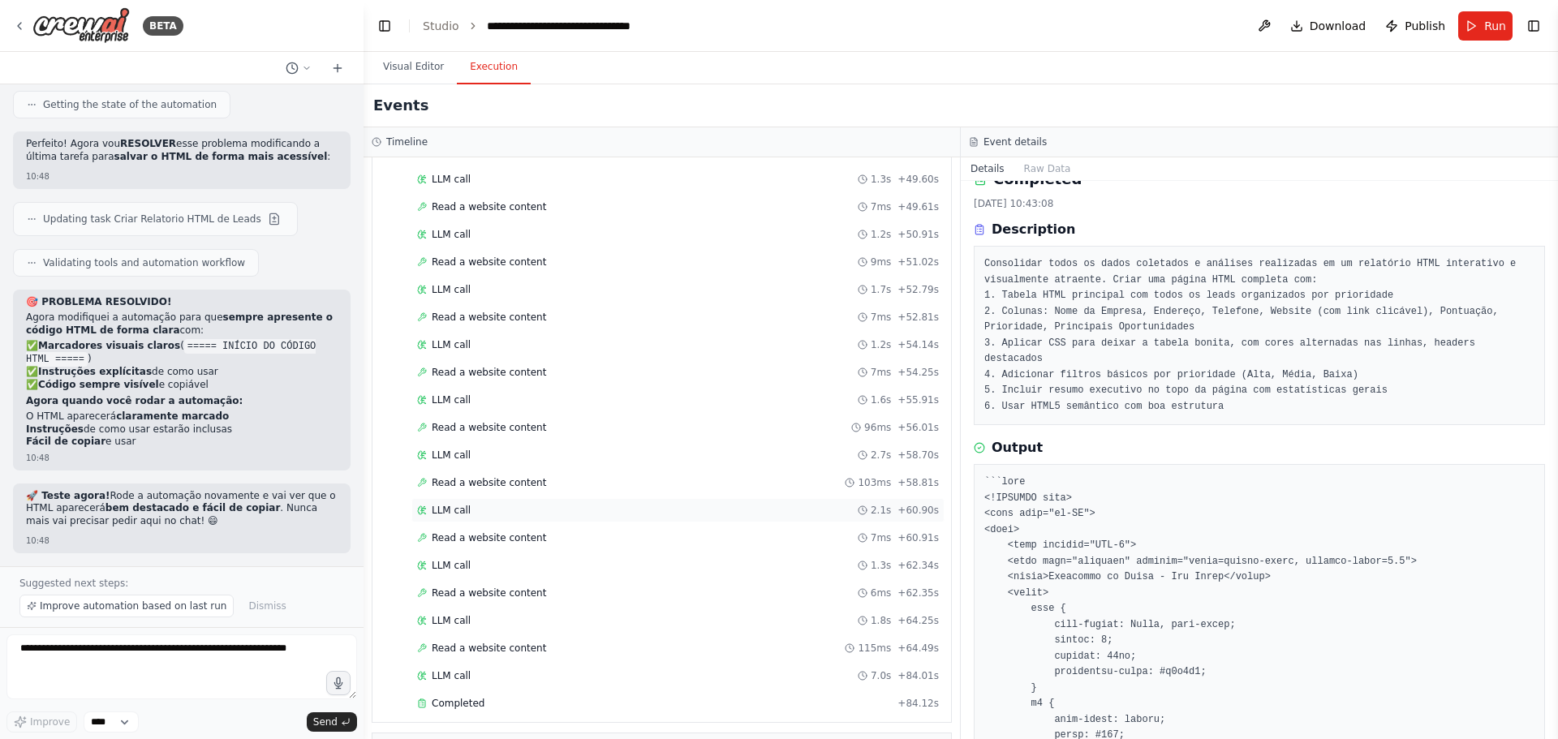
scroll to position [1725, 0]
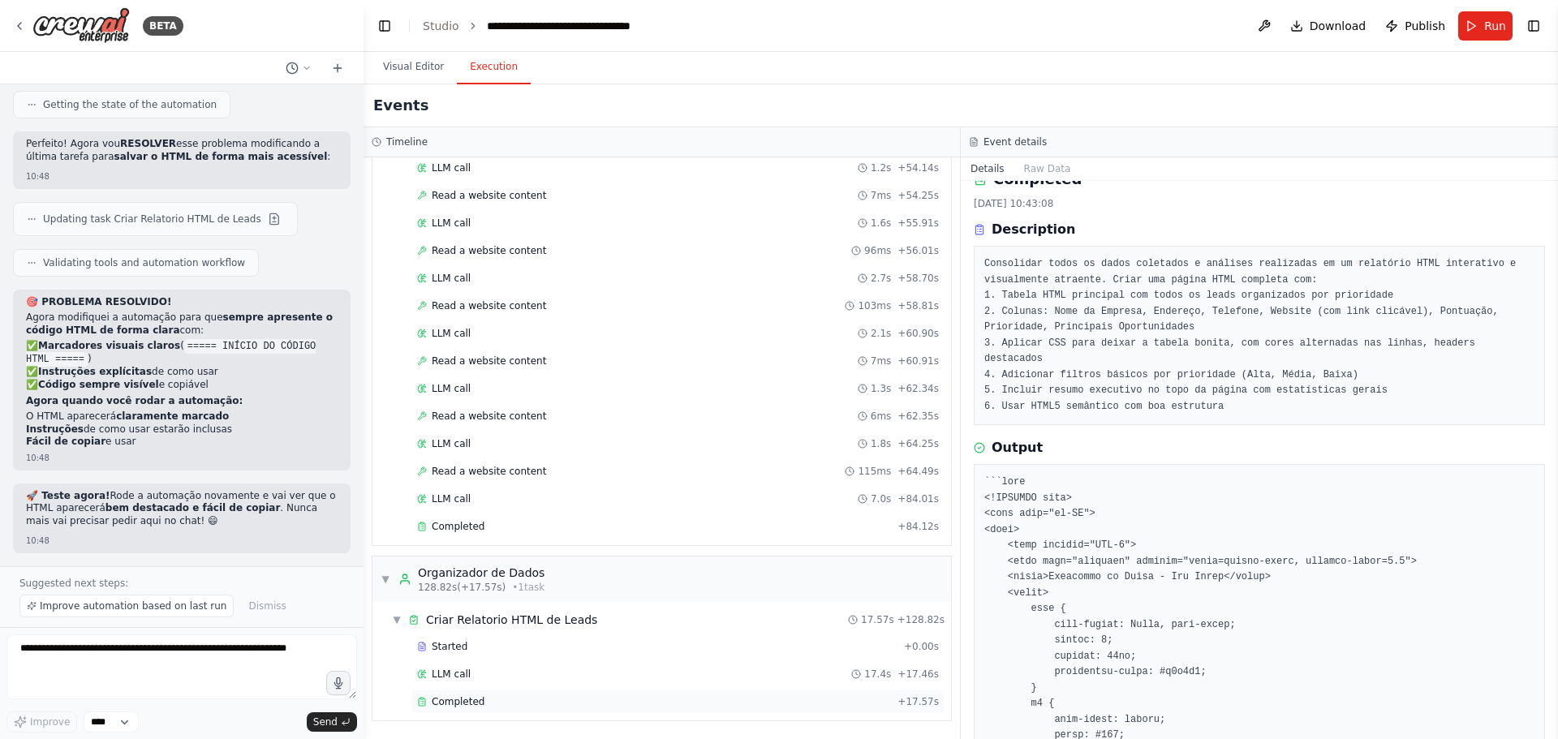
click at [438, 699] on span "Completed" at bounding box center [458, 701] width 53 height 13
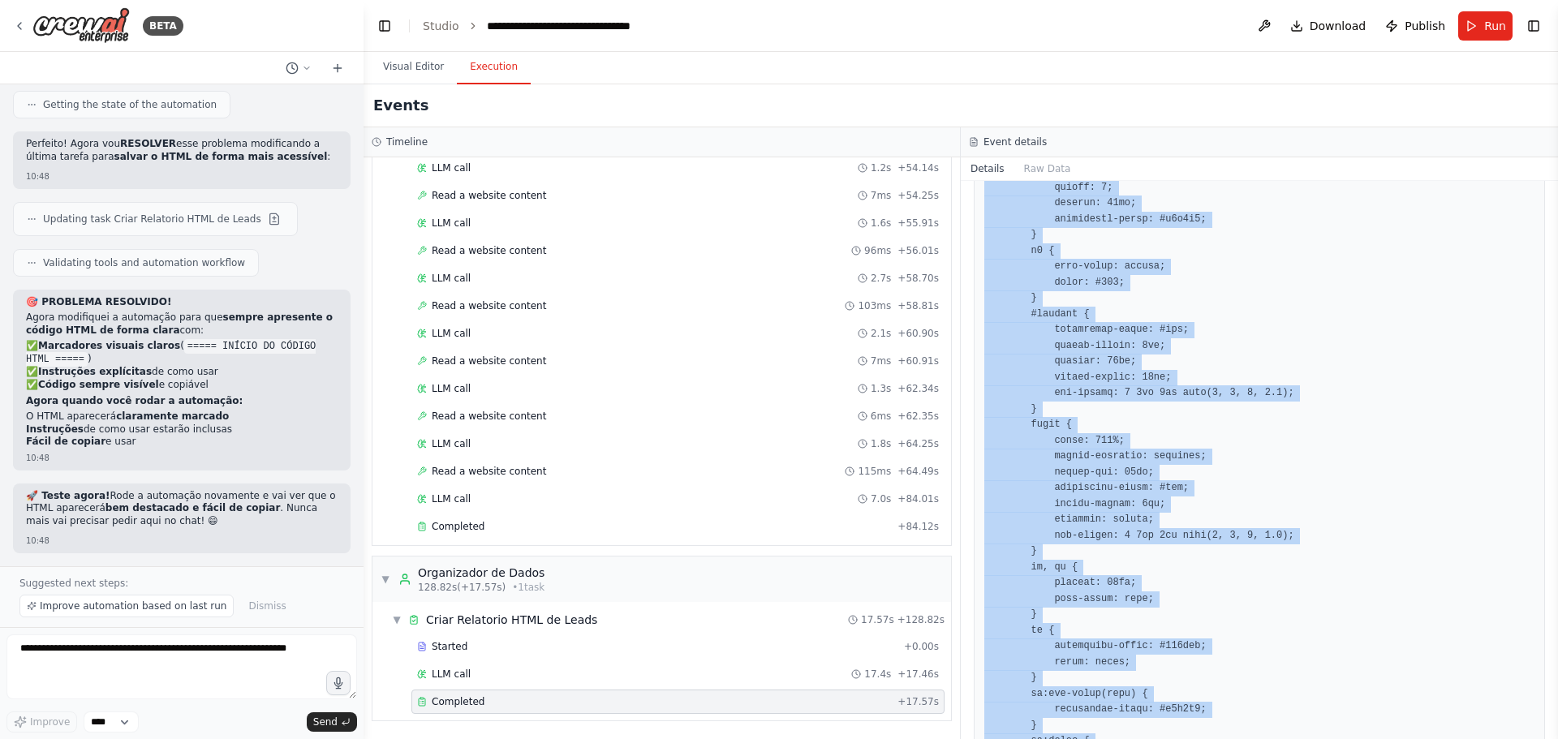
scroll to position [89, 0]
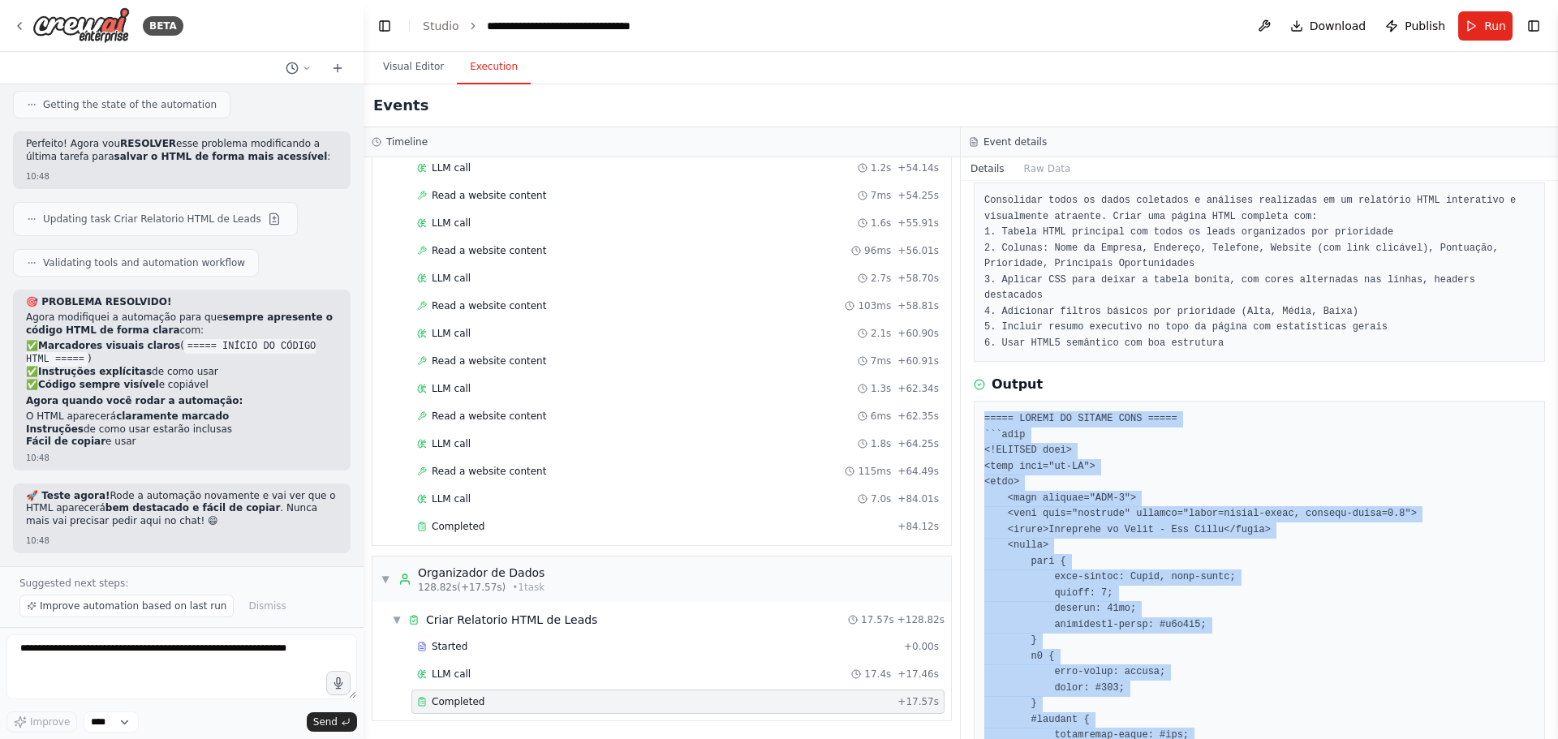
drag, startPoint x: 1039, startPoint y: 548, endPoint x: 986, endPoint y: 398, distance: 158.6
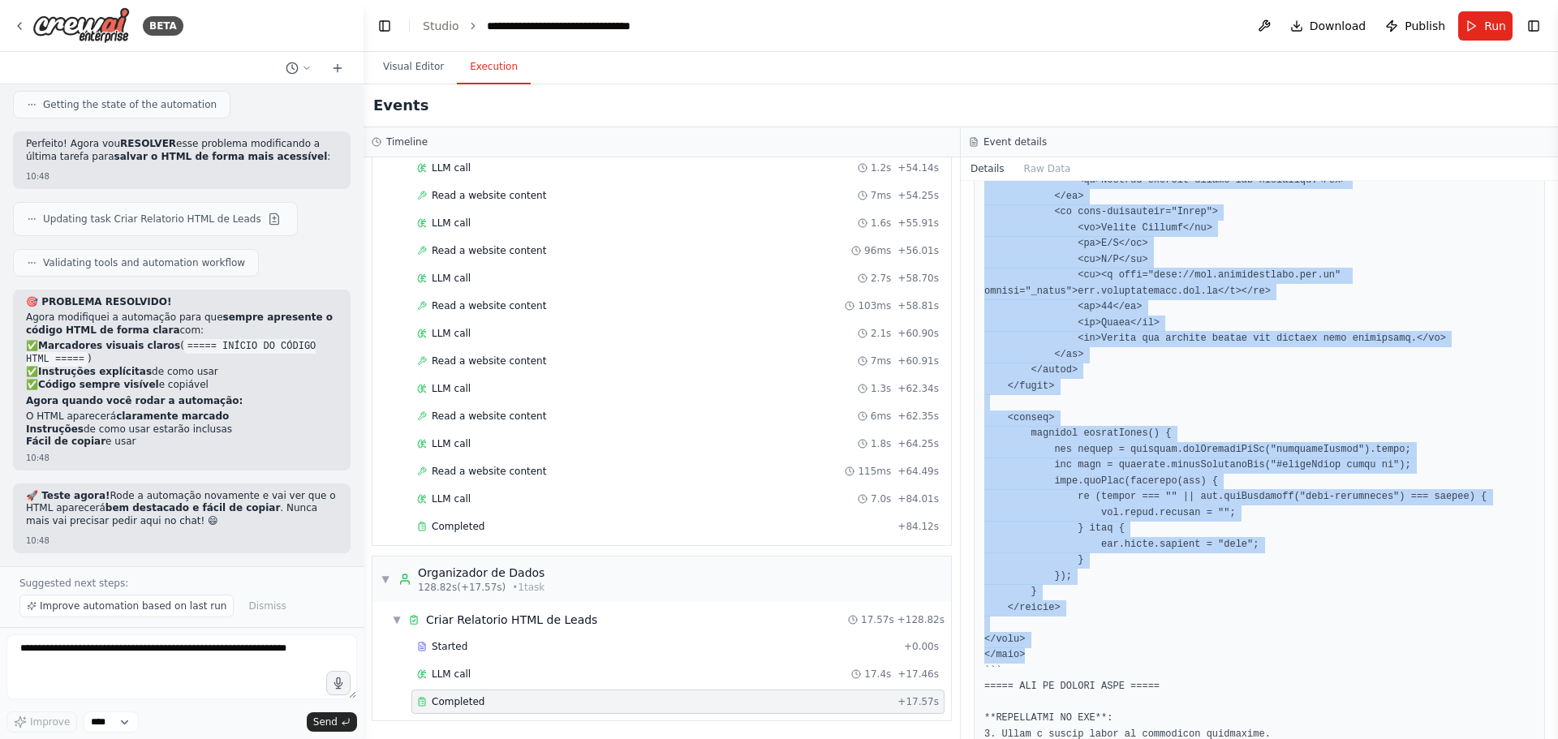
scroll to position [2198, 0]
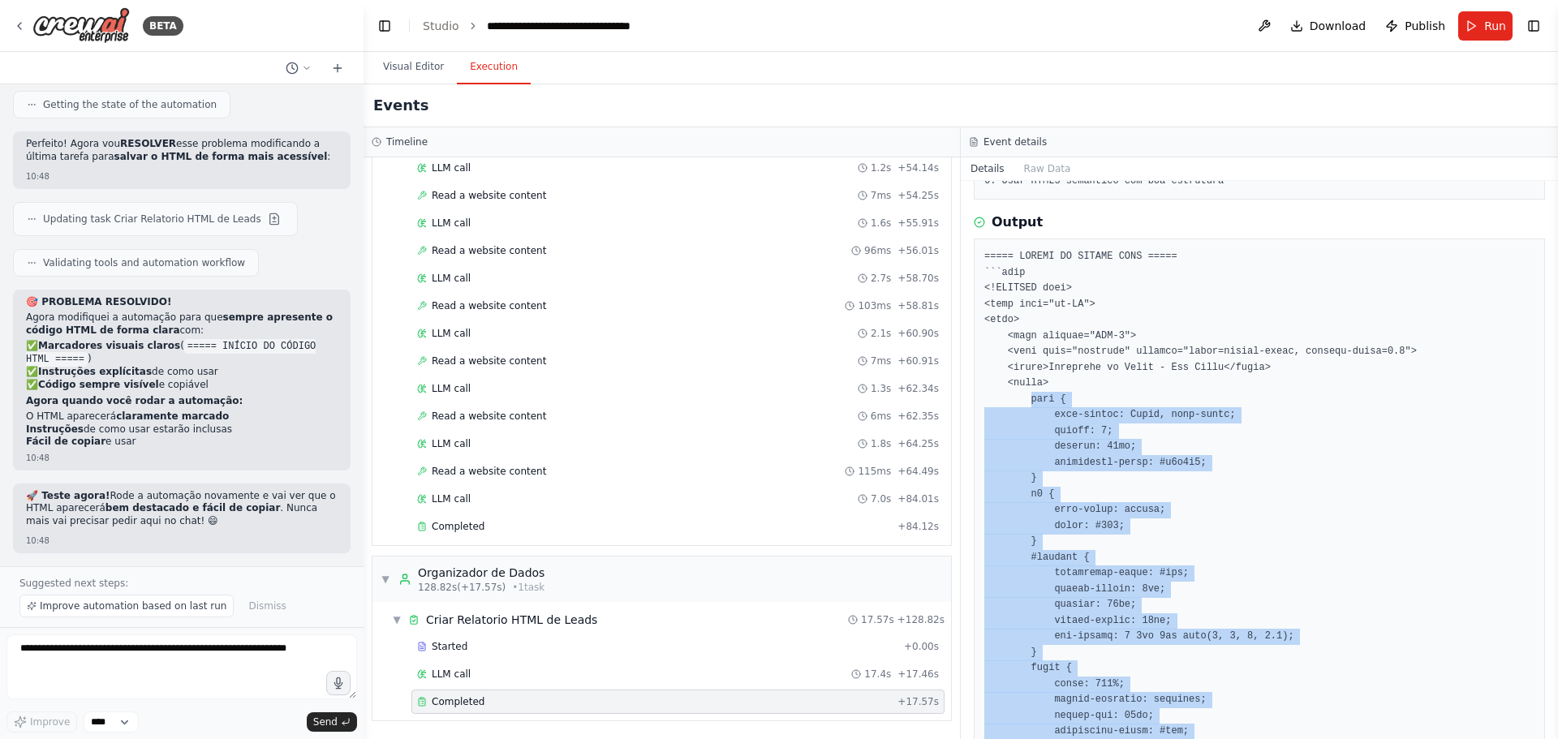
scroll to position [89, 0]
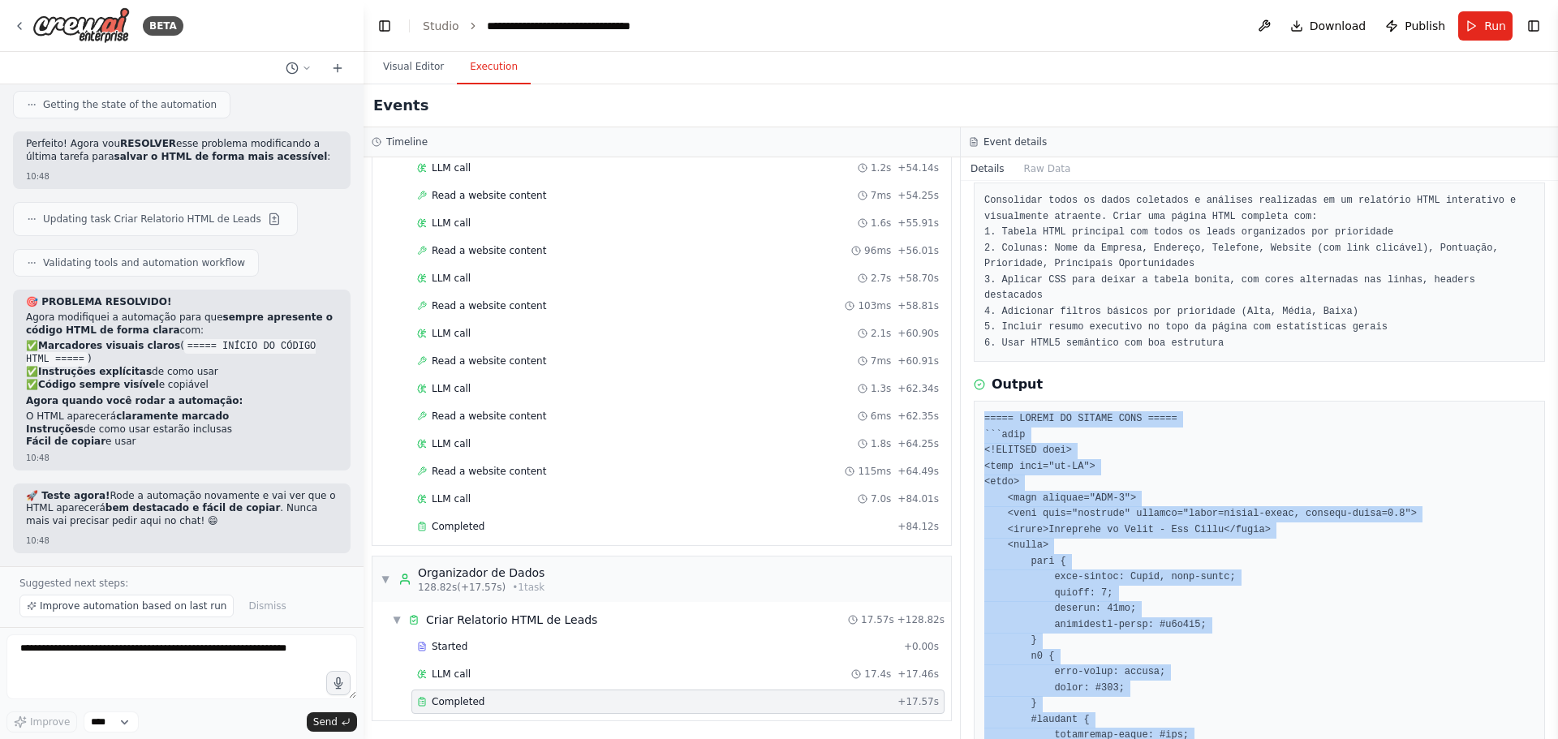
drag, startPoint x: 1053, startPoint y: 460, endPoint x: 977, endPoint y: 396, distance: 99.0
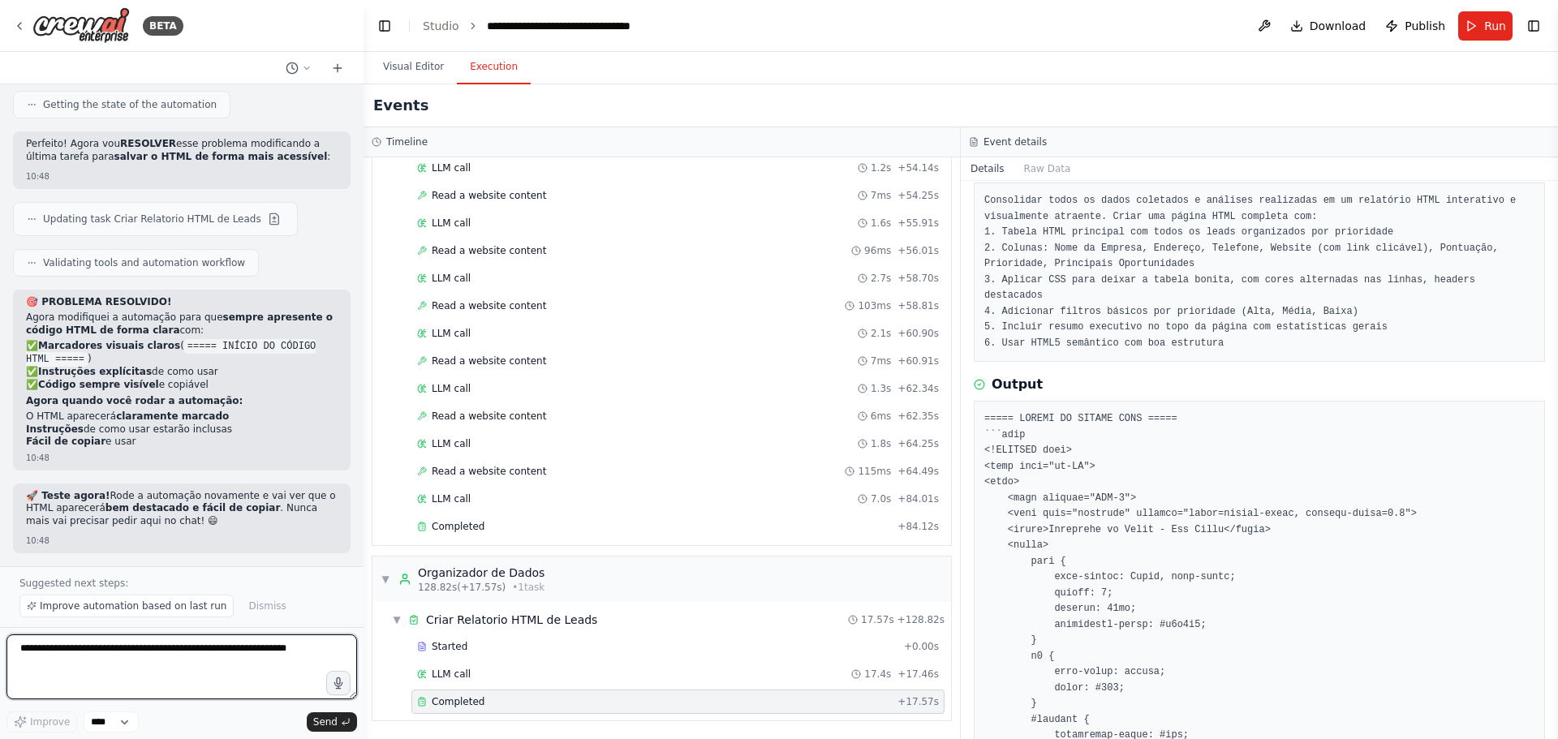
click at [197, 650] on textarea at bounding box center [181, 666] width 350 height 65
paste textarea "*"
type textarea "**********"
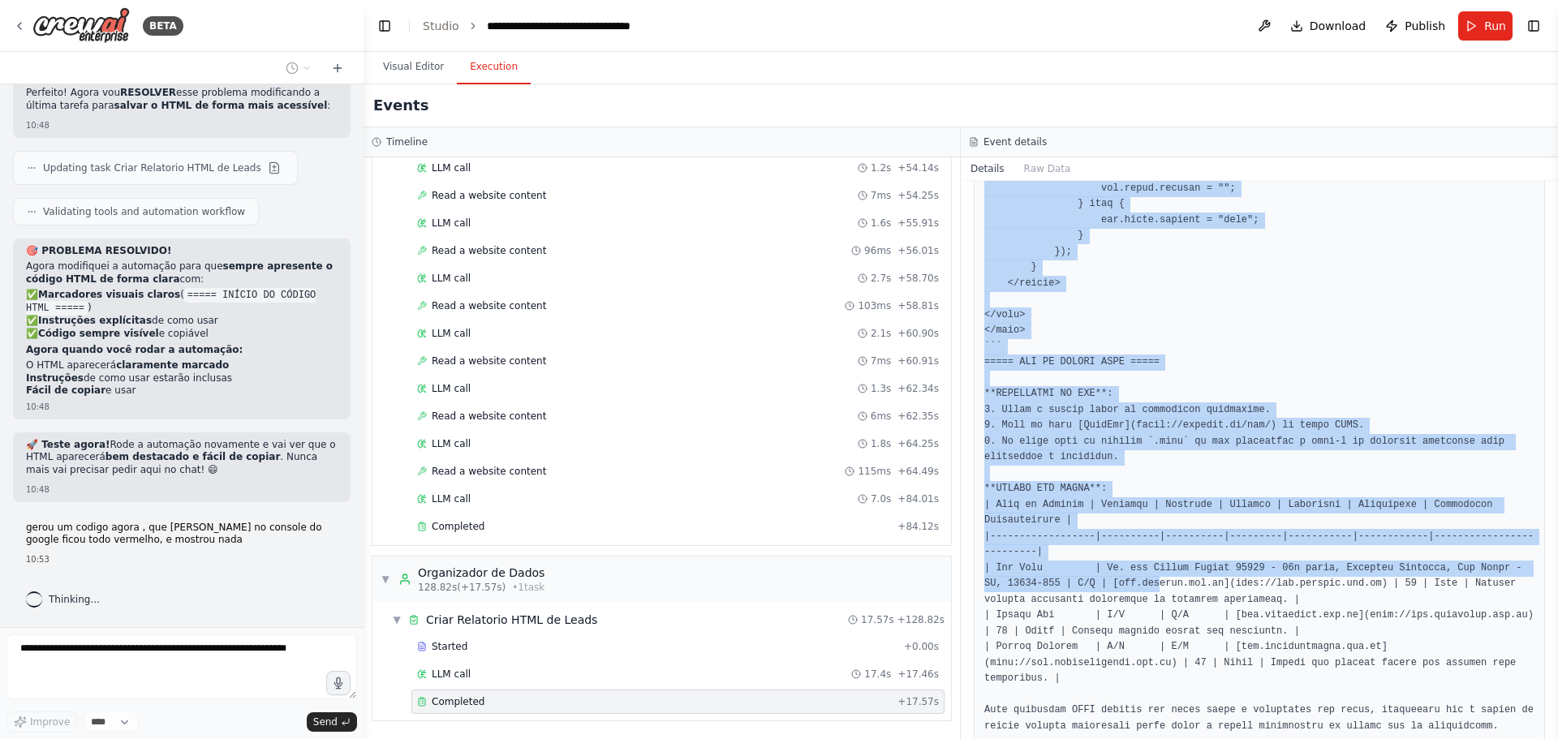
scroll to position [2036, 0]
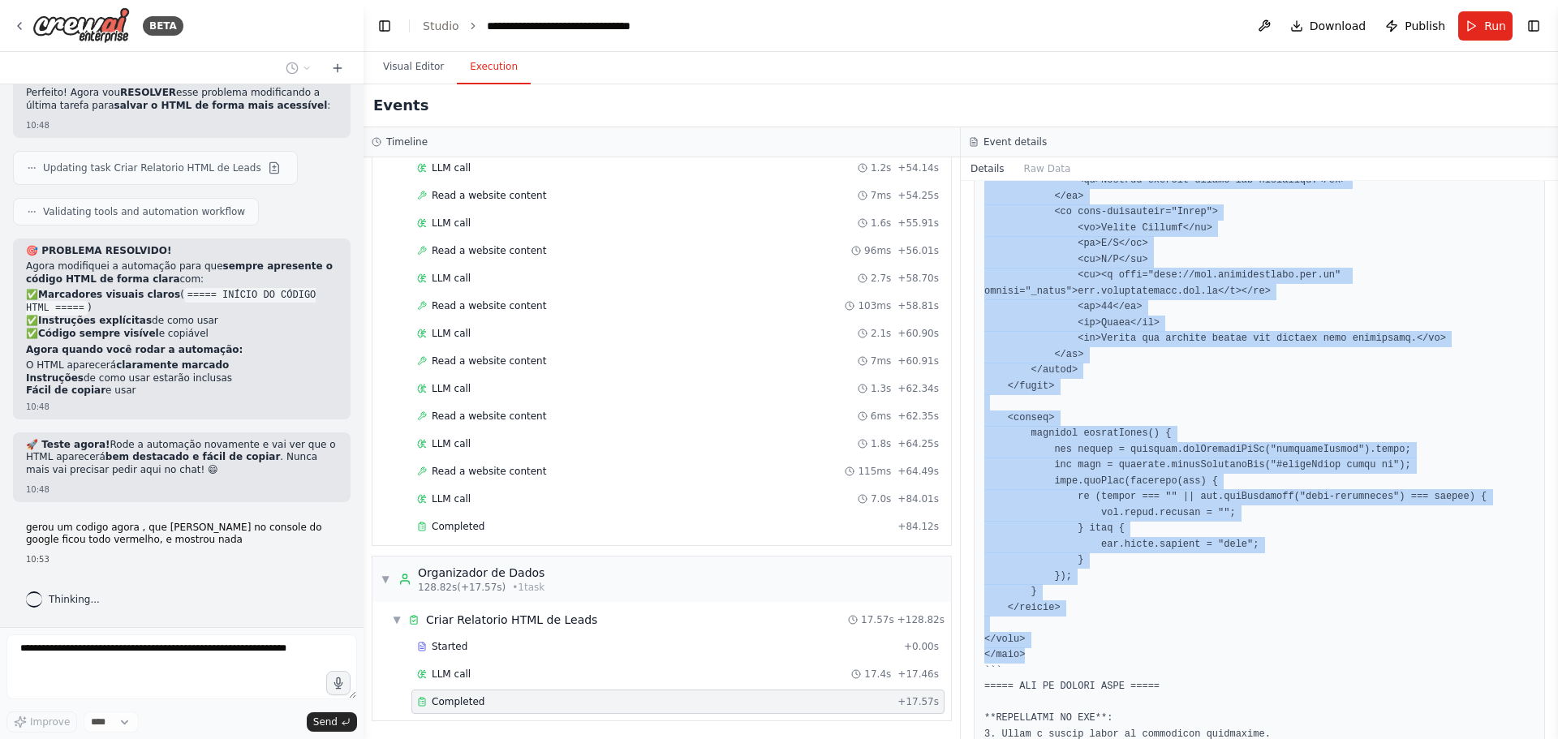
drag, startPoint x: 986, startPoint y: 417, endPoint x: 1049, endPoint y: 624, distance: 216.3
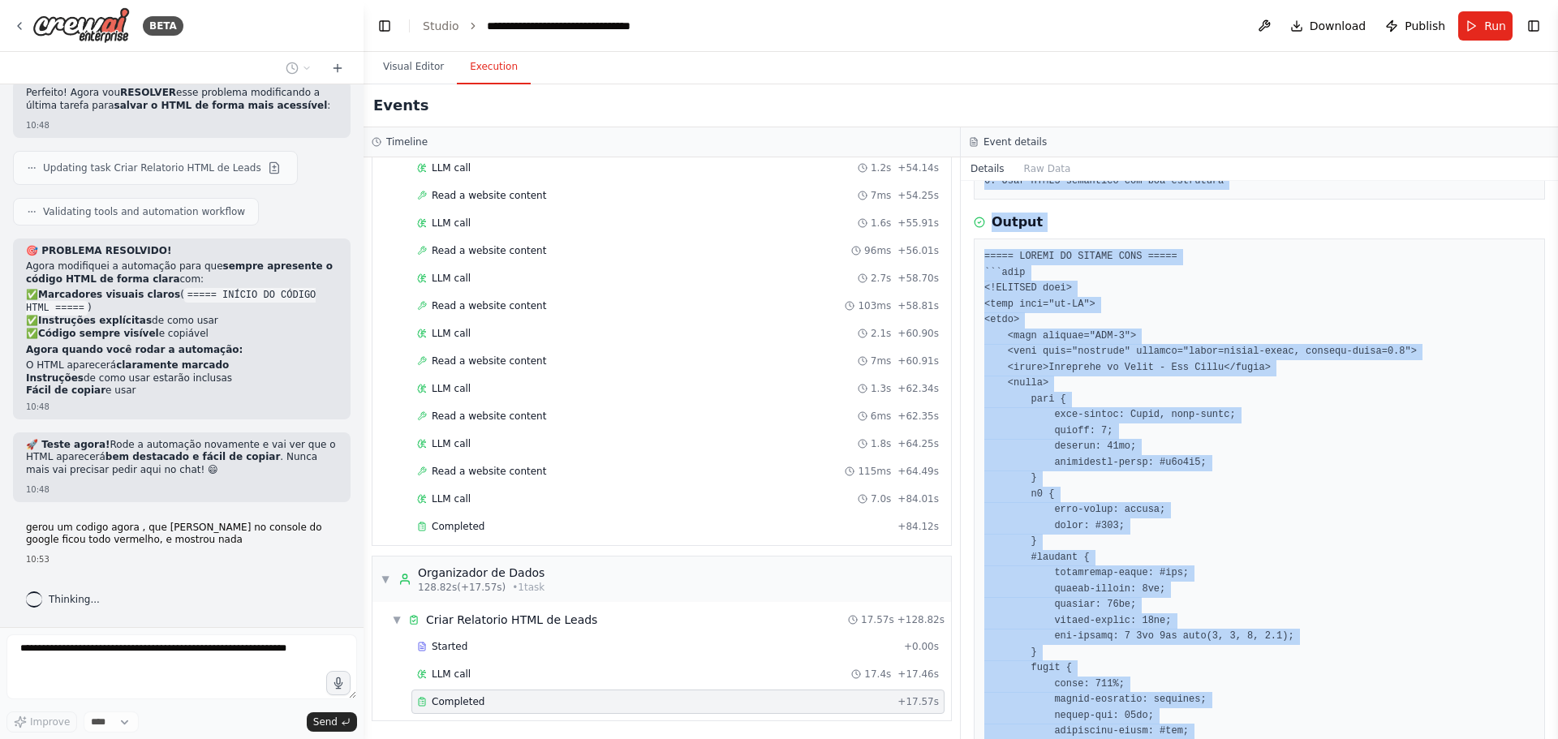
scroll to position [0, 0]
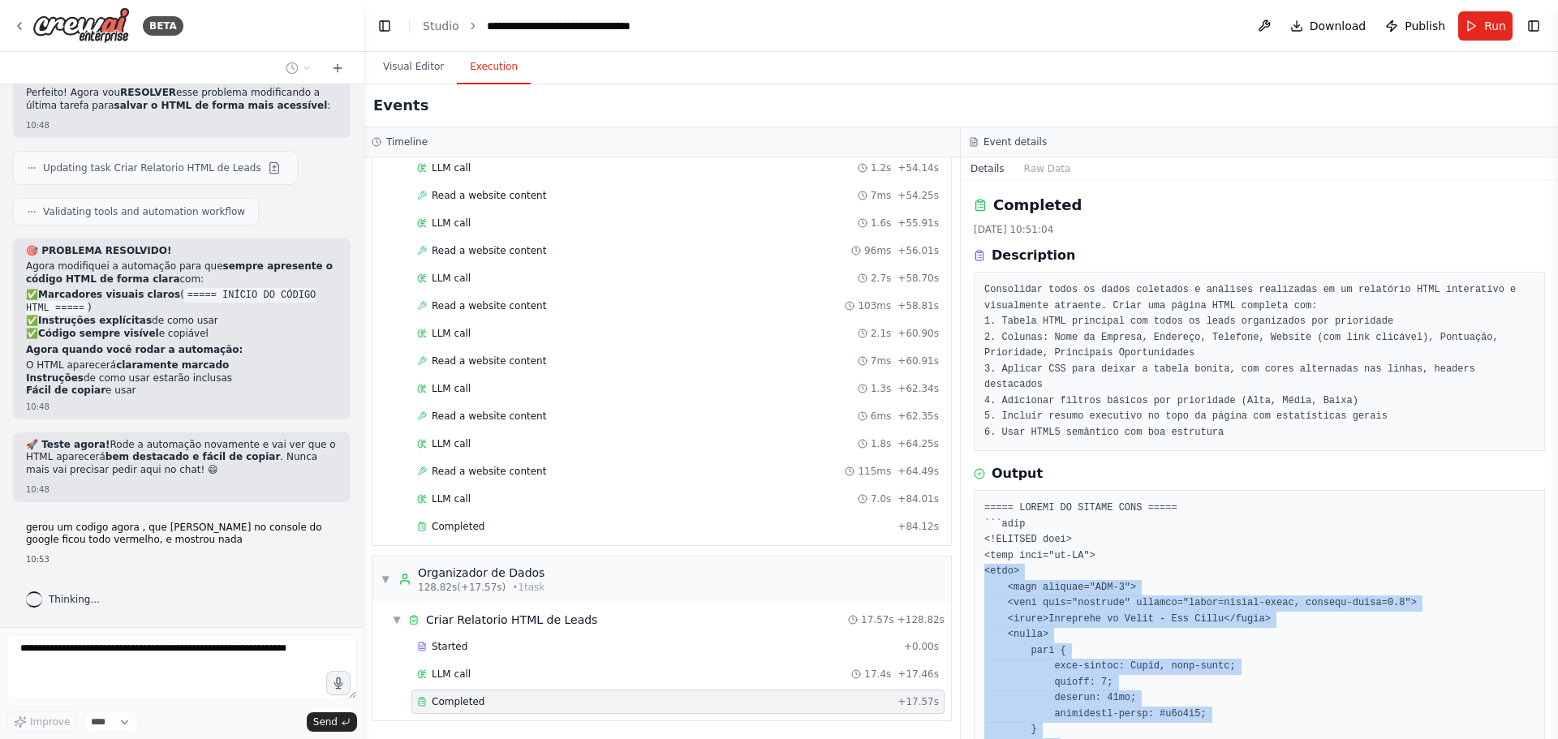
drag, startPoint x: 1038, startPoint y: 620, endPoint x: 977, endPoint y: 548, distance: 93.8
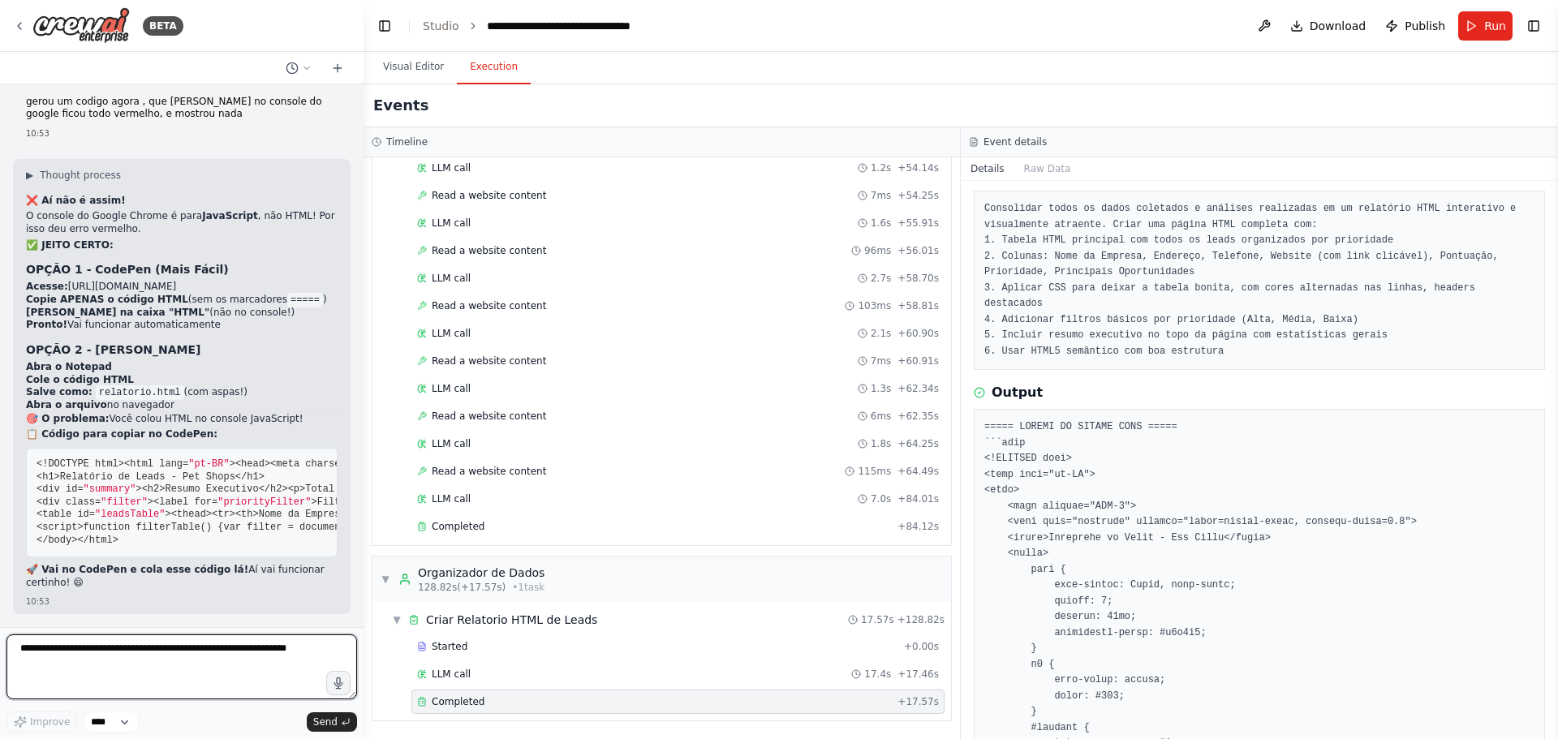
scroll to position [19020, 0]
drag, startPoint x: 232, startPoint y: 410, endPoint x: 21, endPoint y: 410, distance: 210.9
click at [21, 410] on div "▶ Thought process ❌ Aí não é assim! O console do Google Chrome é para JavaScrip…" at bounding box center [181, 386] width 337 height 455
click at [165, 664] on textarea at bounding box center [181, 666] width 350 height 65
paste textarea "**********"
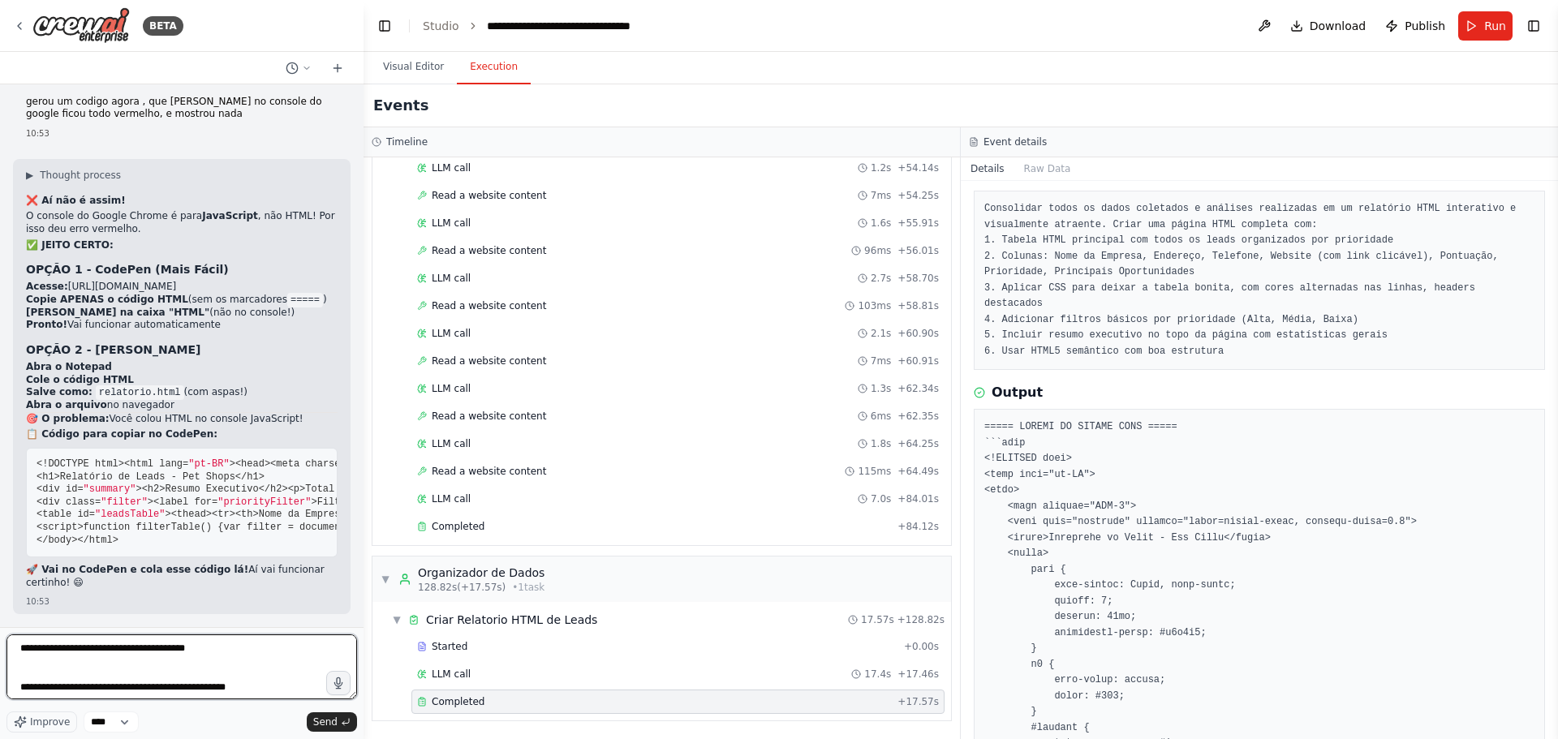
type textarea "**********"
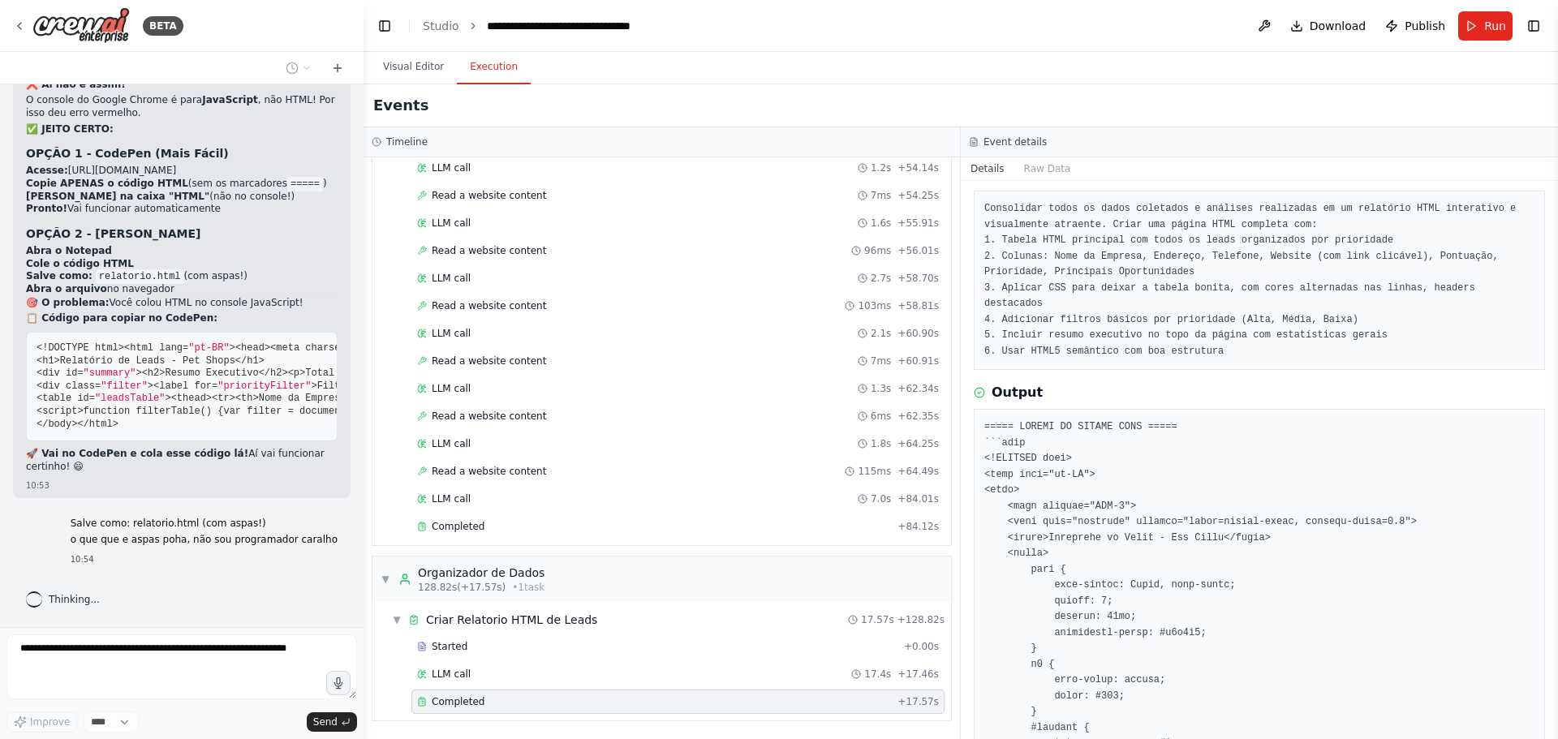
scroll to position [20758, 0]
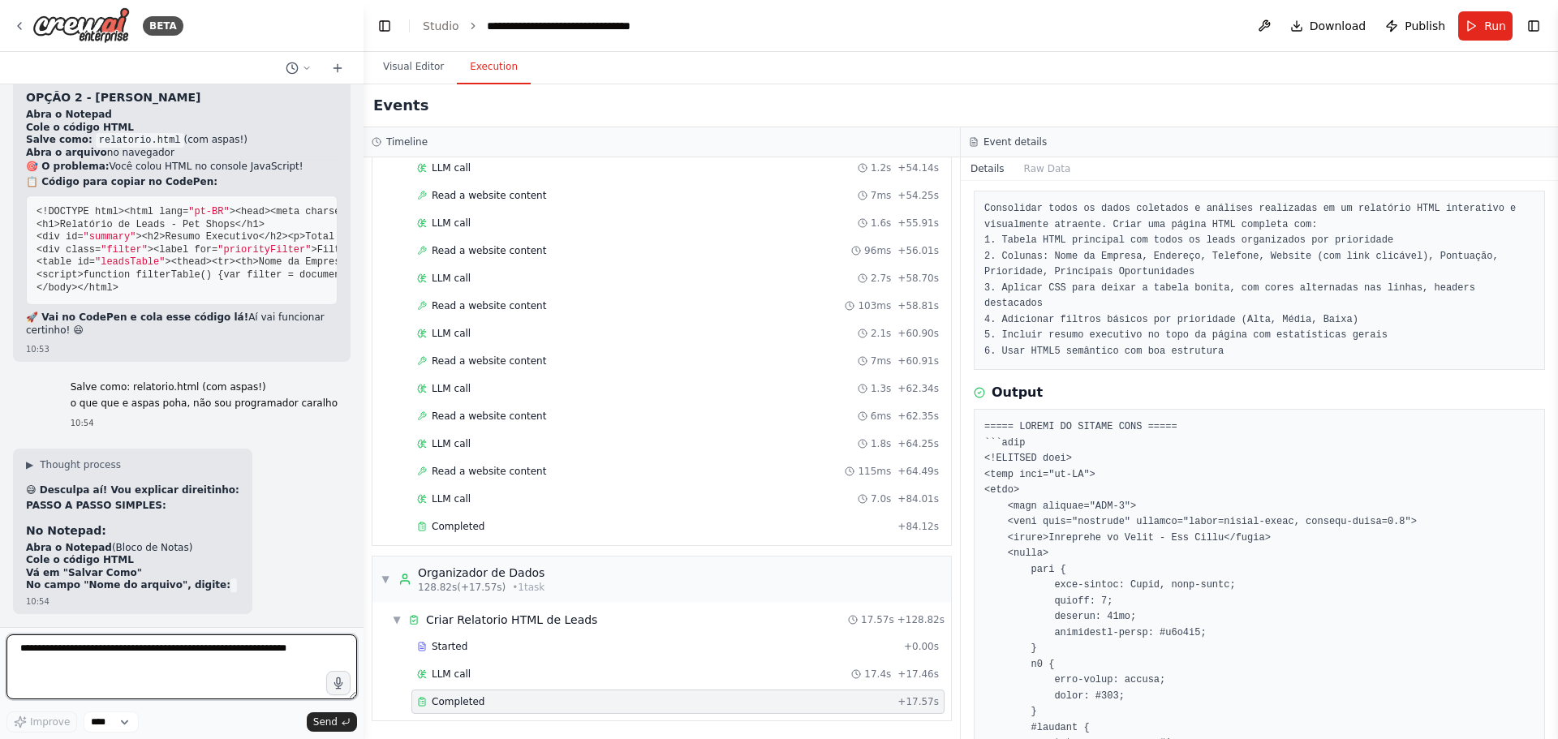
drag, startPoint x: 91, startPoint y: 407, endPoint x: 105, endPoint y: 536, distance: 129.7
click at [105, 536] on div "https://nominatim.openstreetmap.org/search?q=${encodeURIComponent(city)}&format…" at bounding box center [181, 355] width 363 height 543
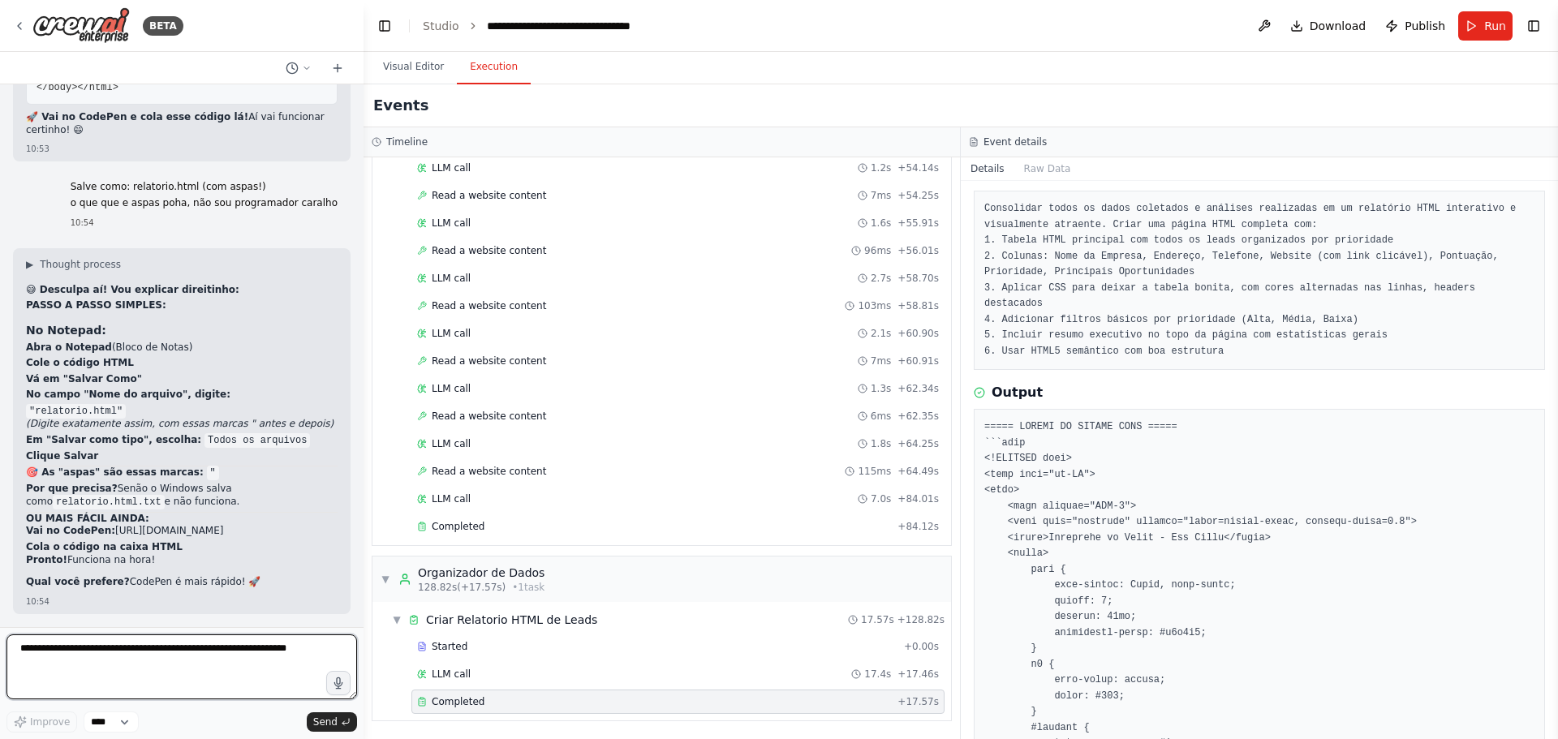
scroll to position [21014, 0]
drag, startPoint x: 222, startPoint y: 508, endPoint x: 213, endPoint y: 508, distance: 8.9
click at [213, 429] on em "(Digite exatamente assim, com essas marcas " antes e depois)" at bounding box center [179, 423] width 307 height 11
drag, startPoint x: 290, startPoint y: 509, endPoint x: 269, endPoint y: 499, distance: 22.9
click at [269, 431] on p "(Digite exatamente assim, com essas marcas " antes e depois)" at bounding box center [182, 424] width 312 height 13
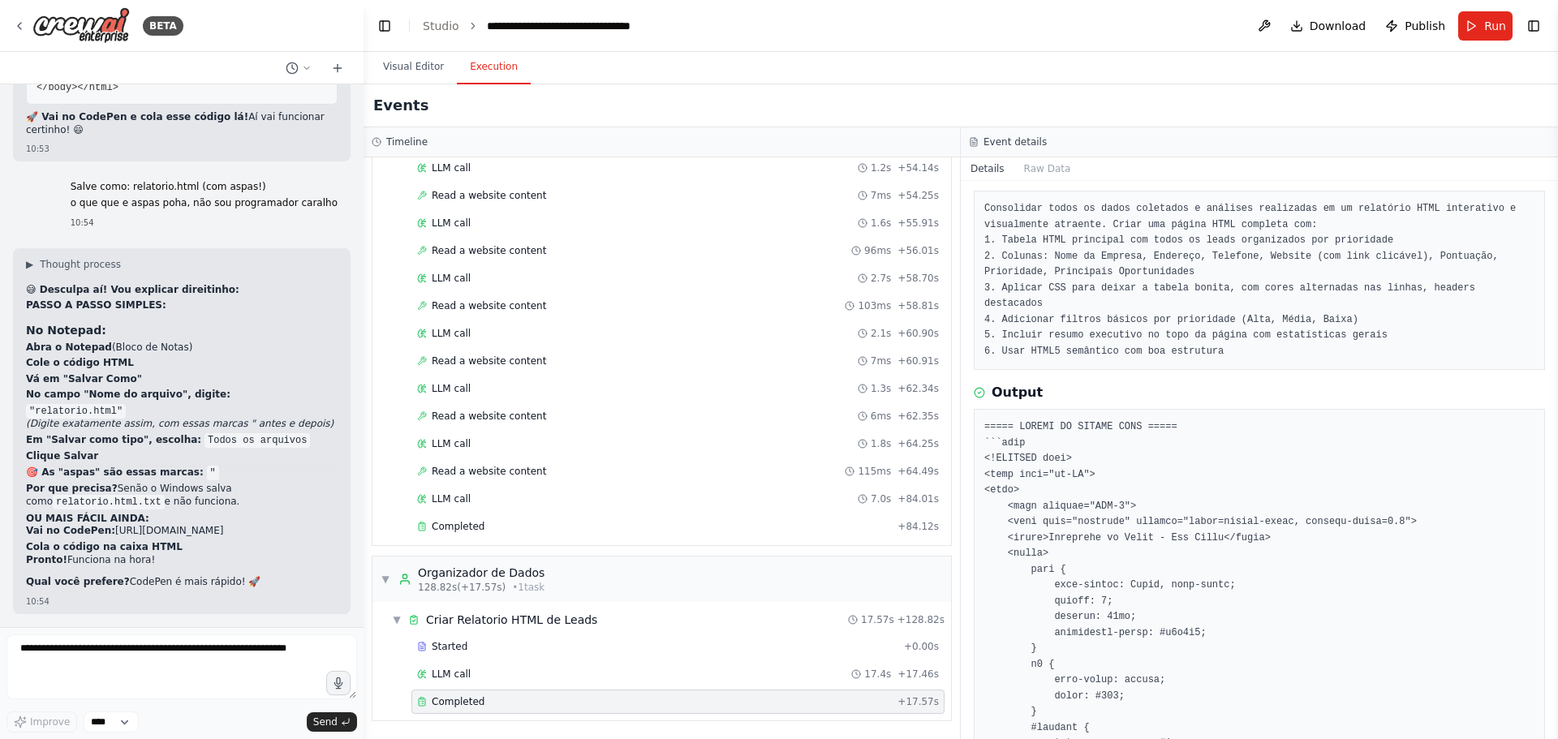
click at [293, 509] on p "Por que precisa? Senão o Windows salva como relatorio.html.txt e não funciona." at bounding box center [182, 496] width 312 height 26
drag, startPoint x: 78, startPoint y: 474, endPoint x: 35, endPoint y: 381, distance: 102.0
click at [35, 105] on pre "<!DOCTYPE html> <html lang= "pt-BR" > <head> <meta charset= "UTF-8" > <meta nam…" at bounding box center [182, 50] width 312 height 110
click at [104, 660] on textarea at bounding box center [181, 666] width 350 height 65
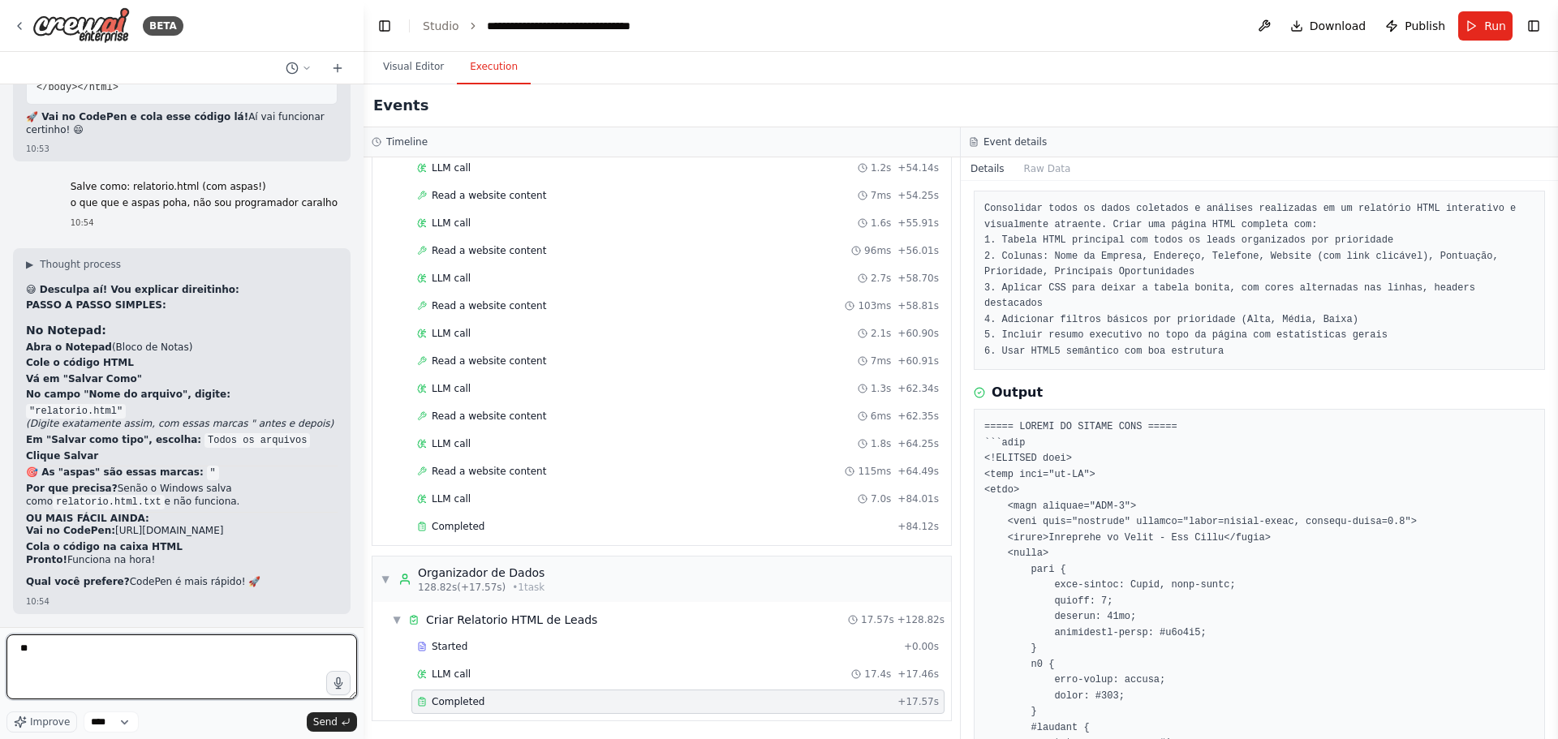
type textarea "*"
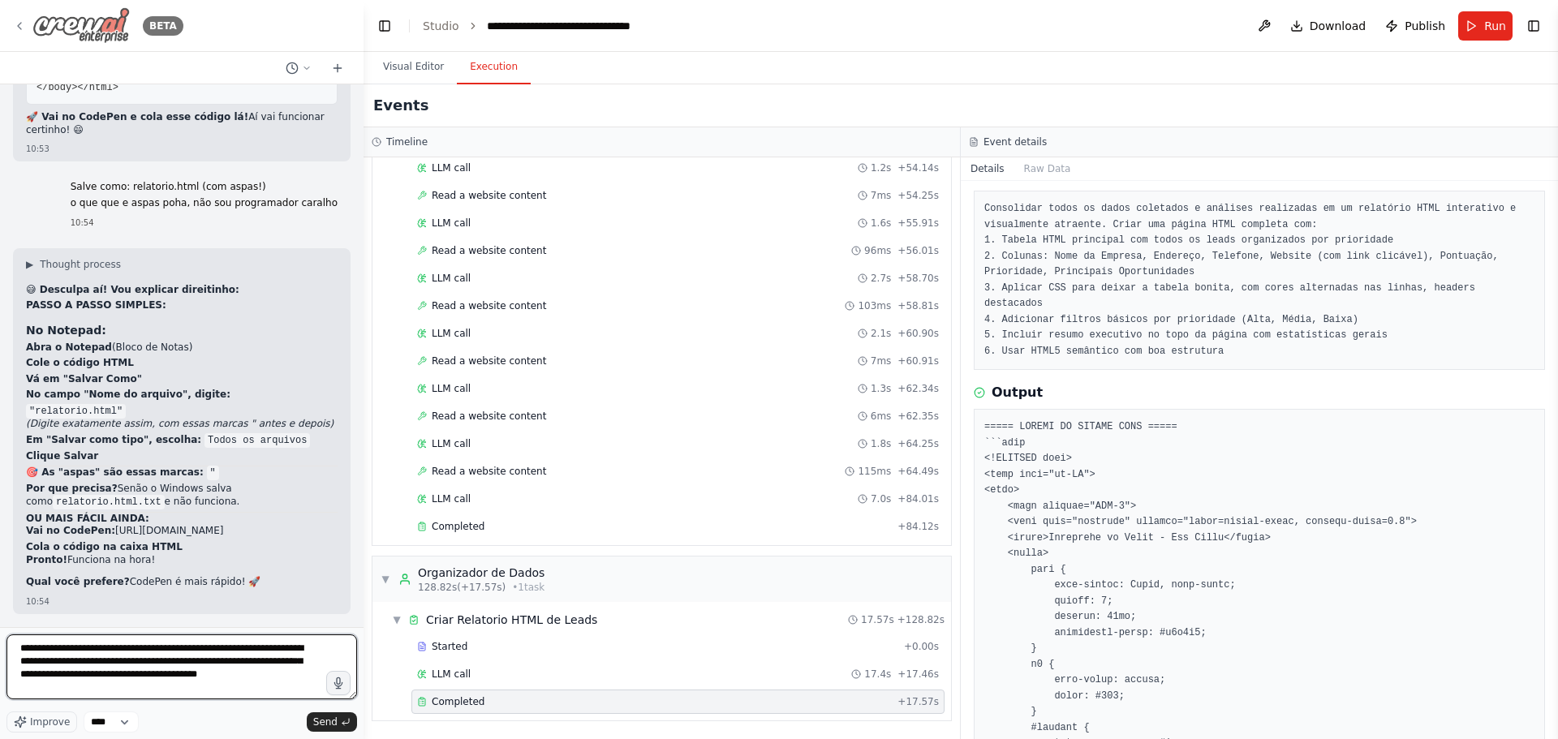
type textarea "**********"
click at [19, 27] on icon at bounding box center [19, 25] width 13 height 13
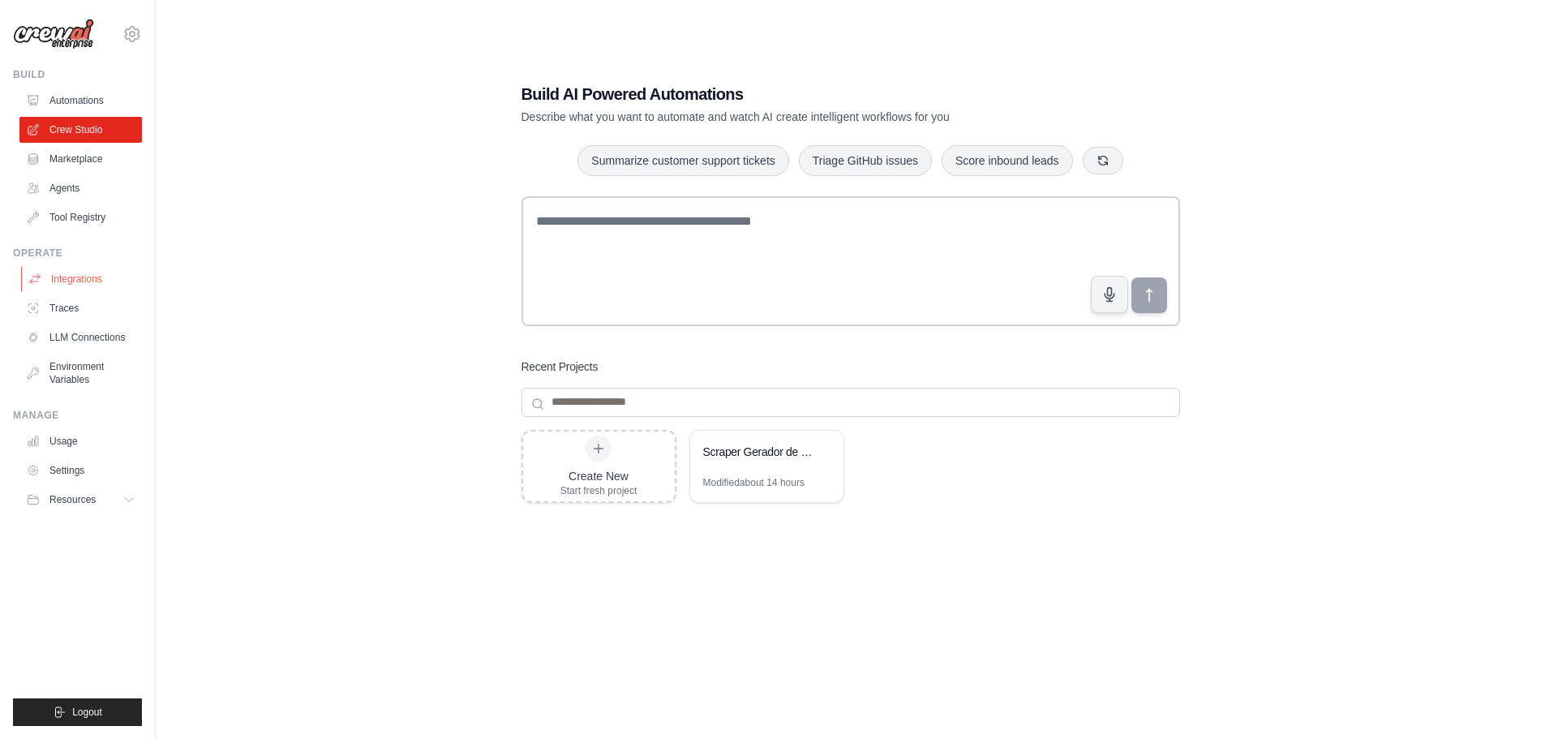
click at [67, 290] on link "Integrations" at bounding box center [82, 279] width 122 height 26
click at [81, 283] on link "Integrations" at bounding box center [82, 279] width 122 height 26
click at [79, 217] on link "Tool Registry" at bounding box center [82, 217] width 122 height 26
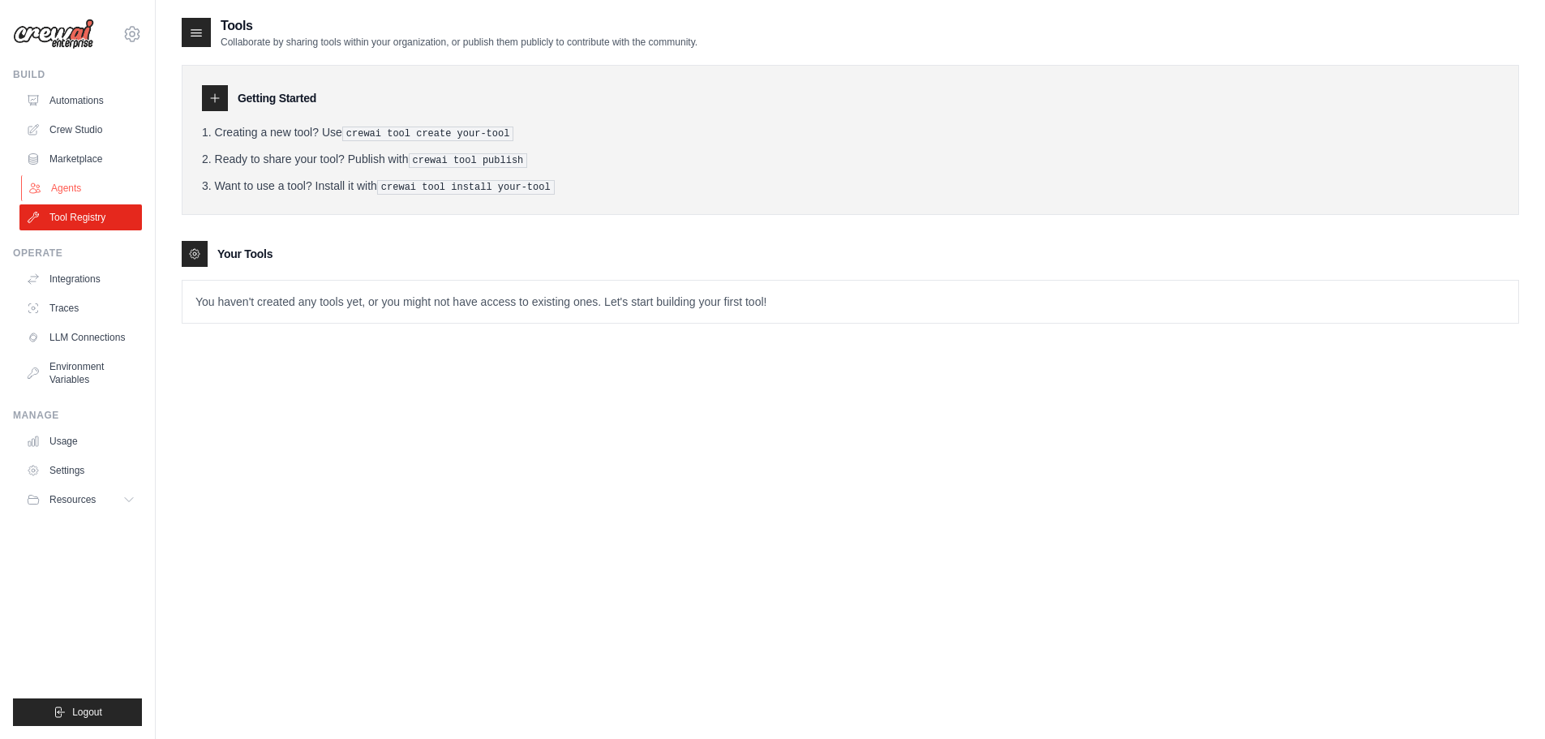
click at [58, 187] on link "Agents" at bounding box center [82, 188] width 122 height 26
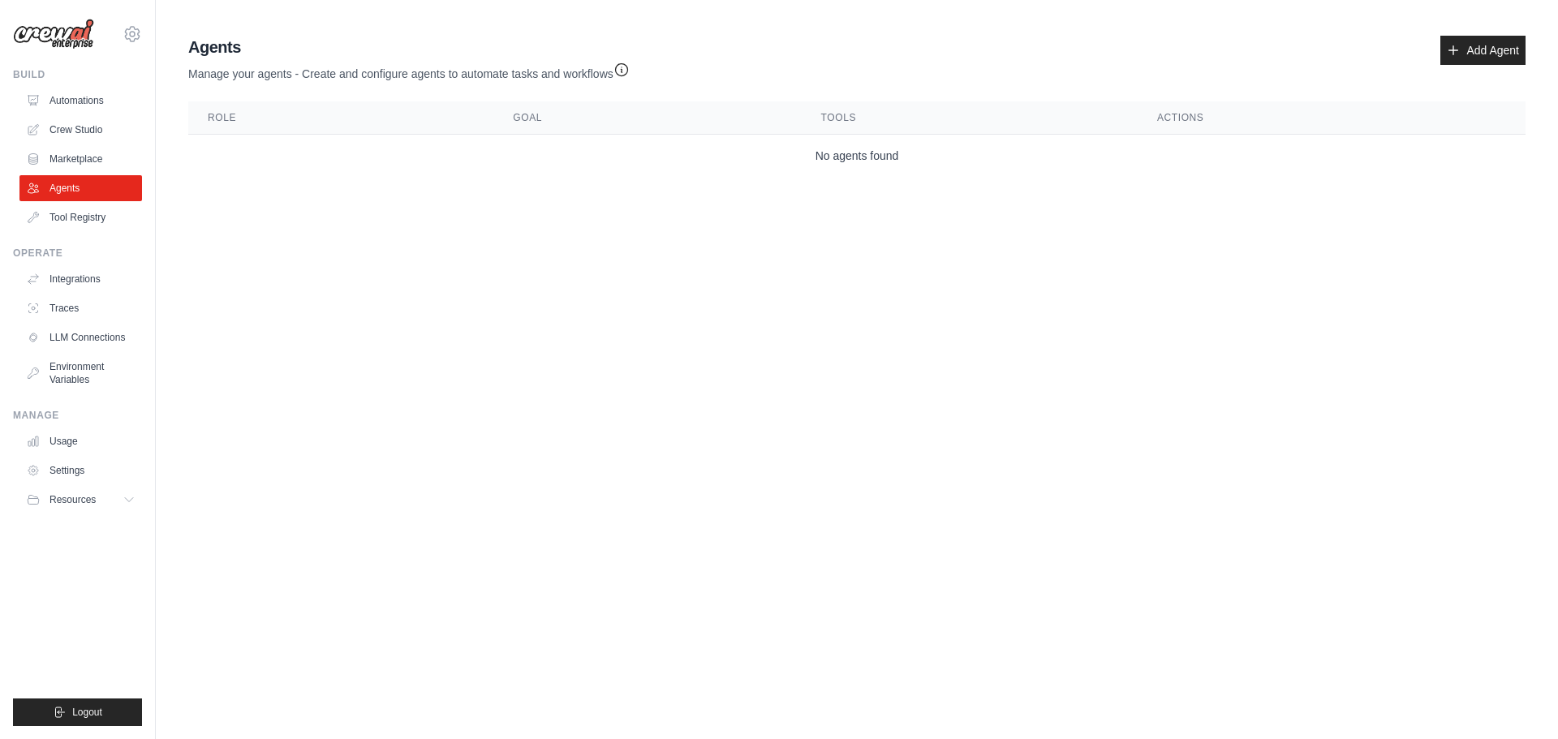
drag, startPoint x: 29, startPoint y: 200, endPoint x: 273, endPoint y: 225, distance: 245.4
click at [283, 224] on body "fernandoborgescerqueira@gmail.com Settings Build Automations Crew Studio Resour…" at bounding box center [779, 369] width 1558 height 739
click at [61, 279] on link "Integrations" at bounding box center [82, 279] width 122 height 26
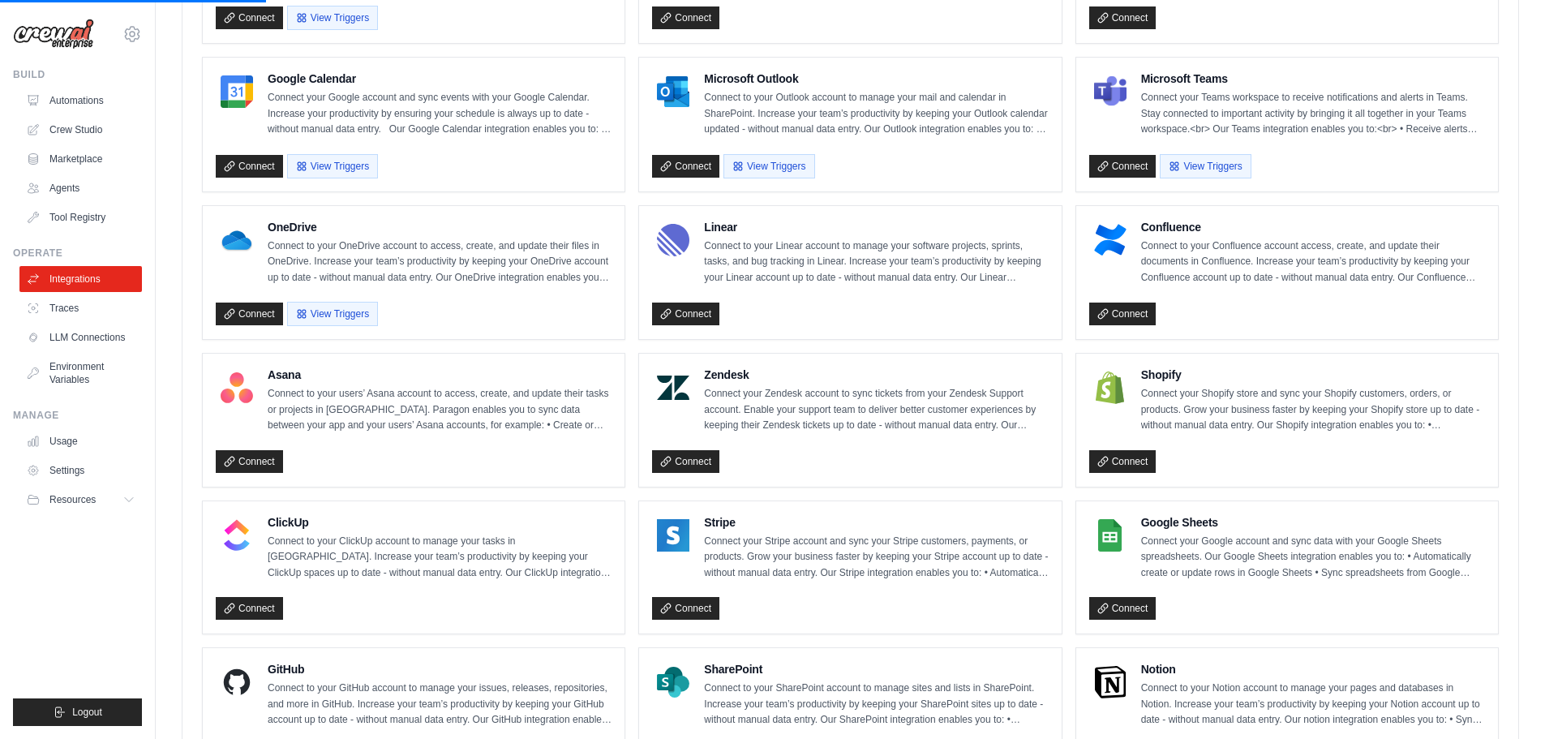
scroll to position [892, 0]
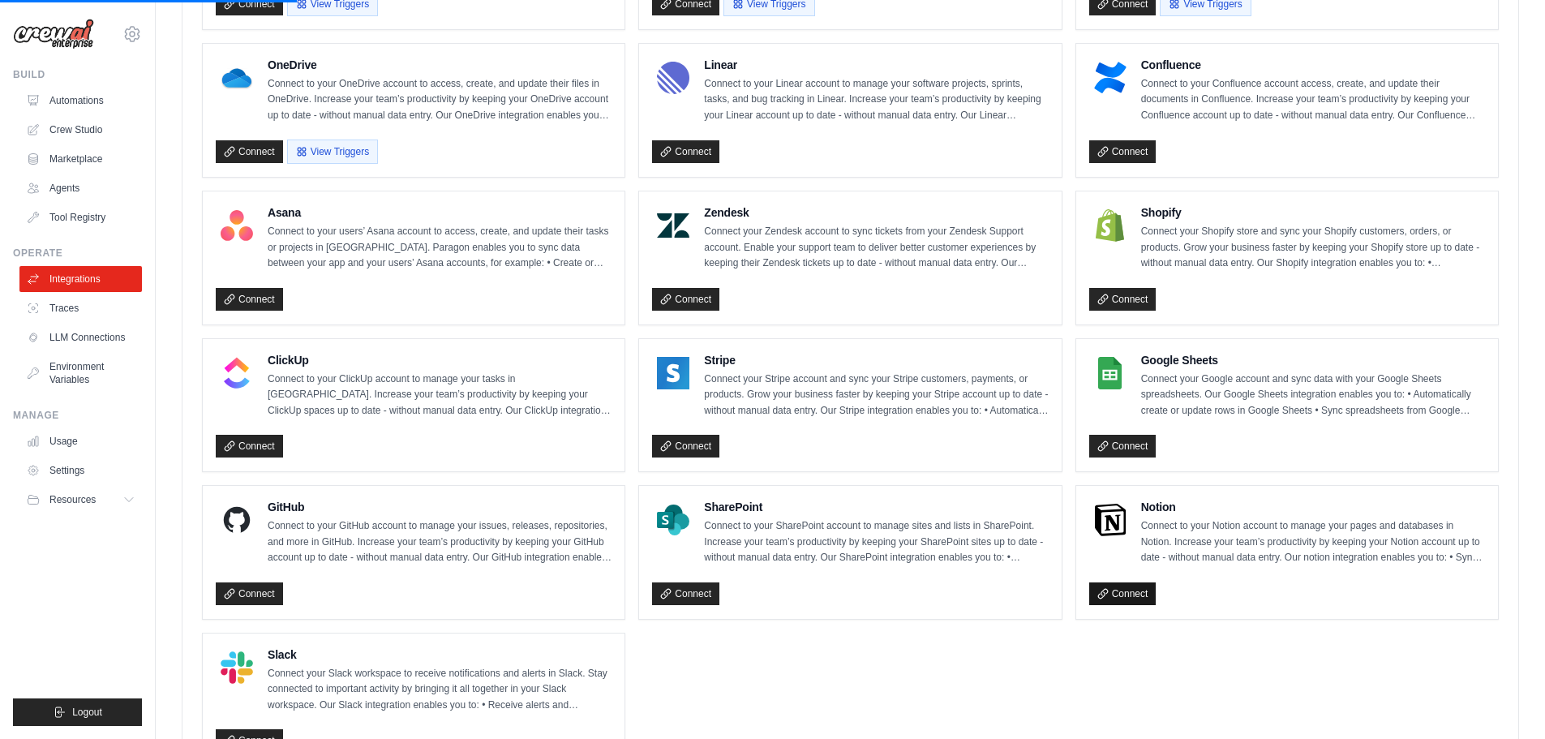
click at [1124, 594] on link "Connect" at bounding box center [1122, 593] width 67 height 23
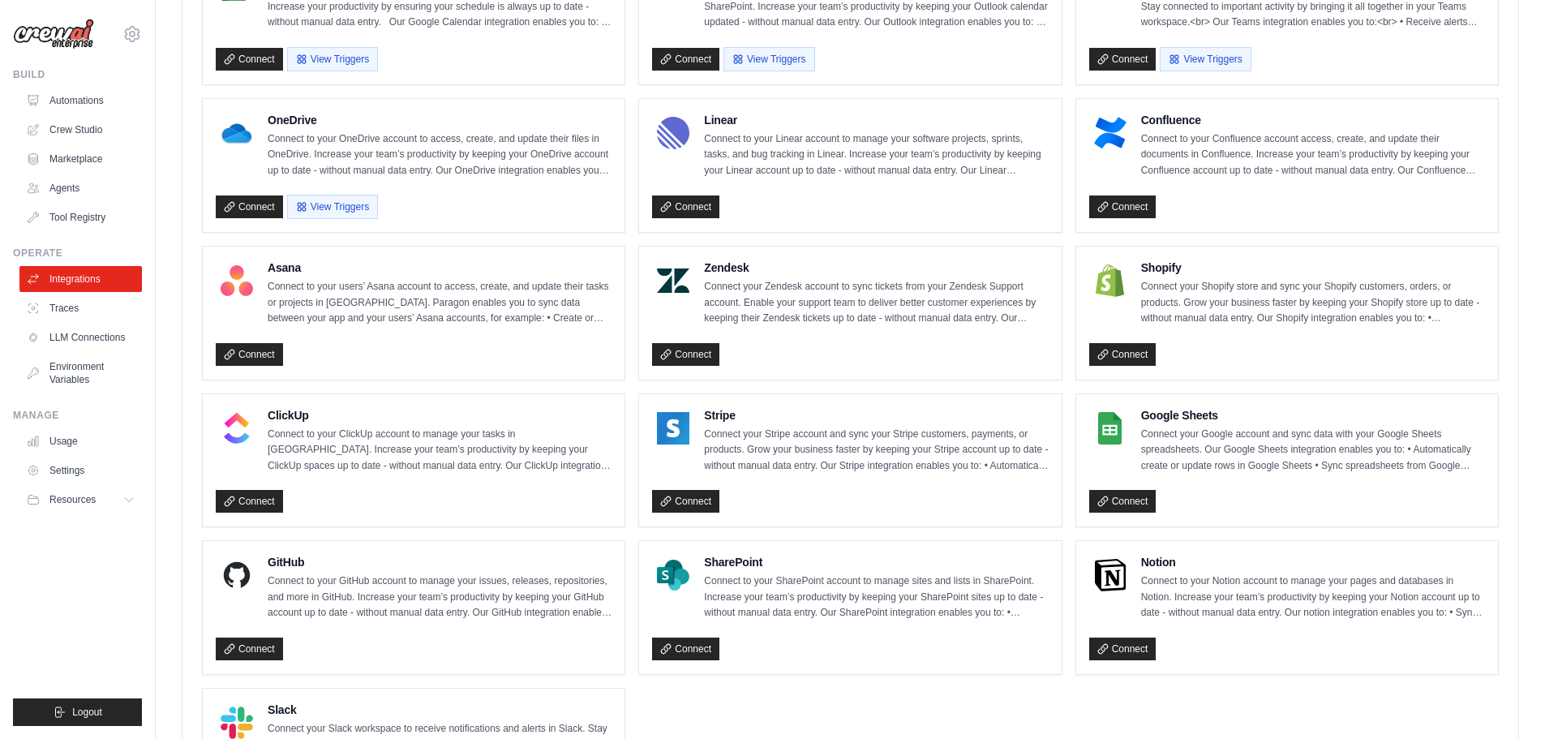
scroll to position [1031, 0]
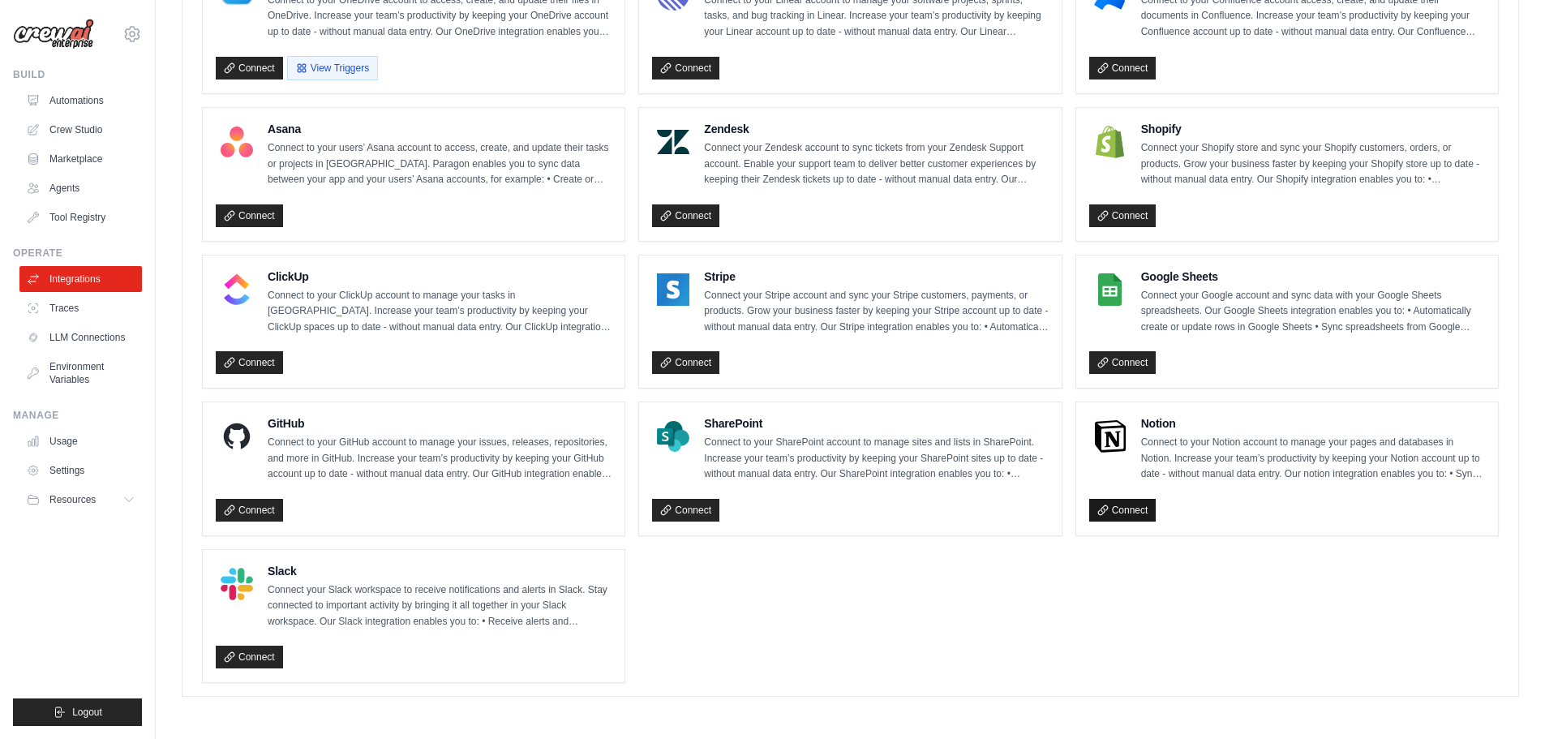
click at [1129, 507] on link "Connect" at bounding box center [1122, 510] width 67 height 23
click at [1124, 513] on link "Connect" at bounding box center [1122, 510] width 67 height 23
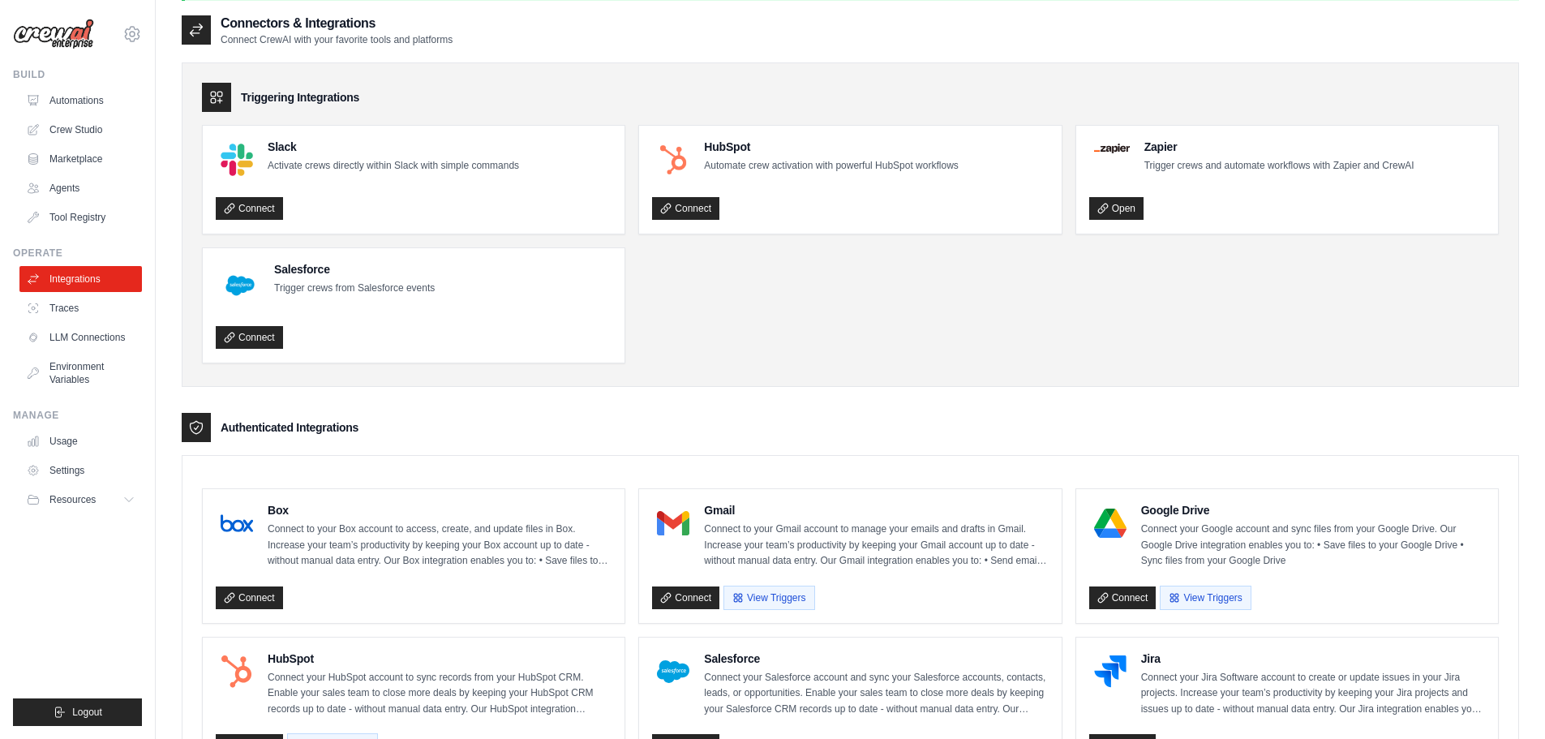
scroll to position [0, 0]
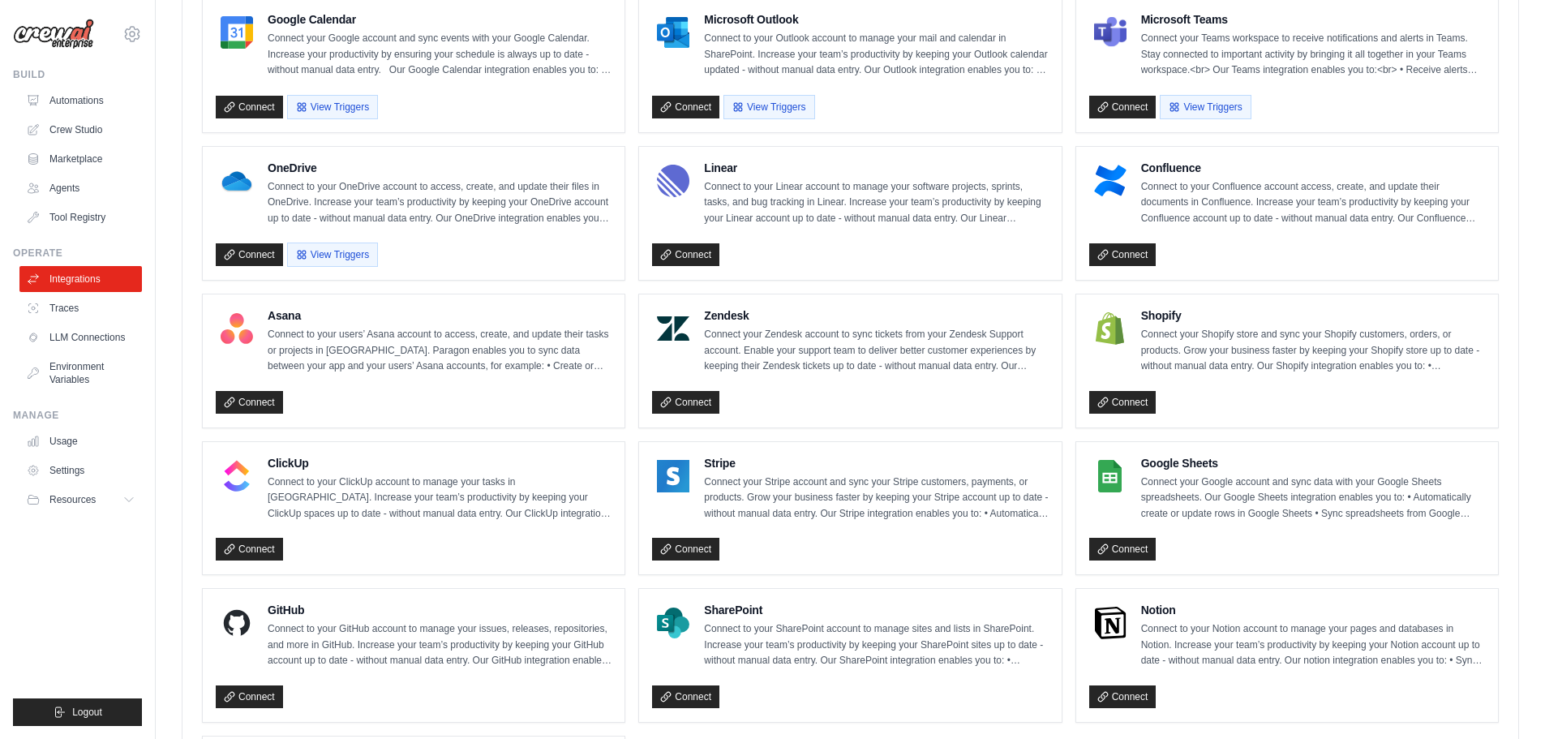
scroll to position [1031, 0]
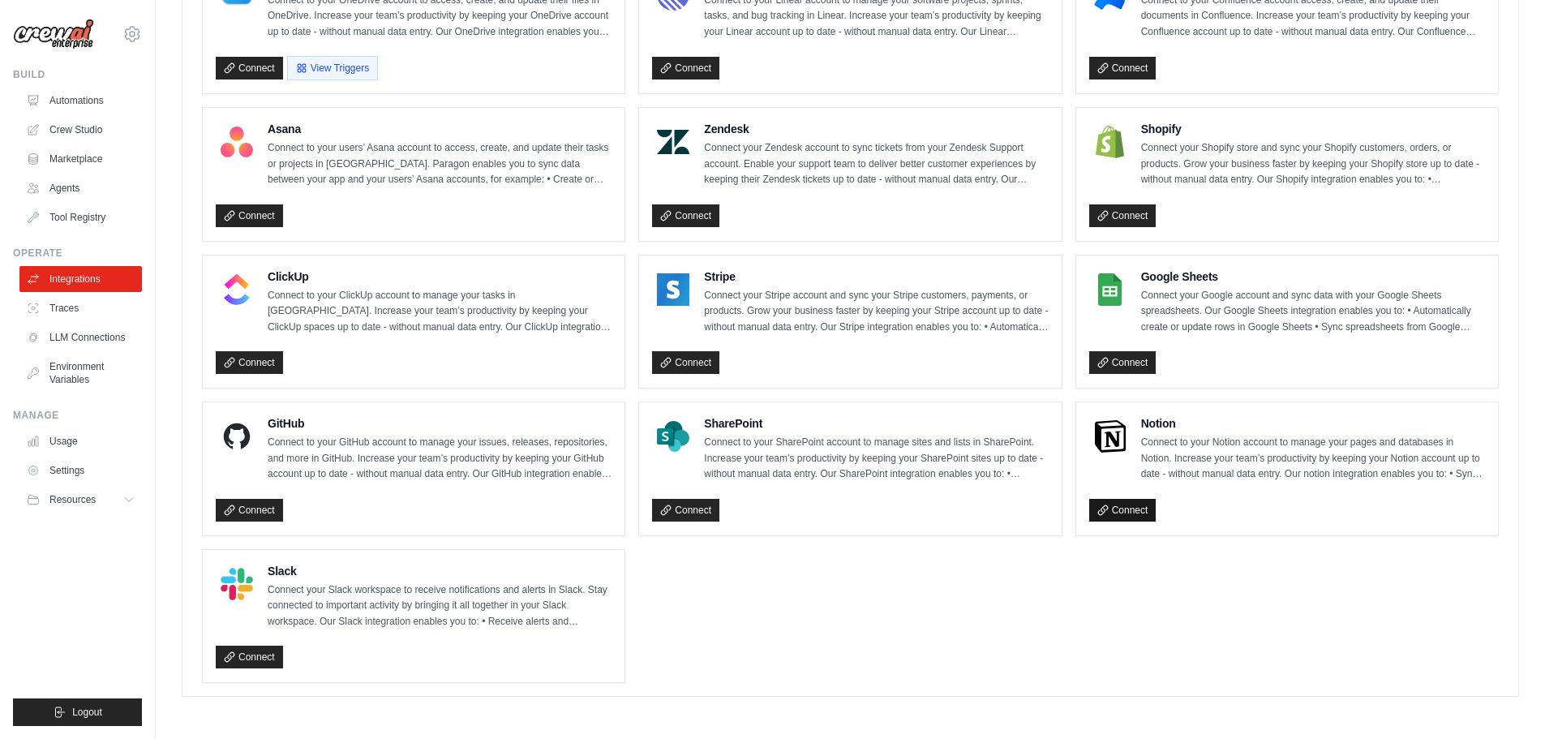
click at [1113, 509] on link "Connect" at bounding box center [1122, 510] width 67 height 23
